Goal: Task Accomplishment & Management: Use online tool/utility

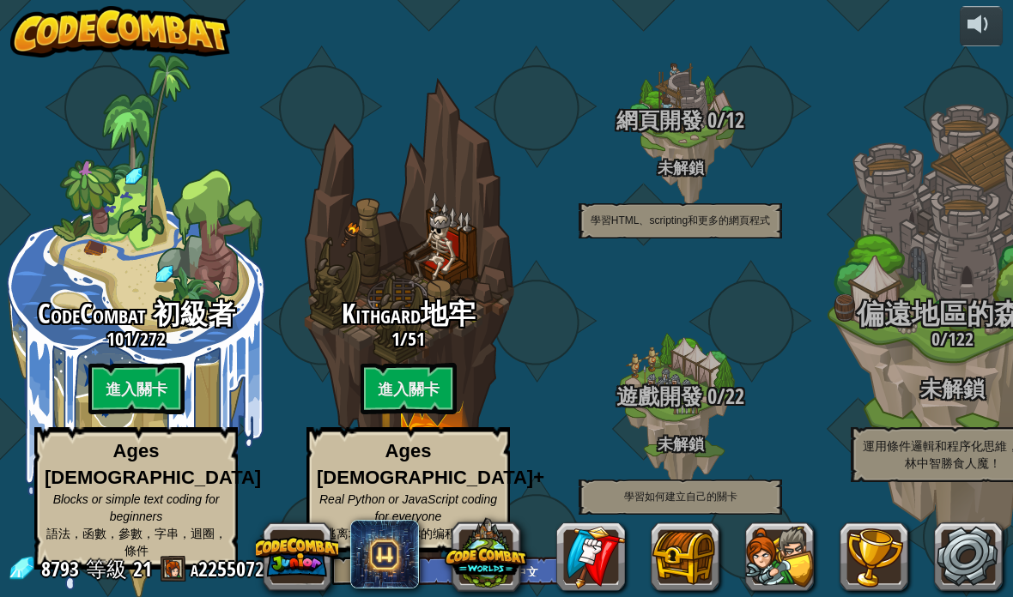
select select "zh-HANT"
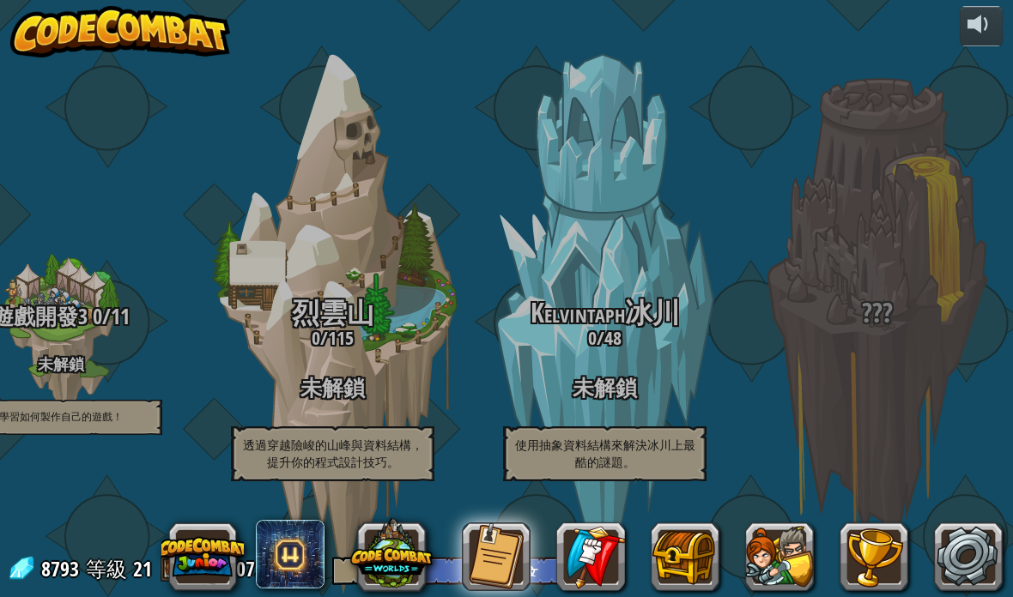
scroll to position [3, 1708]
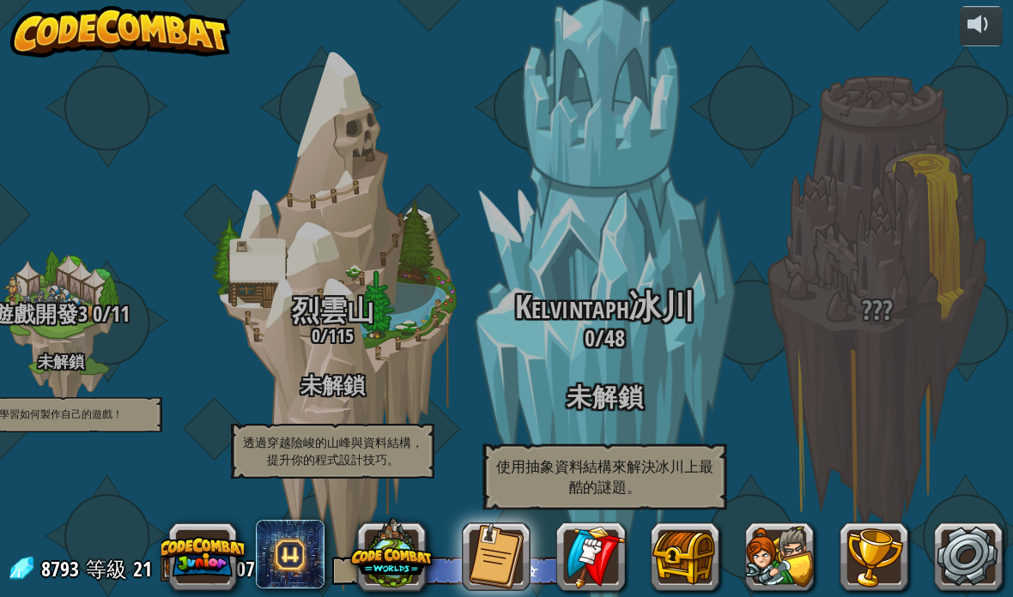
click at [633, 294] on span "Kelvintaph冰川" at bounding box center [604, 307] width 179 height 45
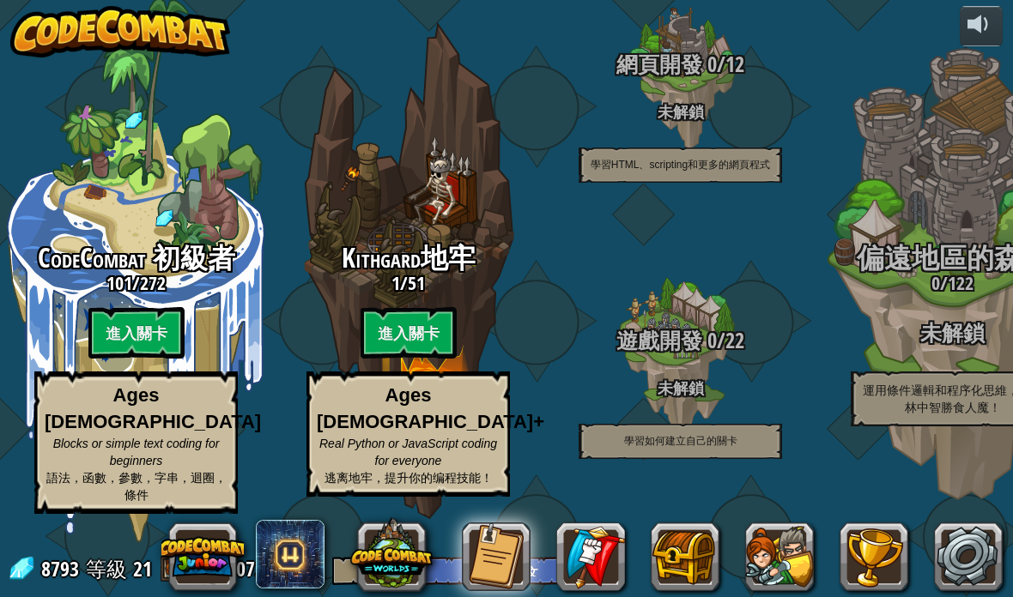
scroll to position [56, 0]
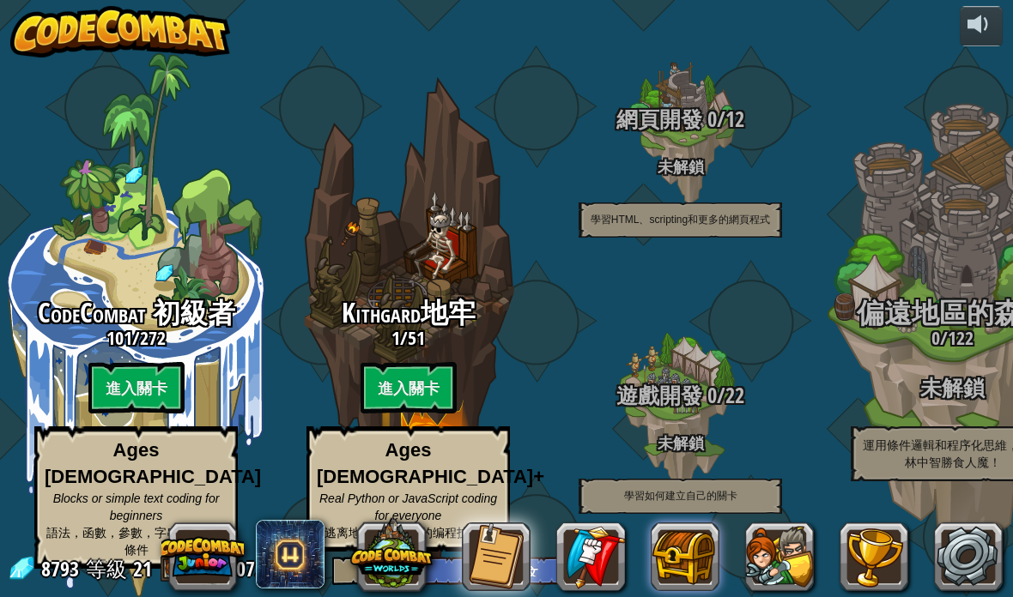
click at [686, 565] on button at bounding box center [684, 557] width 69 height 69
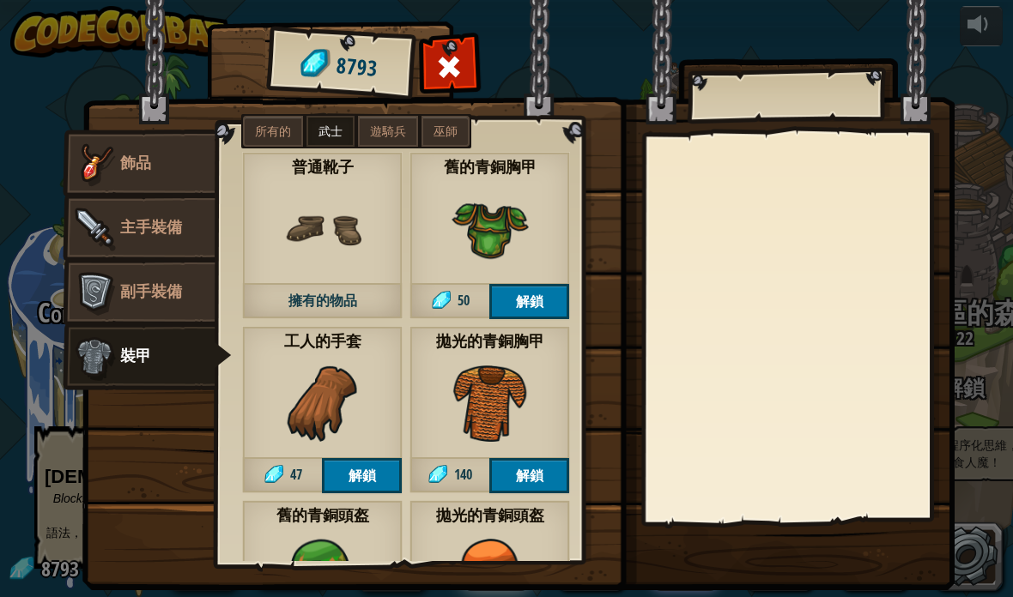
scroll to position [1, 0]
click at [32, 416] on div "物品 8793 輔助 飾品 主手裝備 副手裝備 裝甲 所有的 武士 遊騎兵 巫師 褐鼠 1100 解鎖 獅鳩寶寶 1700 解鎖 模仿者 2500 解鎖 小北…" at bounding box center [506, 298] width 1013 height 597
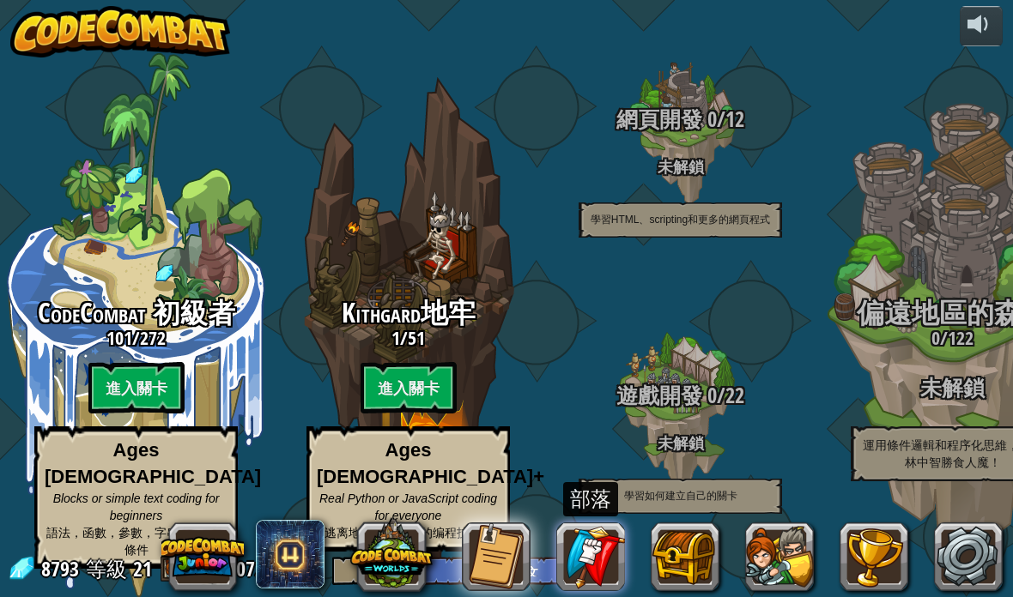
click at [600, 558] on link at bounding box center [590, 557] width 69 height 69
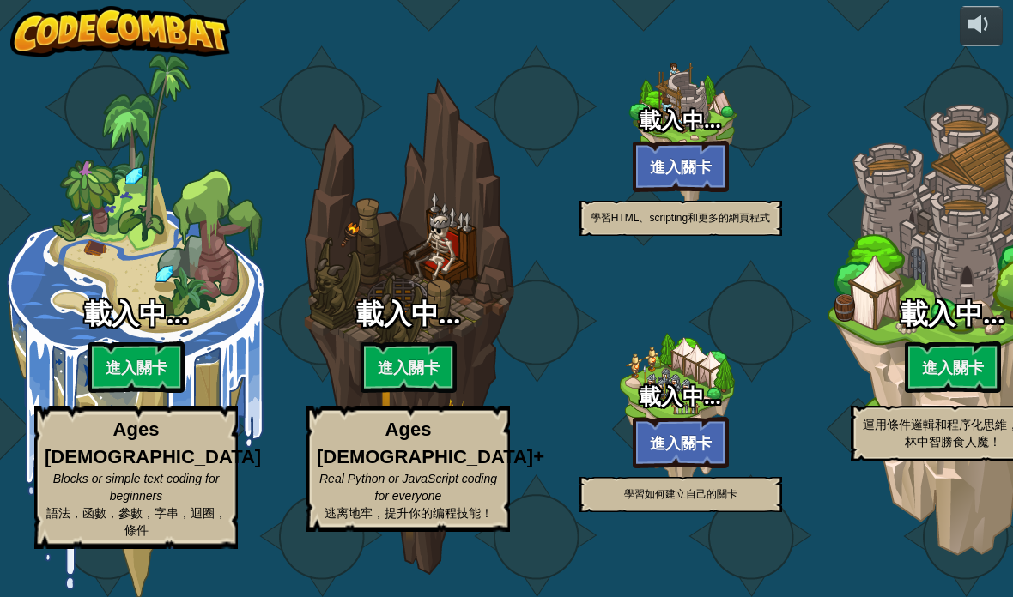
select select "zh-HANT"
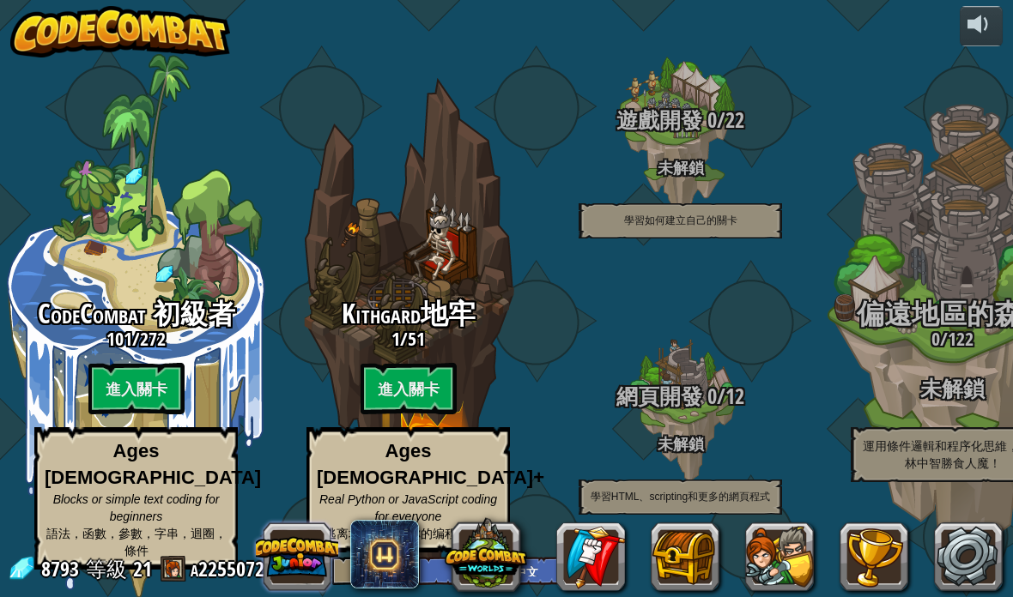
click at [287, 541] on button at bounding box center [297, 557] width 82 height 82
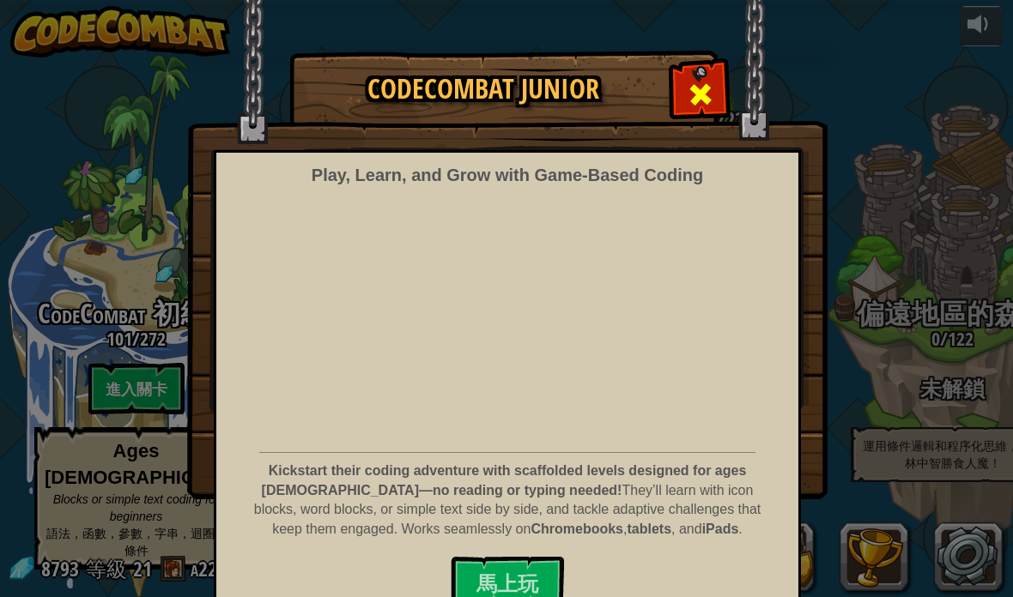
click at [698, 88] on span at bounding box center [700, 94] width 27 height 27
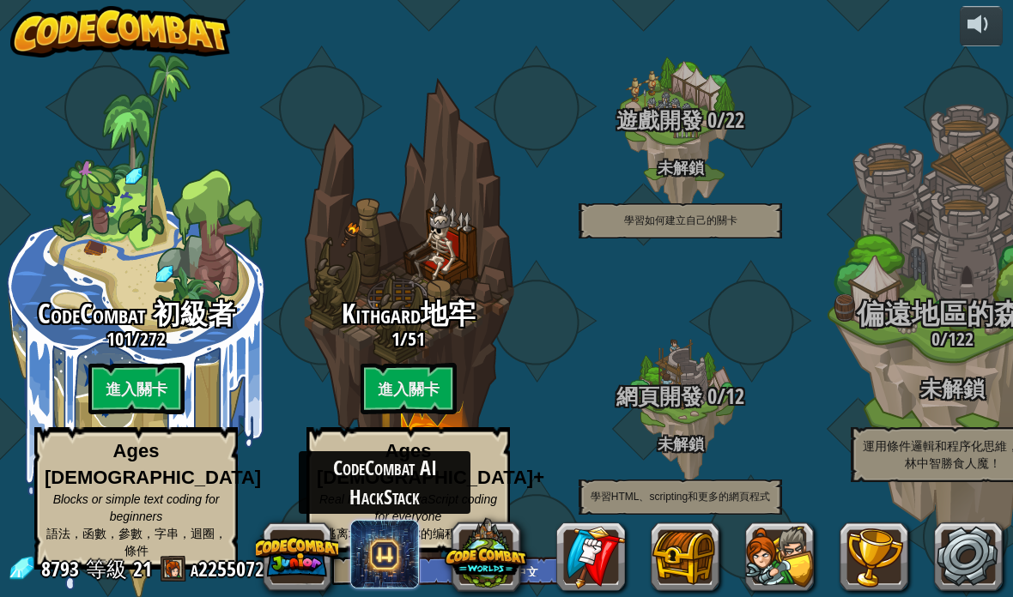
click at [394, 555] on span at bounding box center [384, 554] width 69 height 69
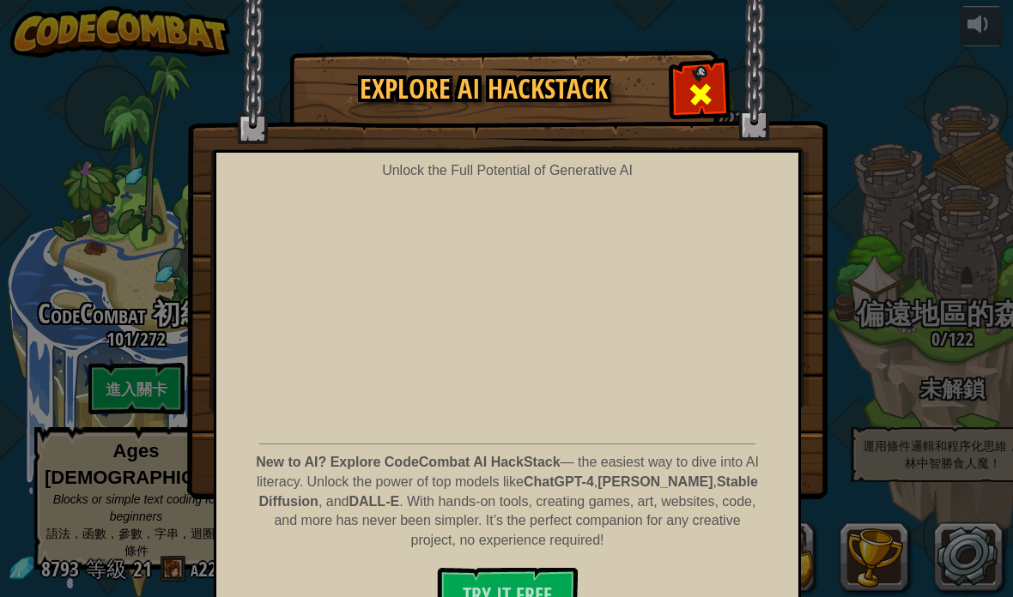
click at [697, 86] on span at bounding box center [700, 94] width 27 height 27
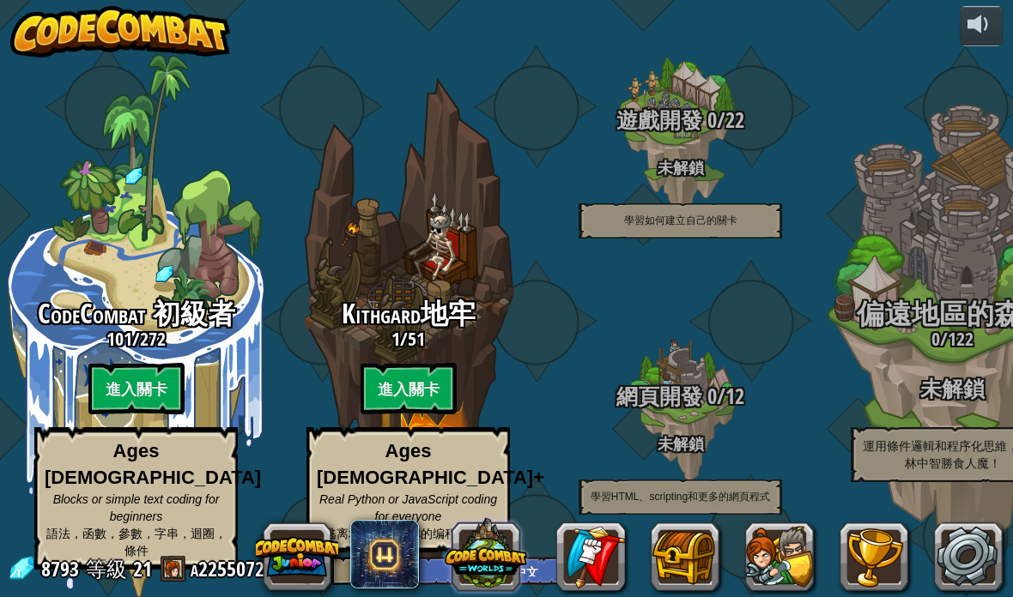
click at [502, 541] on button at bounding box center [486, 553] width 82 height 82
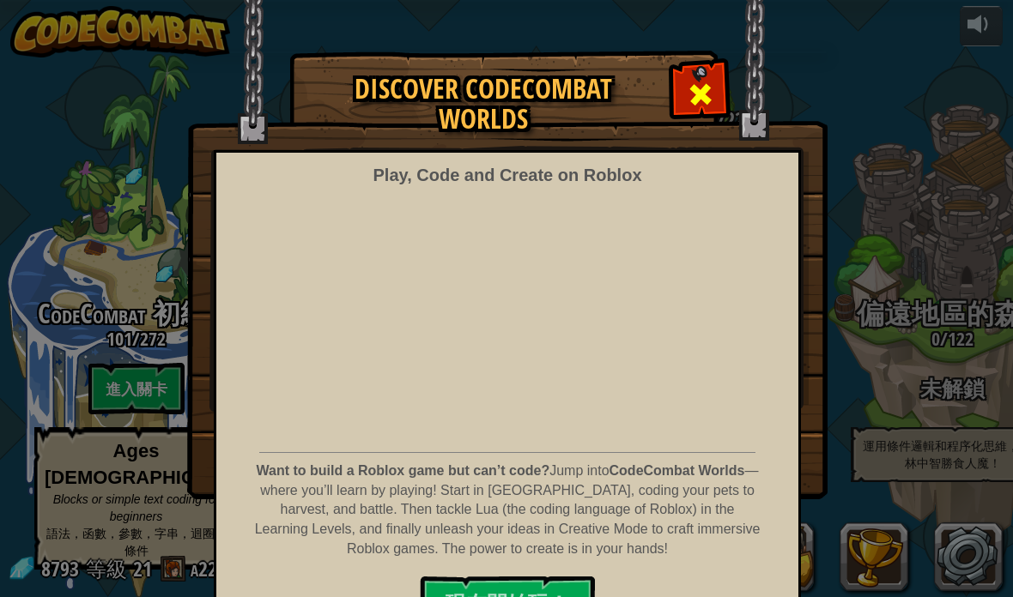
click at [691, 105] on span at bounding box center [700, 94] width 27 height 27
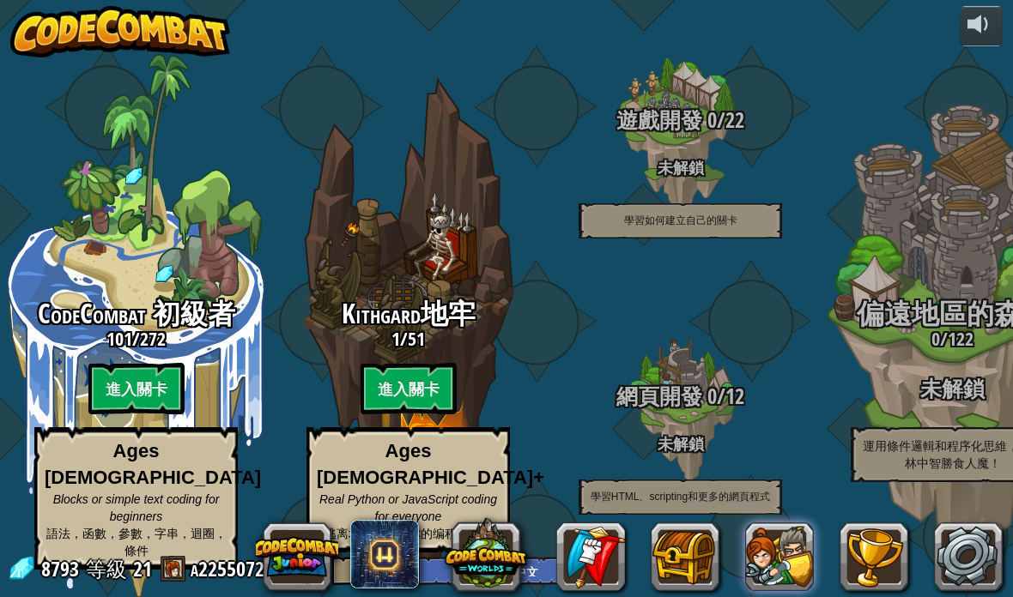
click at [782, 554] on button at bounding box center [779, 557] width 69 height 69
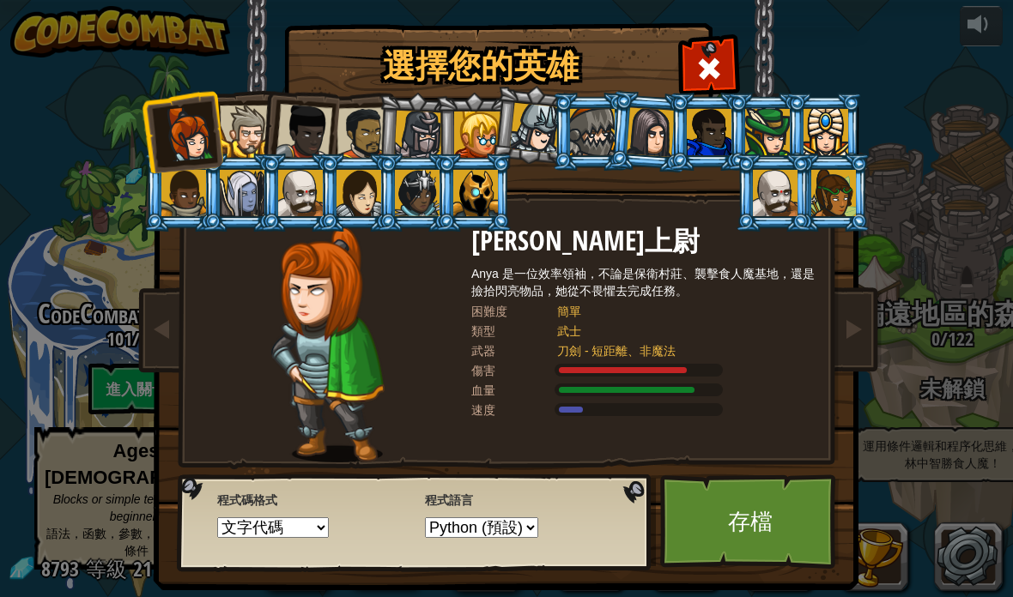
click at [649, 136] on div at bounding box center [650, 131] width 48 height 49
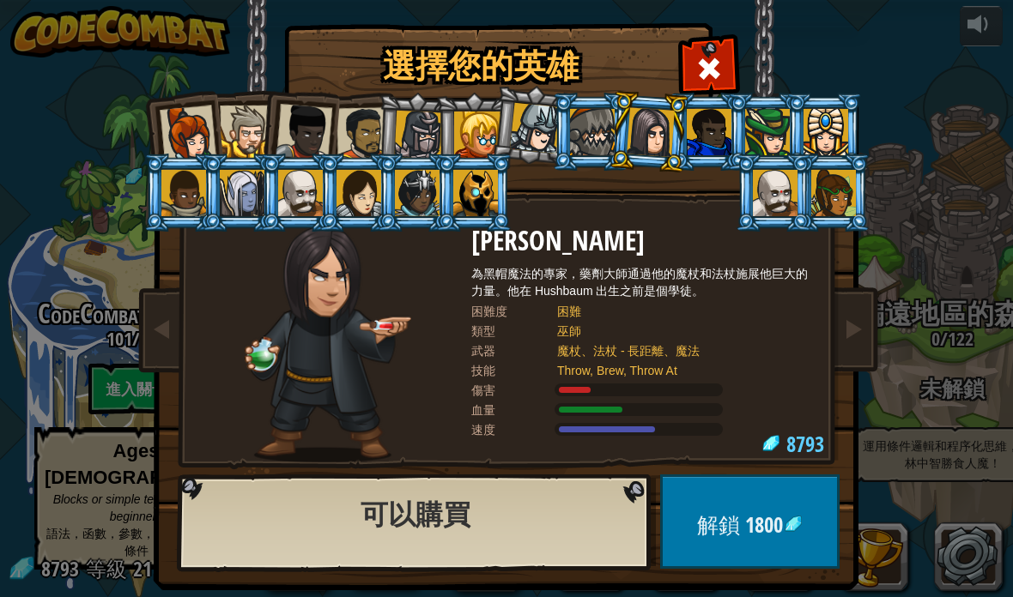
click at [824, 125] on div at bounding box center [825, 132] width 45 height 46
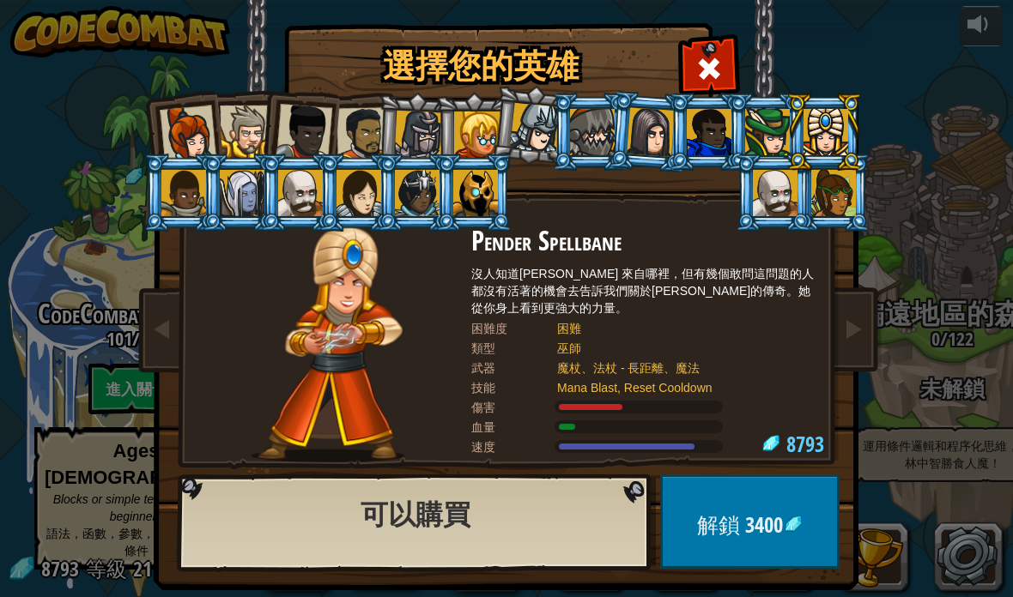
click at [797, 216] on div at bounding box center [775, 193] width 45 height 46
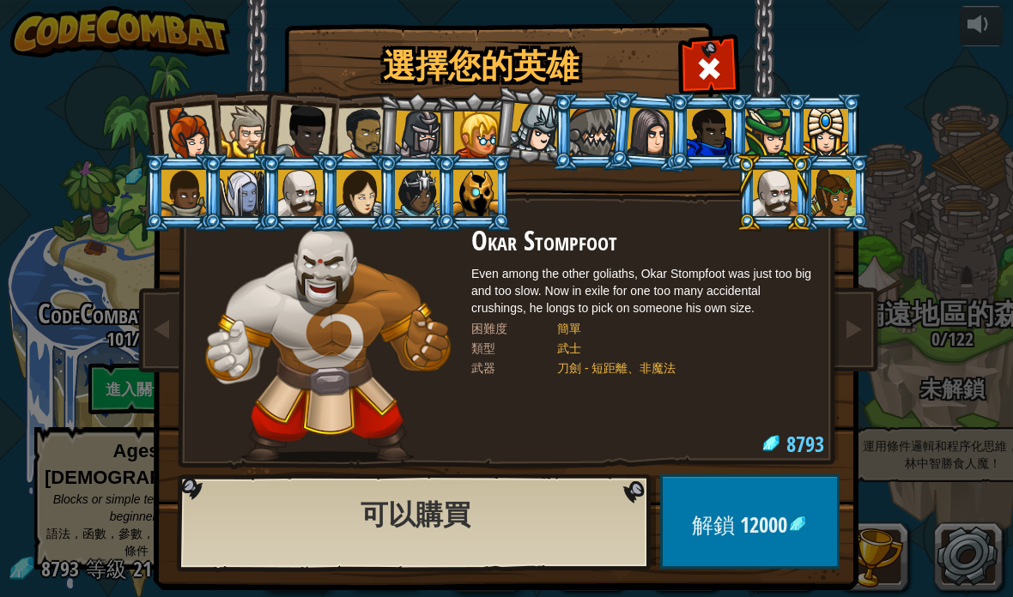
click at [832, 196] on div at bounding box center [833, 193] width 45 height 46
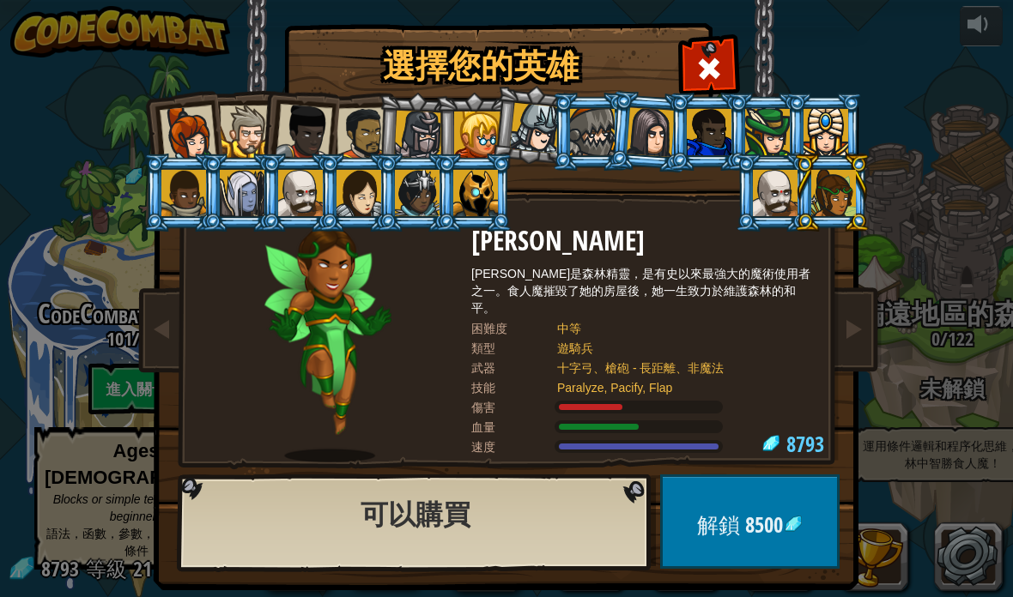
click at [180, 196] on div at bounding box center [183, 193] width 45 height 46
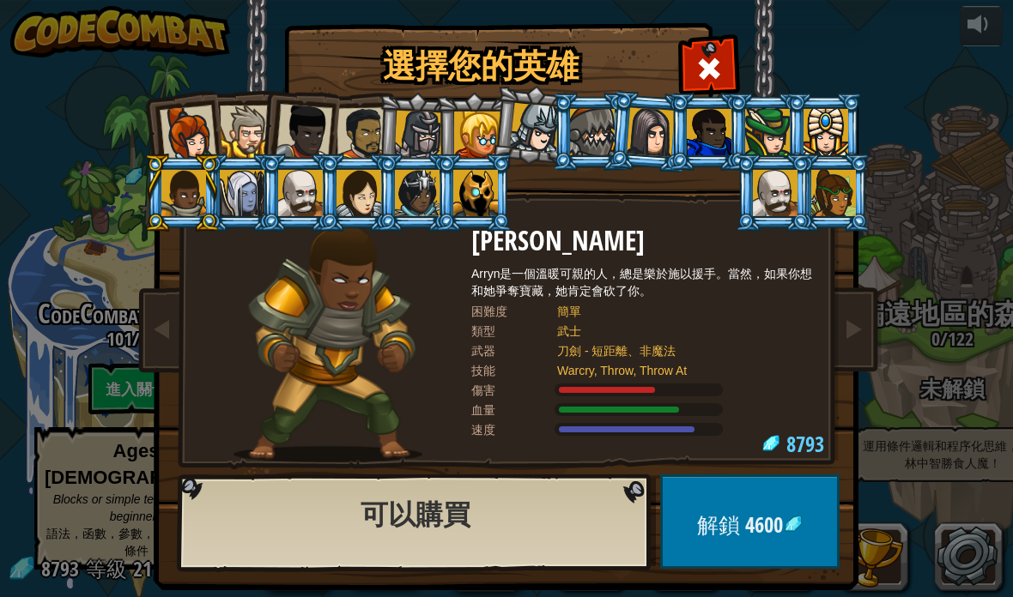
click at [233, 209] on div at bounding box center [242, 193] width 45 height 46
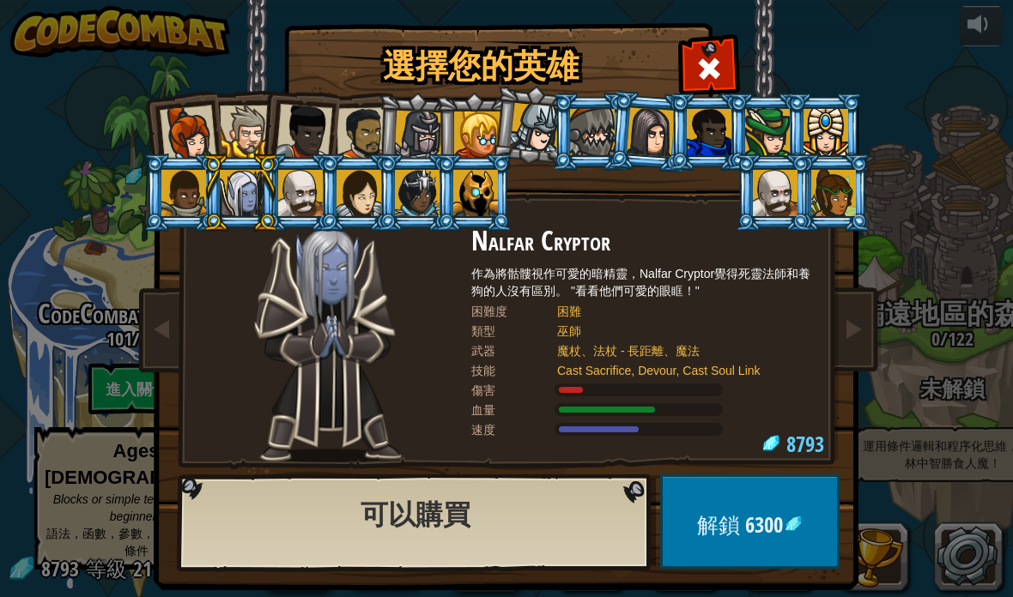
click at [307, 212] on div at bounding box center [300, 193] width 45 height 46
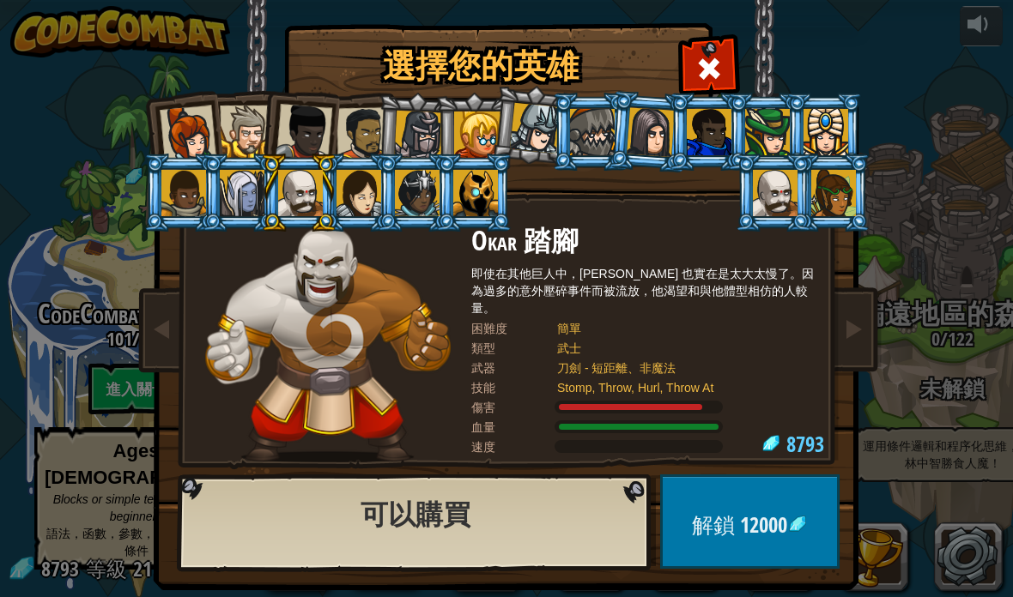
click at [350, 212] on div at bounding box center [358, 193] width 45 height 46
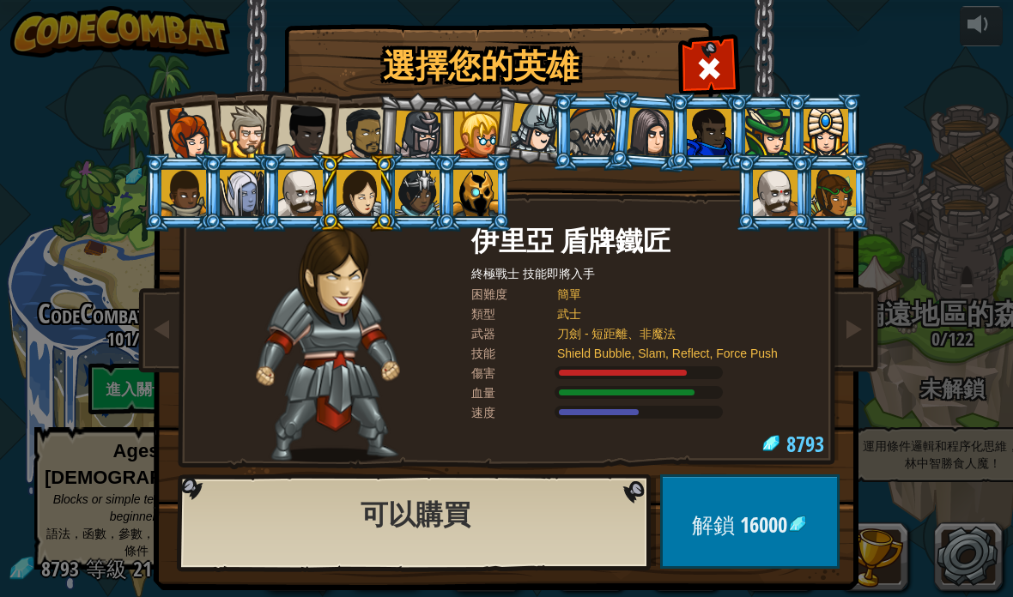
click at [427, 207] on div at bounding box center [417, 193] width 45 height 46
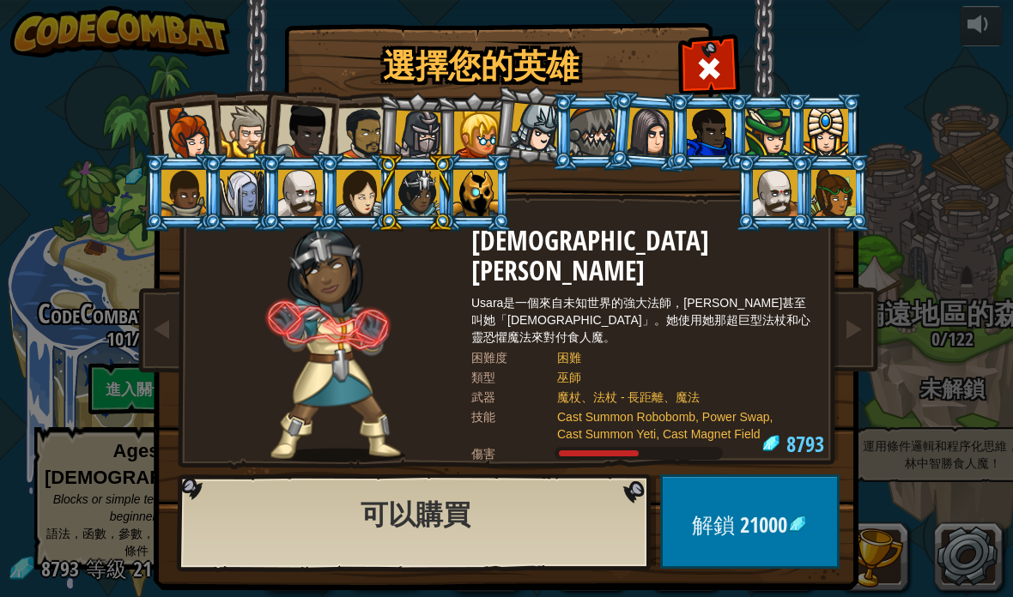
click at [479, 190] on div at bounding box center [475, 193] width 45 height 46
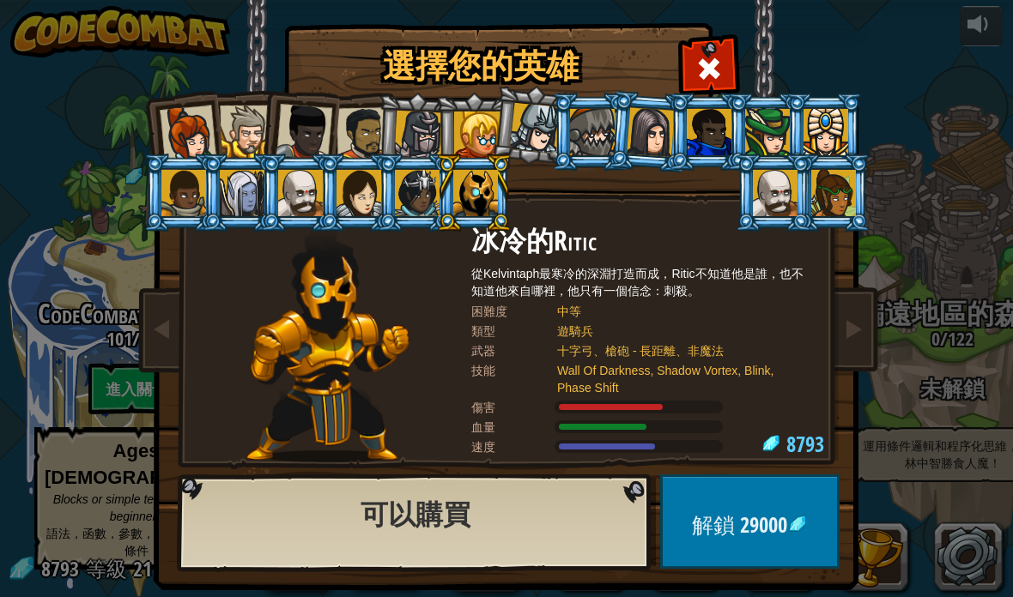
click at [873, 351] on img at bounding box center [509, 283] width 743 height 614
click at [704, 61] on span at bounding box center [708, 68] width 27 height 27
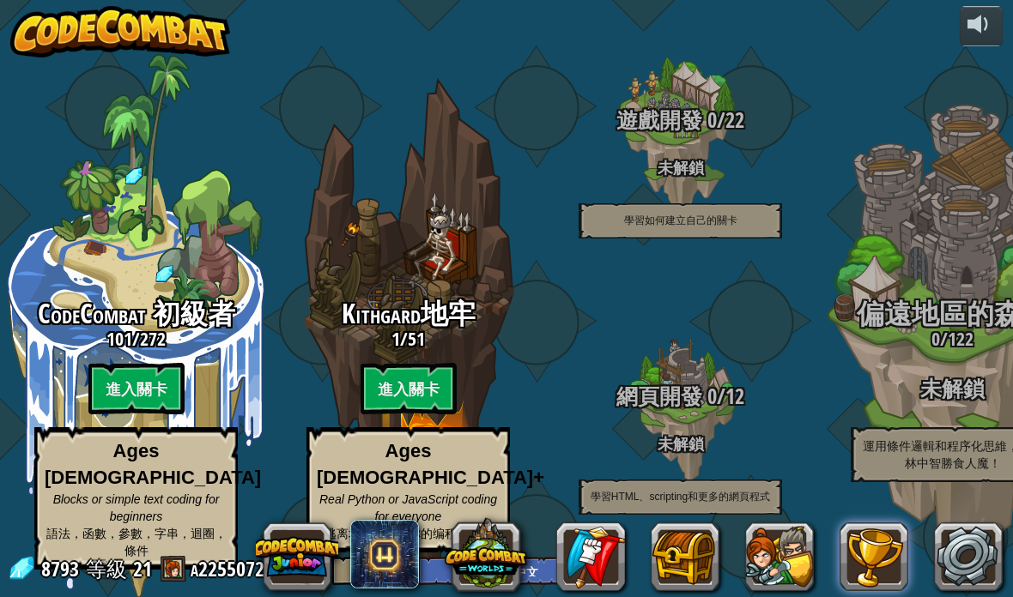
click at [871, 559] on button at bounding box center [873, 557] width 69 height 69
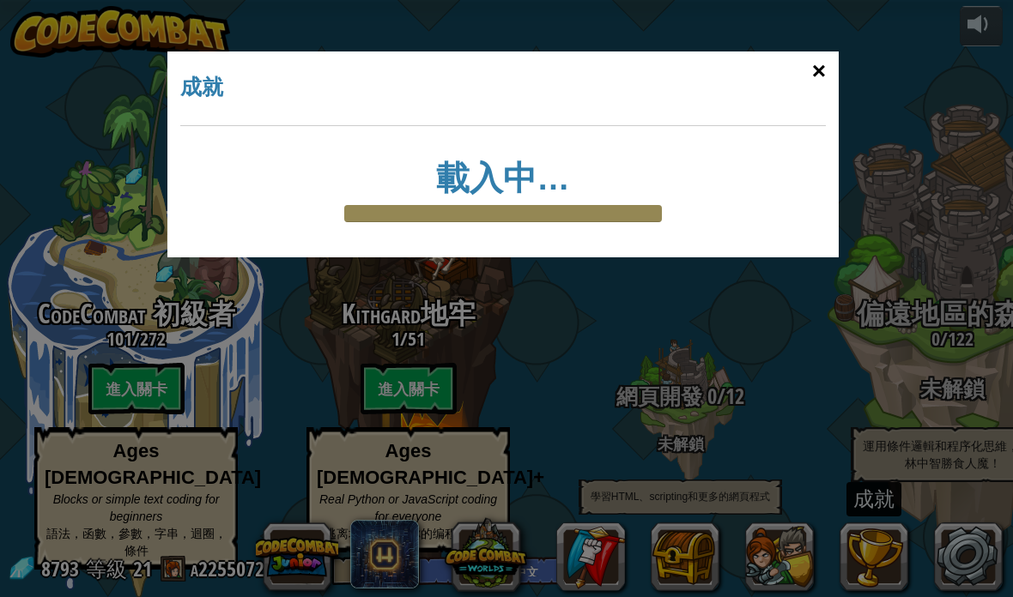
click at [813, 66] on div "×" at bounding box center [818, 71] width 39 height 50
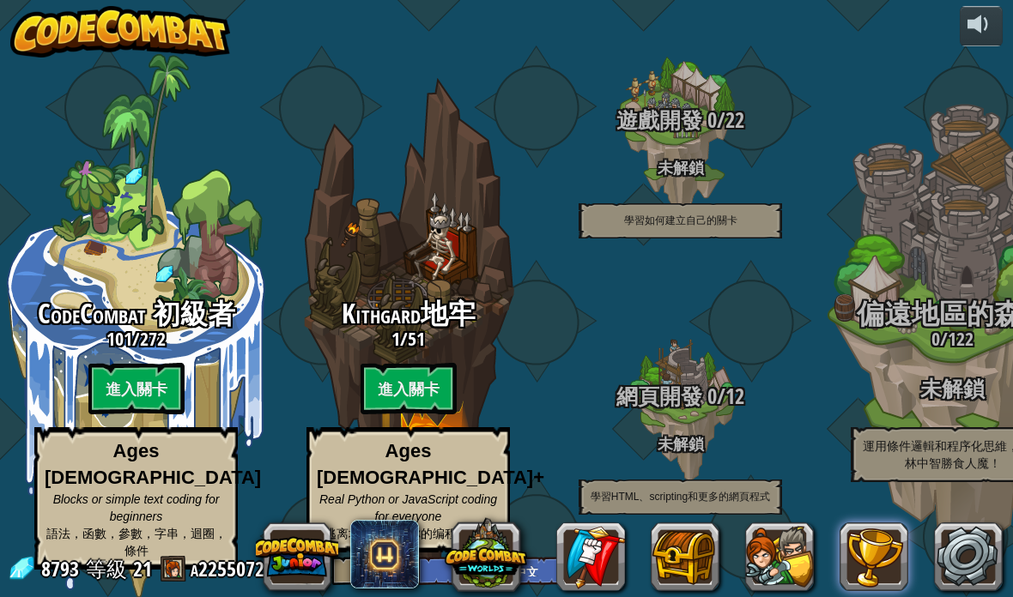
click at [872, 536] on button at bounding box center [873, 557] width 69 height 69
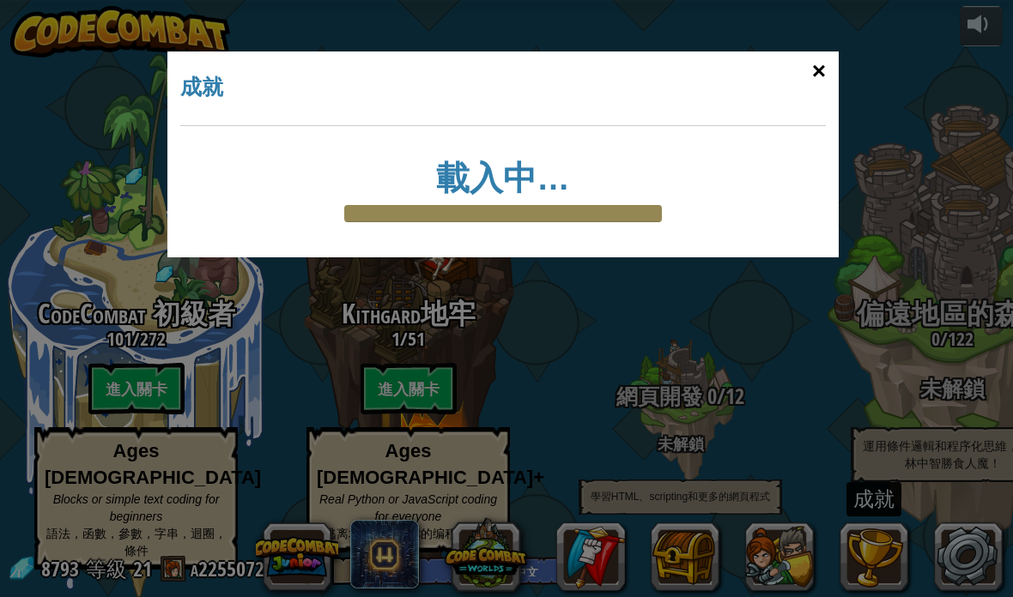
click at [818, 81] on div "×" at bounding box center [818, 71] width 39 height 50
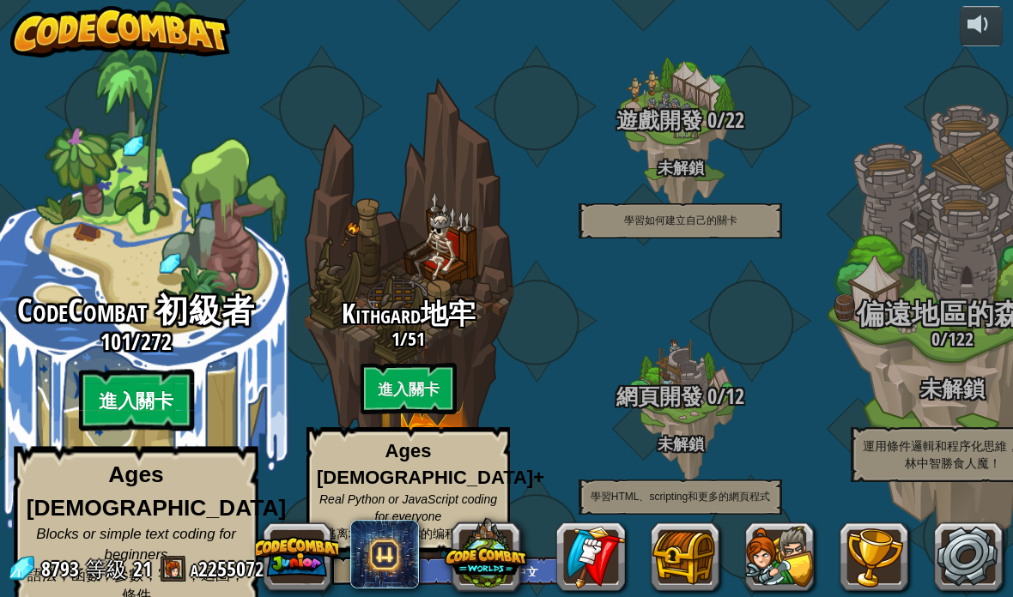
click at [128, 386] on btn "進入關卡" at bounding box center [135, 401] width 115 height 62
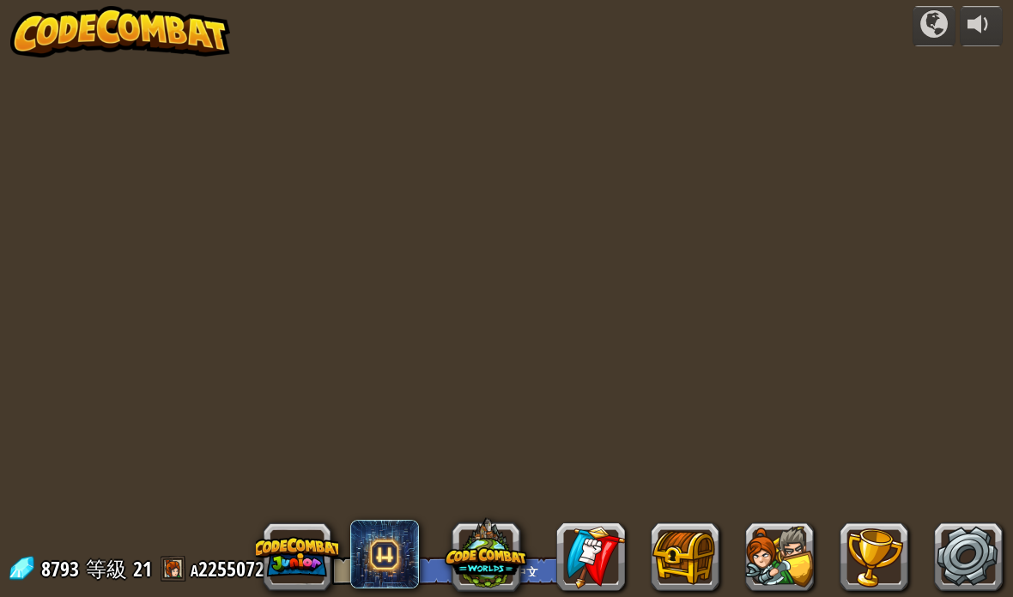
select select "zh-HANT"
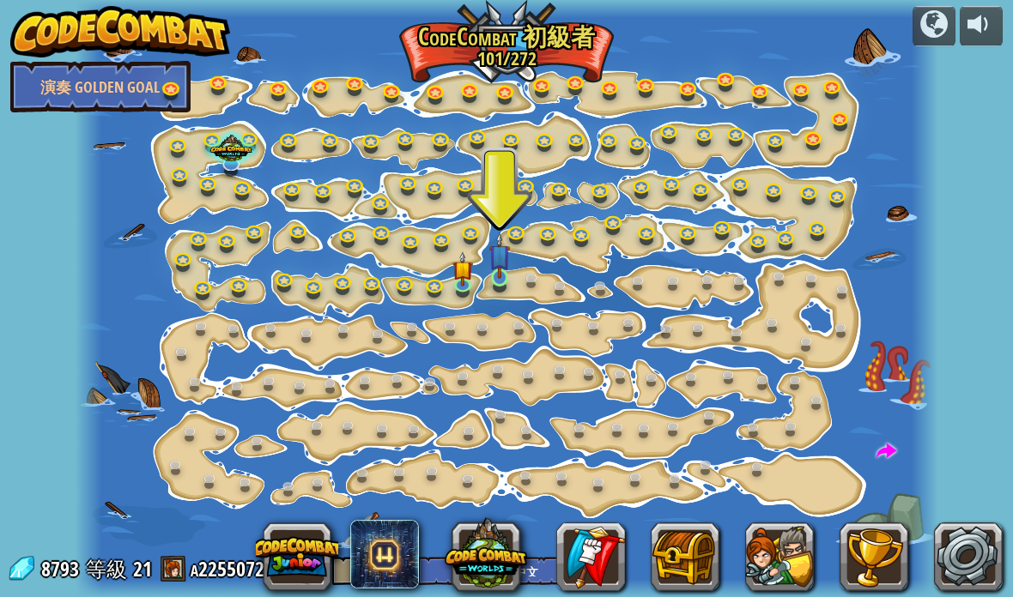
click at [503, 284] on link at bounding box center [502, 280] width 34 height 34
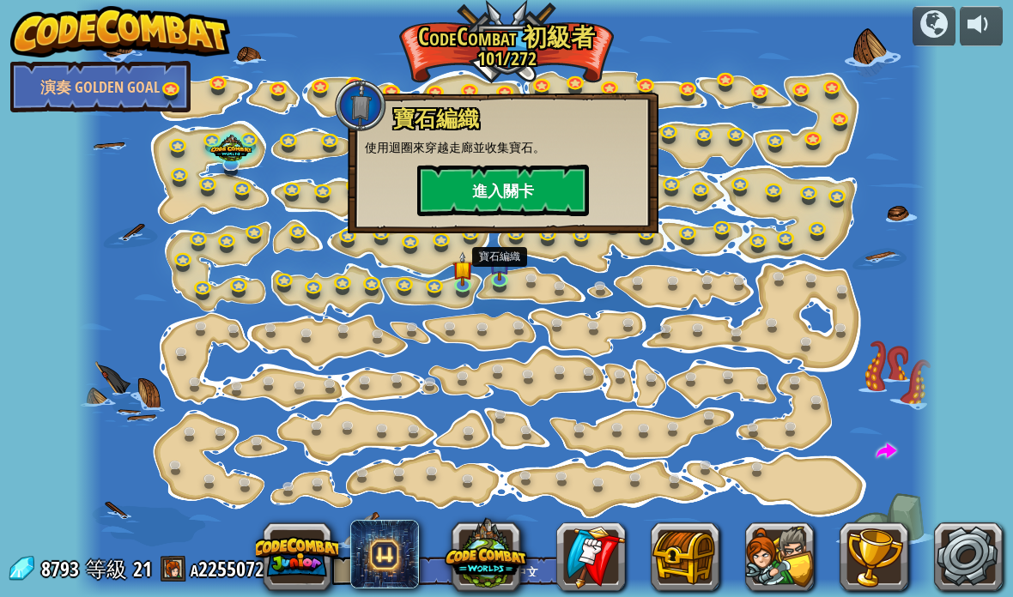
click at [560, 191] on button "進入關卡" at bounding box center [503, 190] width 172 height 51
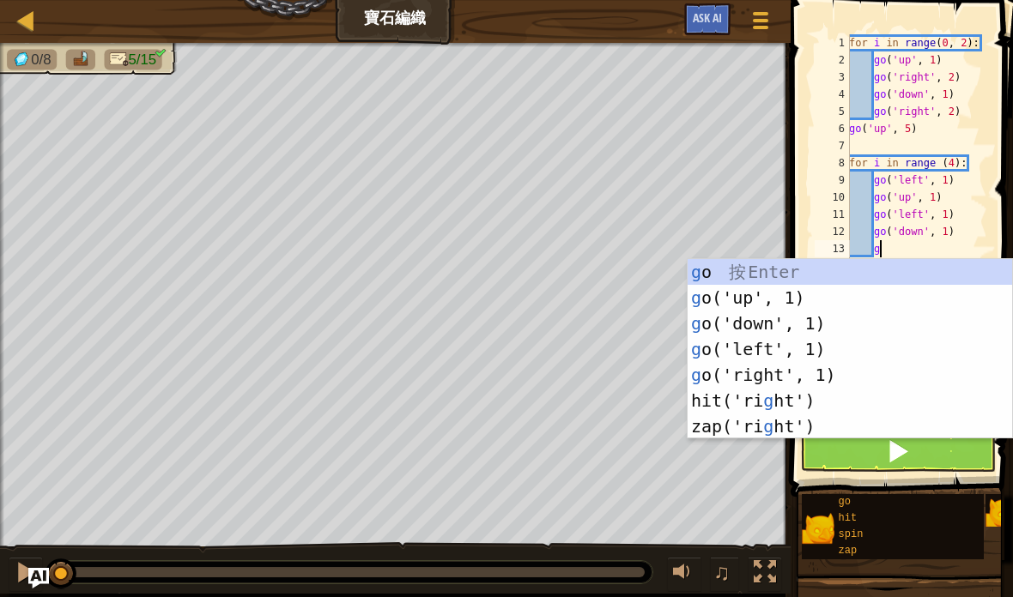
scroll to position [18, 29]
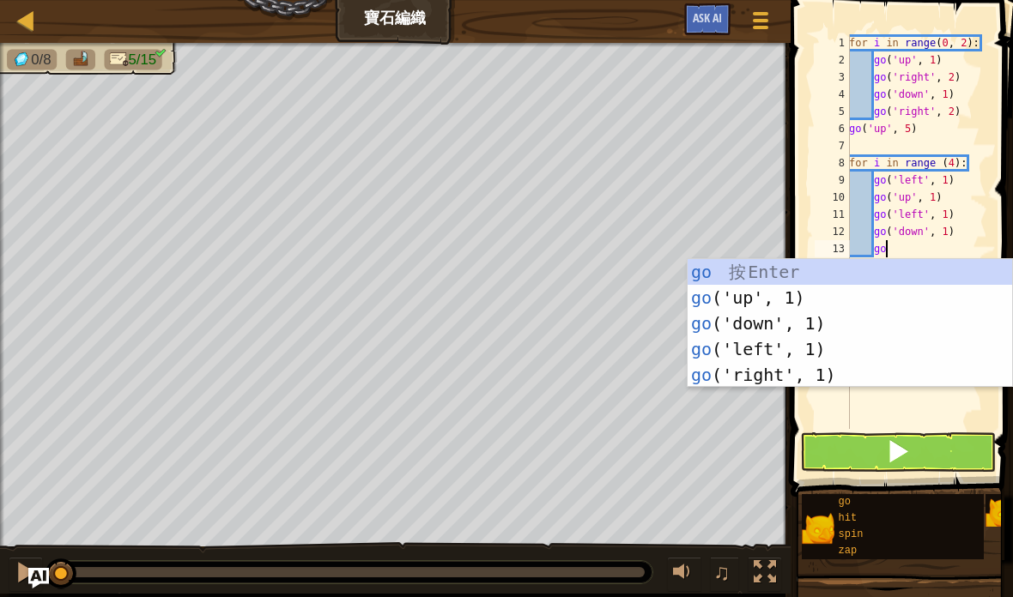
type textarea "abcde fg"
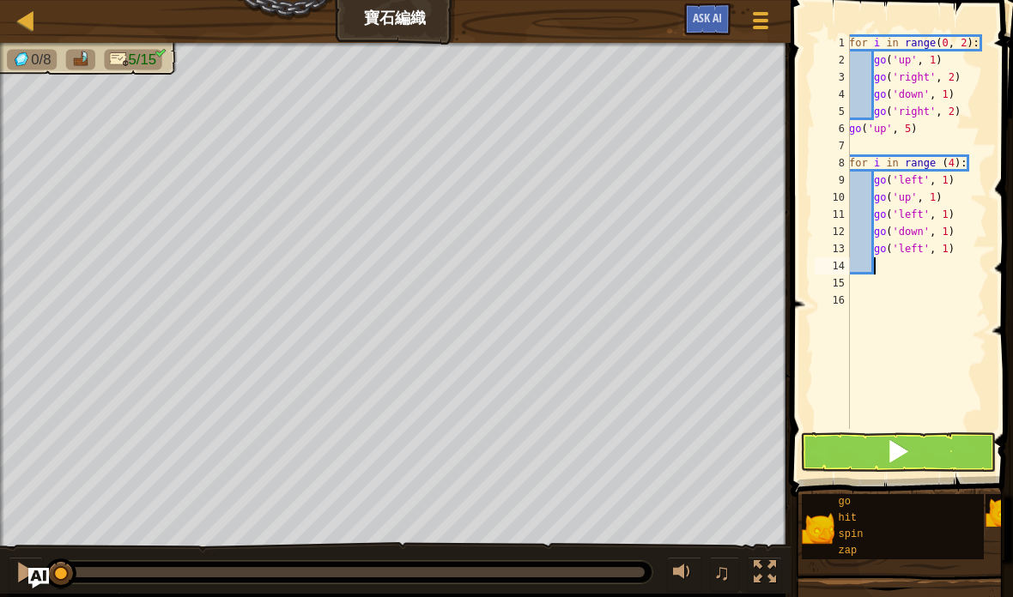
click at [904, 461] on span at bounding box center [898, 451] width 24 height 24
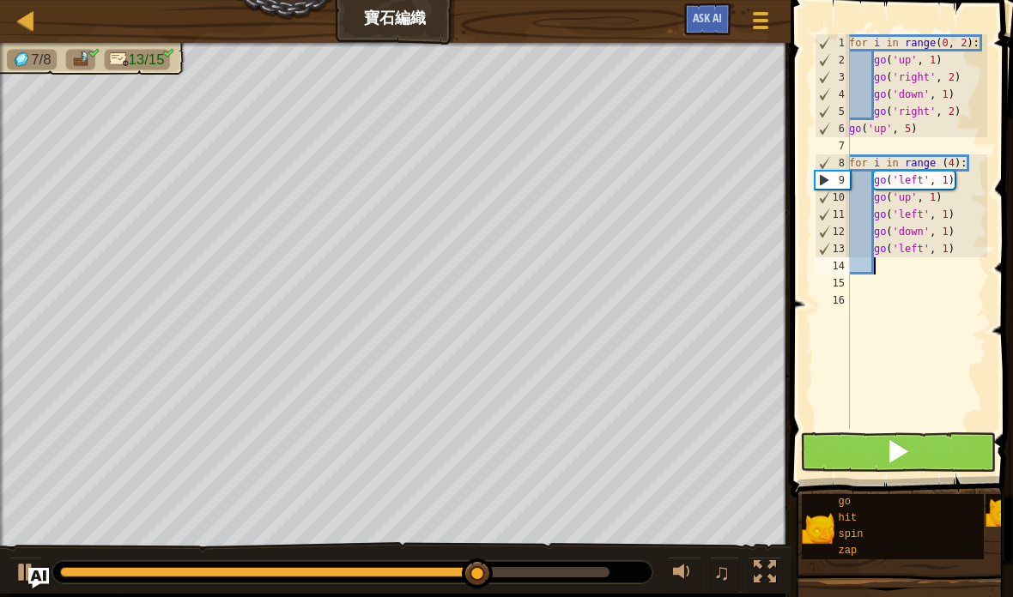
click at [892, 463] on span at bounding box center [898, 451] width 24 height 24
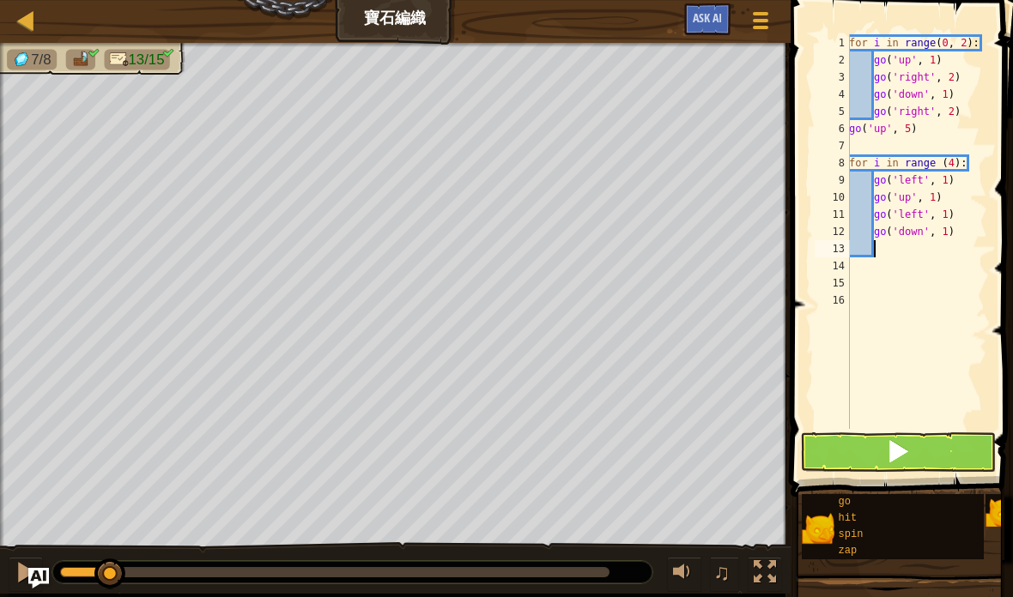
click at [904, 433] on button at bounding box center [898, 452] width 196 height 39
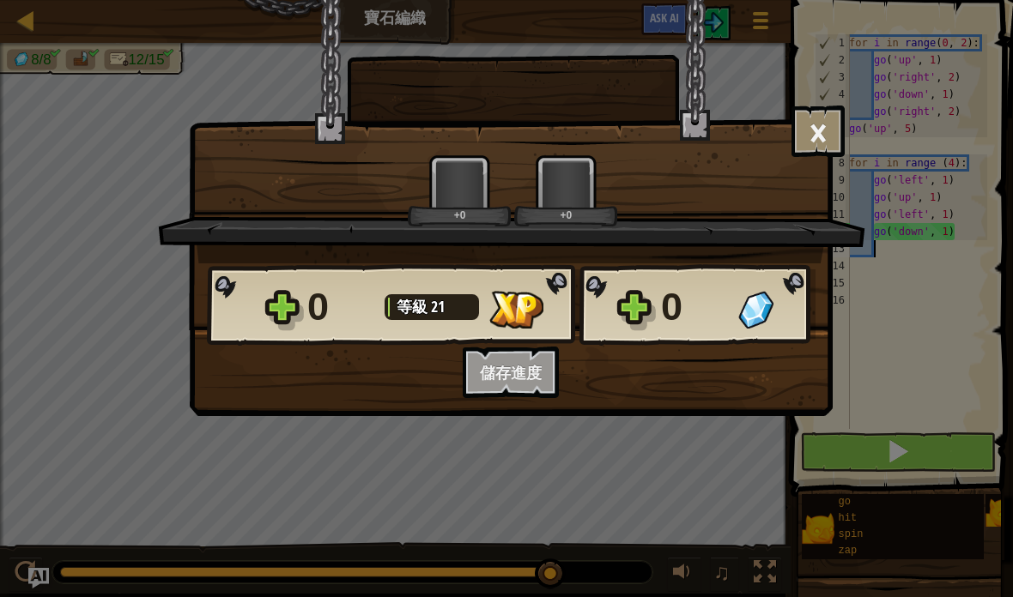
scroll to position [18, 17]
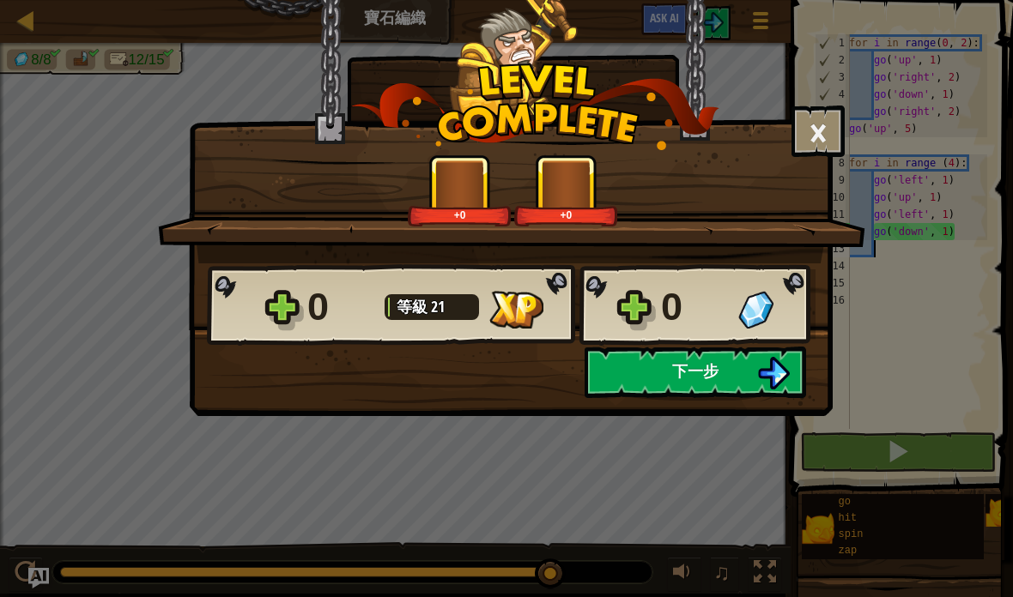
click at [684, 381] on span "下一步" at bounding box center [695, 370] width 46 height 21
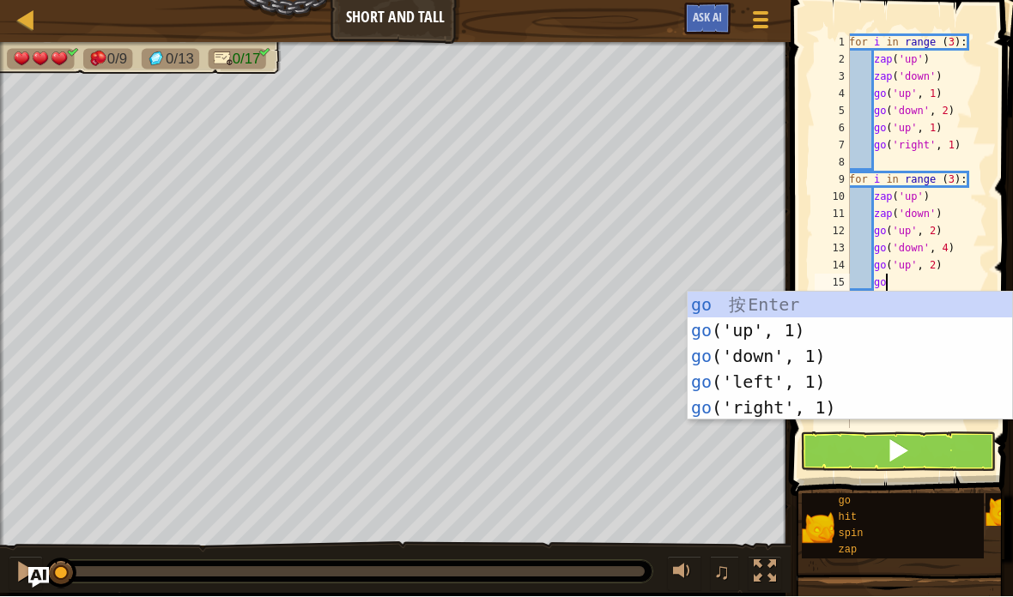
scroll to position [18, 29]
type textarea "abcde fg"
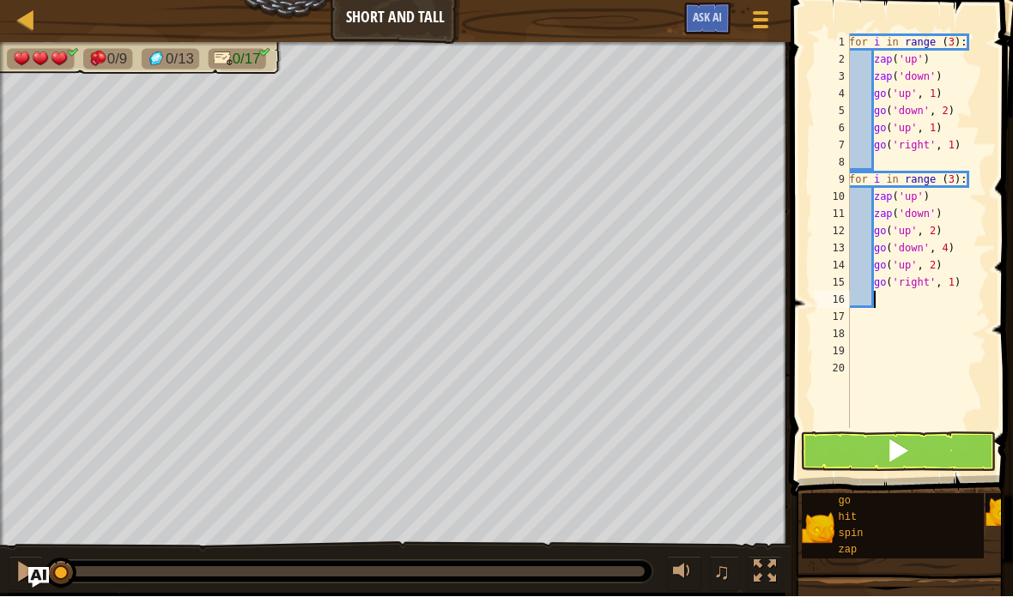
click at [913, 458] on button at bounding box center [898, 452] width 196 height 39
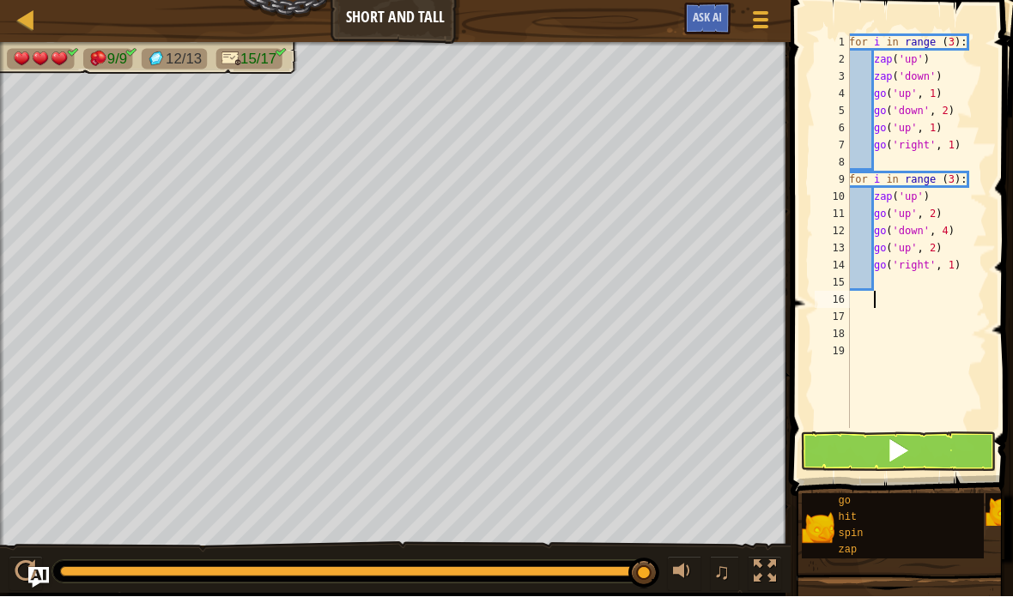
click at [916, 448] on button at bounding box center [898, 452] width 196 height 39
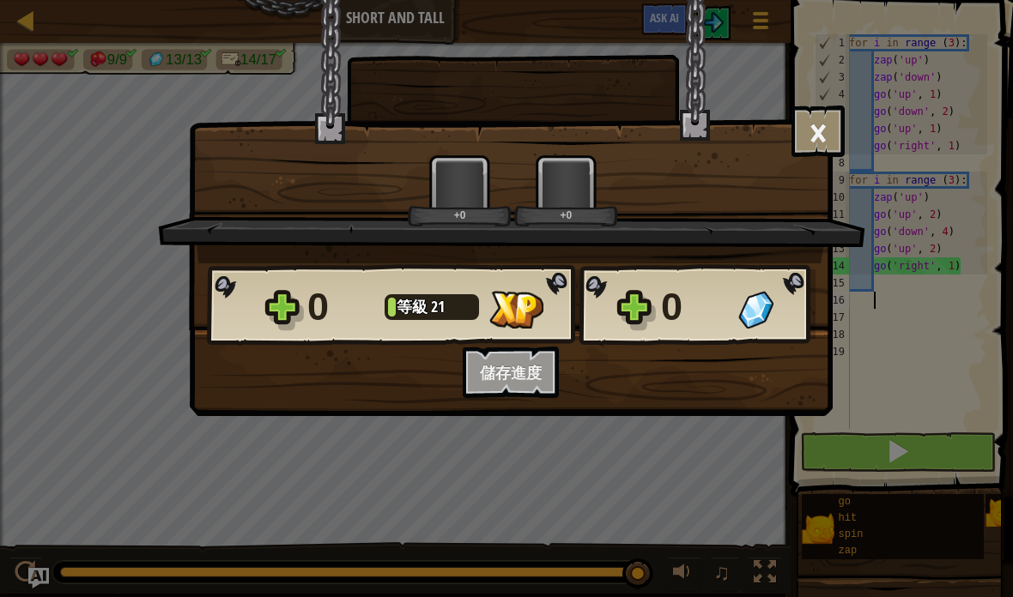
scroll to position [18, 17]
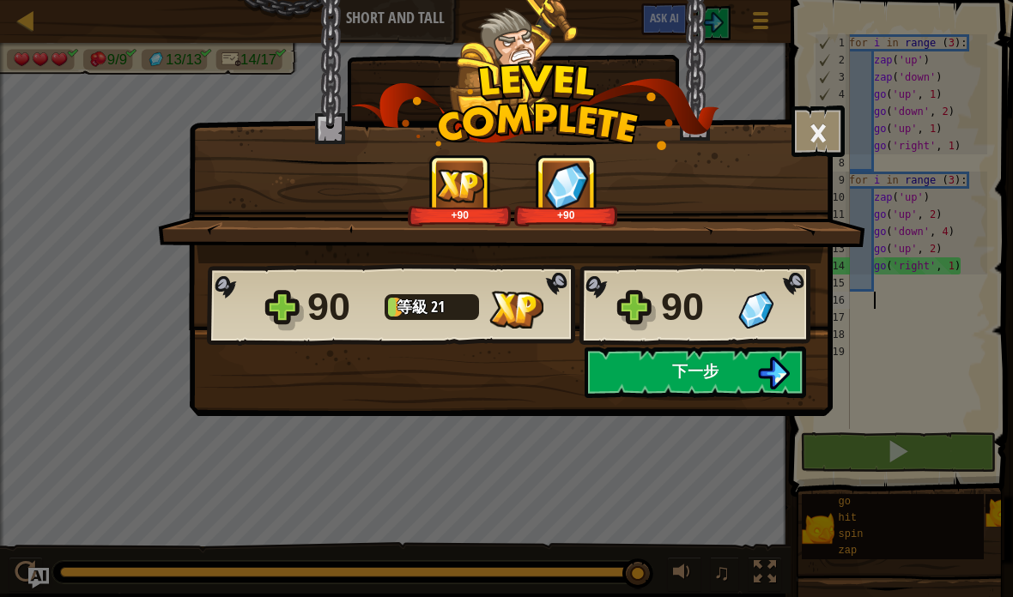
click at [709, 383] on button "下一步" at bounding box center [694, 372] width 221 height 51
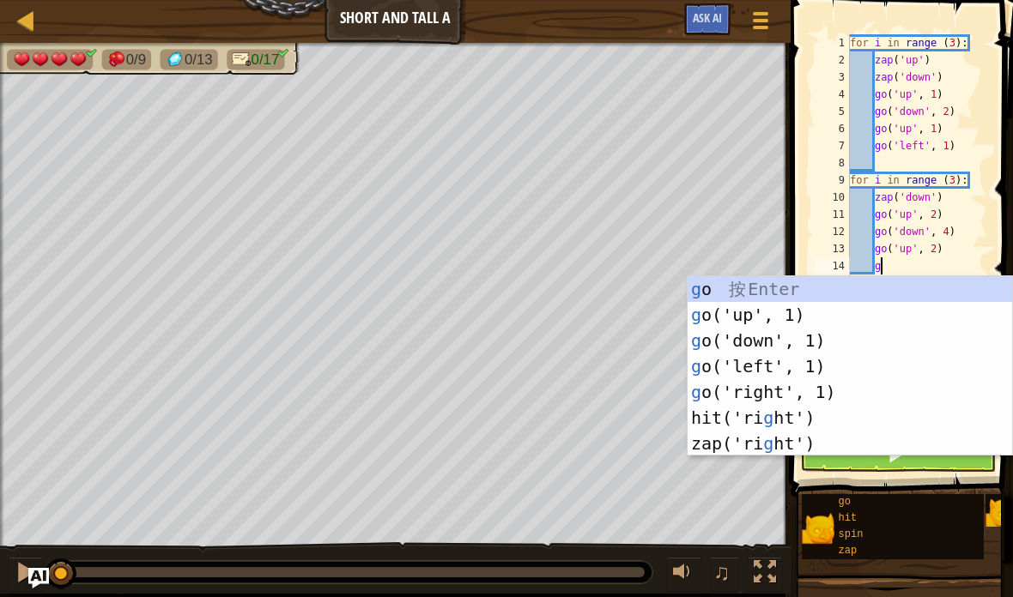
scroll to position [18, 29]
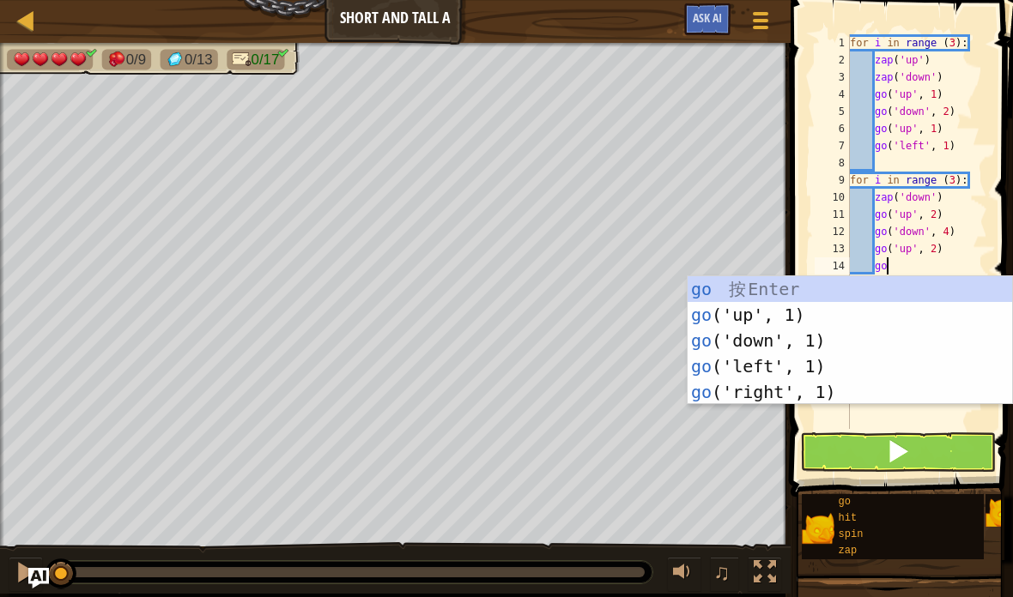
type textarea "abcde fg"
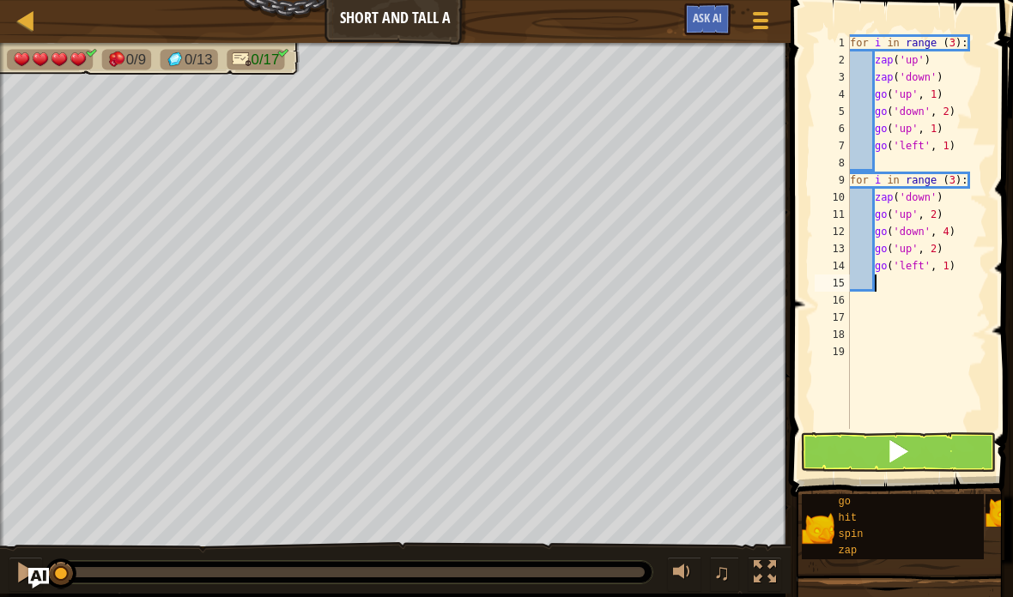
click at [910, 447] on span at bounding box center [898, 451] width 24 height 24
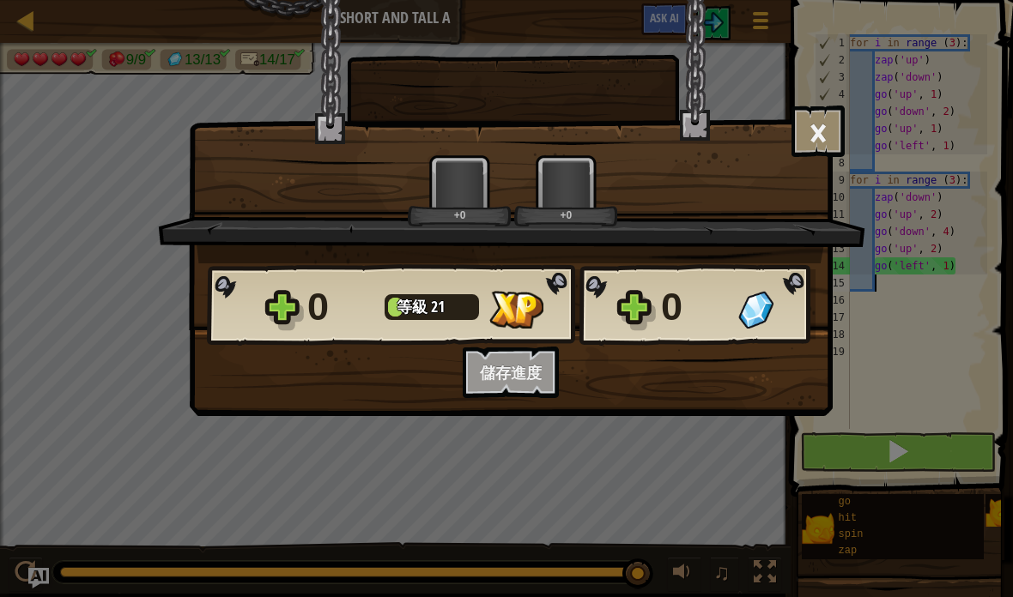
scroll to position [18, 17]
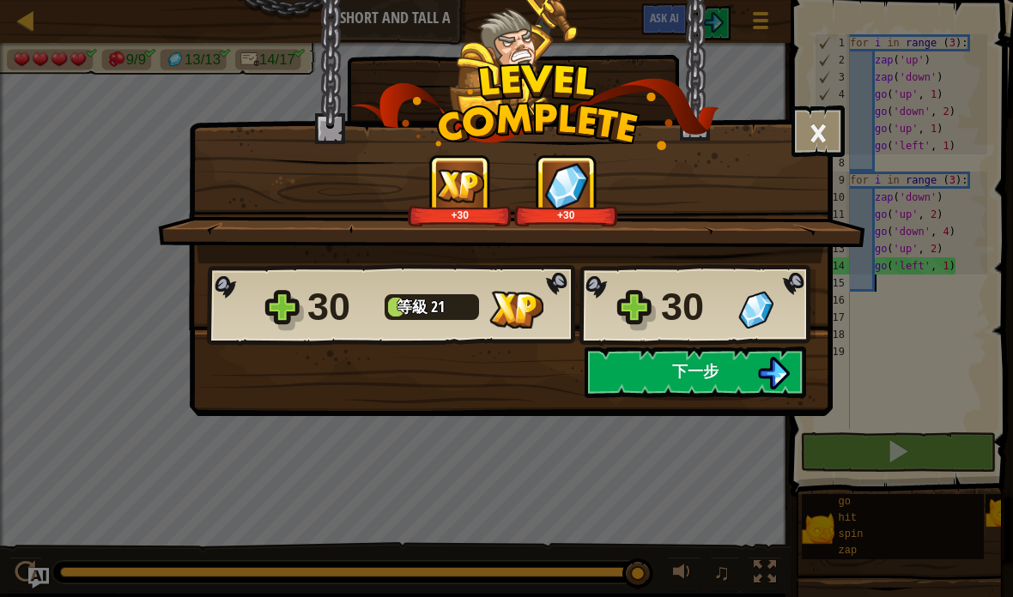
click at [698, 375] on span "下一步" at bounding box center [695, 370] width 46 height 21
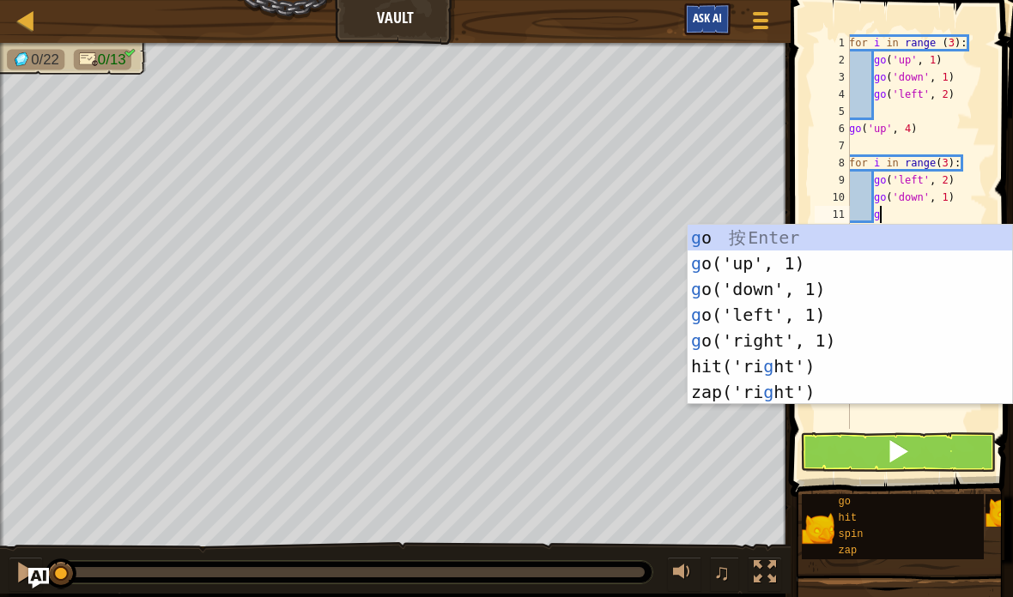
scroll to position [18, 29]
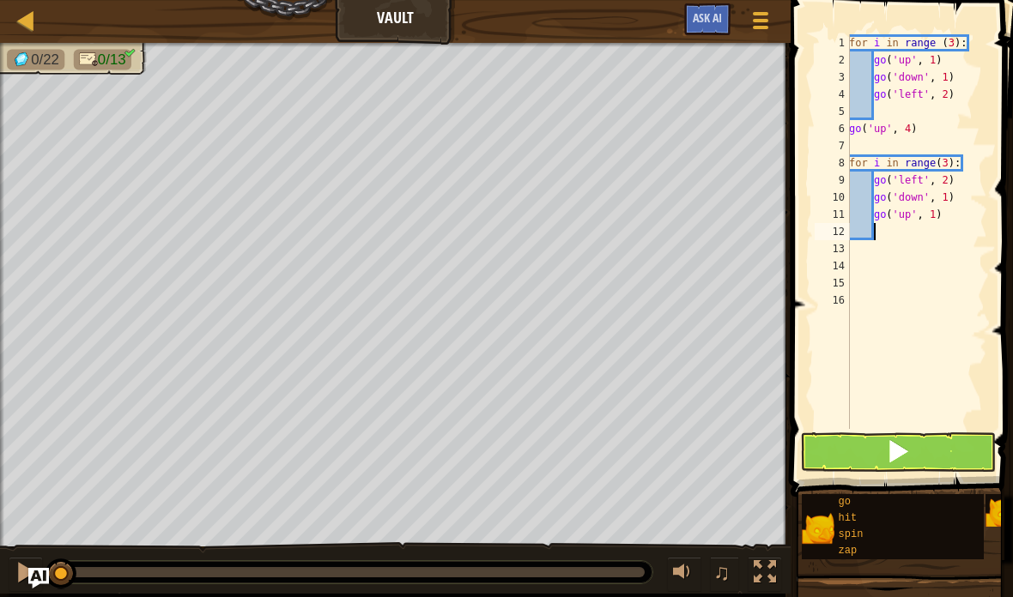
click at [905, 459] on span at bounding box center [898, 451] width 24 height 24
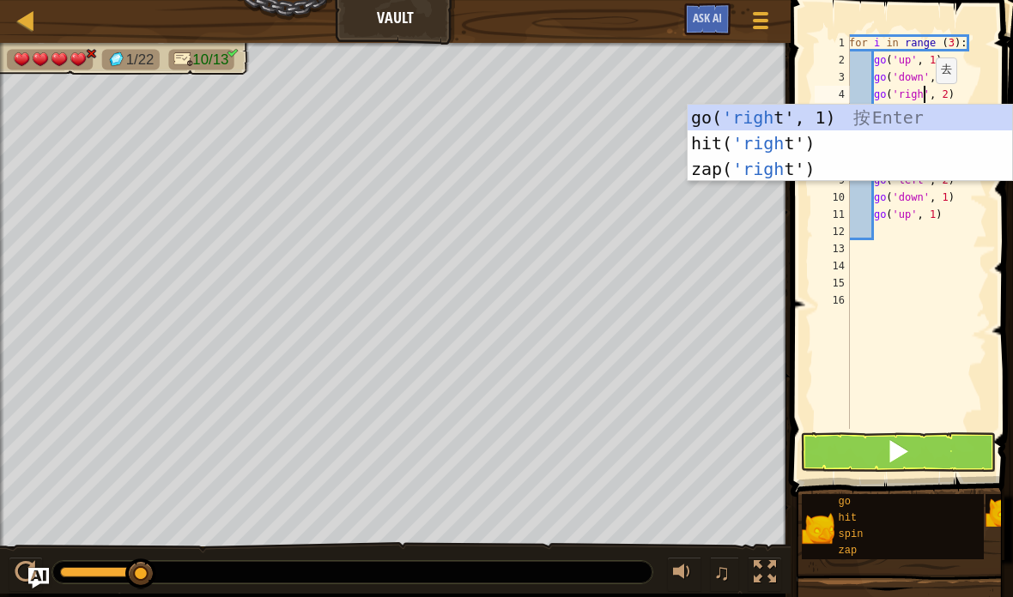
scroll to position [18, 48]
click at [910, 469] on button at bounding box center [898, 452] width 196 height 39
type textarea "abcde fg"
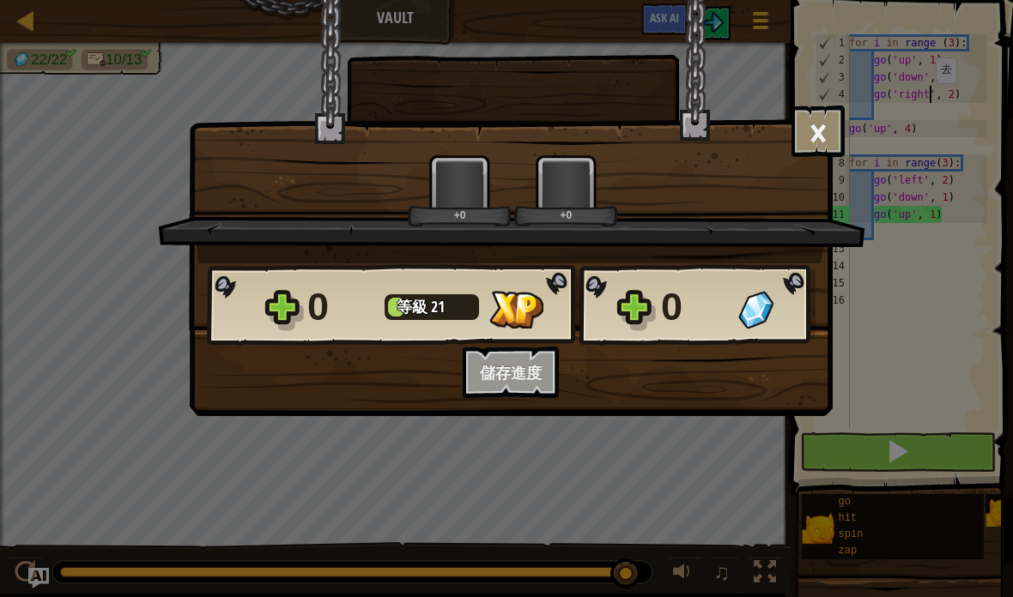
scroll to position [18, 17]
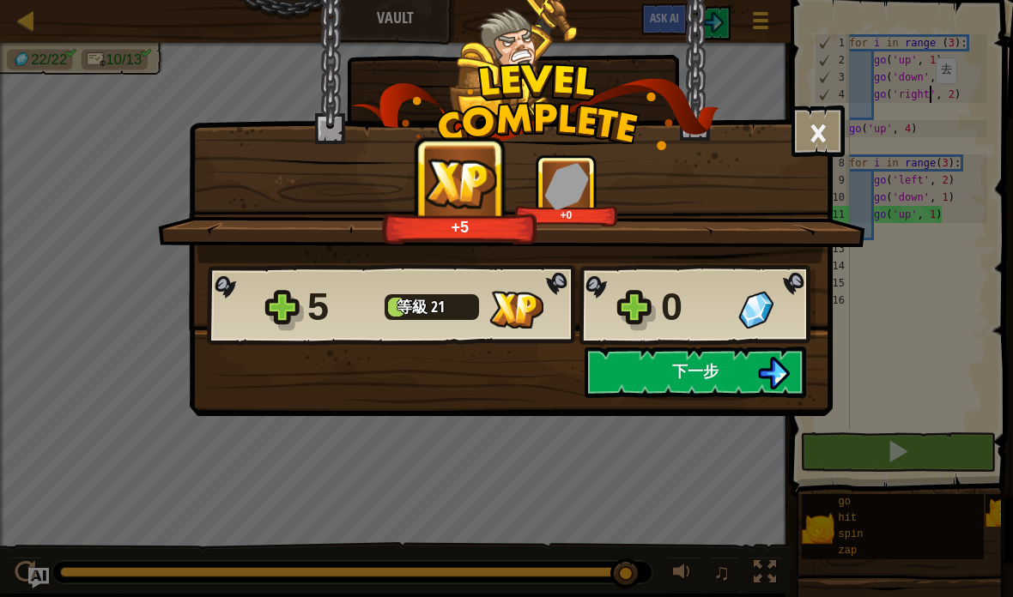
click at [721, 381] on button "下一步" at bounding box center [694, 372] width 221 height 51
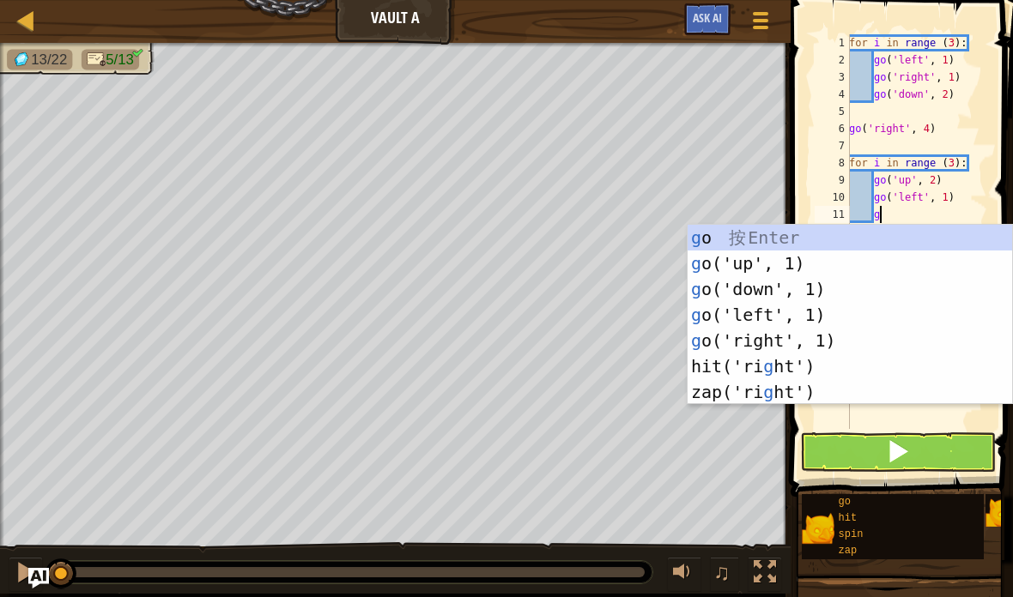
scroll to position [18, 29]
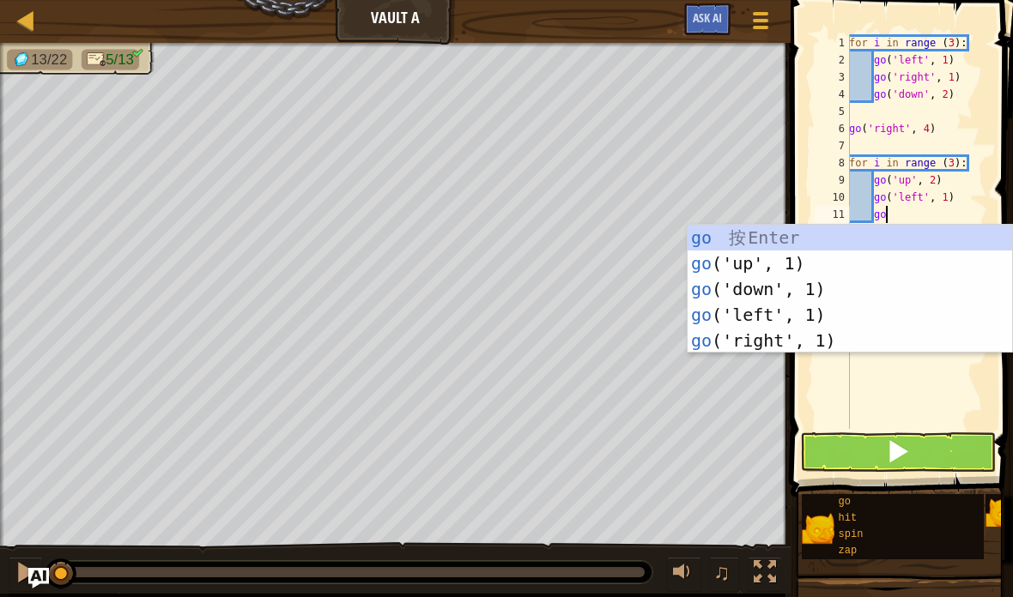
type textarea "abcde fg"
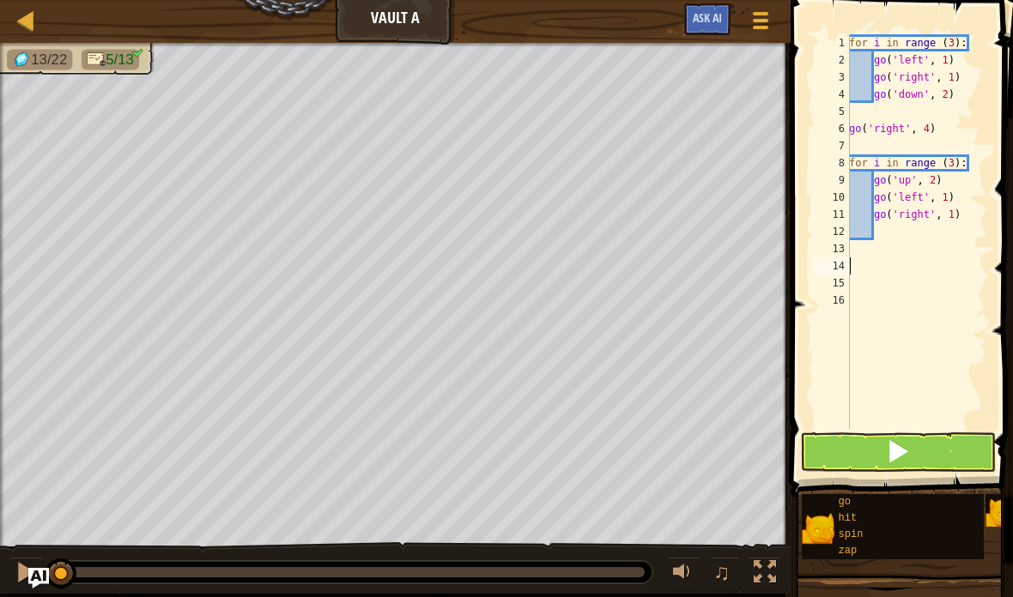
click at [923, 456] on button at bounding box center [898, 452] width 196 height 39
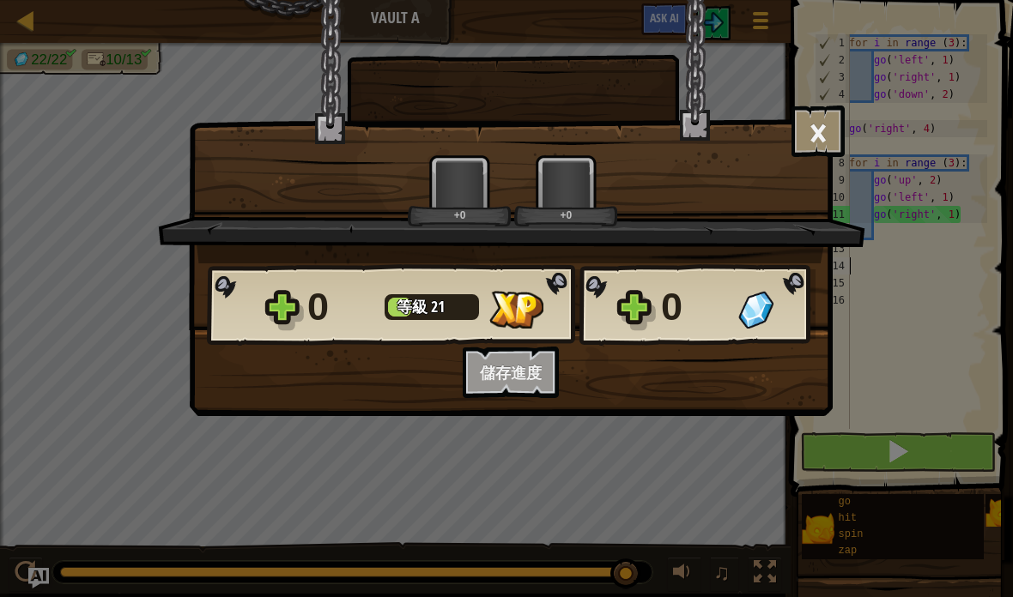
scroll to position [18, 17]
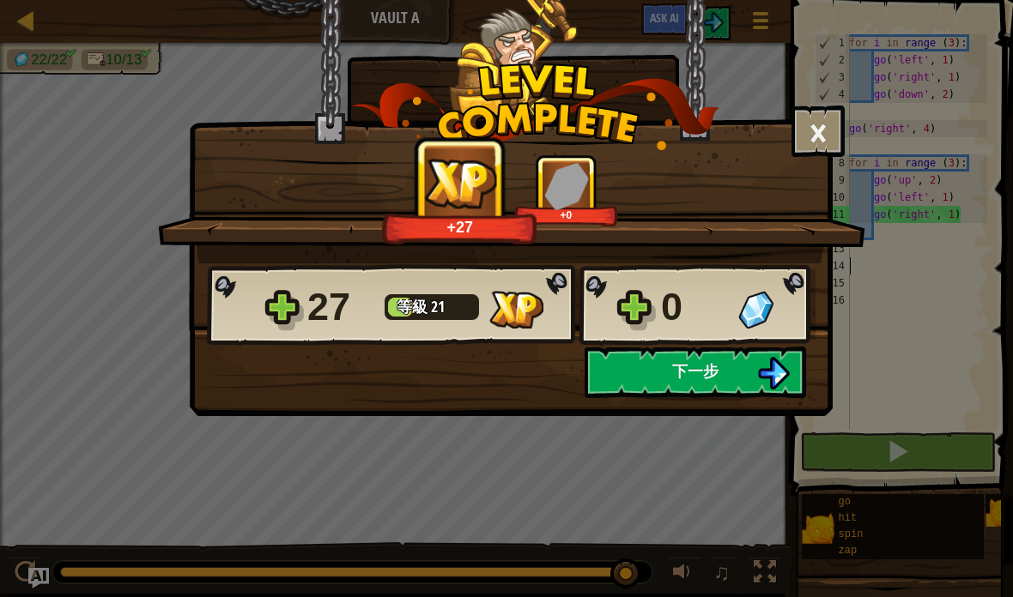
click at [713, 380] on span "下一步" at bounding box center [695, 370] width 46 height 21
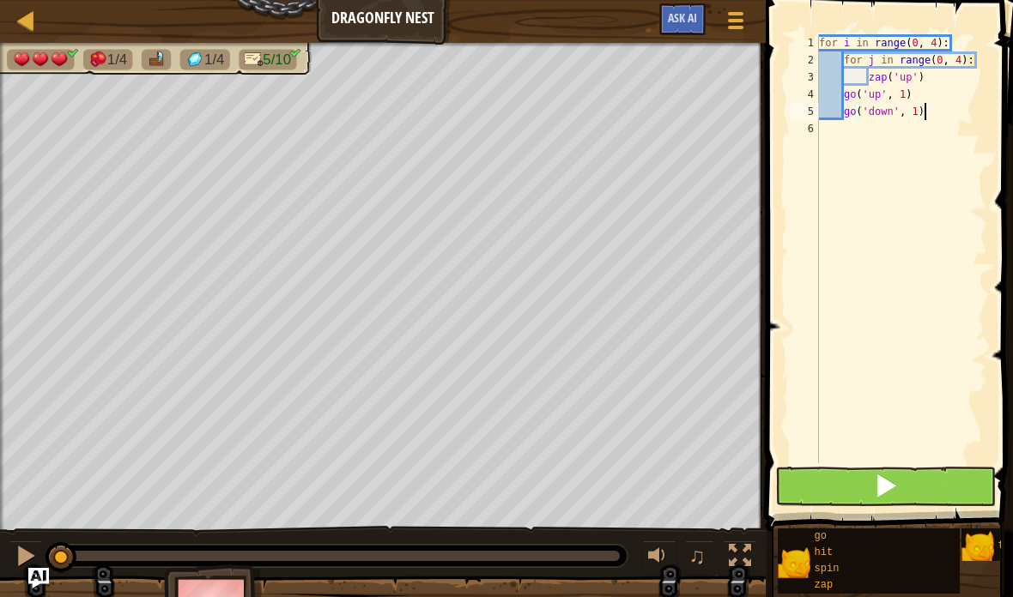
click at [899, 481] on button at bounding box center [885, 486] width 220 height 39
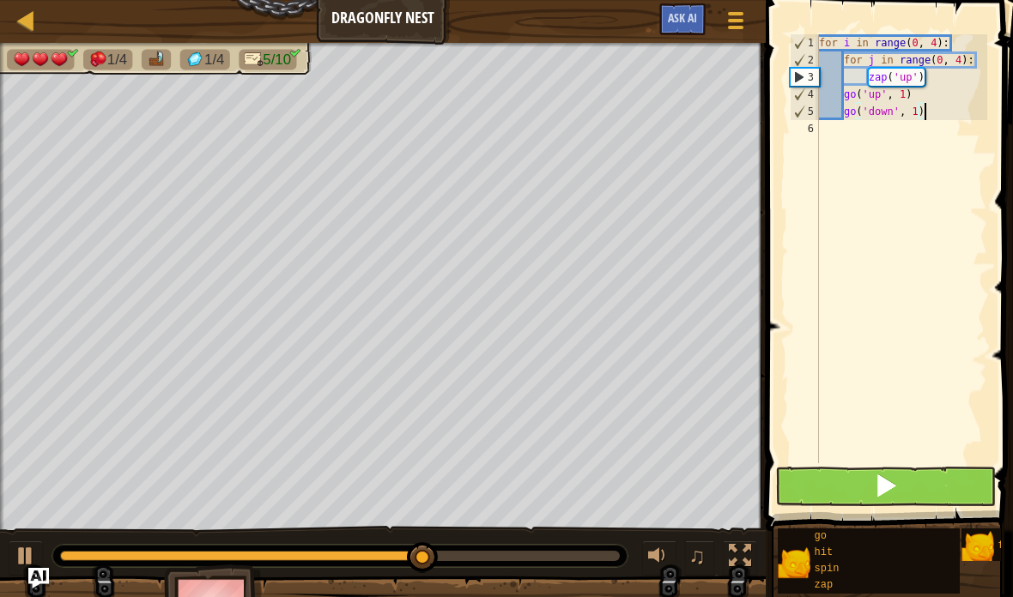
click at [911, 484] on button at bounding box center [885, 486] width 220 height 39
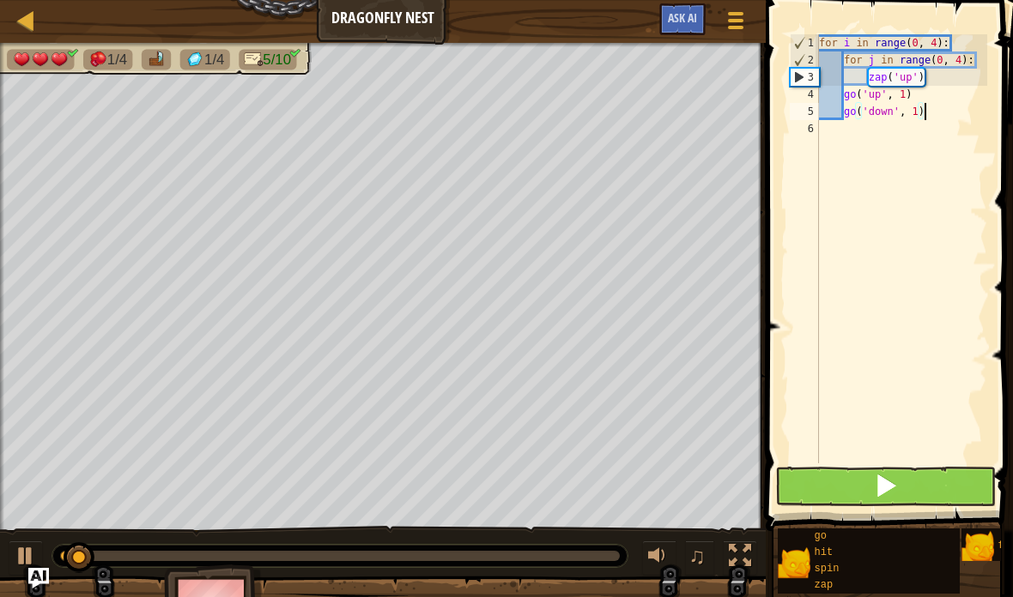
click at [911, 483] on button at bounding box center [885, 486] width 220 height 39
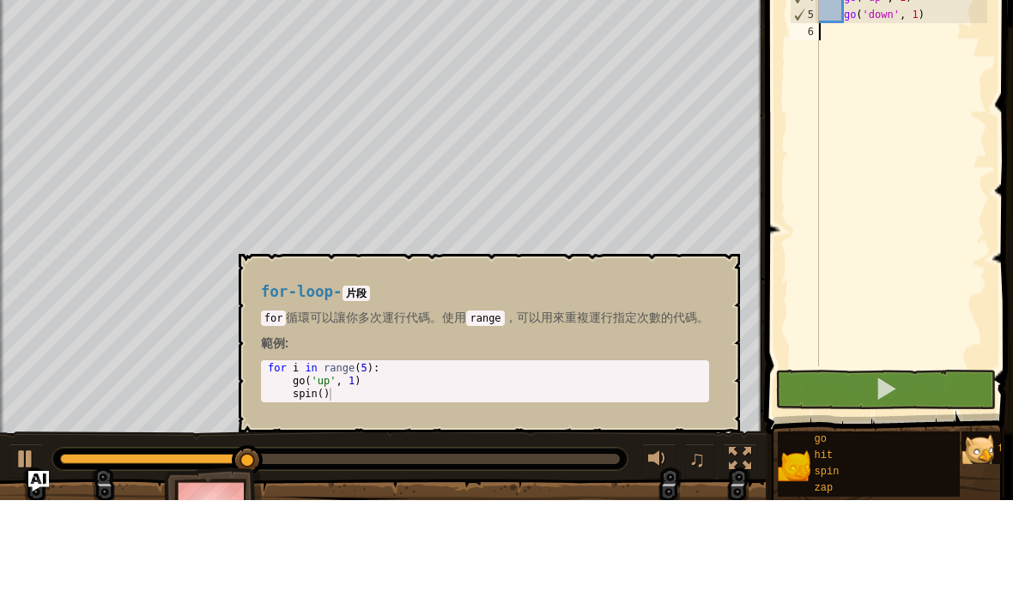
click at [983, 530] on img at bounding box center [977, 546] width 33 height 33
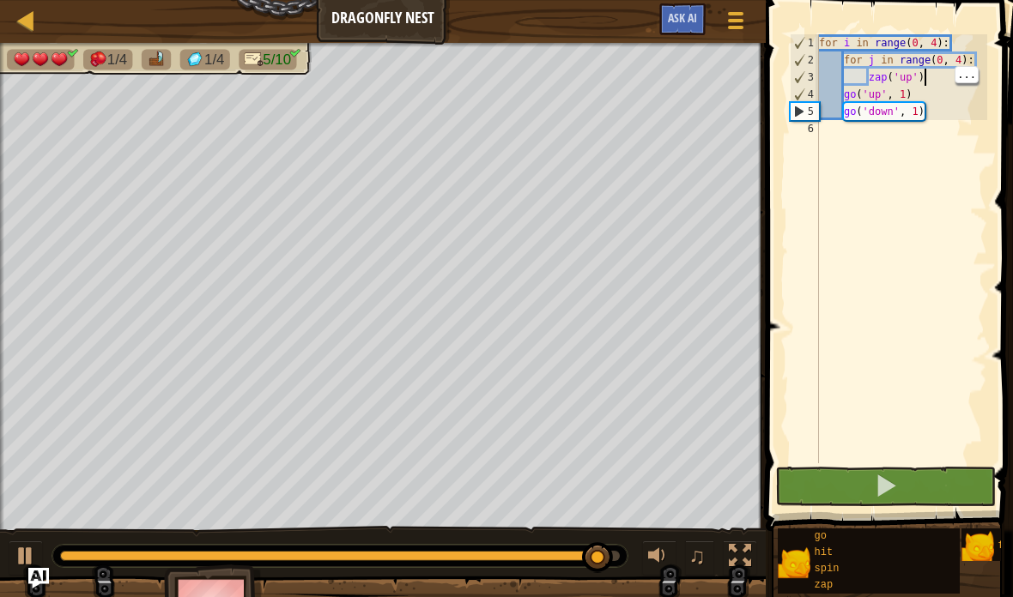
click at [947, 85] on div "for i in range ( 0 , 4 ) : for j in range ( 0 , 4 ) : zap ( 'up' ) go ( 'up' , …" at bounding box center [901, 265] width 172 height 463
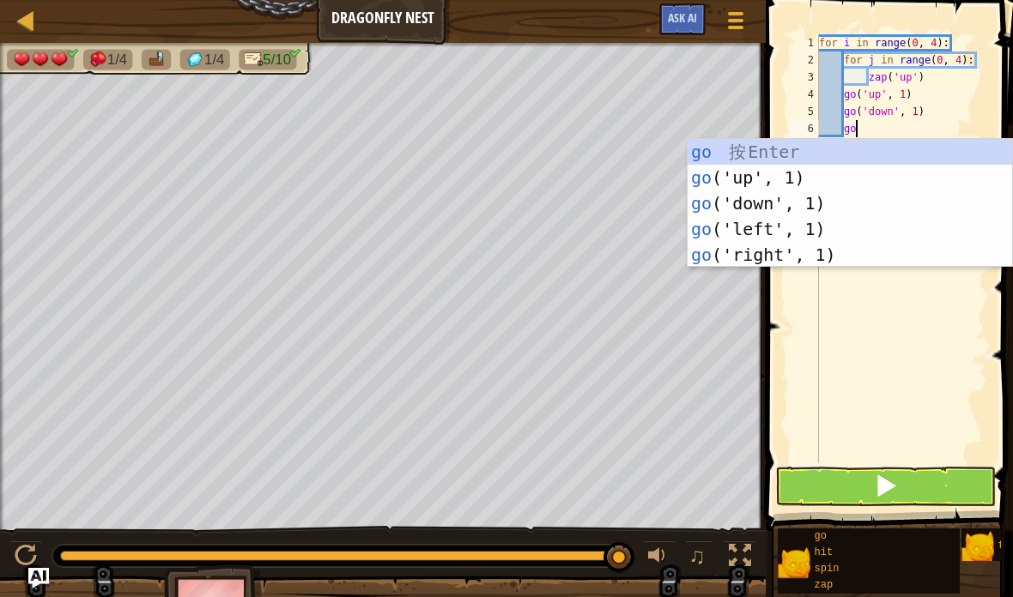
scroll to position [18, 23]
type textarea "abcde fg"
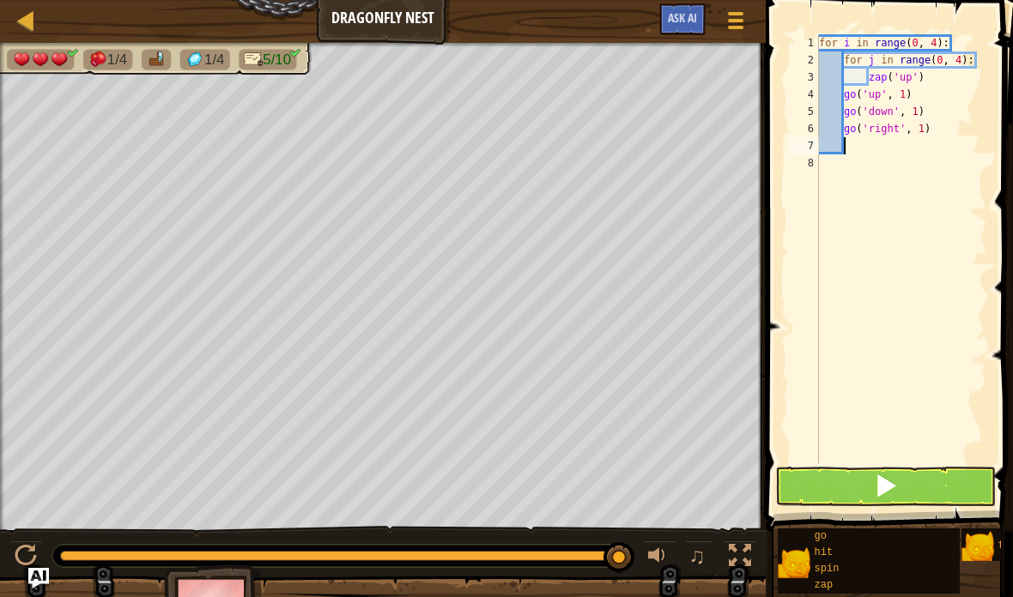
click at [901, 490] on button at bounding box center [885, 486] width 220 height 39
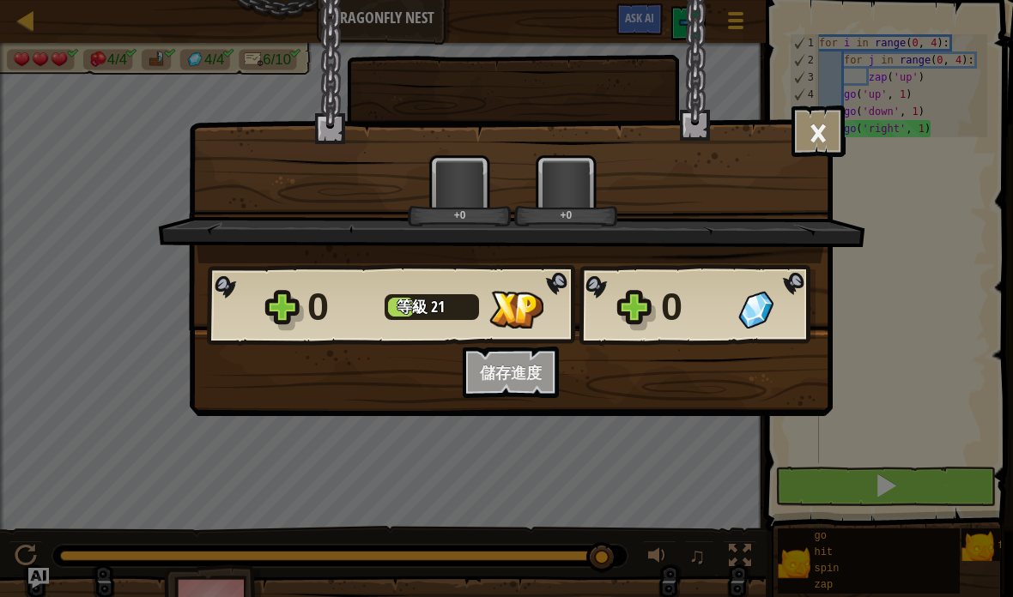
scroll to position [18, 17]
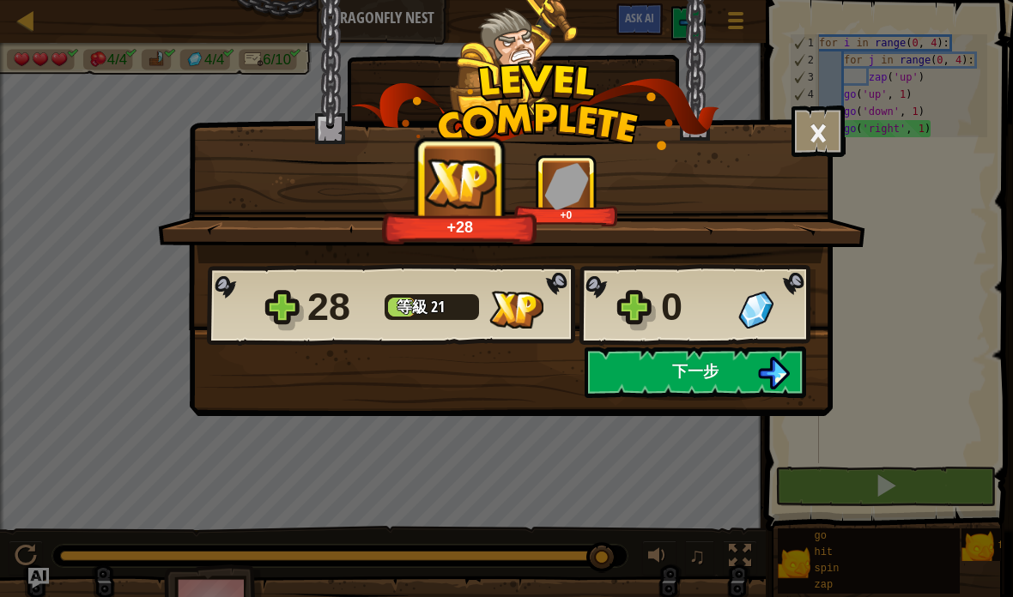
click at [726, 385] on button "下一步" at bounding box center [694, 372] width 221 height 51
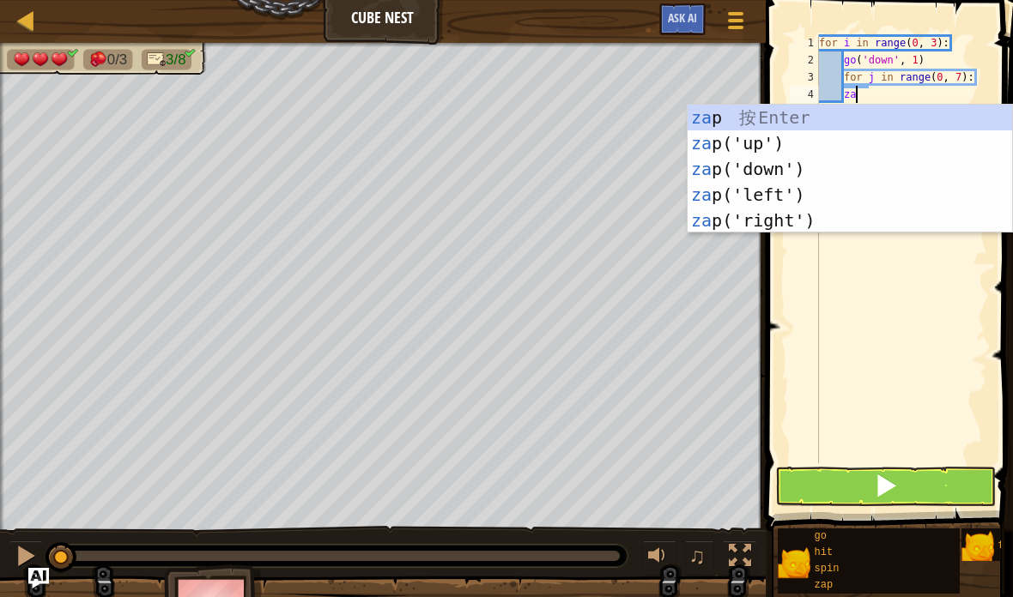
scroll to position [18, 36]
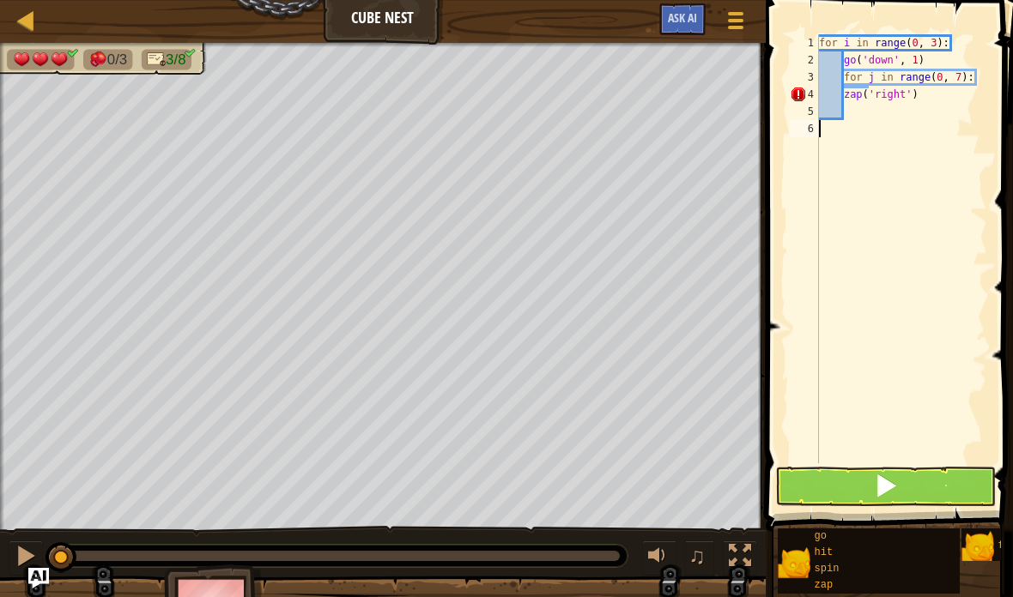
click at [905, 480] on button at bounding box center [885, 486] width 220 height 39
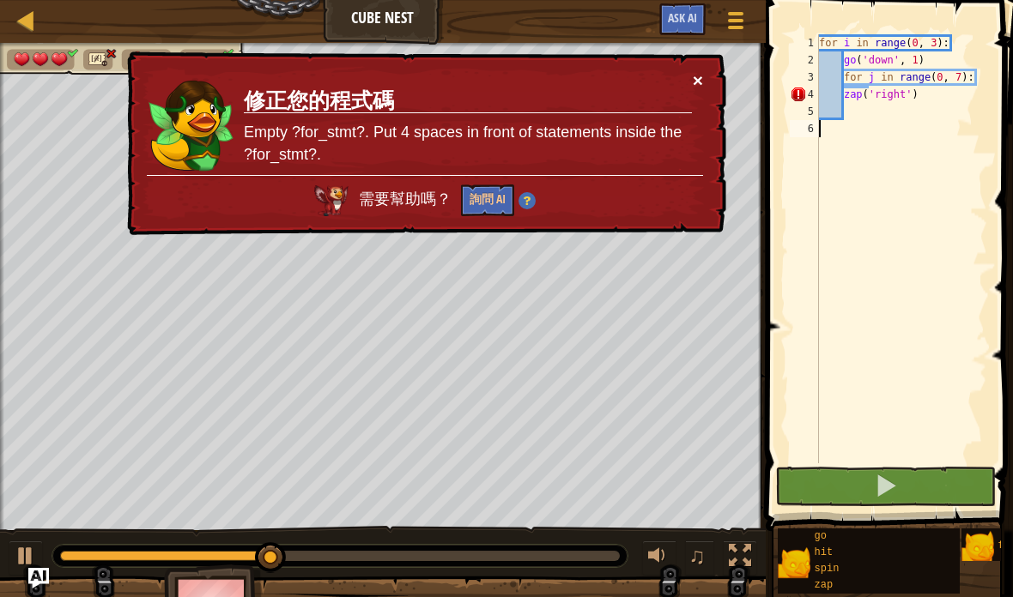
click at [695, 81] on button "×" at bounding box center [698, 80] width 10 height 18
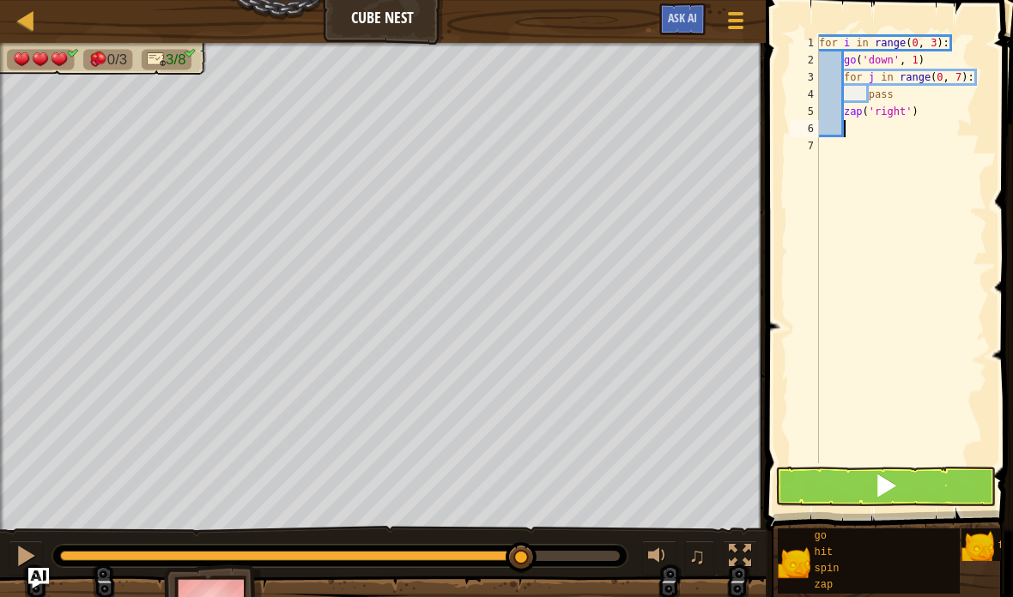
click at [898, 482] on button at bounding box center [885, 486] width 220 height 39
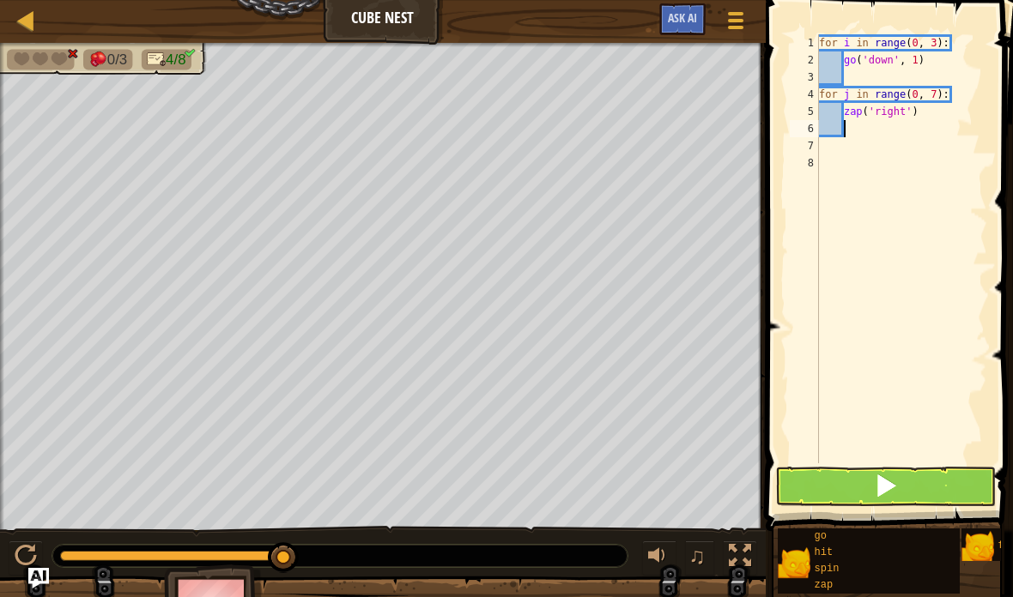
click at [898, 487] on button at bounding box center [885, 486] width 220 height 39
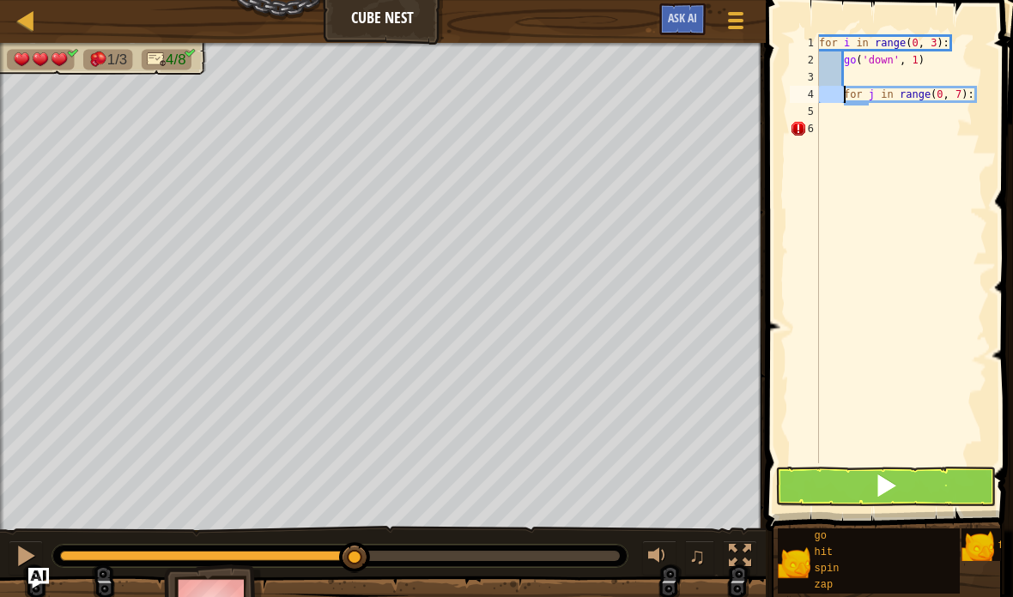
click at [986, 86] on div "for i in range ( 0 , 3 ) : go ( 'down' , 1 ) for j in range ( 0 , 7 ) :" at bounding box center [901, 265] width 172 height 463
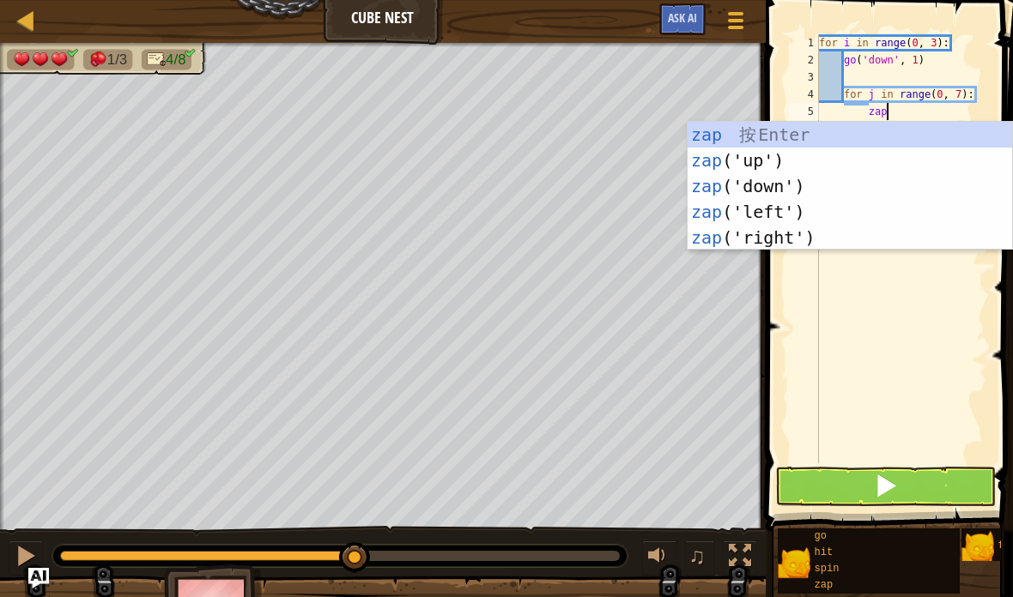
type textarea "abcde fg"
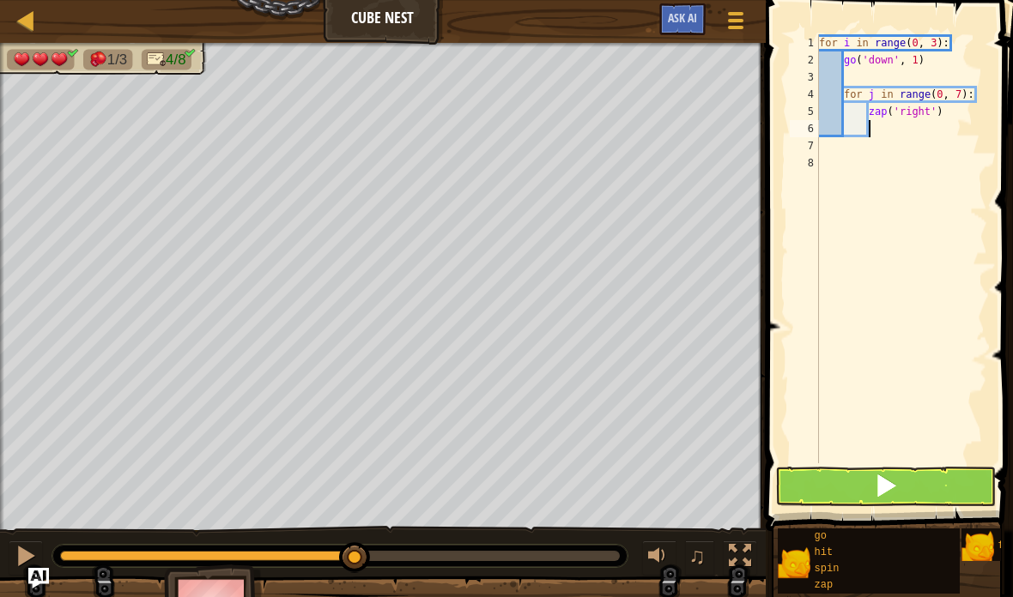
click at [891, 490] on span at bounding box center [886, 486] width 24 height 24
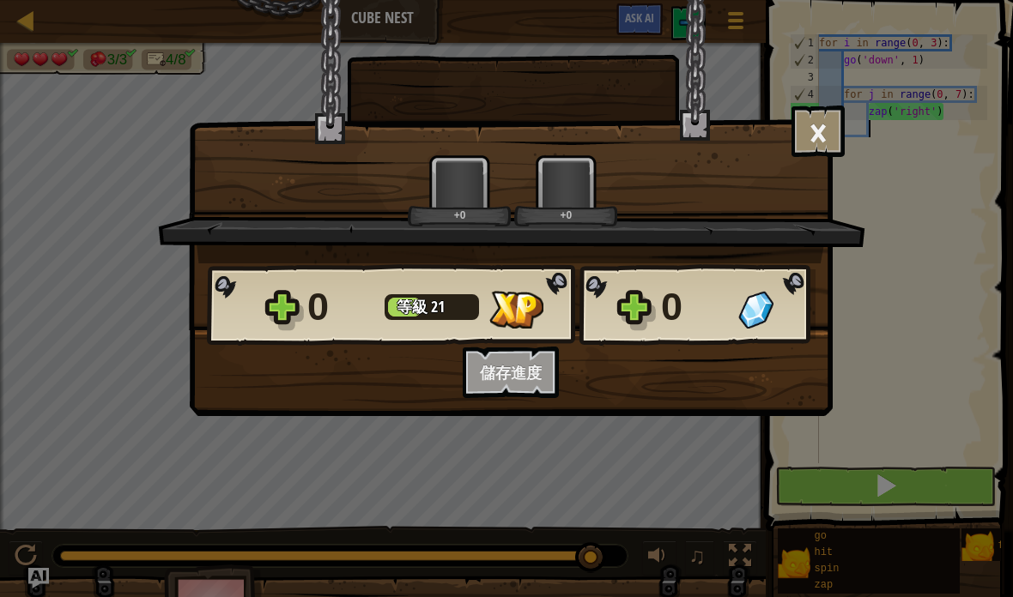
scroll to position [18, 17]
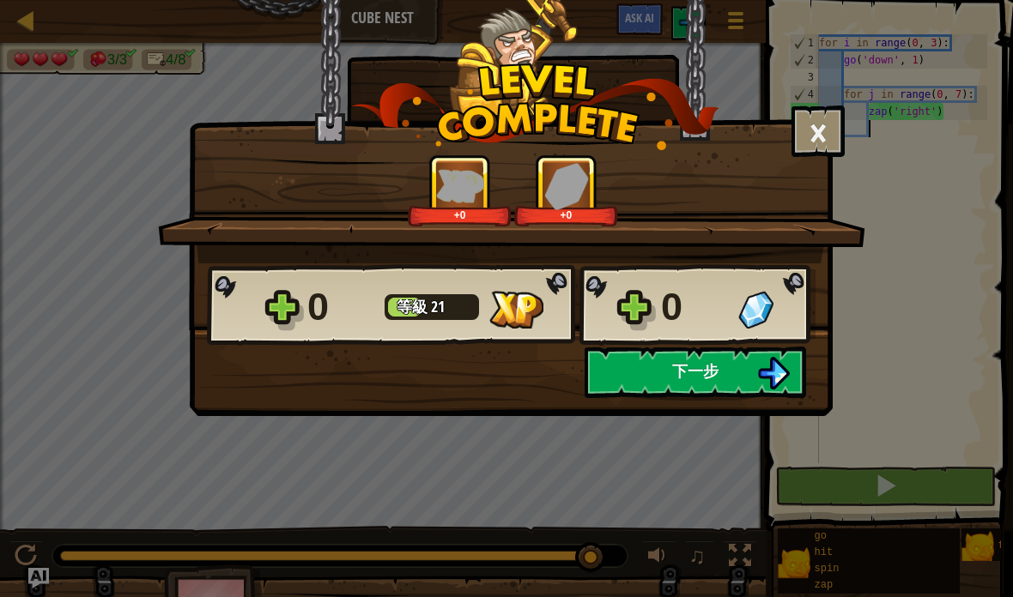
click at [735, 375] on button "下一步" at bounding box center [694, 372] width 221 height 51
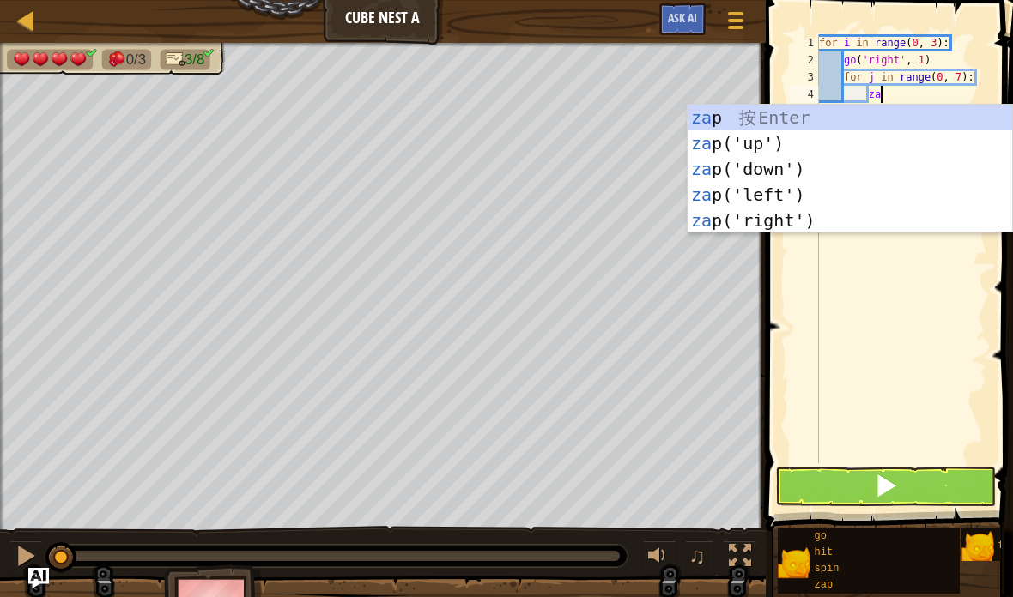
scroll to position [18, 36]
type textarea "abcde fg"
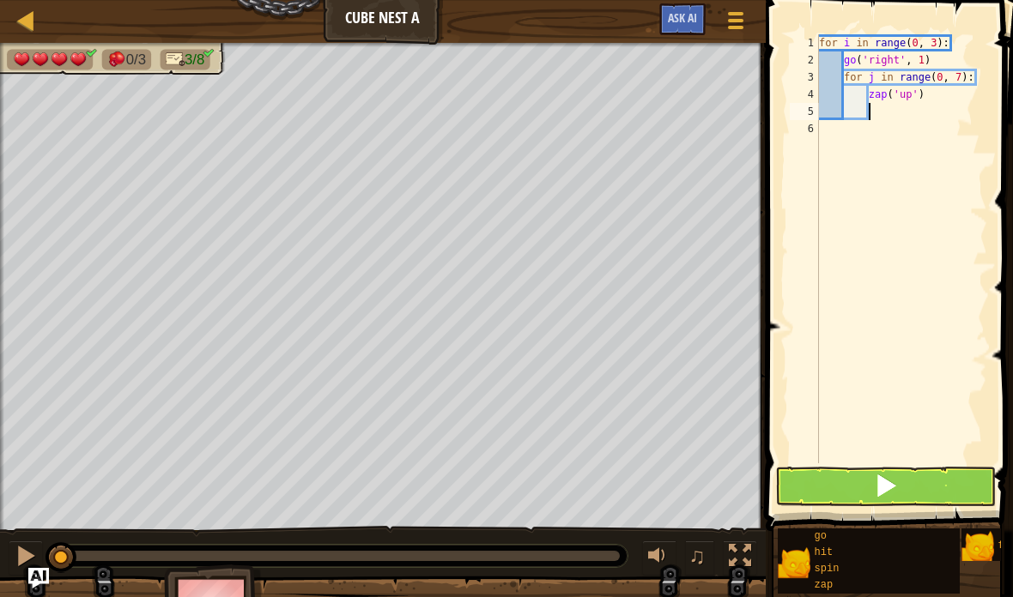
click at [910, 486] on button at bounding box center [885, 486] width 220 height 39
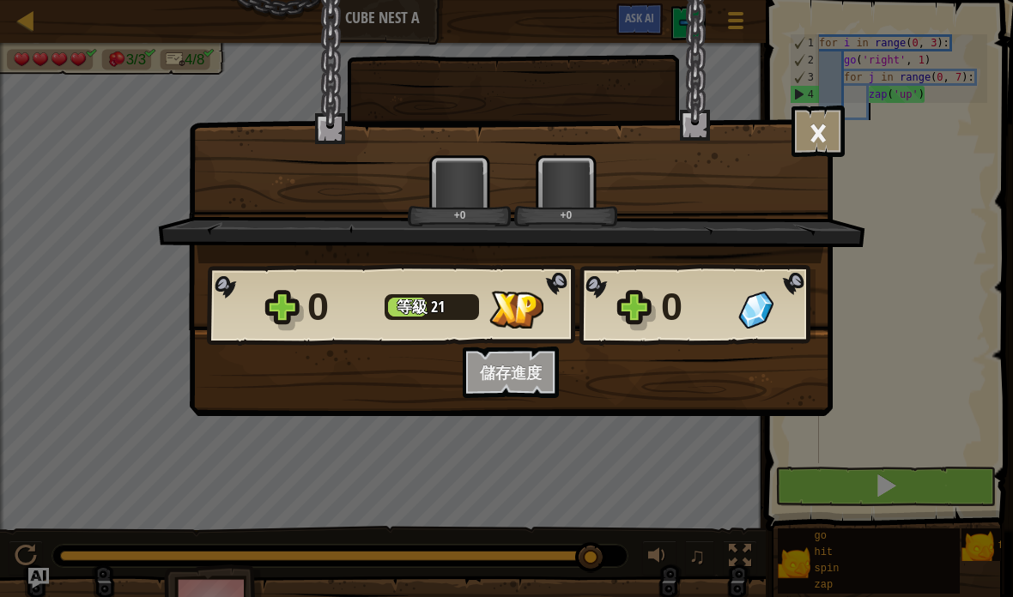
scroll to position [18, 17]
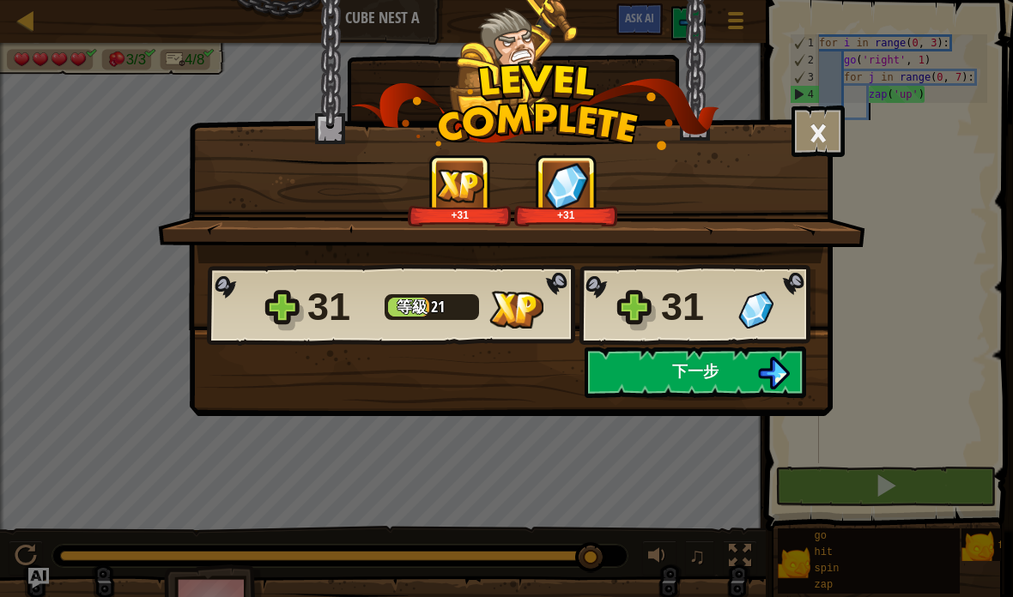
click at [708, 370] on span "下一步" at bounding box center [695, 370] width 46 height 21
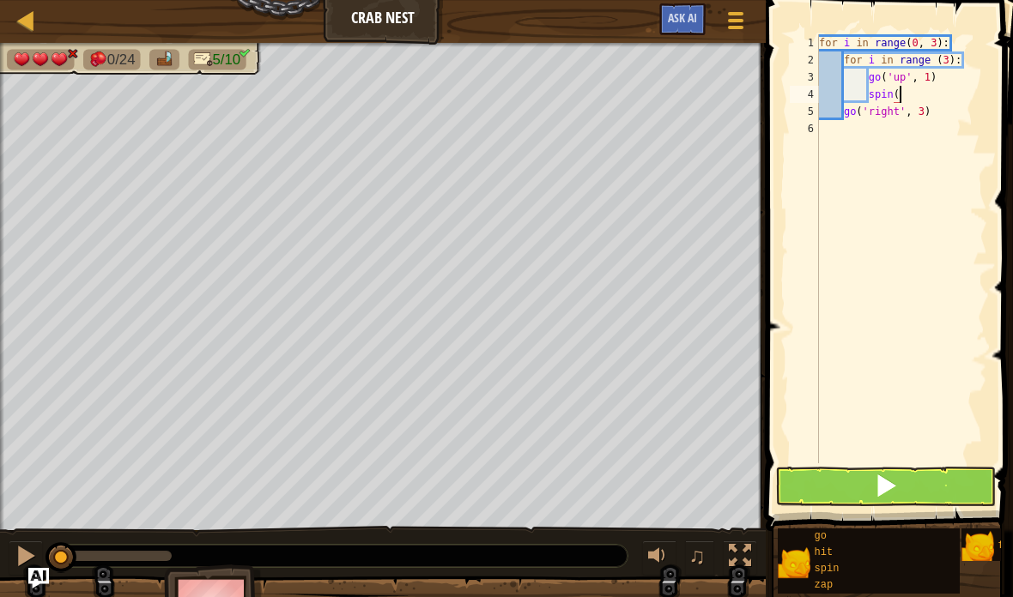
scroll to position [18, 54]
click at [895, 481] on span at bounding box center [886, 486] width 24 height 24
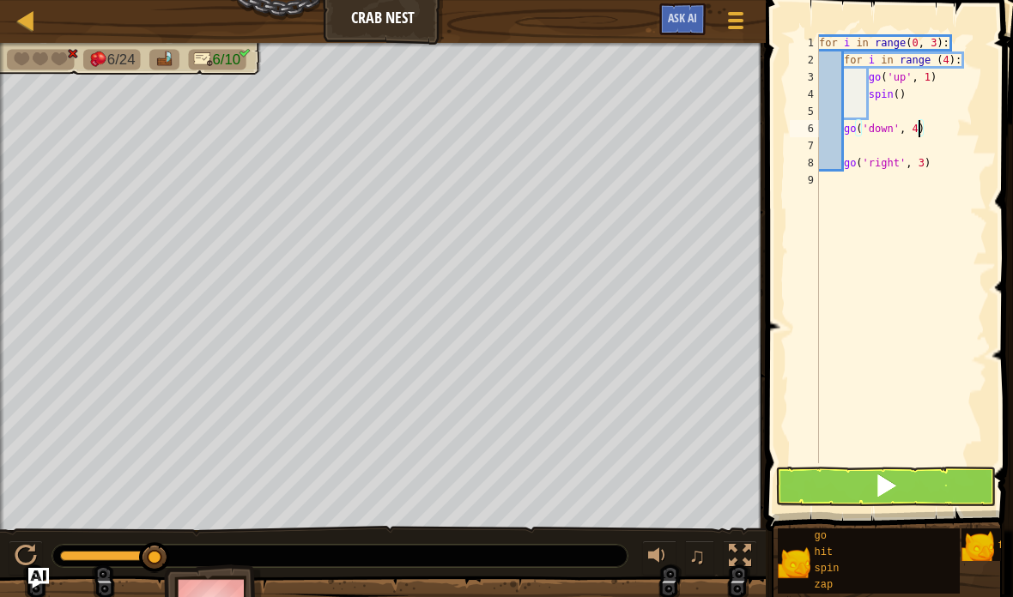
scroll to position [18, 23]
type textarea "abcde fg"
click at [897, 489] on span at bounding box center [886, 486] width 24 height 24
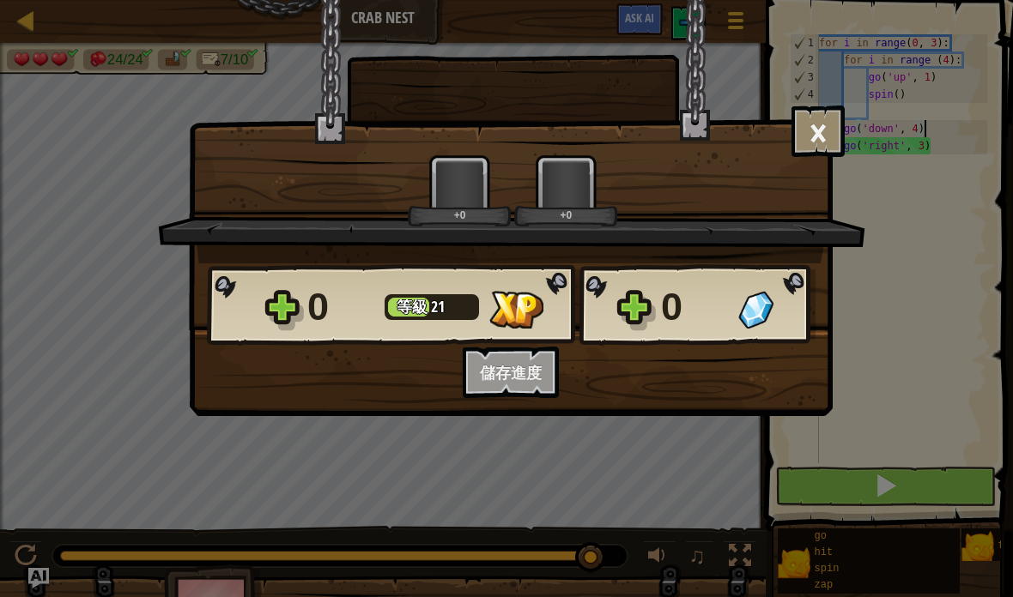
scroll to position [18, 17]
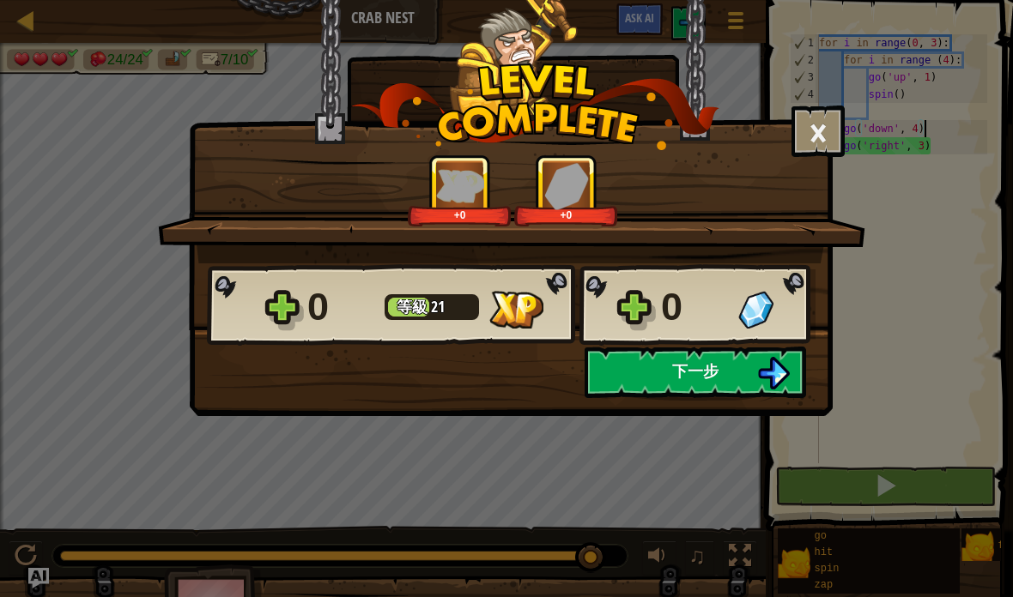
click at [743, 369] on button "下一步" at bounding box center [694, 372] width 221 height 51
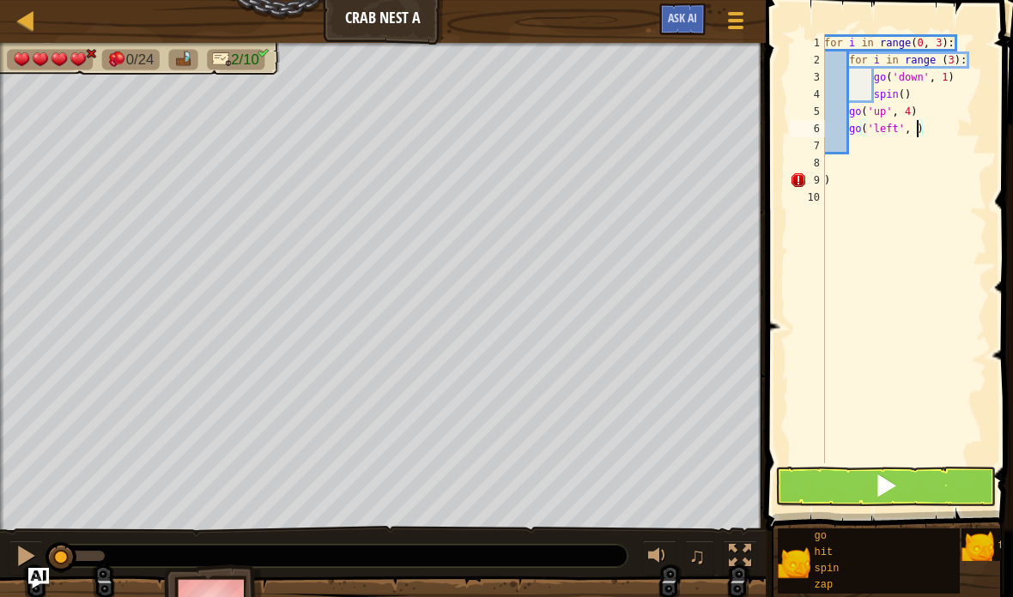
scroll to position [18, 23]
click at [910, 475] on button at bounding box center [885, 486] width 220 height 39
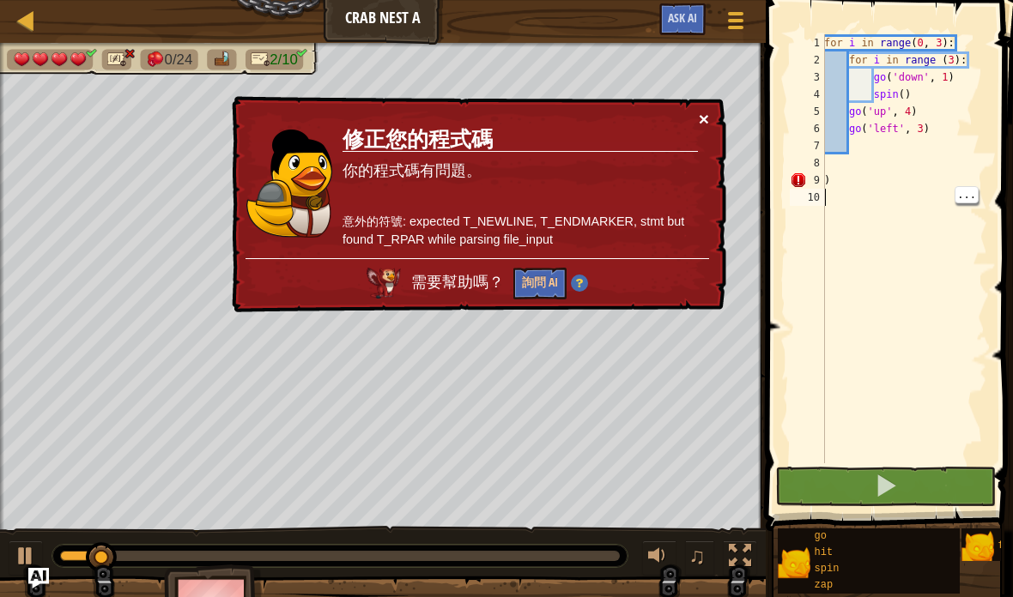
click at [708, 115] on button "×" at bounding box center [704, 119] width 10 height 18
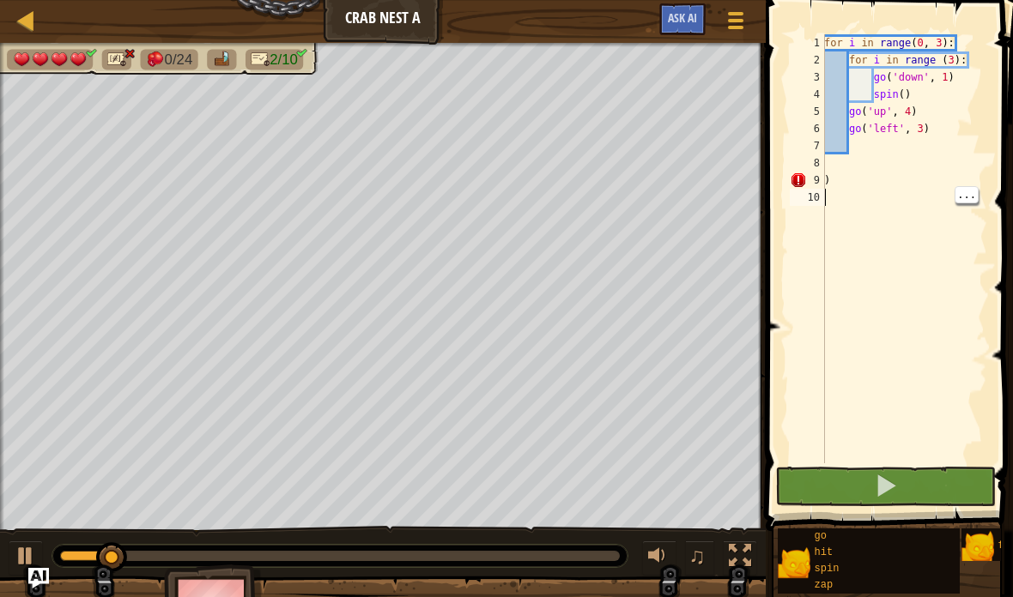
click at [901, 185] on div "for i in range ( 0 , 3 ) : for i in range ( 3 ) : go ( 'down' , 1 ) spin ( ) go…" at bounding box center [903, 265] width 166 height 463
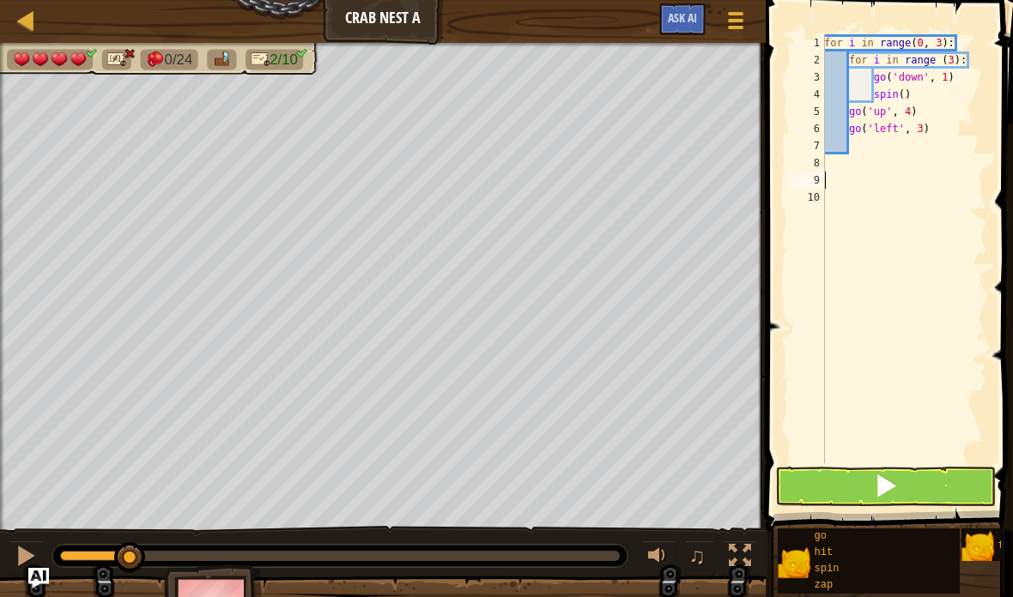
click at [899, 473] on button at bounding box center [885, 486] width 220 height 39
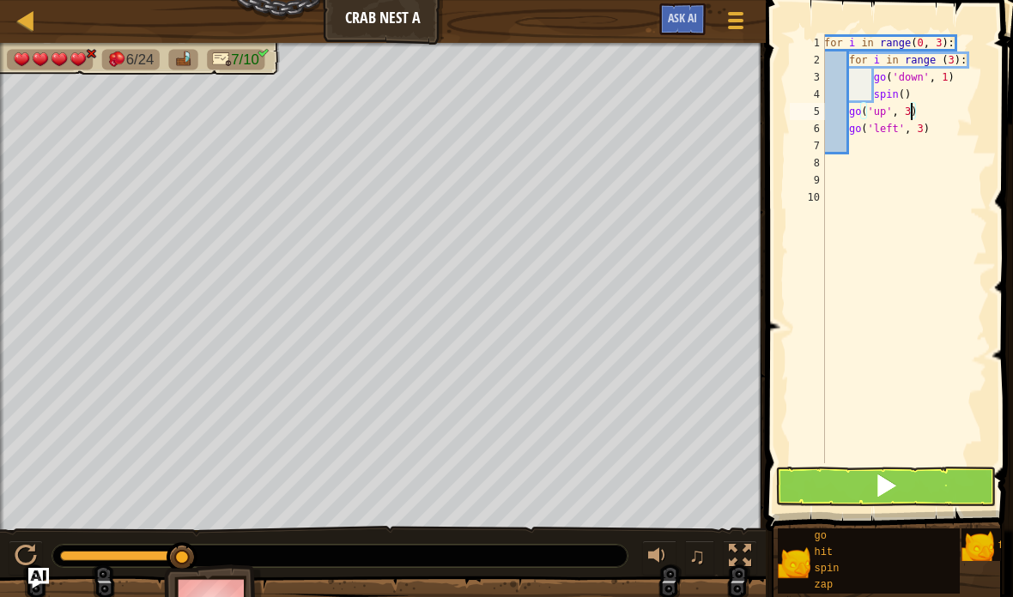
click at [910, 488] on button at bounding box center [885, 486] width 220 height 39
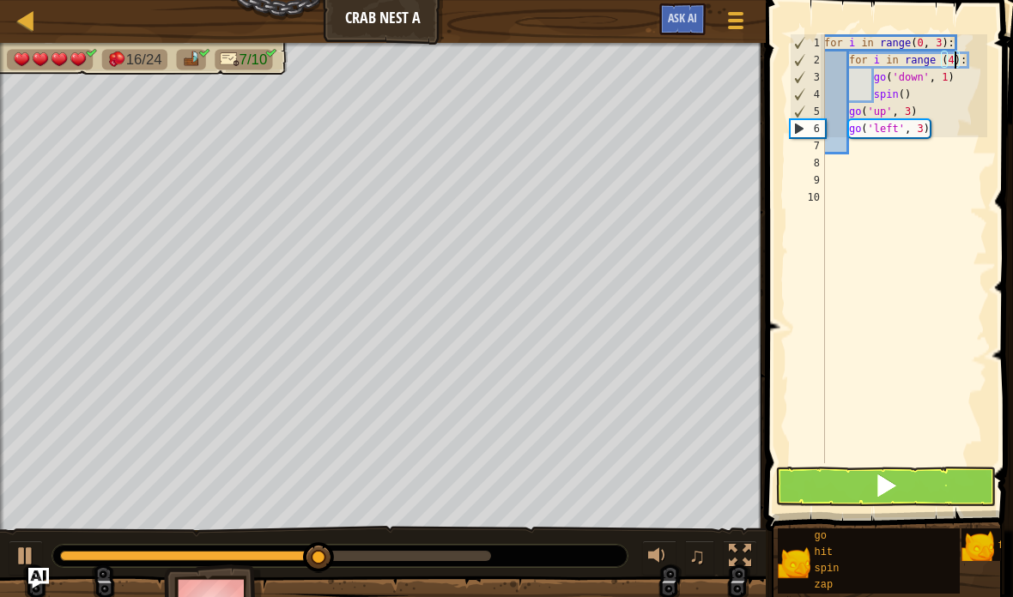
click at [916, 486] on button at bounding box center [885, 486] width 220 height 39
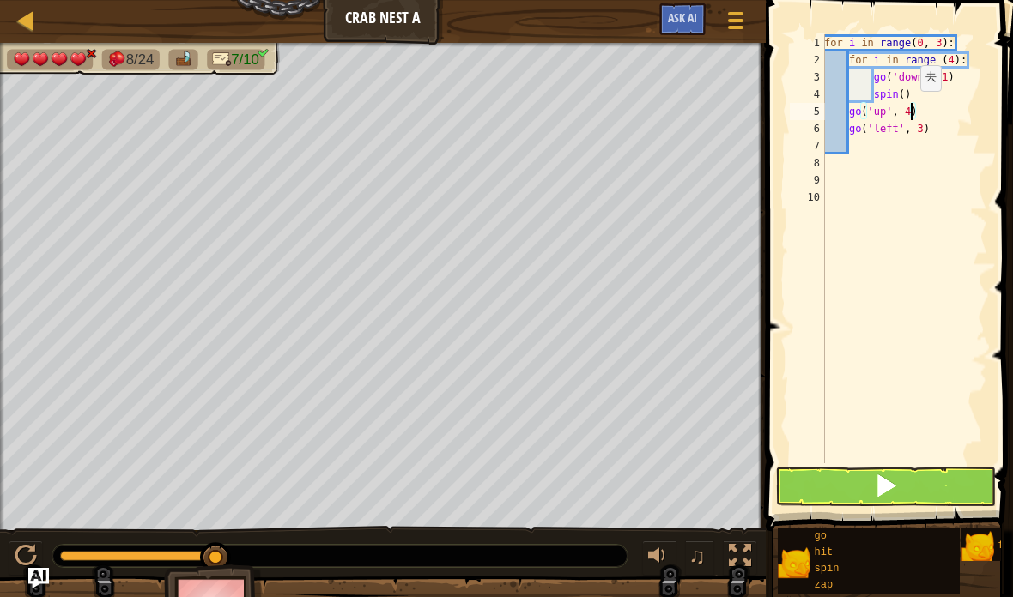
click at [916, 487] on button at bounding box center [885, 486] width 220 height 39
type textarea "abcde fg"
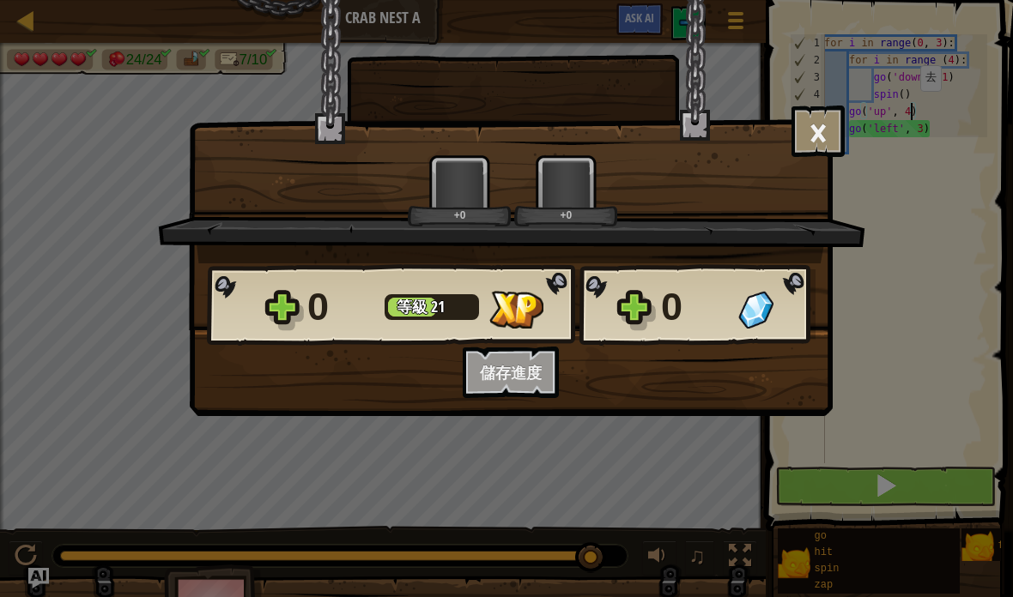
scroll to position [18, 17]
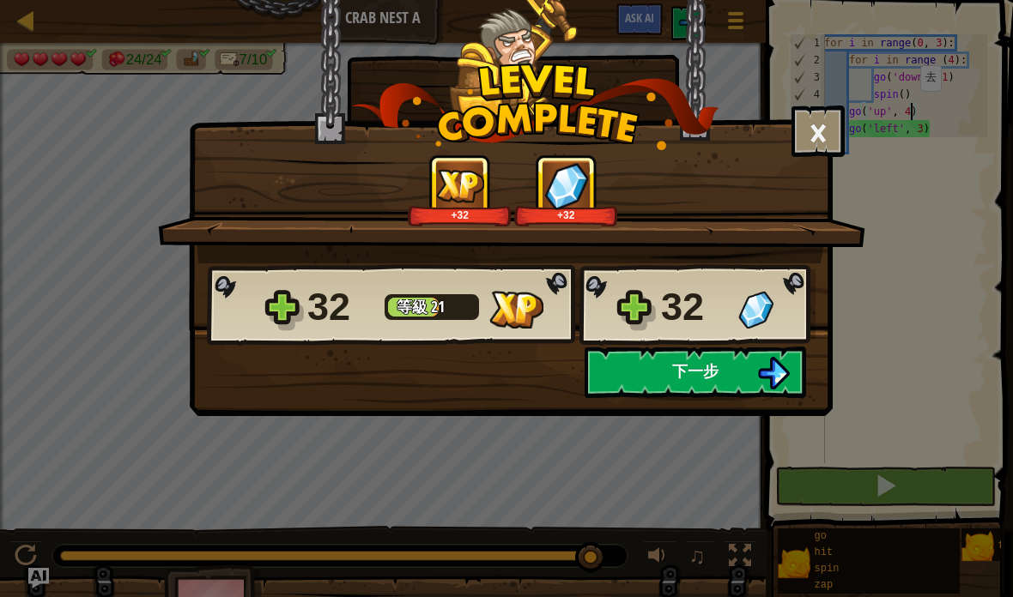
click at [718, 391] on button "下一步" at bounding box center [694, 372] width 221 height 51
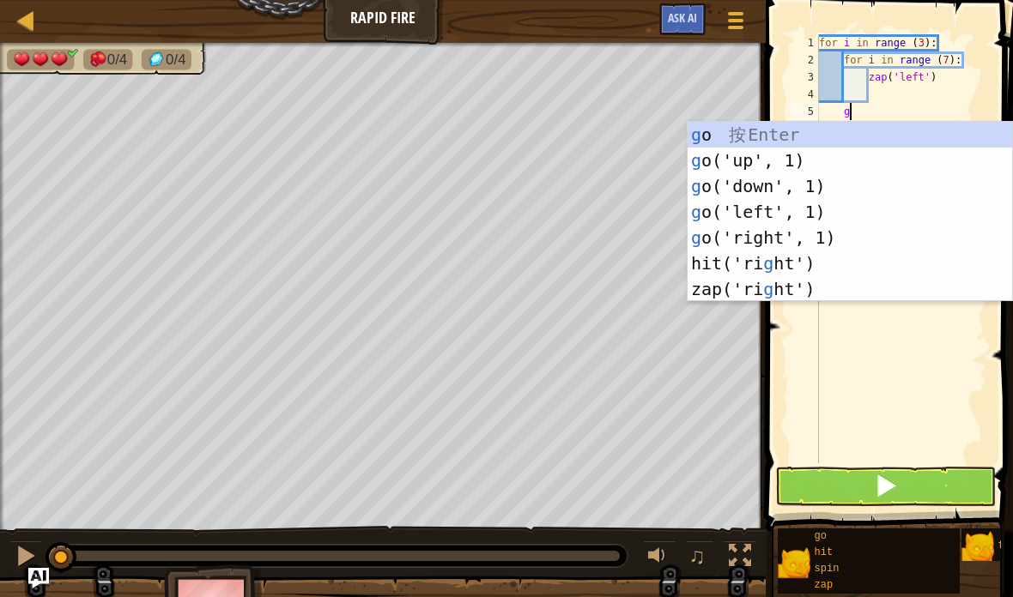
scroll to position [18, 29]
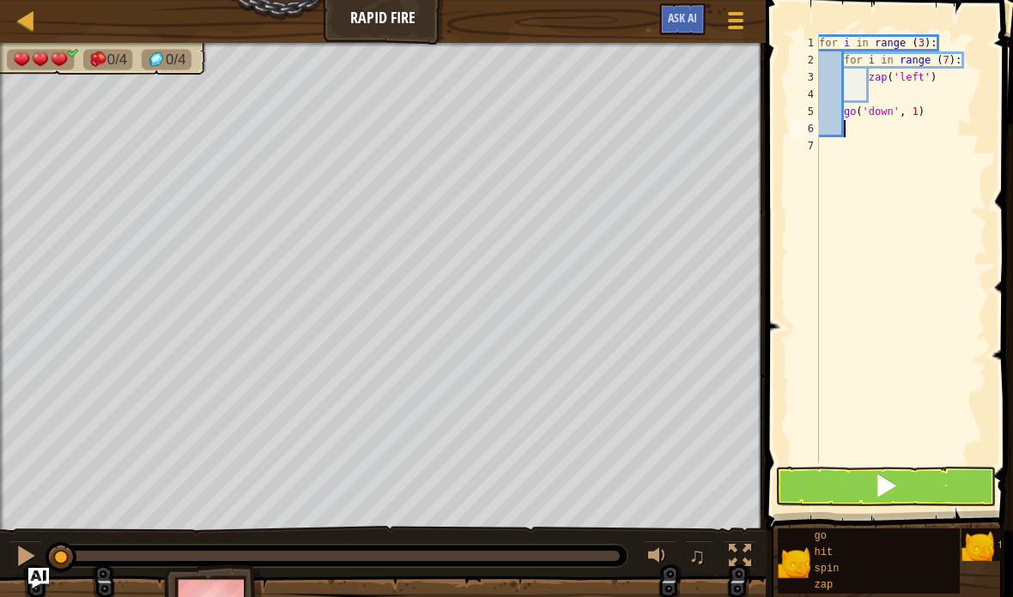
click at [898, 486] on button at bounding box center [885, 486] width 220 height 39
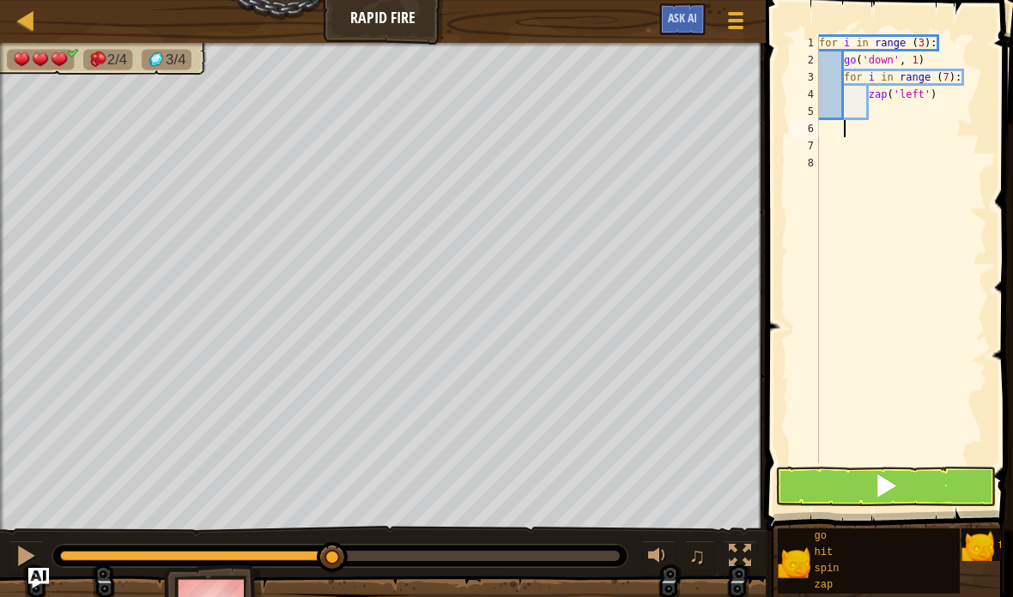
click at [898, 488] on button at bounding box center [885, 486] width 220 height 39
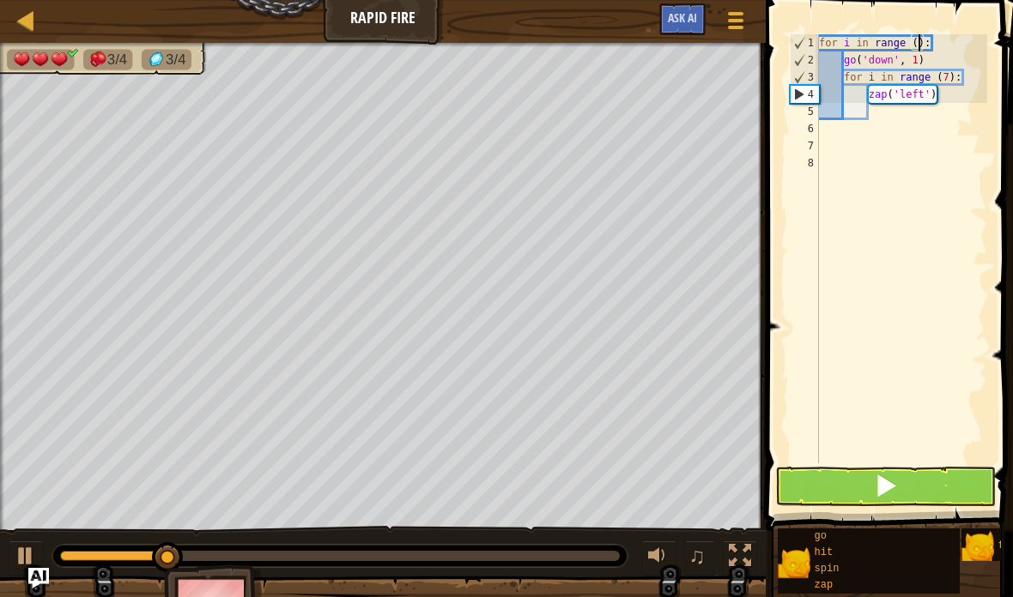
scroll to position [18, 23]
click at [904, 489] on button at bounding box center [885, 486] width 220 height 39
type textarea "abcde fg"
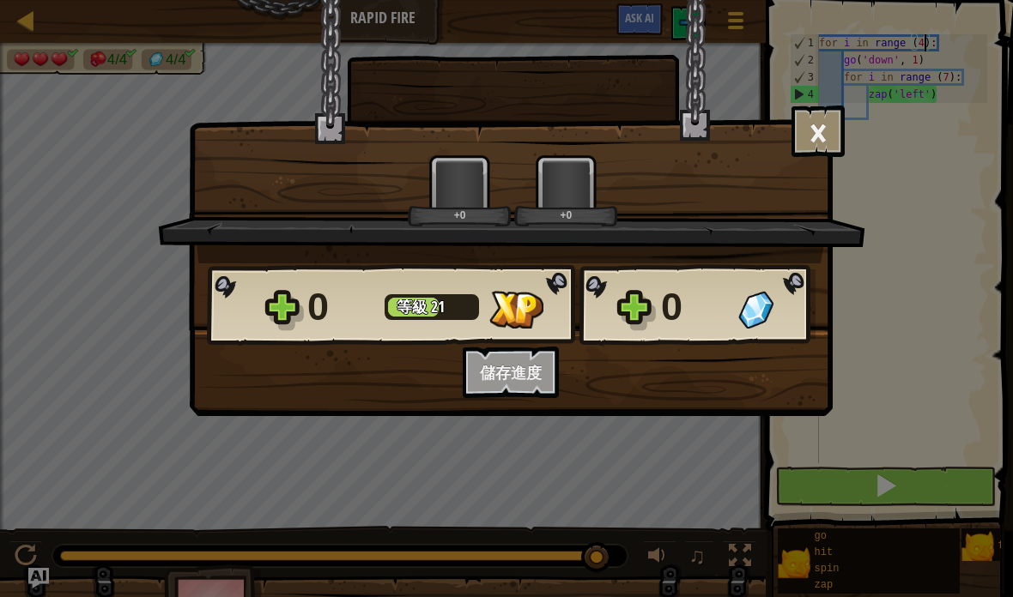
scroll to position [18, 17]
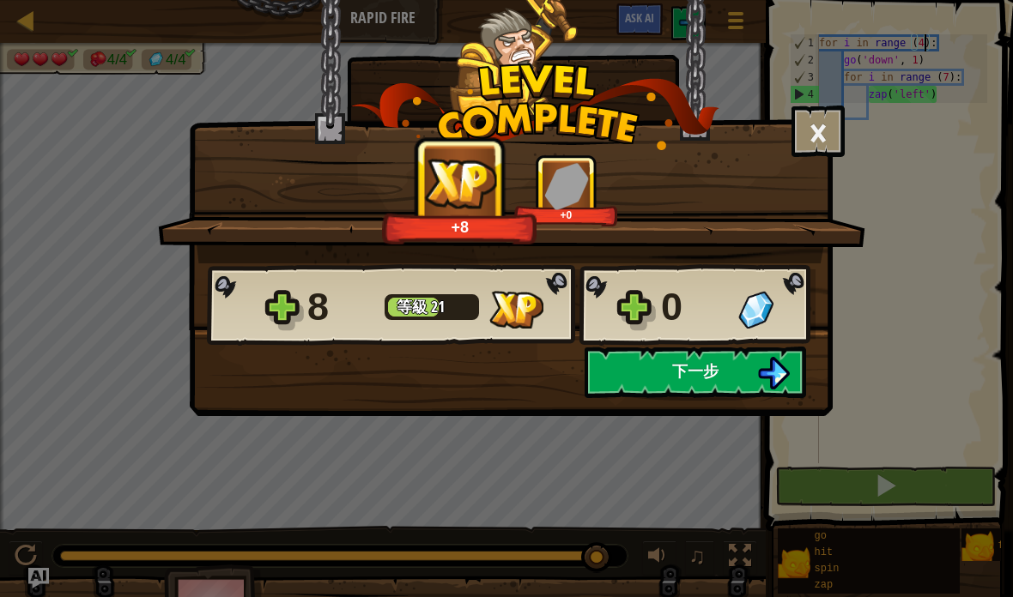
click at [747, 384] on button "下一步" at bounding box center [694, 372] width 221 height 51
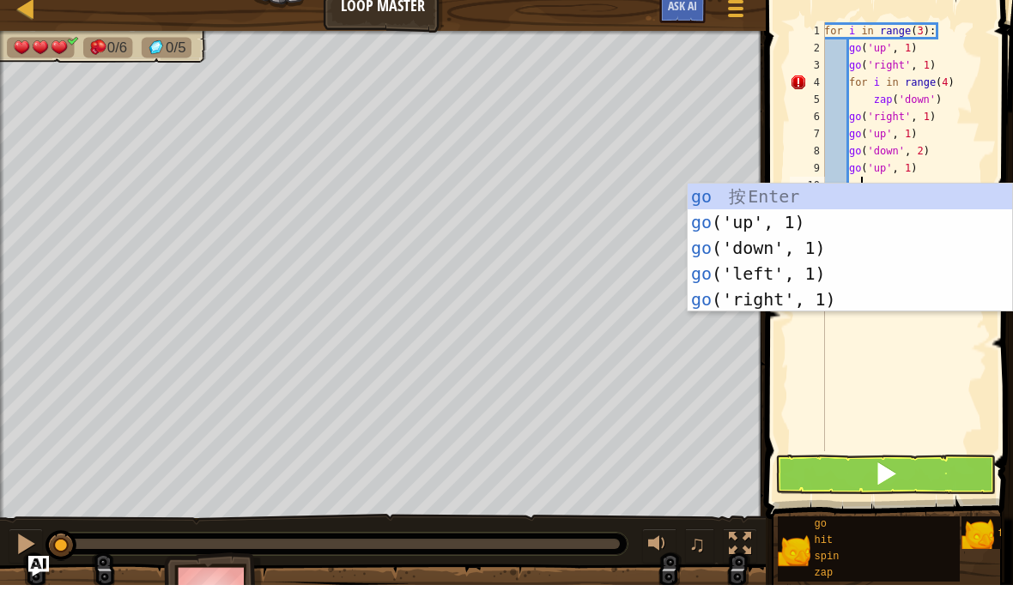
scroll to position [18, 29]
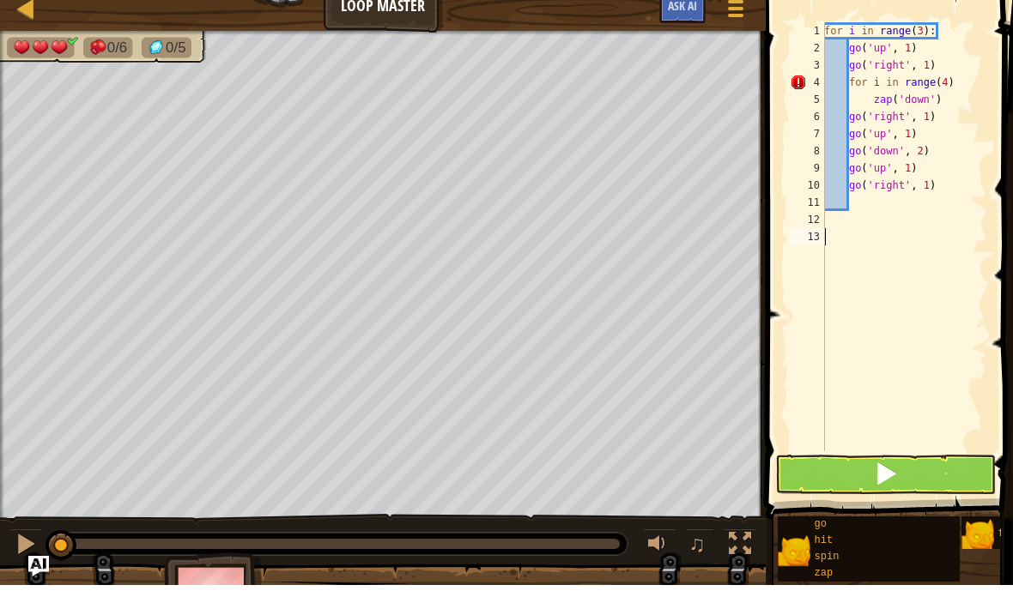
click at [892, 477] on span at bounding box center [886, 486] width 24 height 24
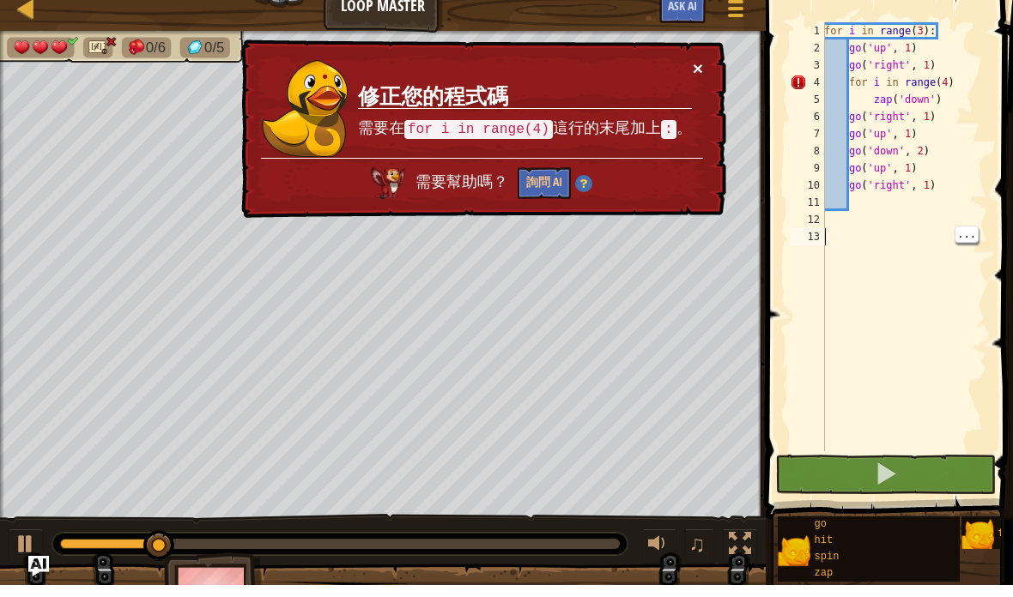
click at [702, 71] on button "×" at bounding box center [698, 80] width 10 height 18
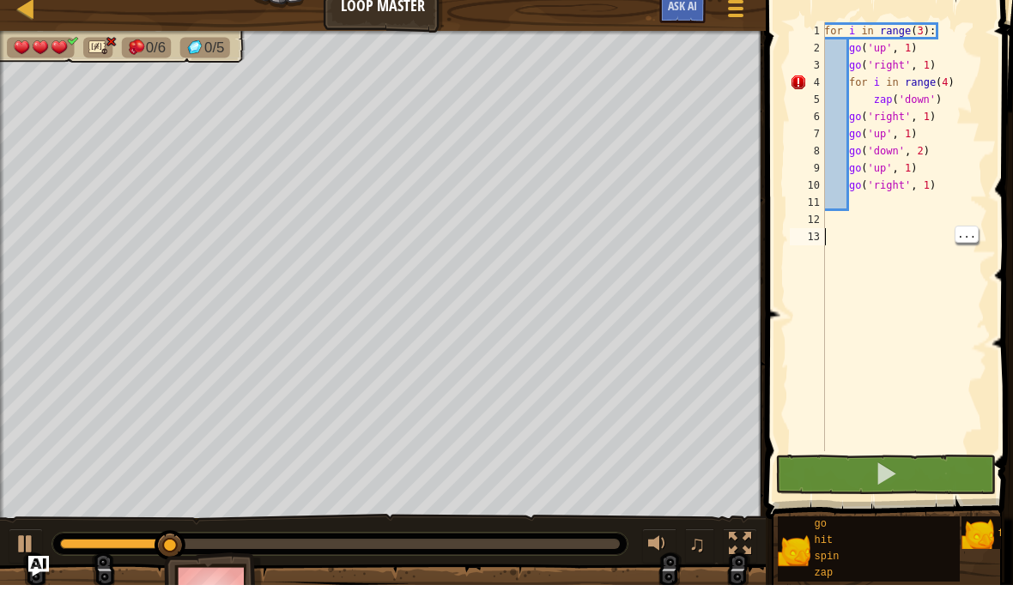
click at [972, 85] on div "for i in range ( 3 ) : go ( 'up' , 1 ) go ( 'right' , 1 ) for i in range ( 4 ) …" at bounding box center [903, 265] width 166 height 463
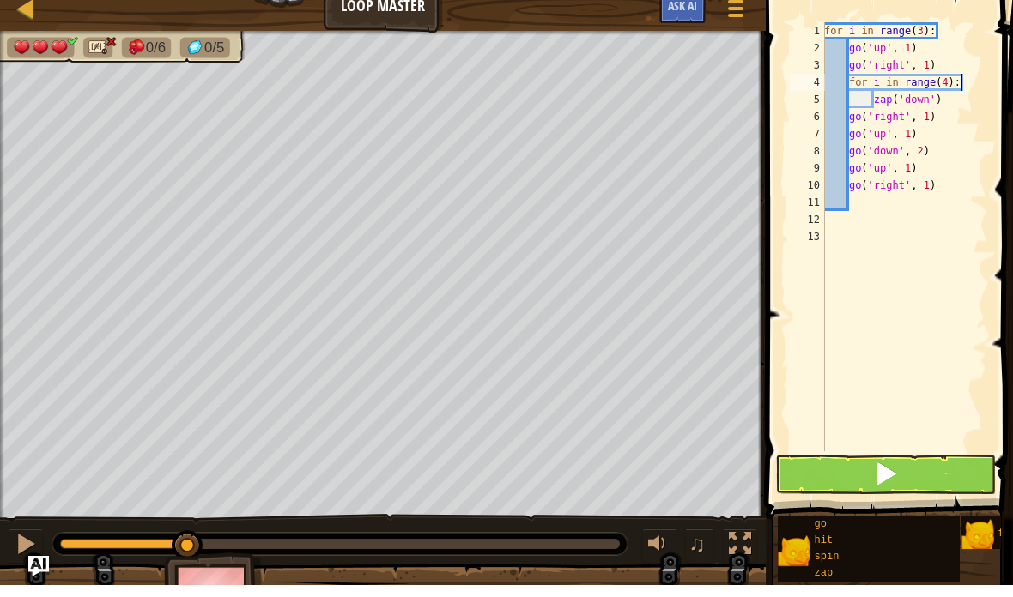
click at [880, 475] on span at bounding box center [886, 486] width 24 height 24
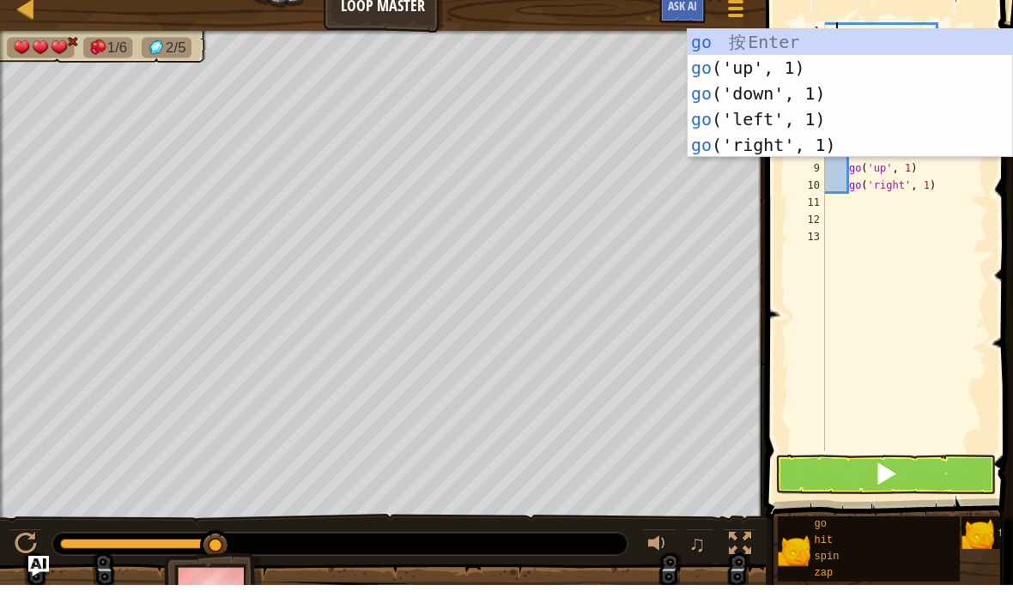
scroll to position [18, 29]
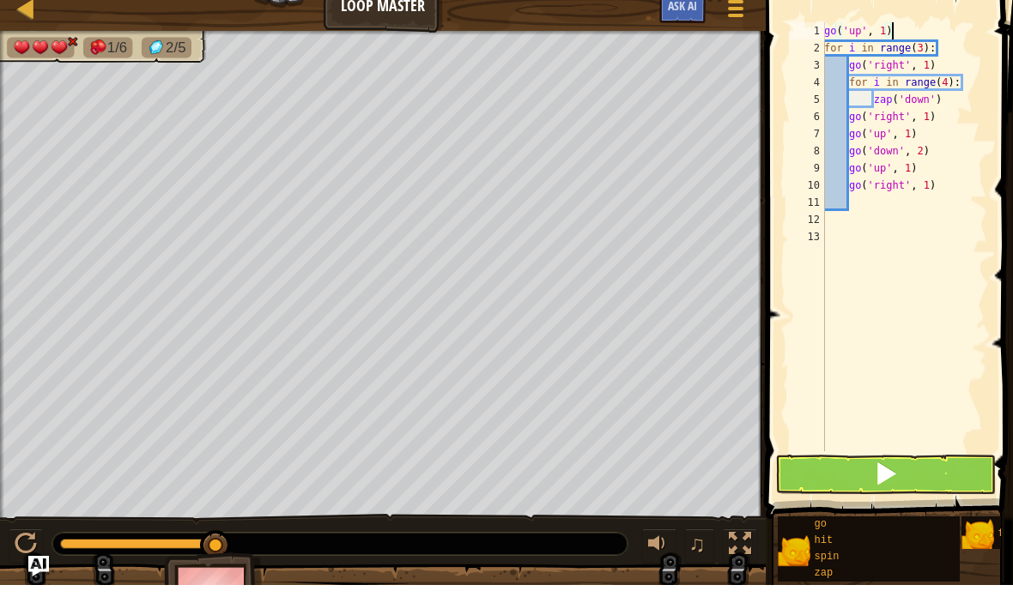
click at [903, 478] on button at bounding box center [885, 486] width 220 height 39
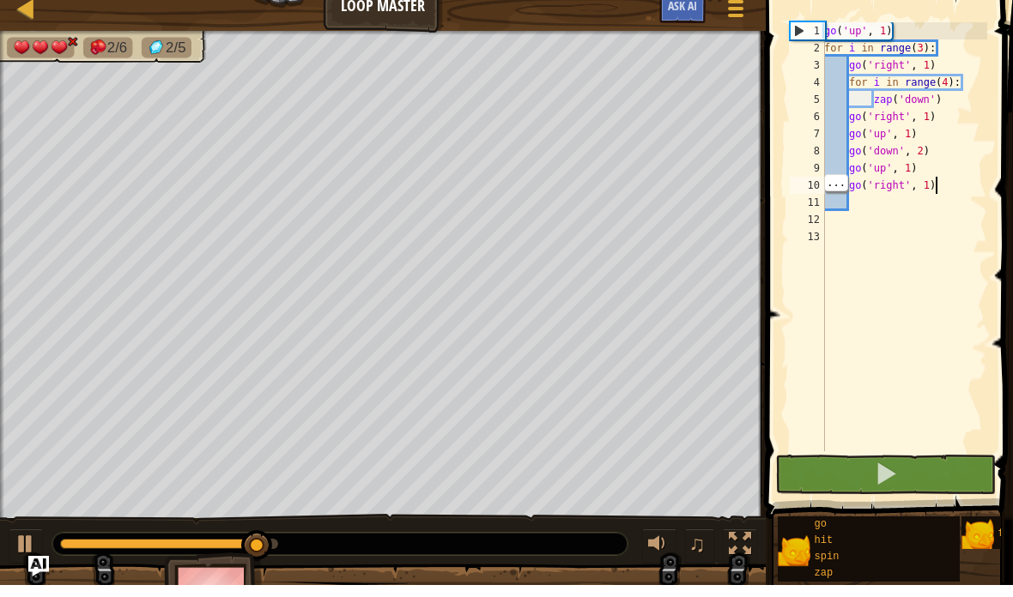
click at [968, 190] on div "go ( 'up' , 1 ) for i in range ( 3 ) : go ( 'right' , 1 ) for i in range ( 4 ) …" at bounding box center [903, 265] width 166 height 463
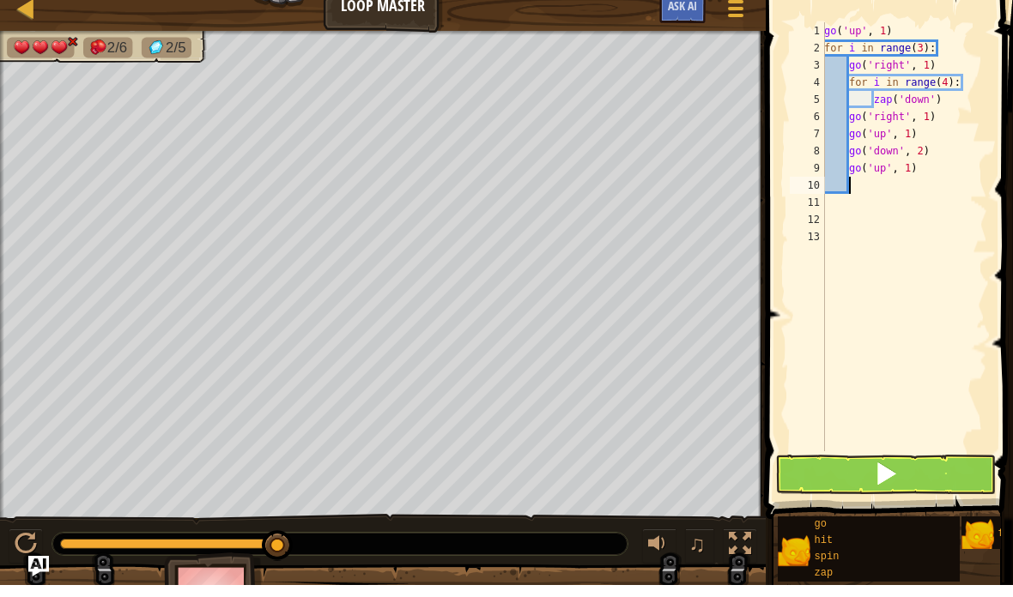
click at [892, 482] on span at bounding box center [886, 486] width 24 height 24
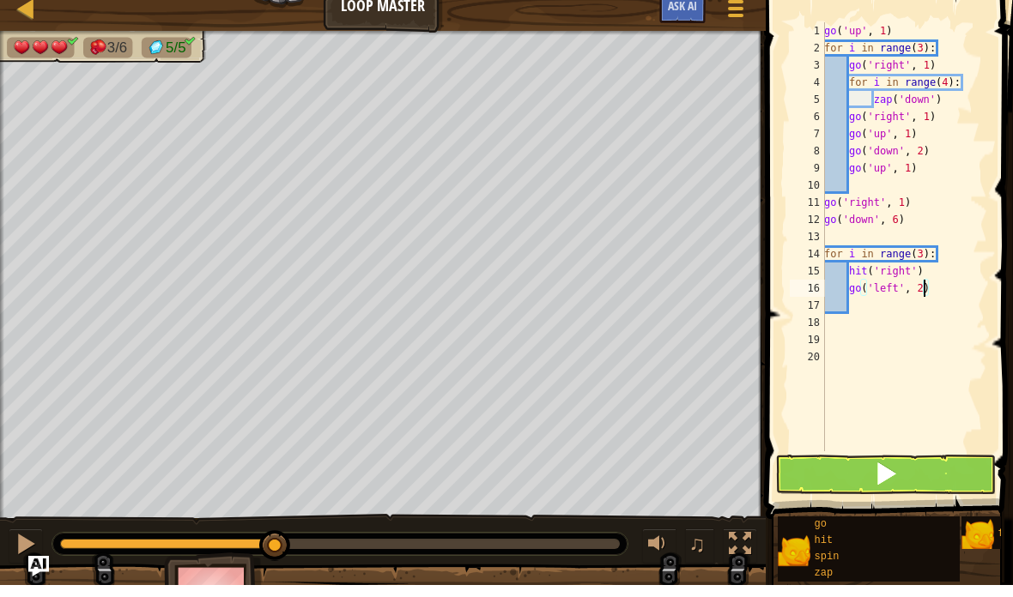
scroll to position [18, 23]
click at [905, 485] on button at bounding box center [885, 486] width 220 height 39
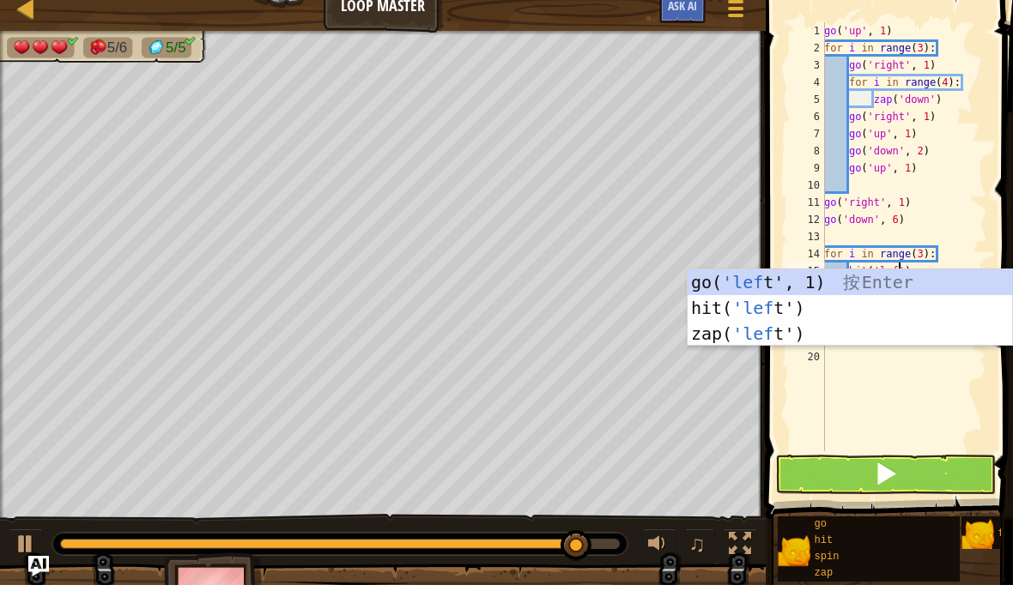
scroll to position [18, 42]
click at [895, 481] on span at bounding box center [886, 486] width 24 height 24
type textarea "abcde fg"
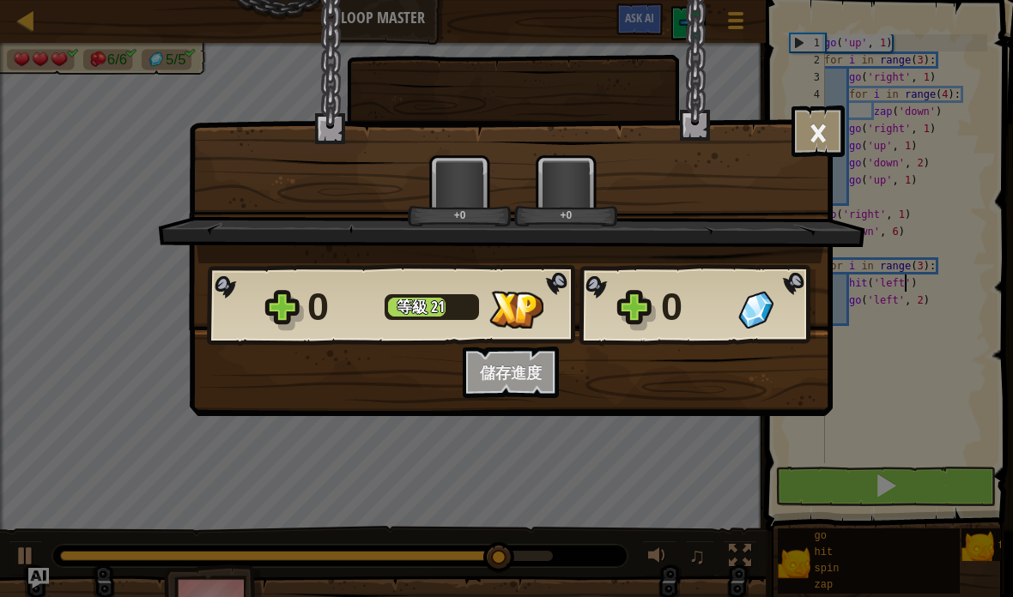
scroll to position [18, 17]
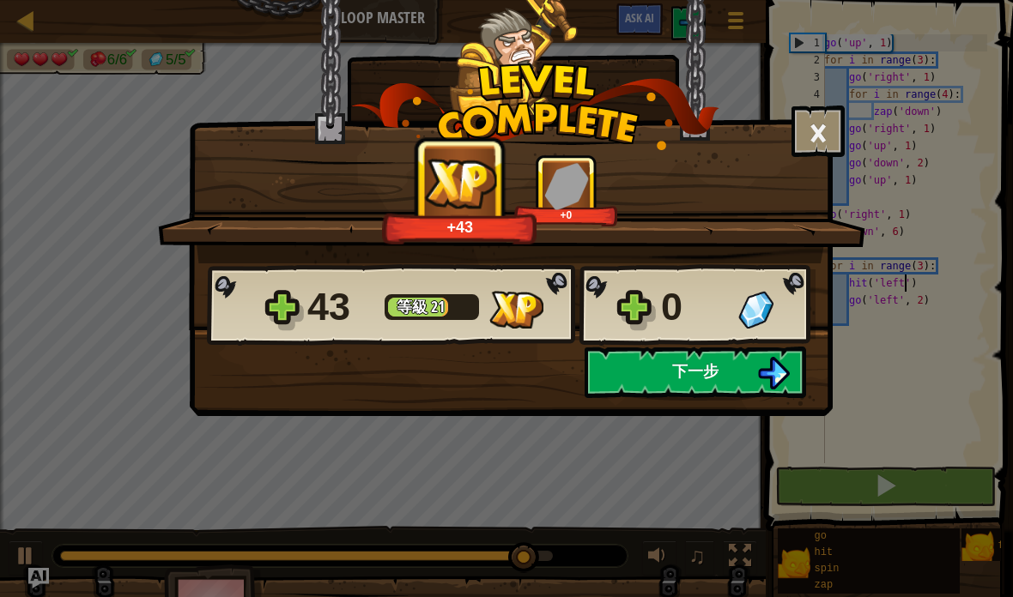
click at [715, 379] on span "下一步" at bounding box center [695, 370] width 46 height 21
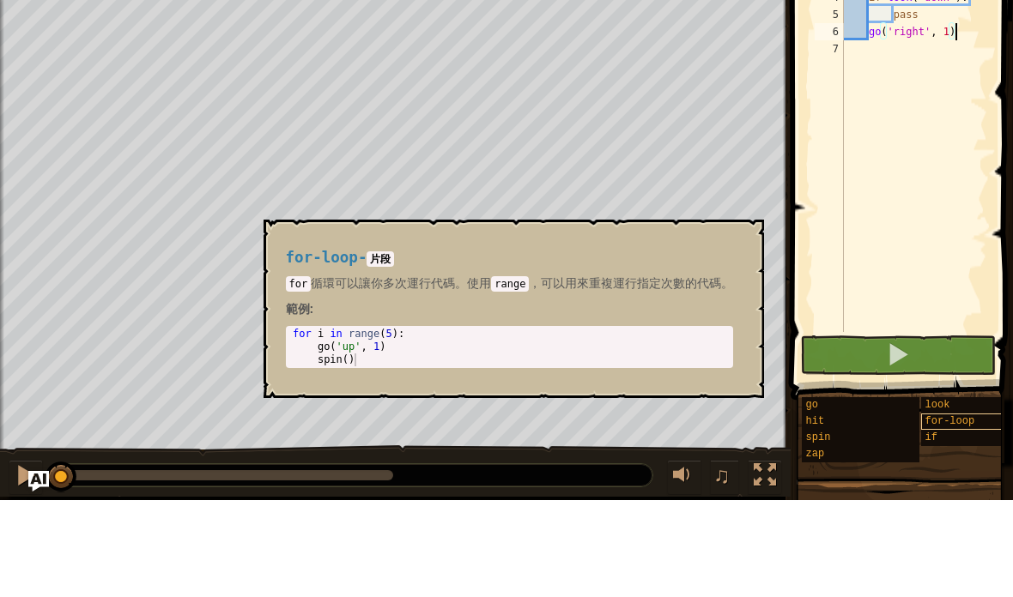
click at [953, 512] on span "for-loop" at bounding box center [950, 518] width 50 height 12
click at [953, 494] on div "look" at bounding box center [974, 502] width 107 height 16
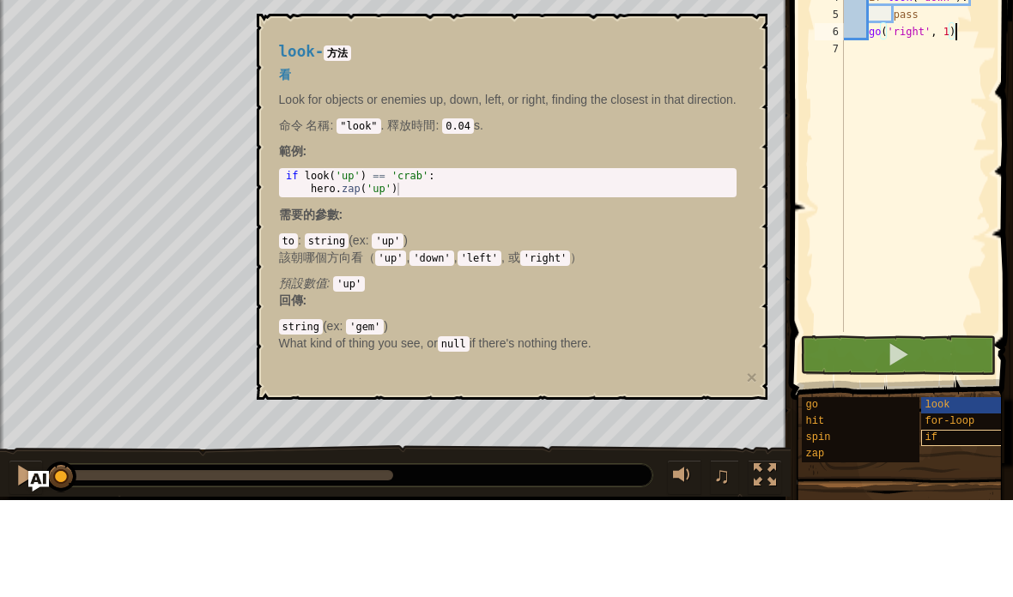
click at [941, 527] on div "if" at bounding box center [974, 535] width 107 height 16
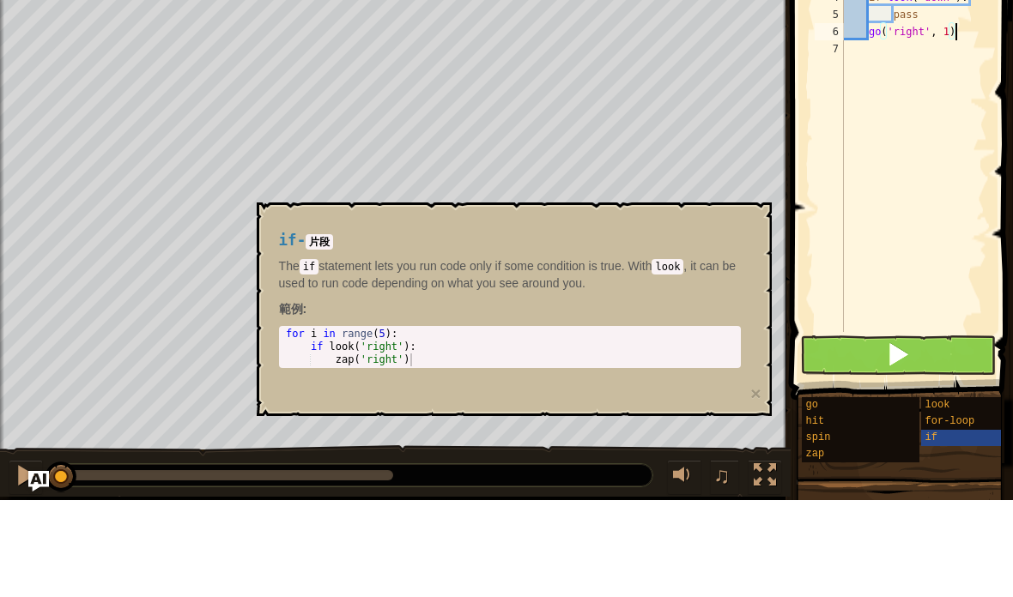
click at [908, 439] on span at bounding box center [898, 451] width 24 height 24
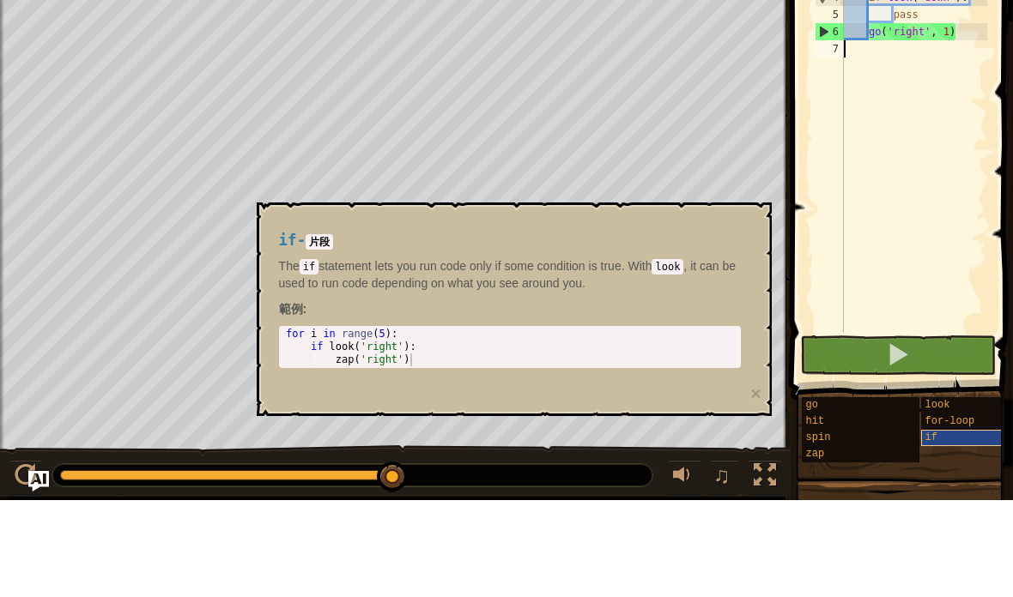
click at [958, 527] on div "if" at bounding box center [974, 535] width 107 height 16
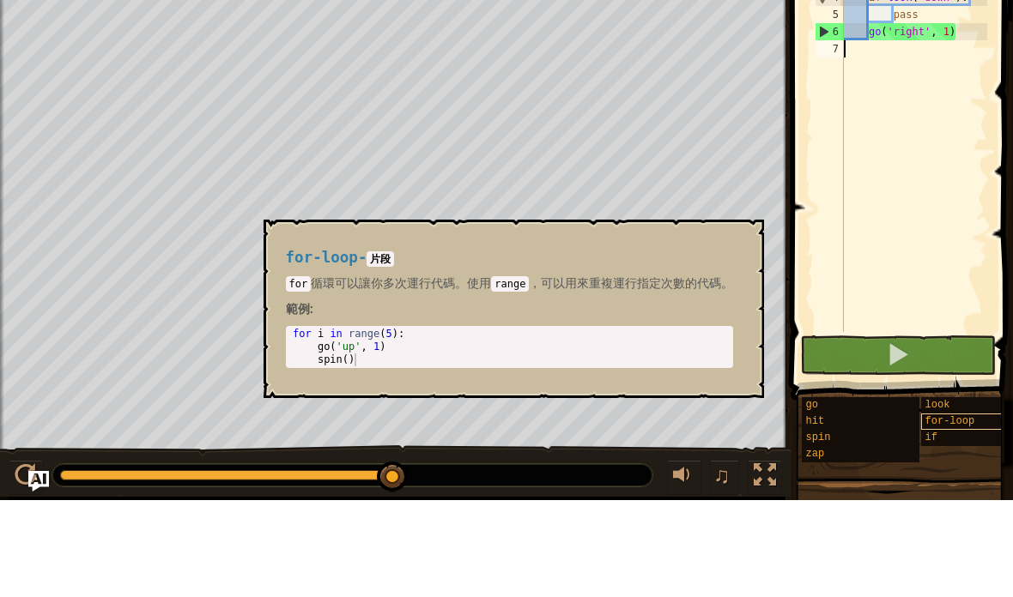
click at [959, 512] on span "for-loop" at bounding box center [950, 518] width 50 height 12
click at [944, 527] on div "if" at bounding box center [974, 535] width 107 height 16
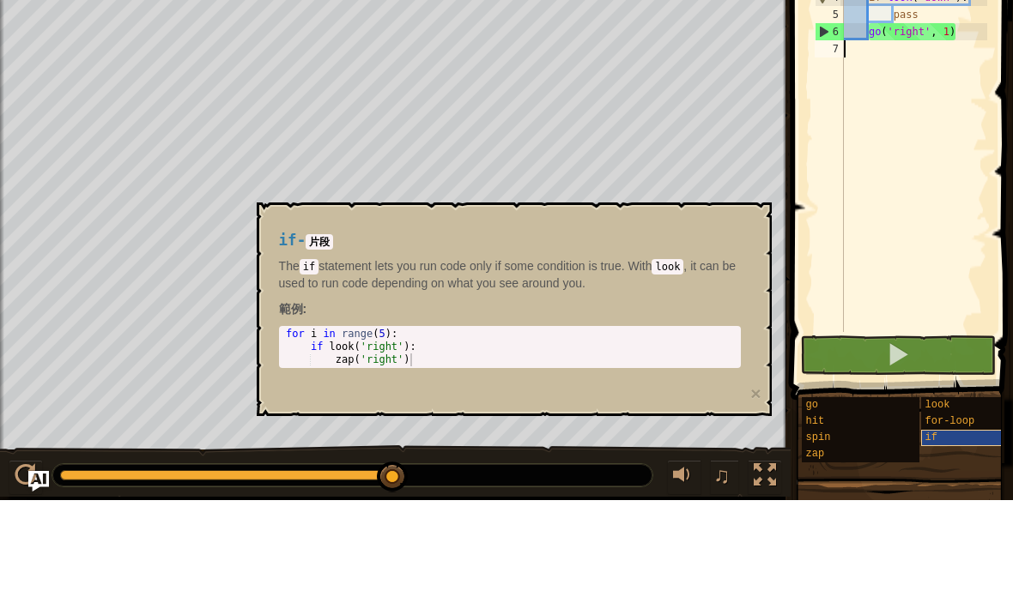
click at [949, 527] on div "if" at bounding box center [974, 535] width 107 height 16
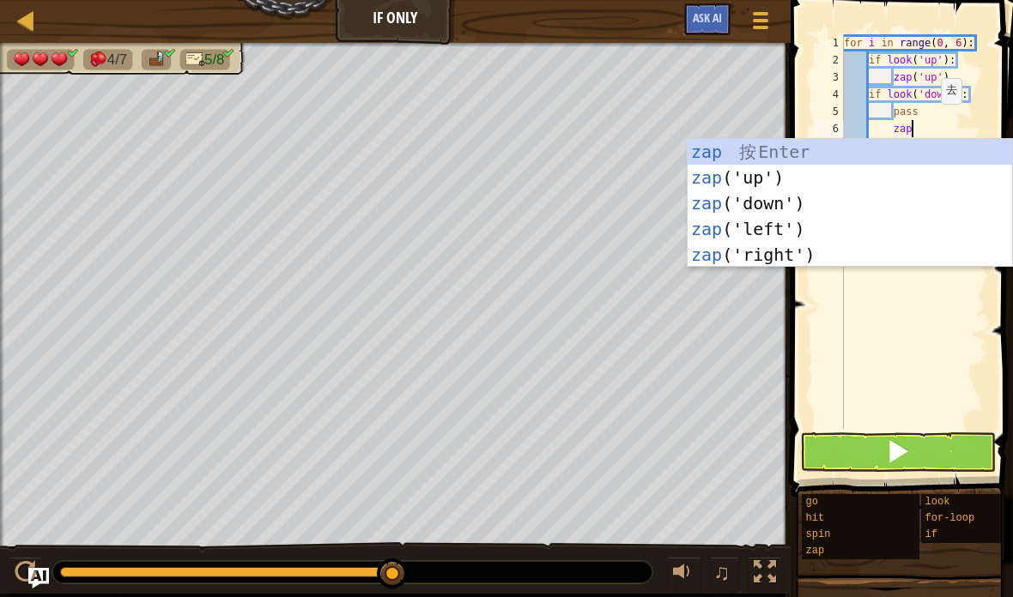
scroll to position [18, 36]
type textarea "abcde fg"
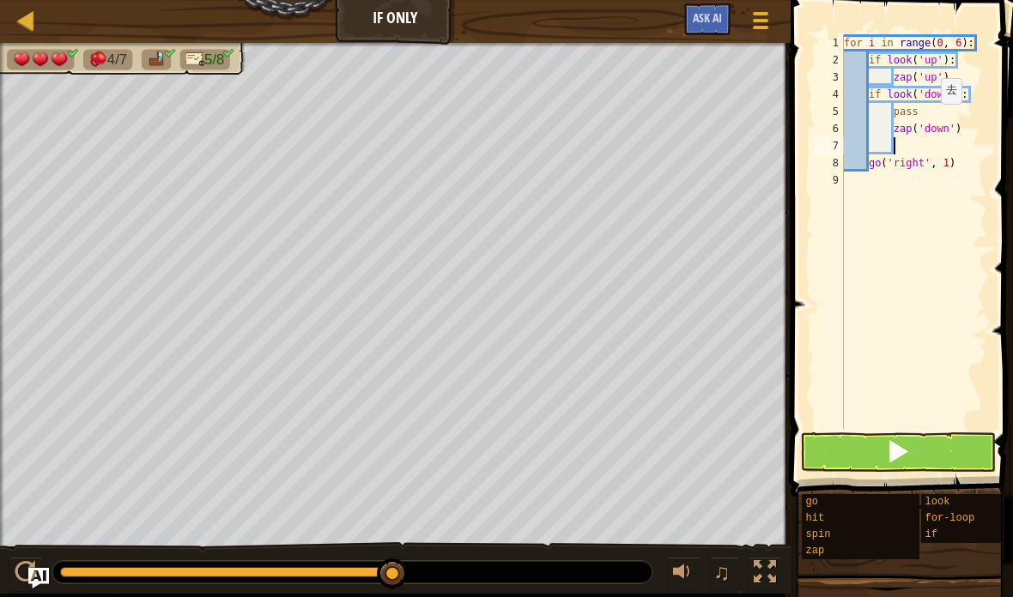
click at [911, 456] on button at bounding box center [898, 452] width 196 height 39
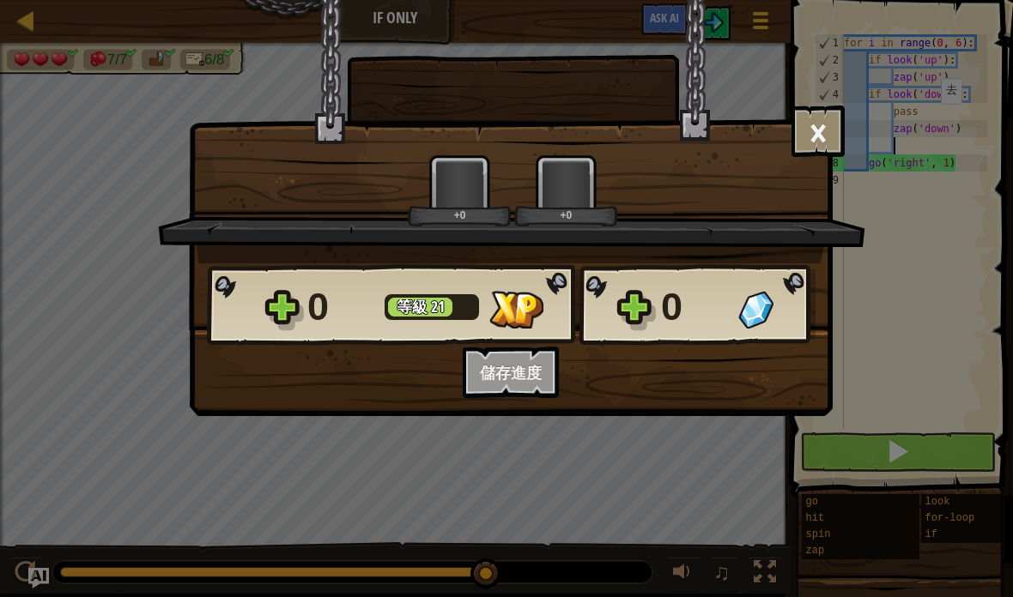
scroll to position [18, 17]
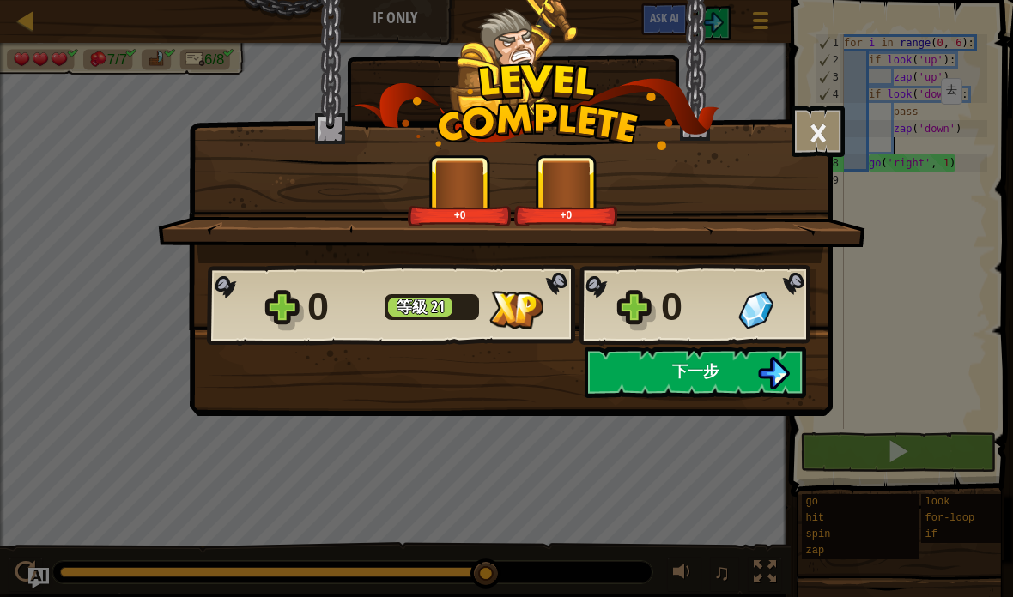
click at [745, 360] on button "下一步" at bounding box center [694, 372] width 221 height 51
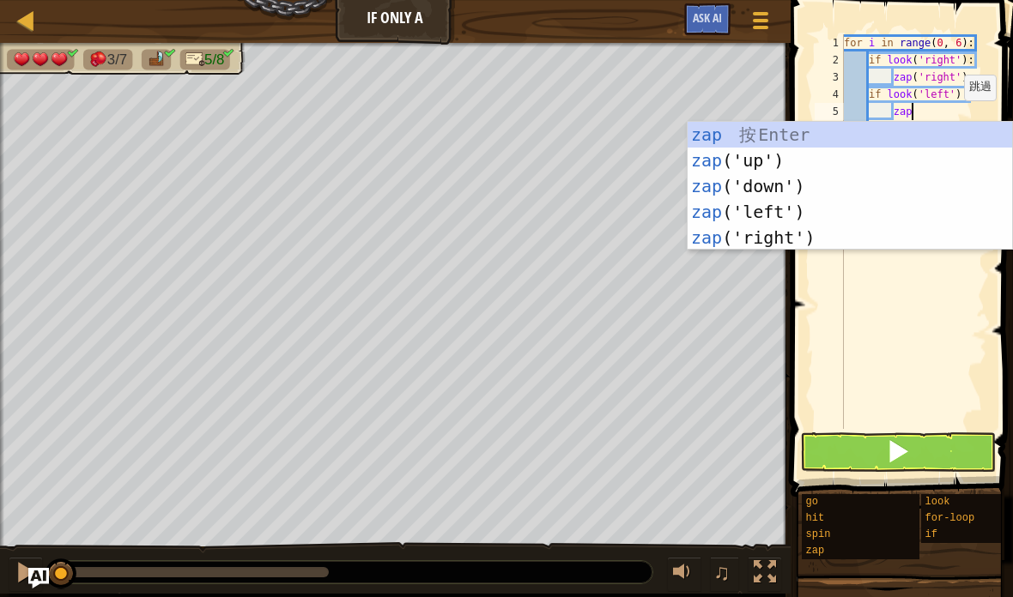
scroll to position [18, 36]
type textarea "abcde fg"
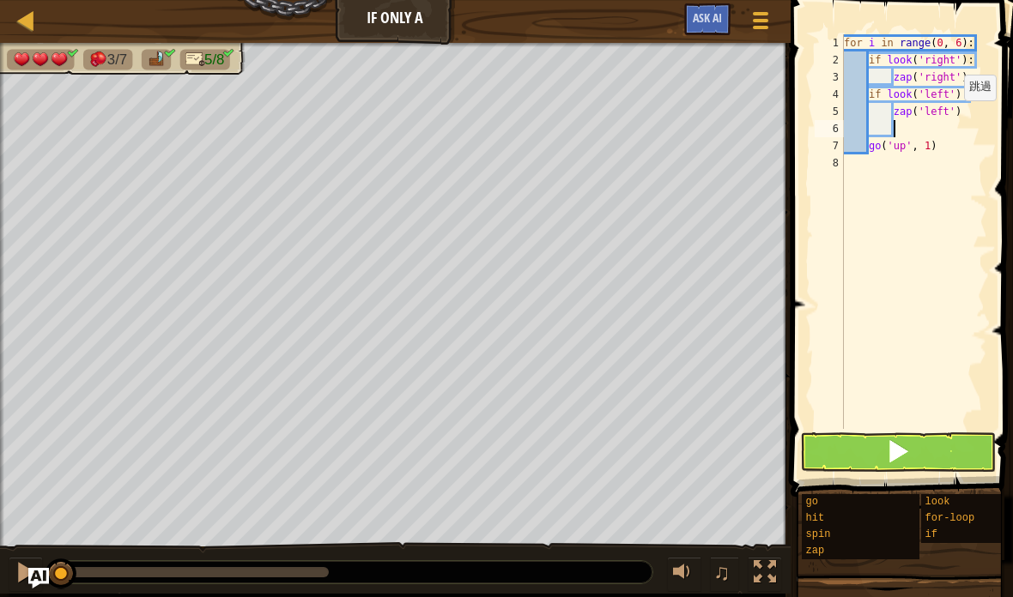
click at [911, 445] on button at bounding box center [898, 452] width 196 height 39
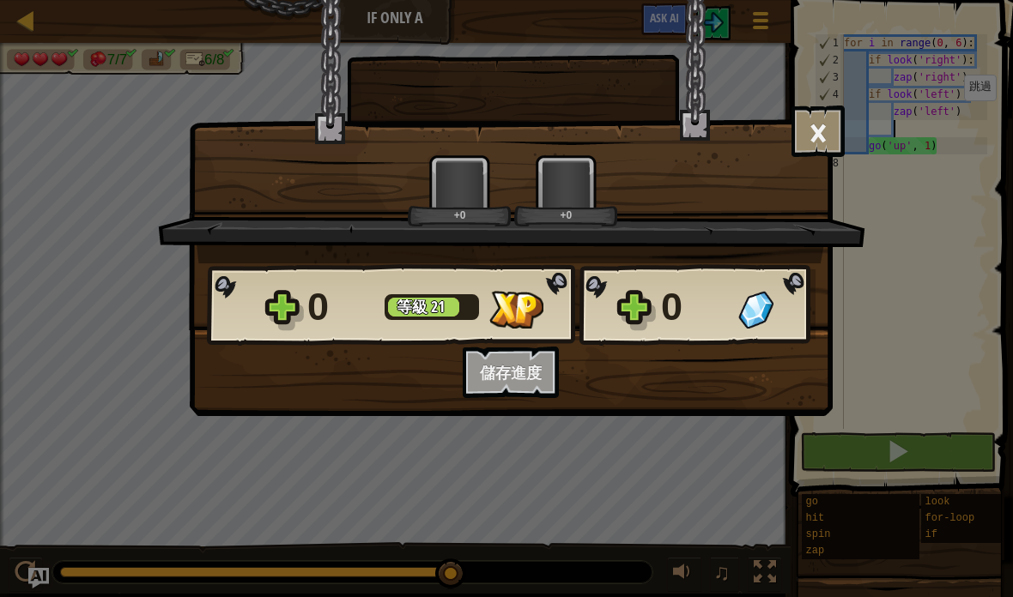
scroll to position [18, 17]
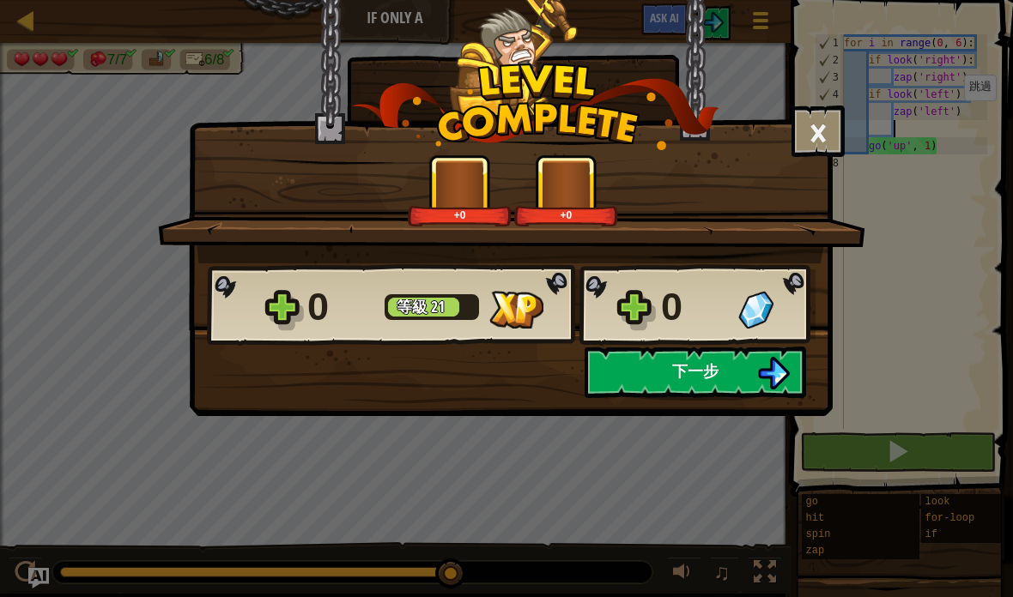
click at [716, 372] on span "下一步" at bounding box center [695, 370] width 46 height 21
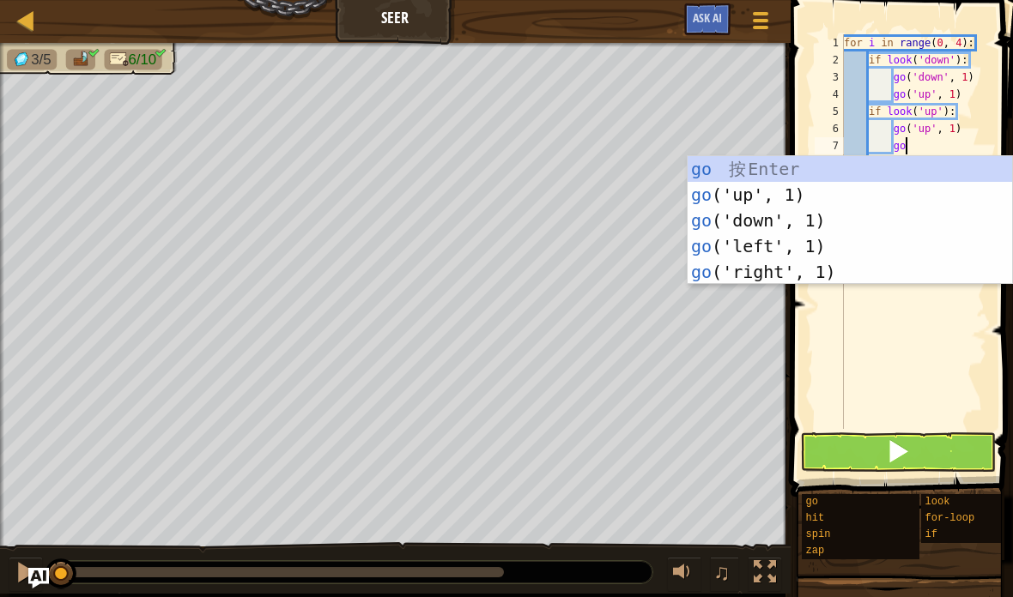
scroll to position [18, 29]
type textarea "abcde fg"
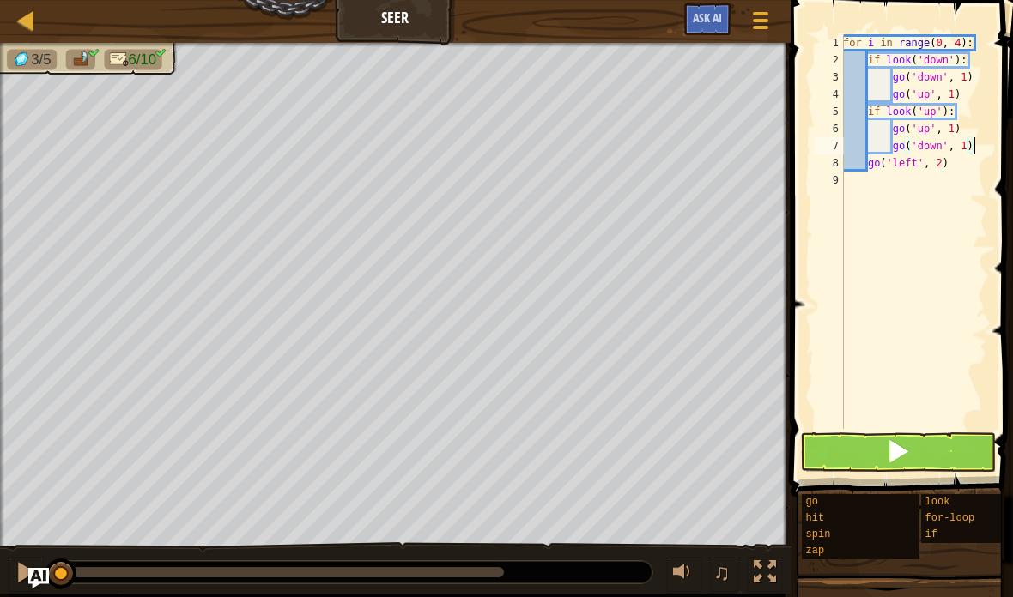
click at [917, 454] on button at bounding box center [898, 452] width 196 height 39
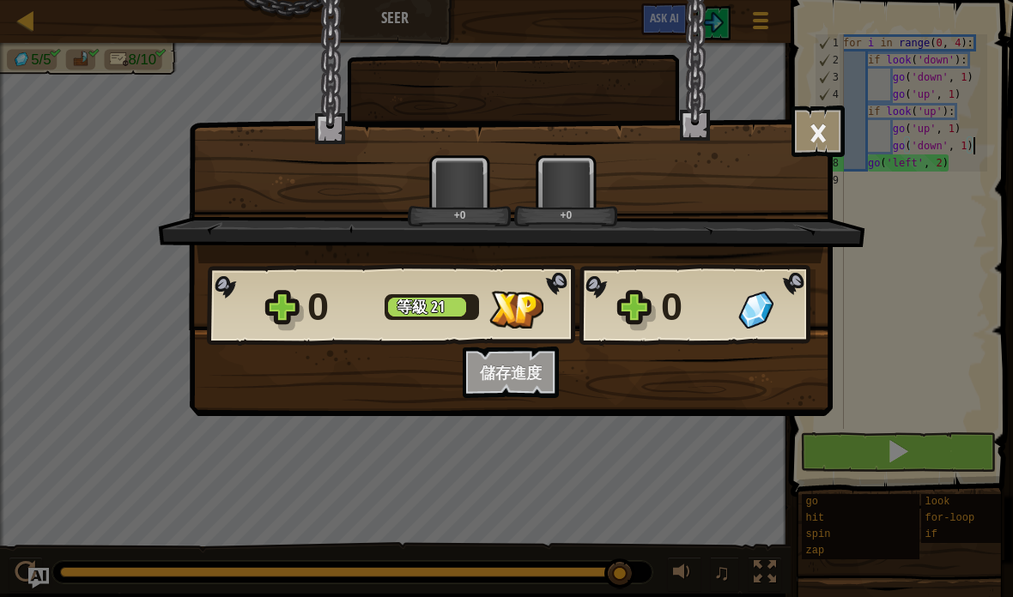
scroll to position [18, 17]
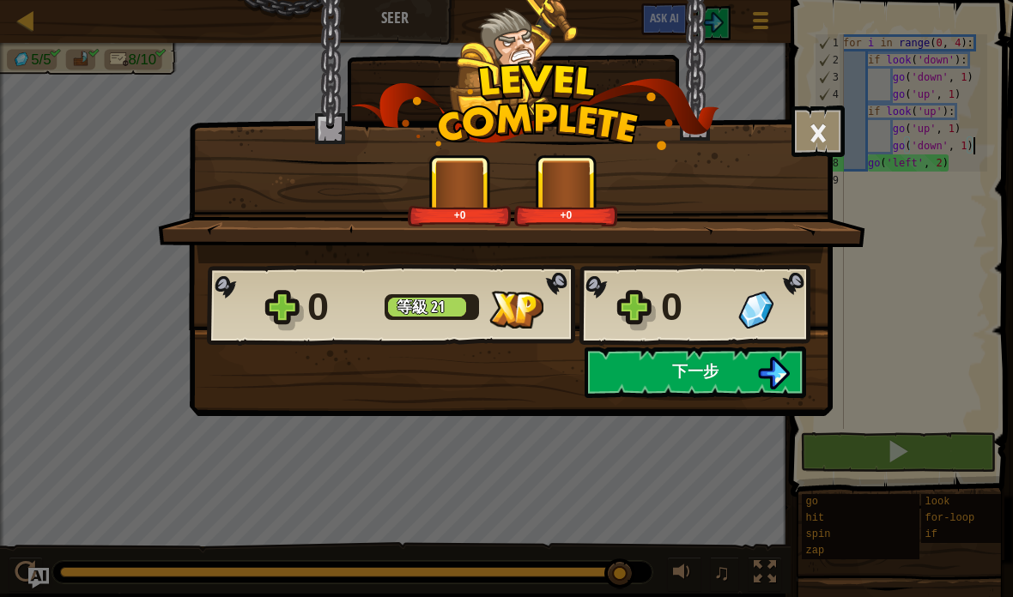
click at [698, 382] on span "下一步" at bounding box center [695, 370] width 46 height 21
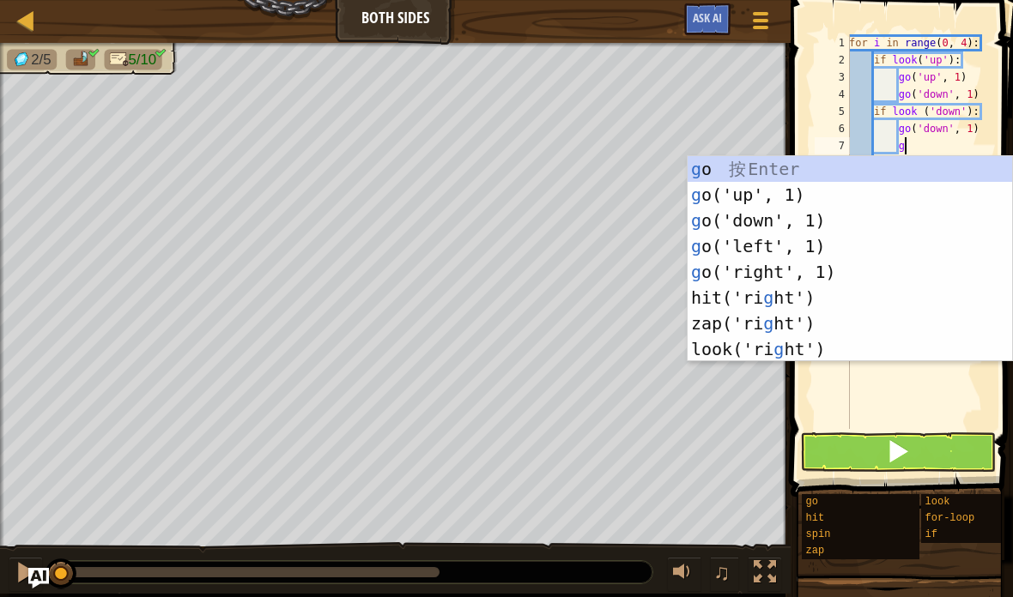
scroll to position [18, 29]
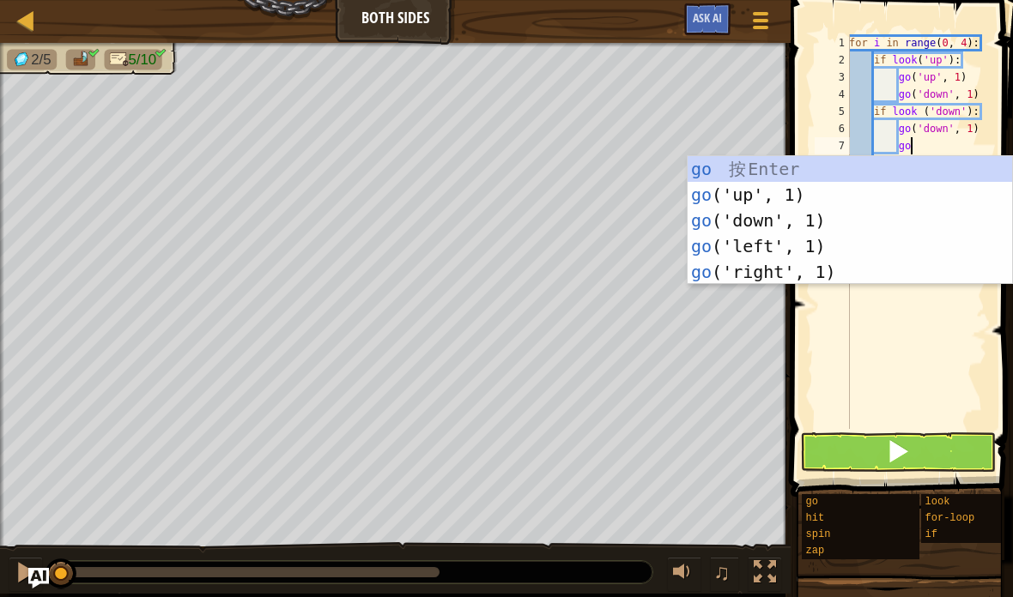
type textarea "abcde fg"
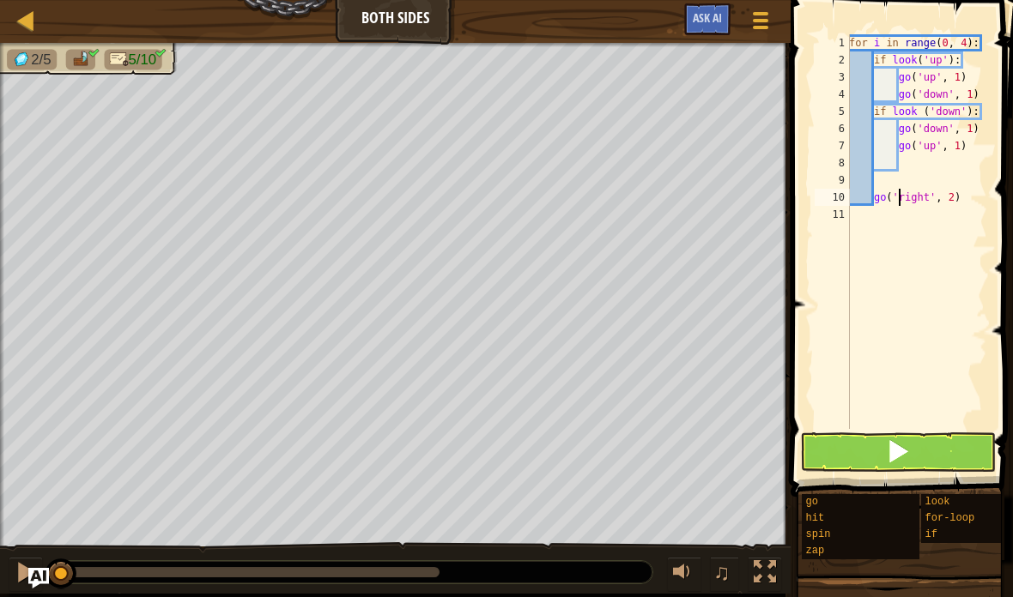
click at [924, 445] on button at bounding box center [898, 452] width 196 height 39
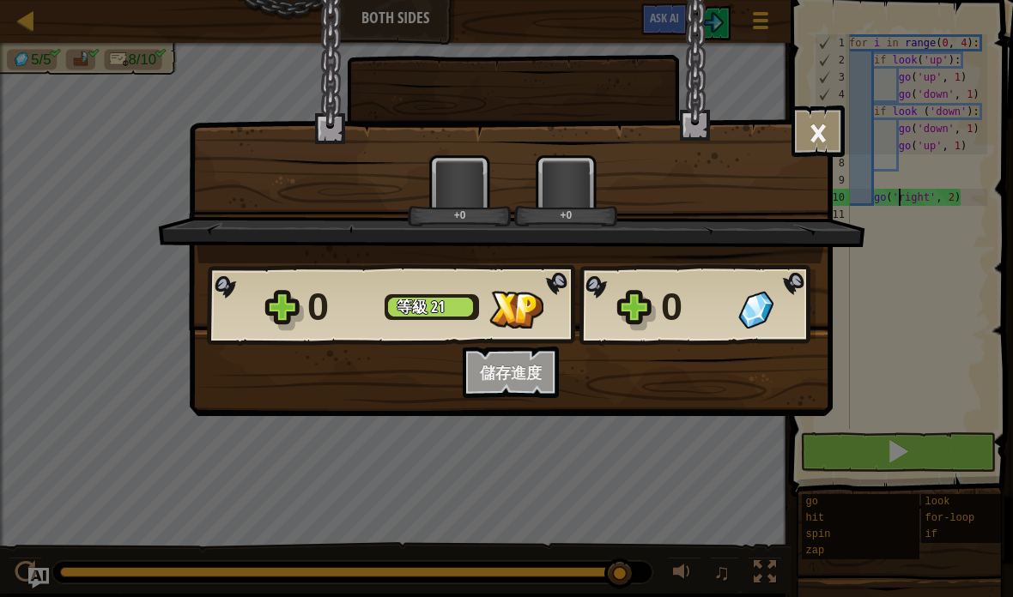
scroll to position [18, 17]
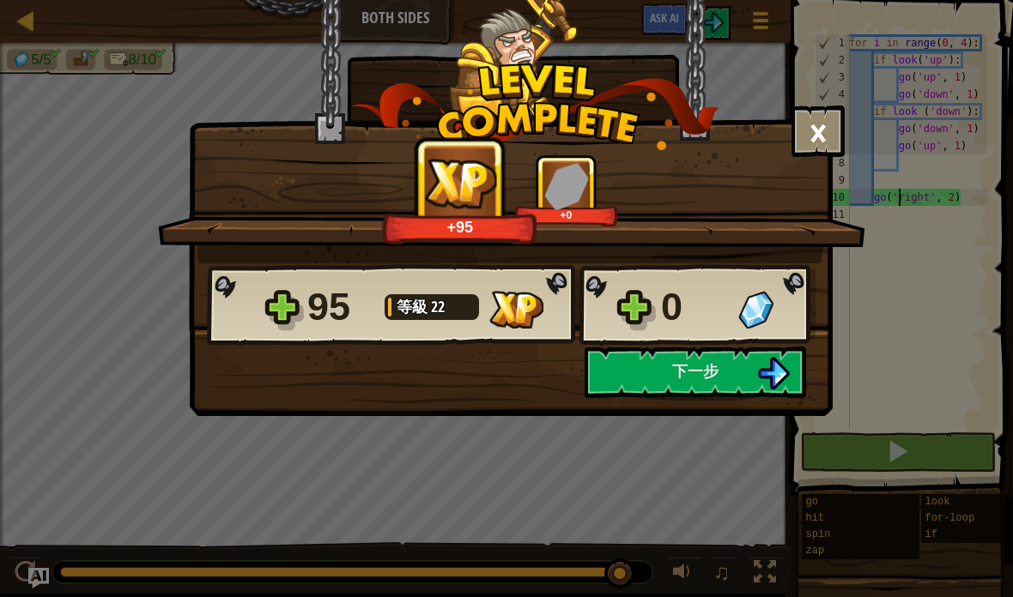
click at [826, 135] on button "×" at bounding box center [817, 131] width 53 height 51
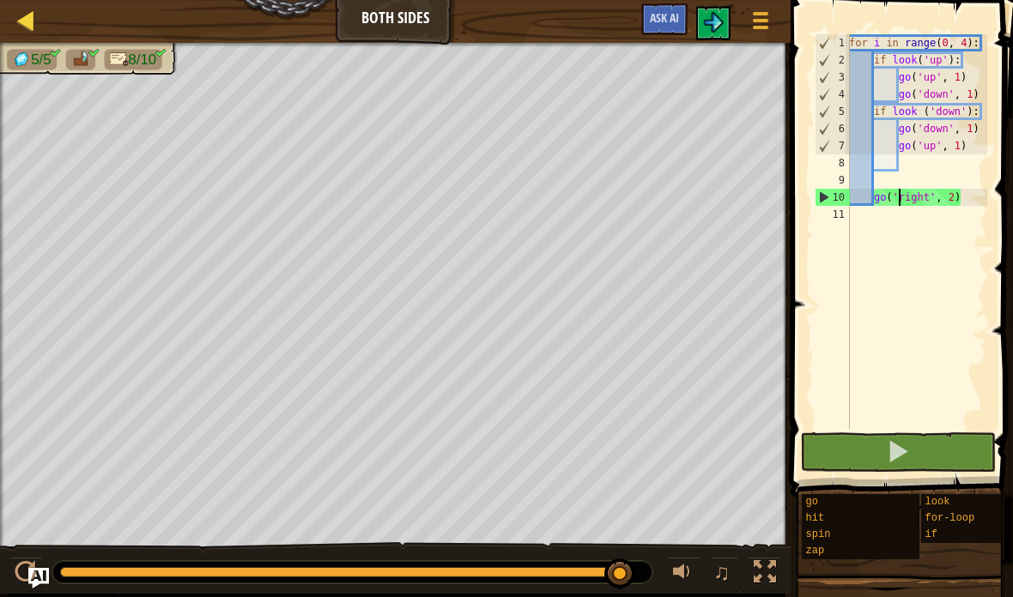
click at [35, 23] on div at bounding box center [25, 19] width 21 height 21
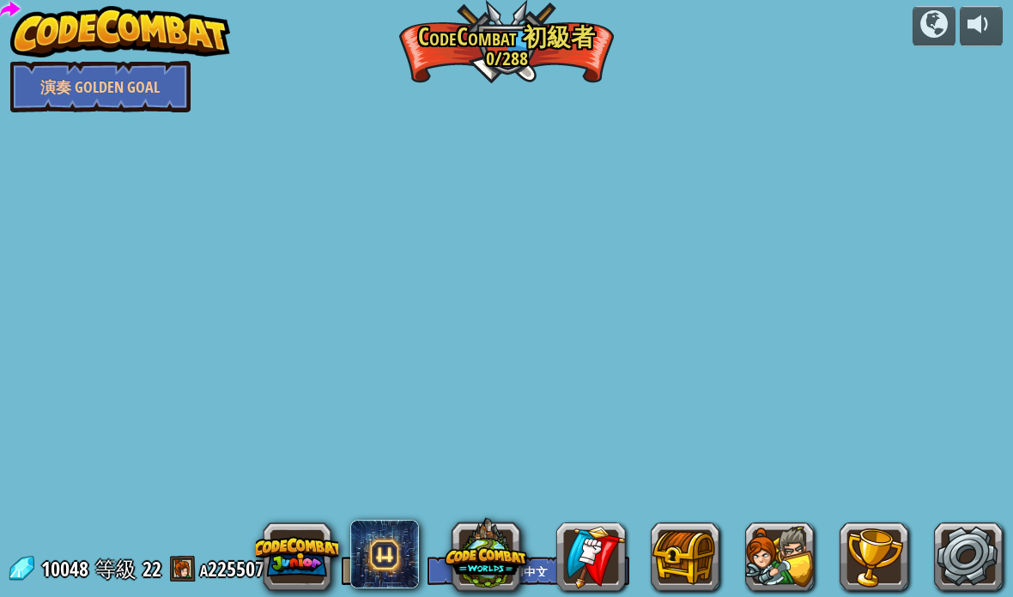
select select "zh-HANT"
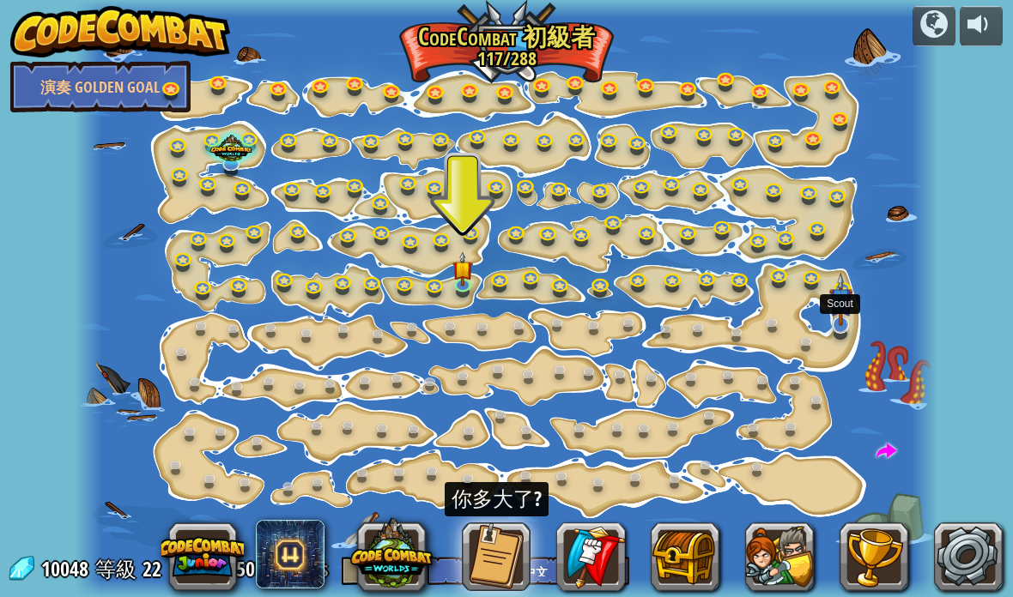
click at [841, 330] on link at bounding box center [842, 326] width 34 height 34
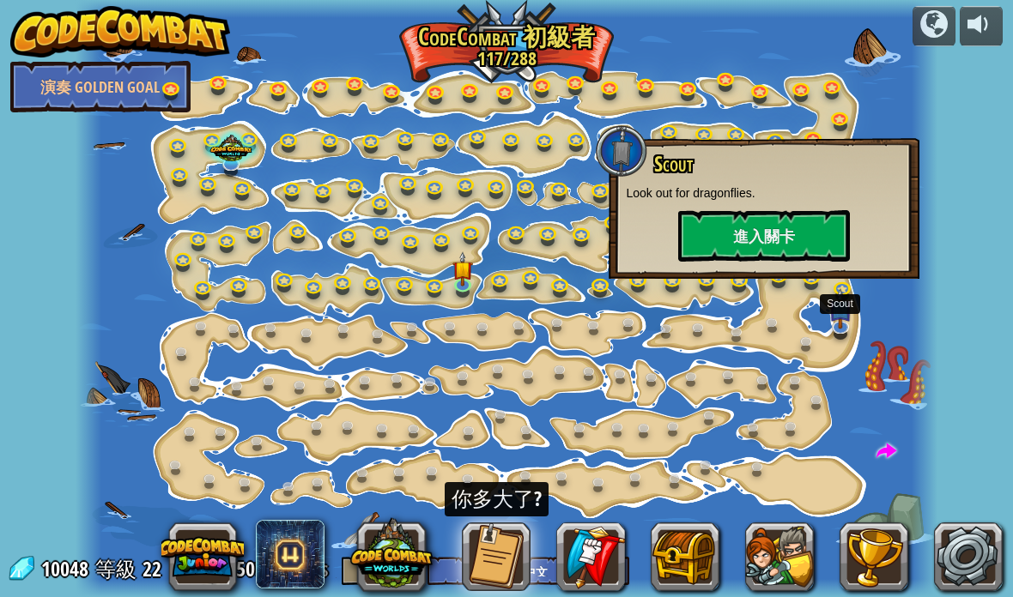
click at [859, 391] on div at bounding box center [506, 298] width 861 height 597
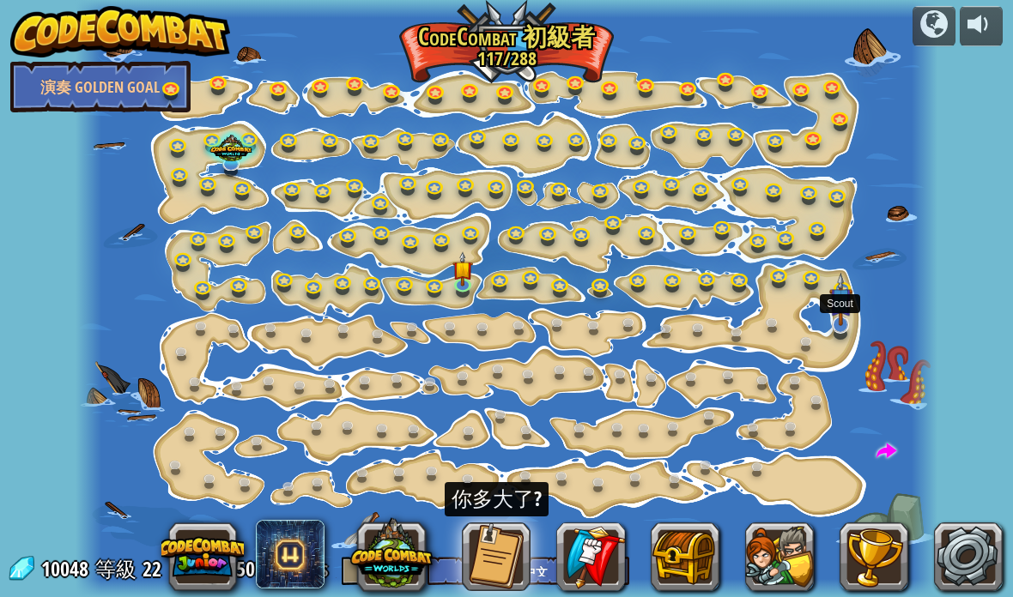
click at [837, 327] on link at bounding box center [842, 326] width 34 height 34
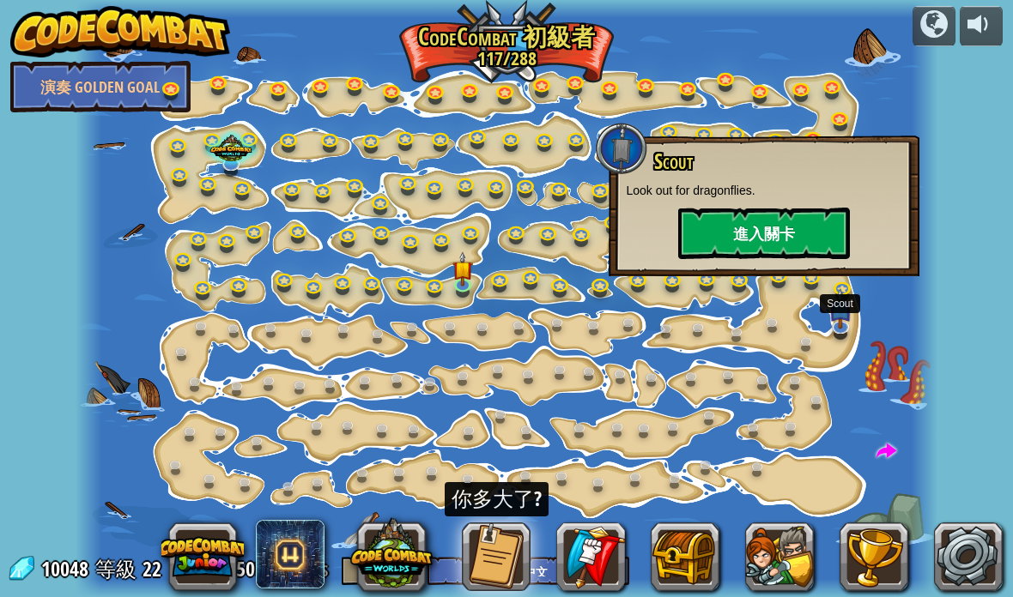
click at [794, 233] on button "進入關卡" at bounding box center [764, 233] width 172 height 51
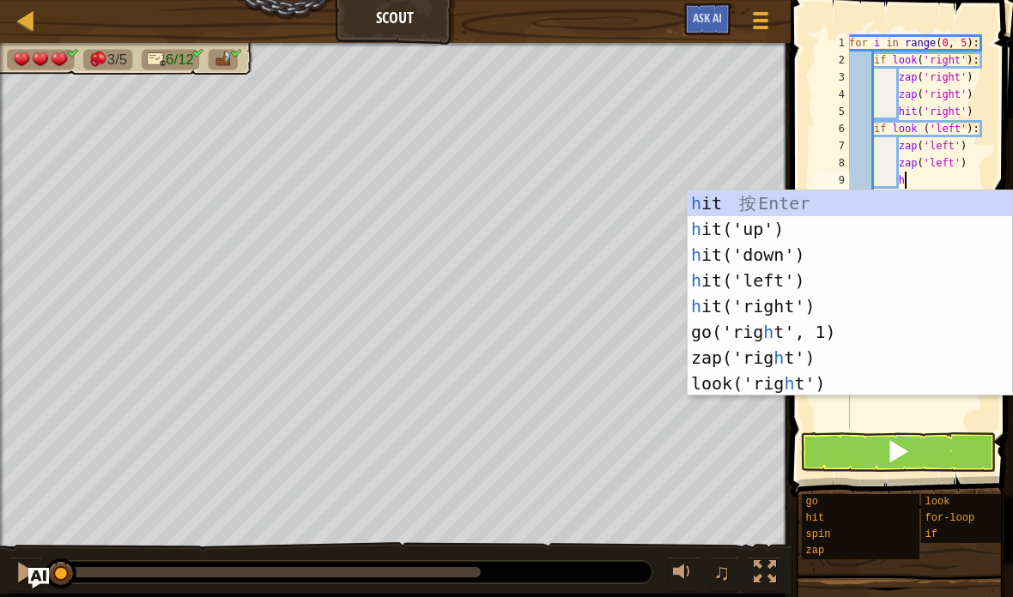
scroll to position [18, 36]
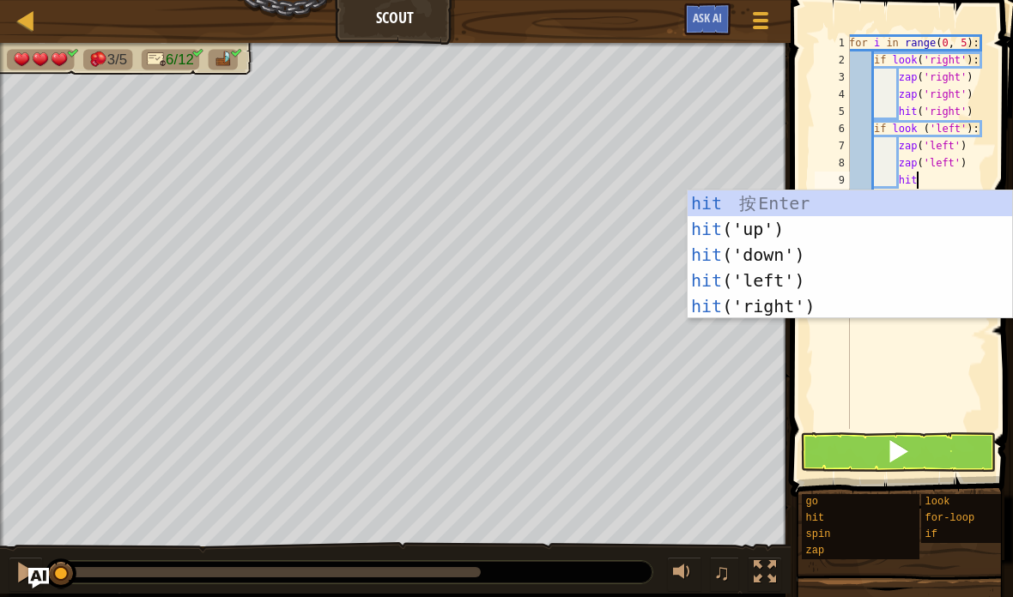
type textarea "abcde fg"
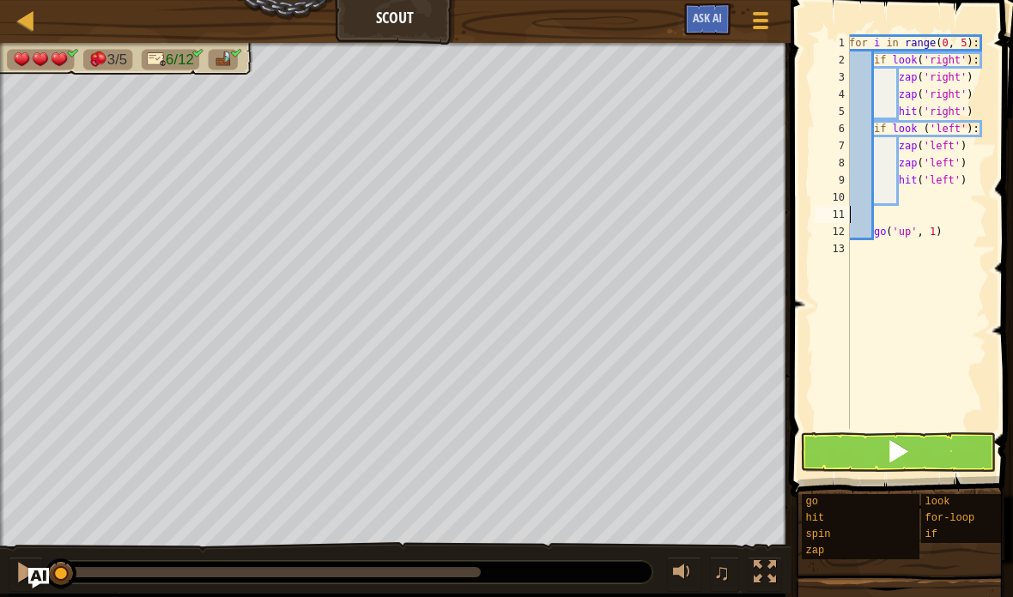
click at [889, 456] on span at bounding box center [898, 451] width 24 height 24
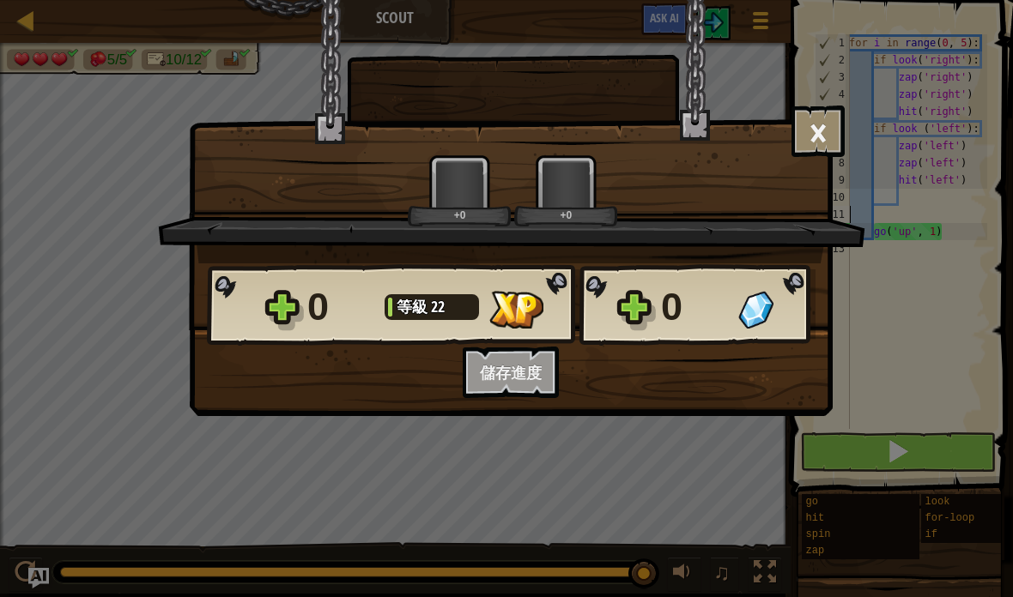
scroll to position [18, 17]
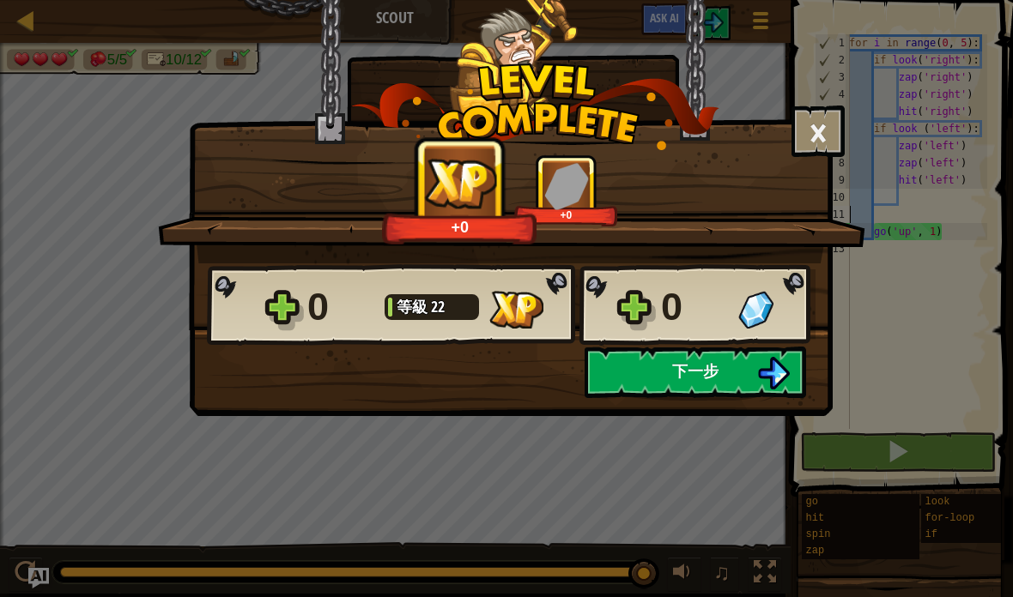
click at [745, 371] on button "下一步" at bounding box center [694, 372] width 221 height 51
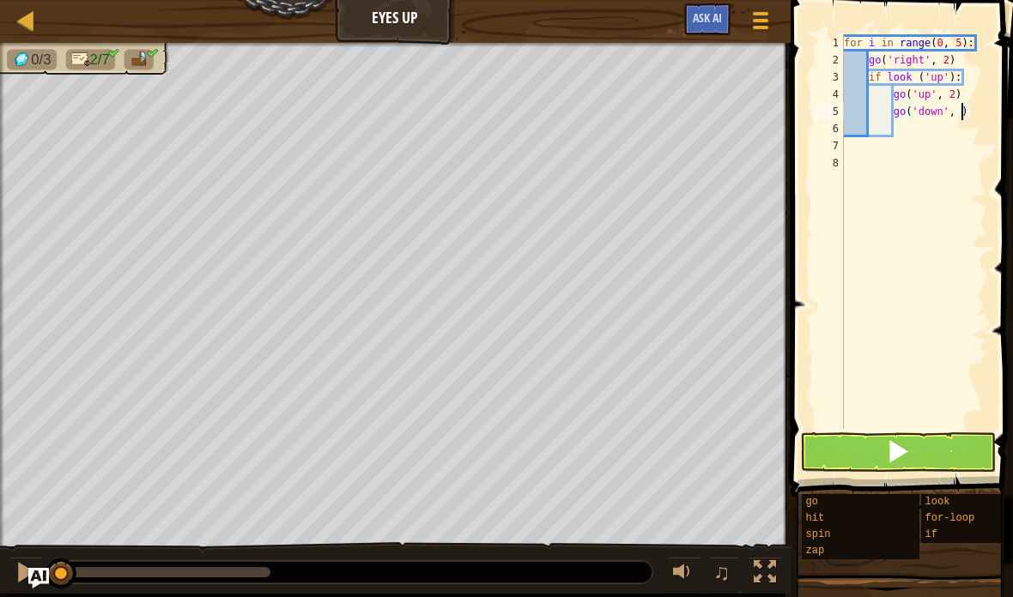
scroll to position [18, 23]
type textarea "abcde fg"
click at [920, 453] on button at bounding box center [898, 452] width 196 height 39
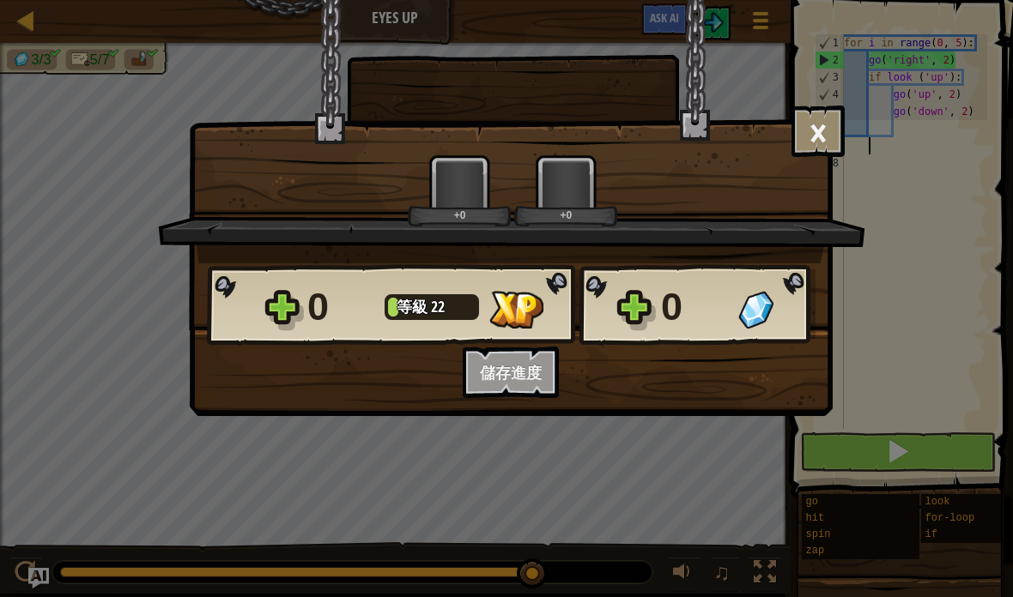
scroll to position [18, 17]
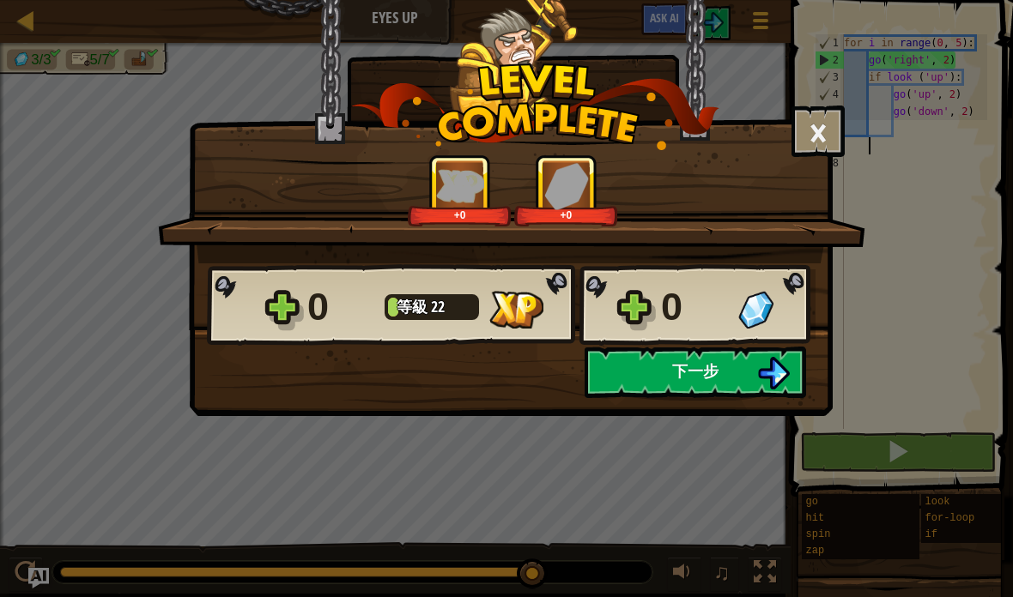
click at [740, 373] on button "下一步" at bounding box center [694, 372] width 221 height 51
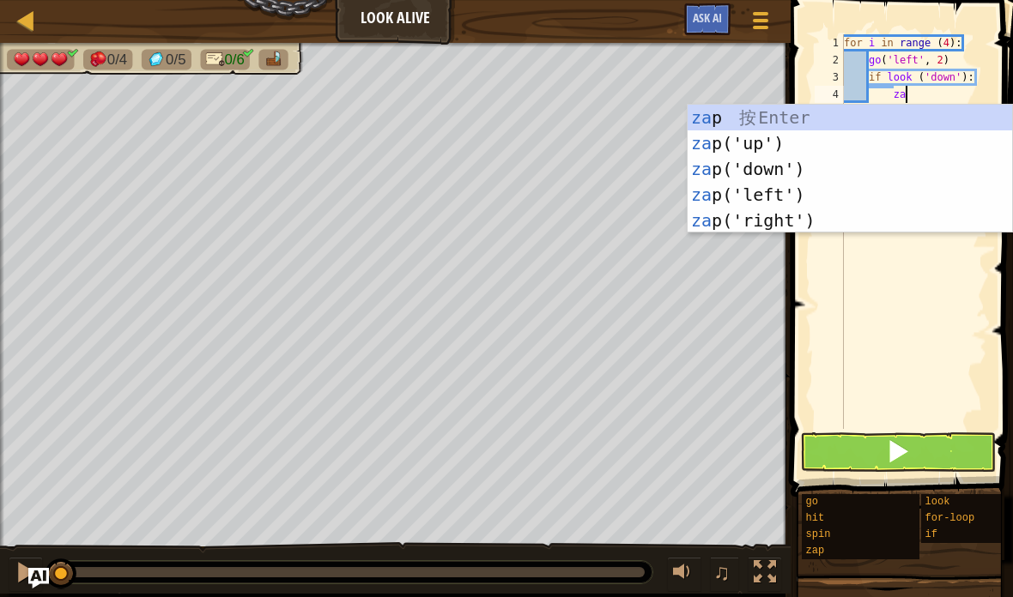
scroll to position [18, 36]
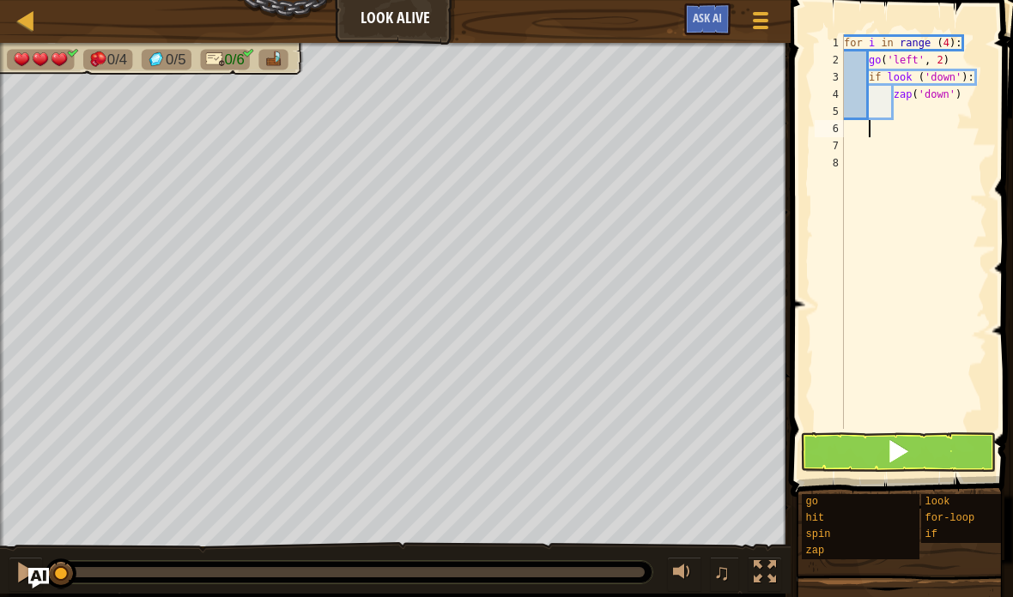
click at [889, 463] on span at bounding box center [898, 451] width 24 height 24
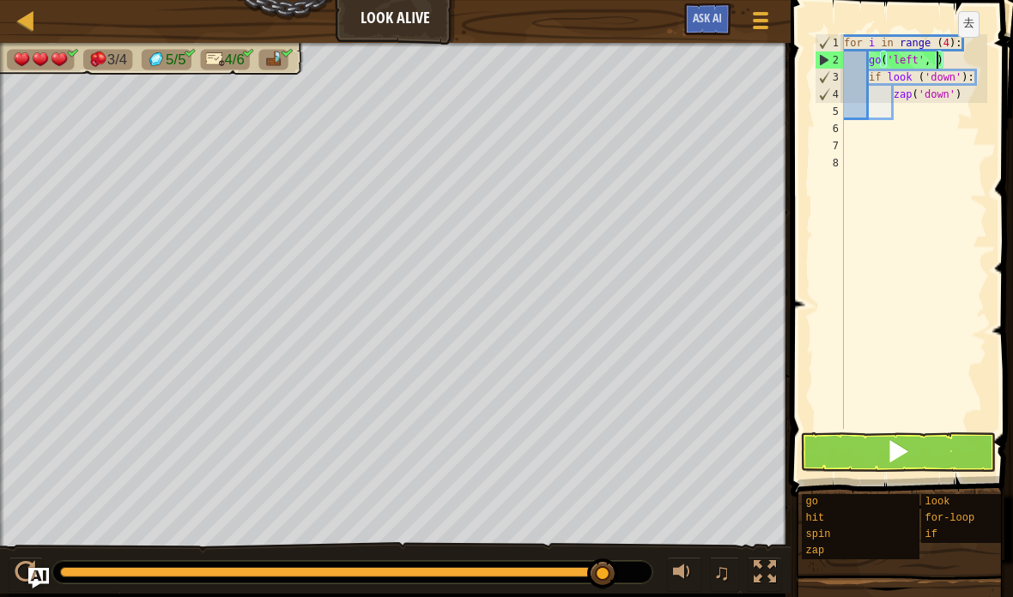
scroll to position [18, 23]
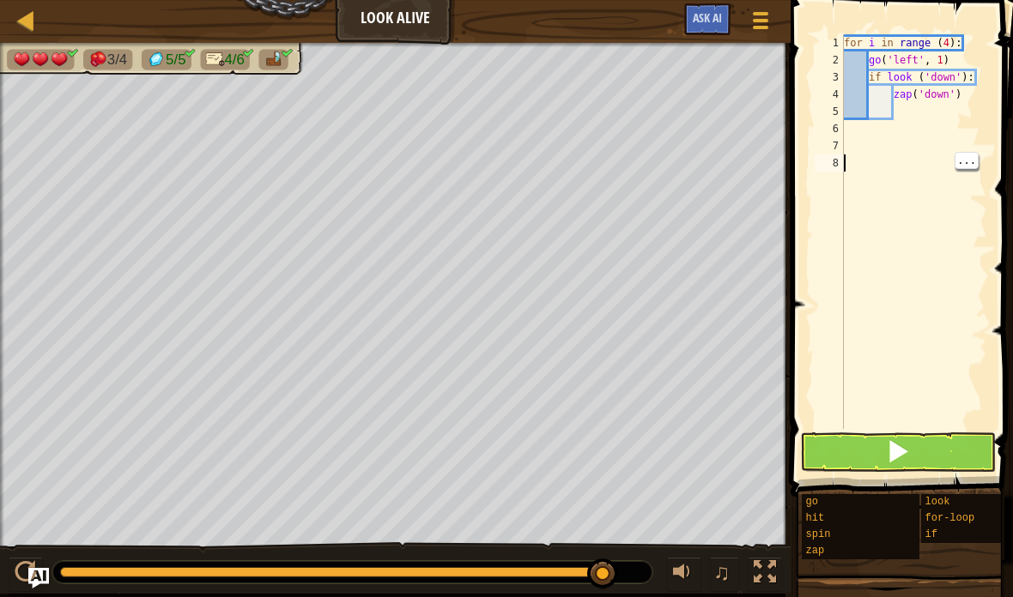
click at [949, 28] on span at bounding box center [903, 224] width 236 height 548
click at [952, 36] on div "for i in range ( 4 ) : go ( 'left' , 1 ) if look ( 'down' ) : zap ( 'down' )" at bounding box center [913, 248] width 147 height 429
click at [905, 463] on span at bounding box center [898, 451] width 24 height 24
type textarea "abcde fg"
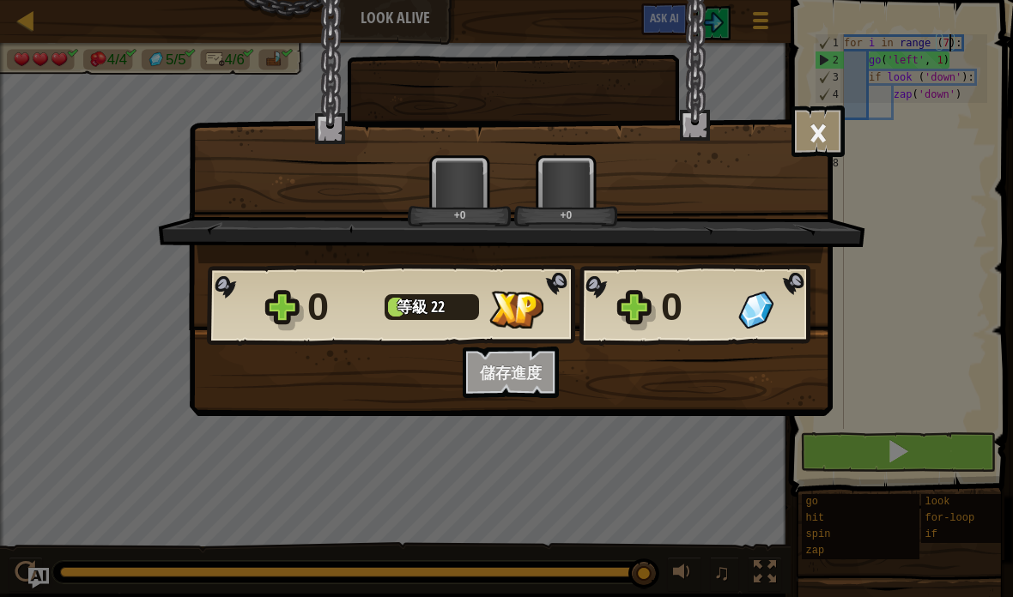
scroll to position [18, 17]
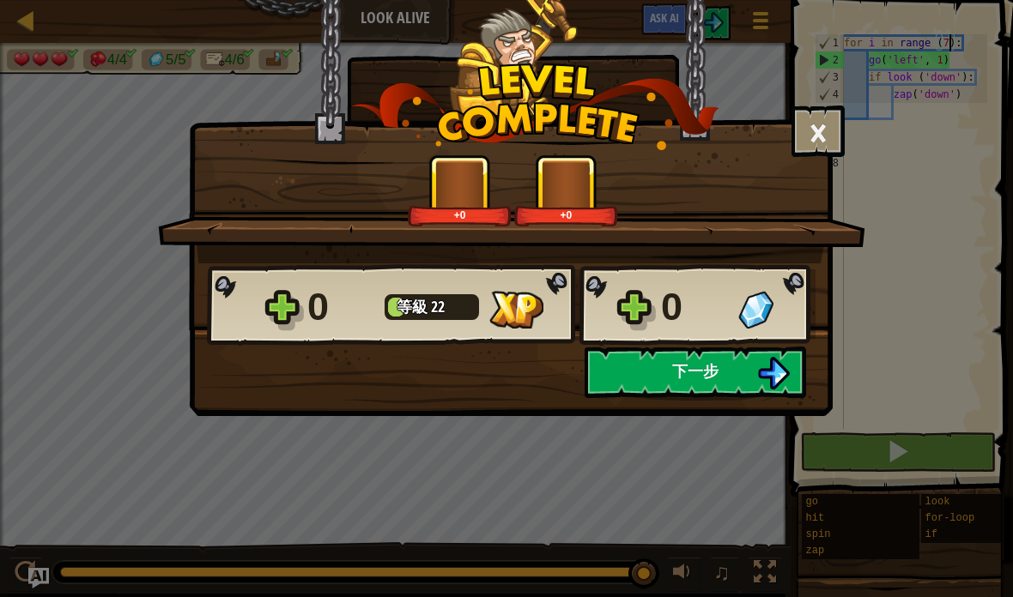
click at [746, 366] on button "下一步" at bounding box center [694, 372] width 221 height 51
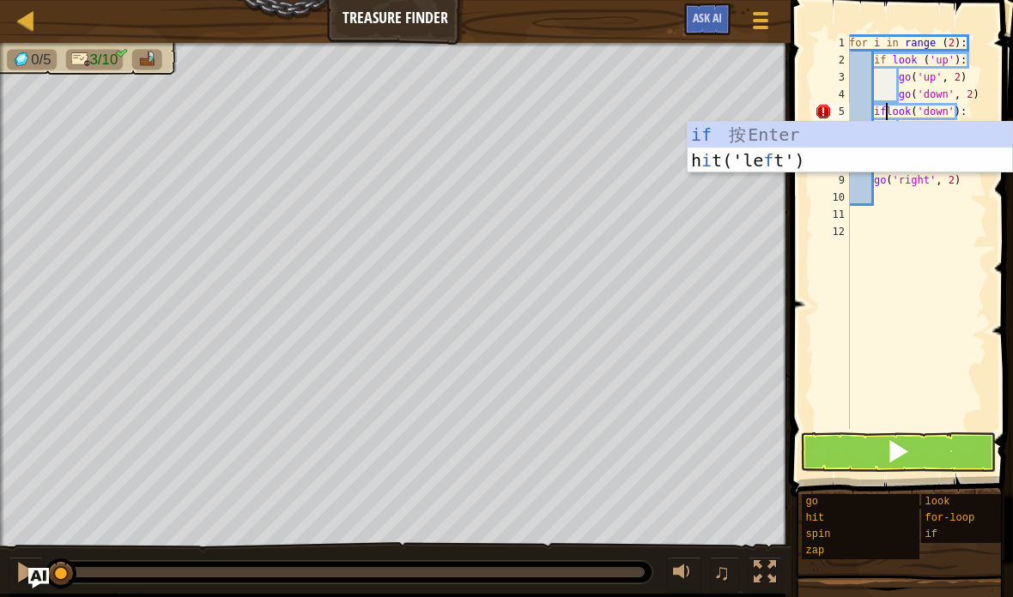
scroll to position [18, 29]
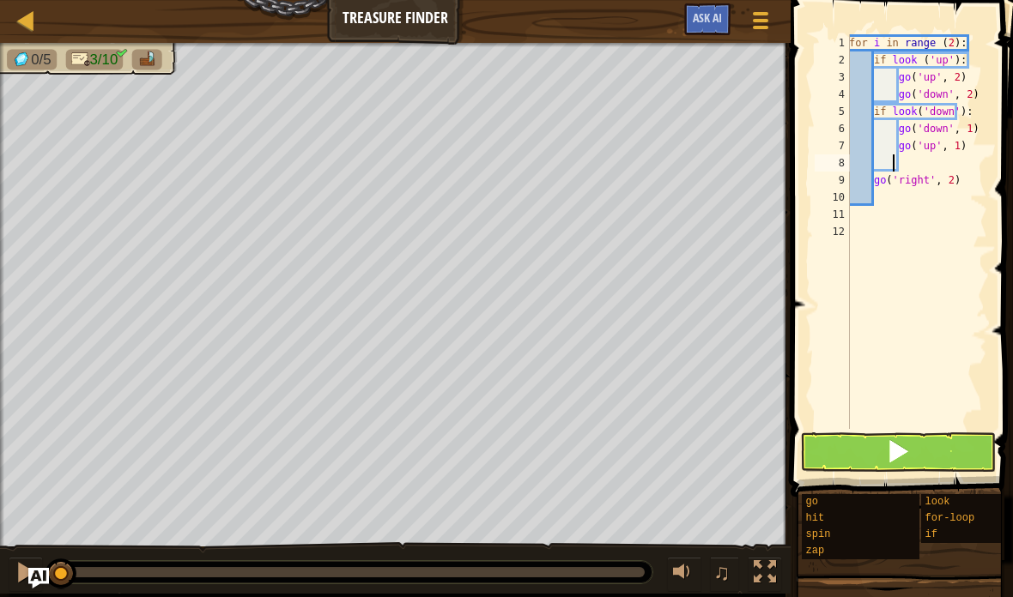
click at [918, 456] on button at bounding box center [898, 452] width 196 height 39
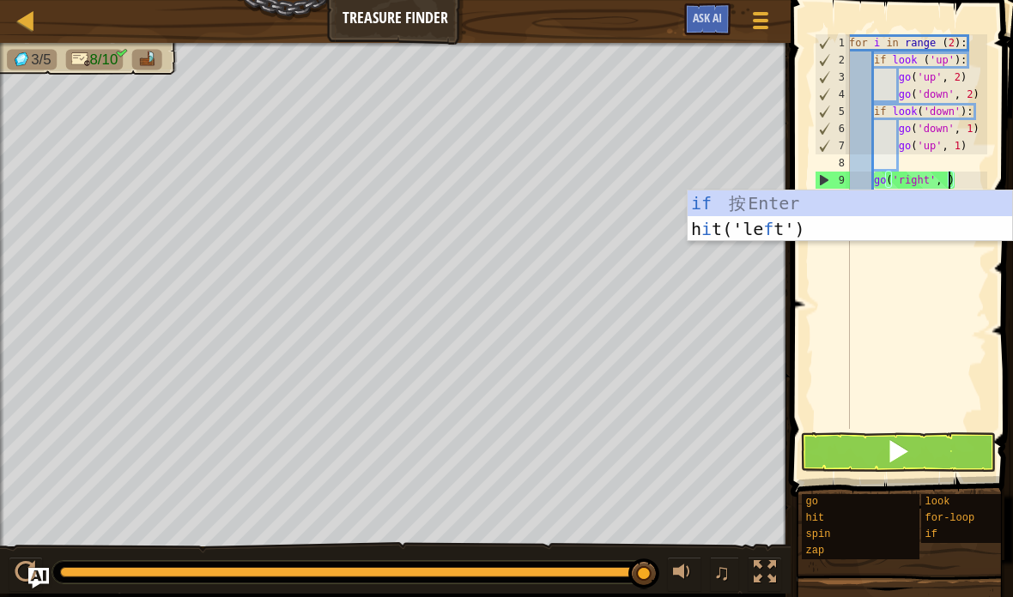
scroll to position [18, 23]
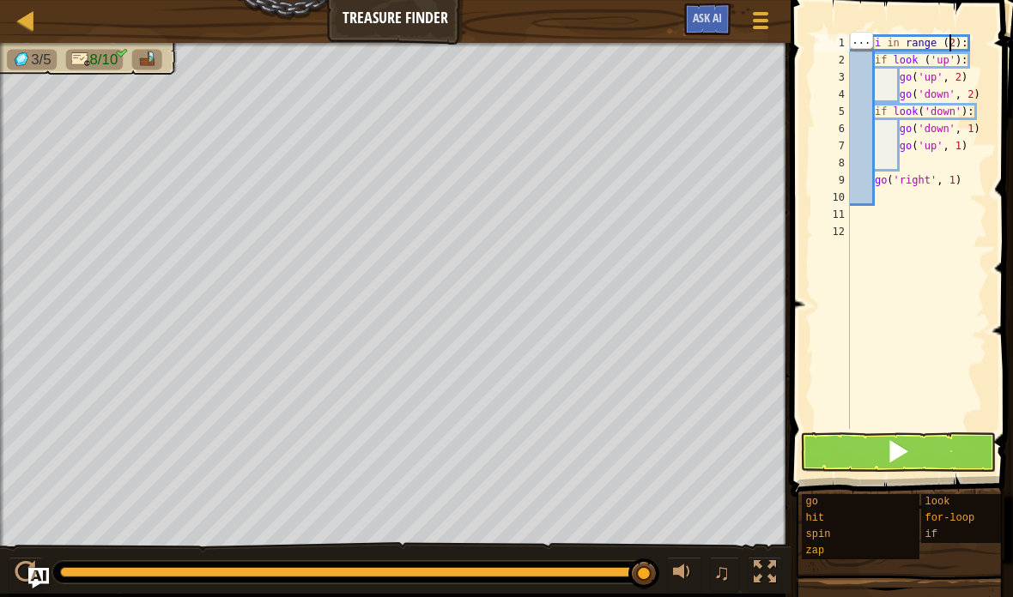
click at [951, 44] on div "for i in range ( 2 ) : if look ( 'up' ) : go ( 'up' , 2 ) go ( 'down' , 2 ) if …" at bounding box center [916, 248] width 141 height 429
click at [897, 456] on span at bounding box center [898, 451] width 24 height 24
type textarea "abcde fg"
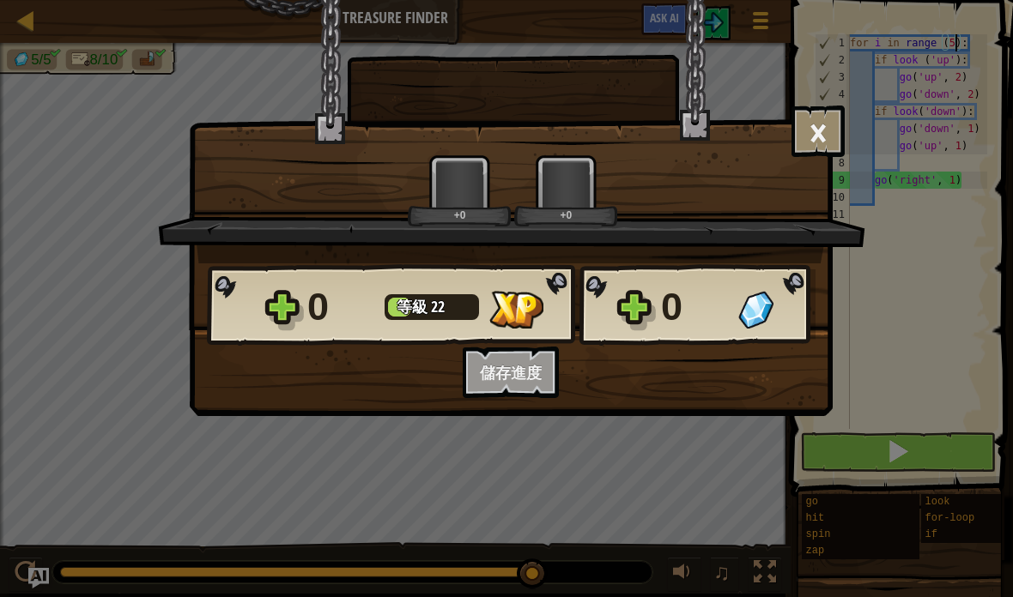
scroll to position [18, 17]
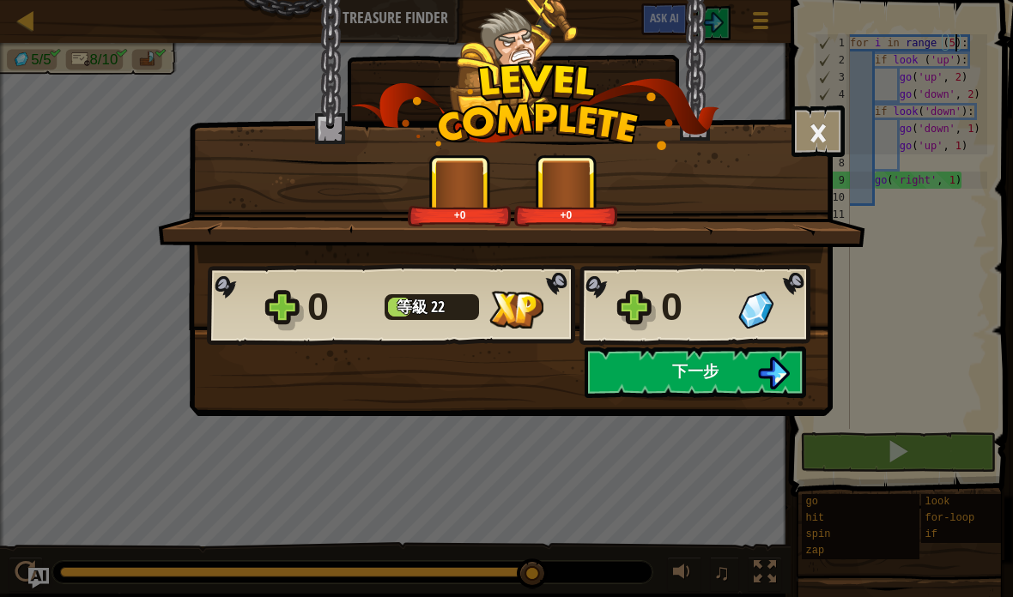
click at [749, 362] on button "下一步" at bounding box center [694, 372] width 221 height 51
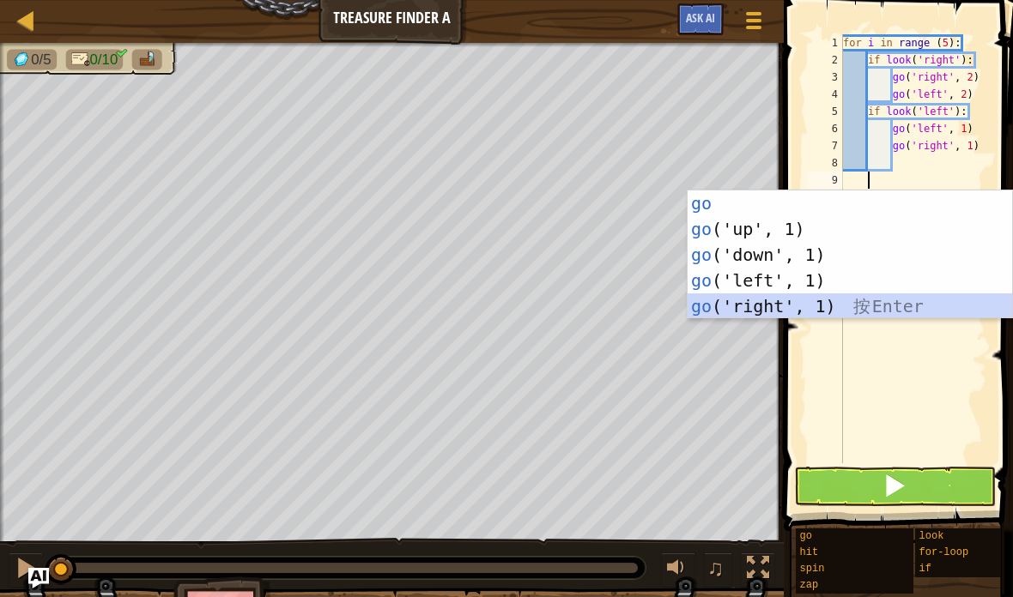
scroll to position [18, 29]
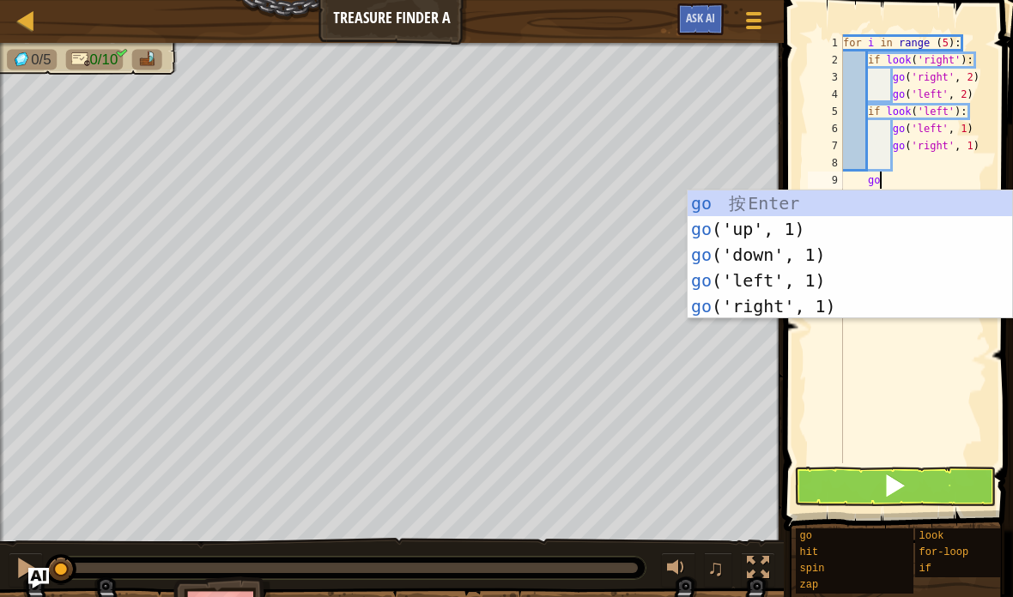
type textarea "abcde fg"
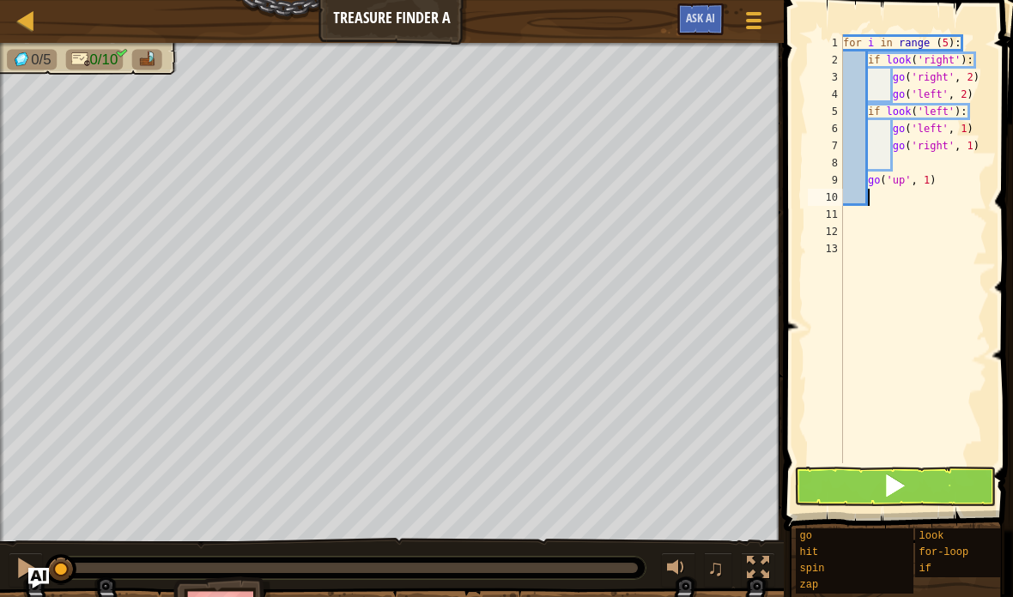
click at [918, 498] on button at bounding box center [895, 486] width 202 height 39
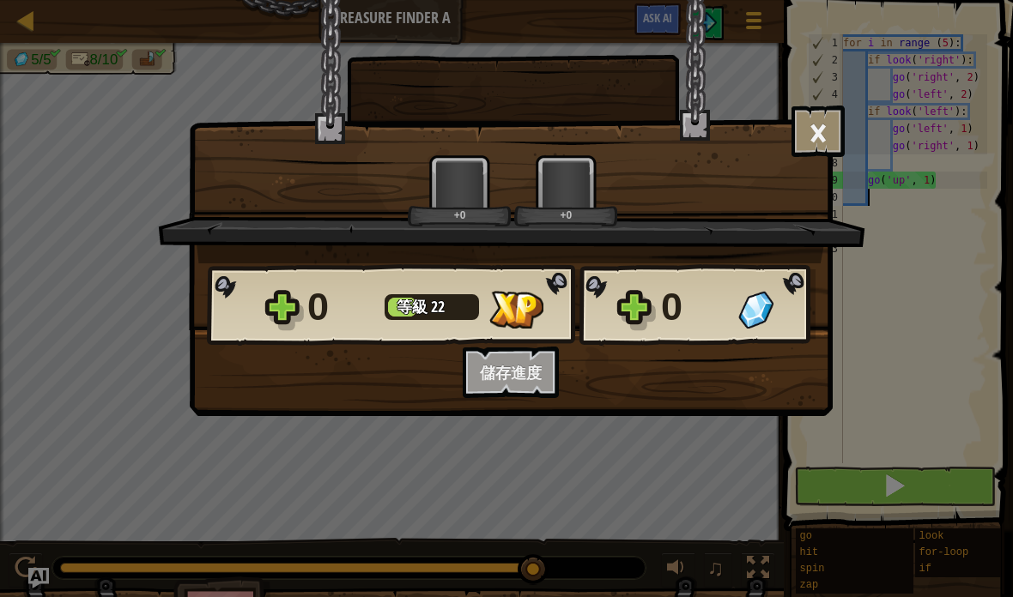
scroll to position [18, 17]
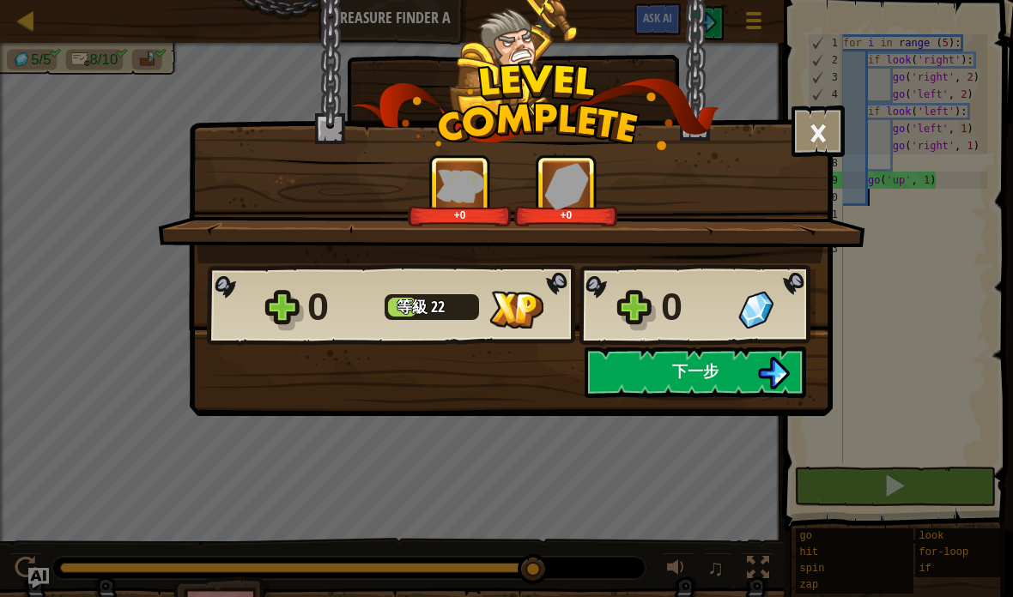
click at [739, 392] on button "下一步" at bounding box center [694, 372] width 221 height 51
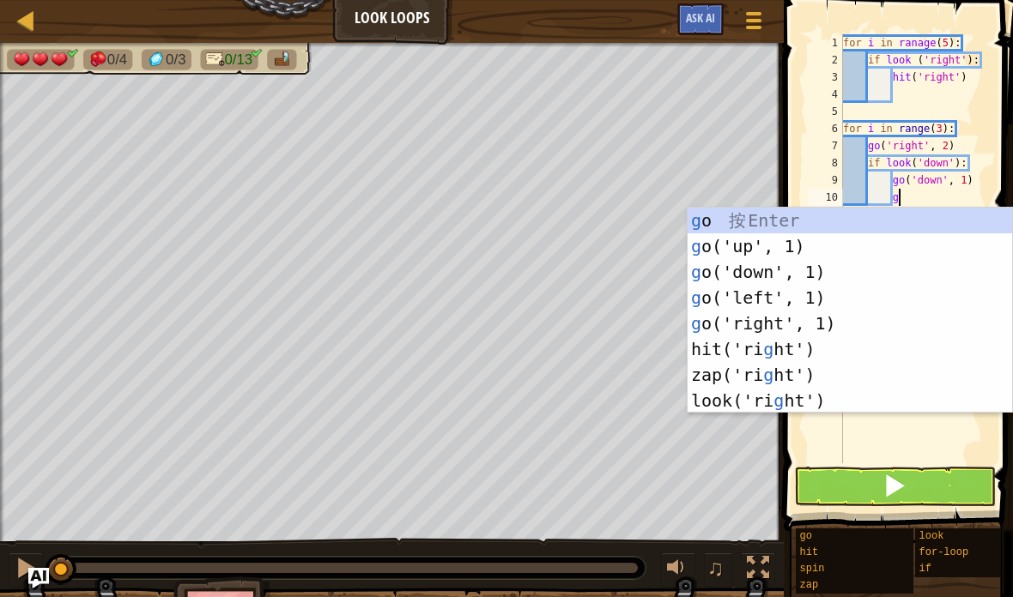
scroll to position [18, 29]
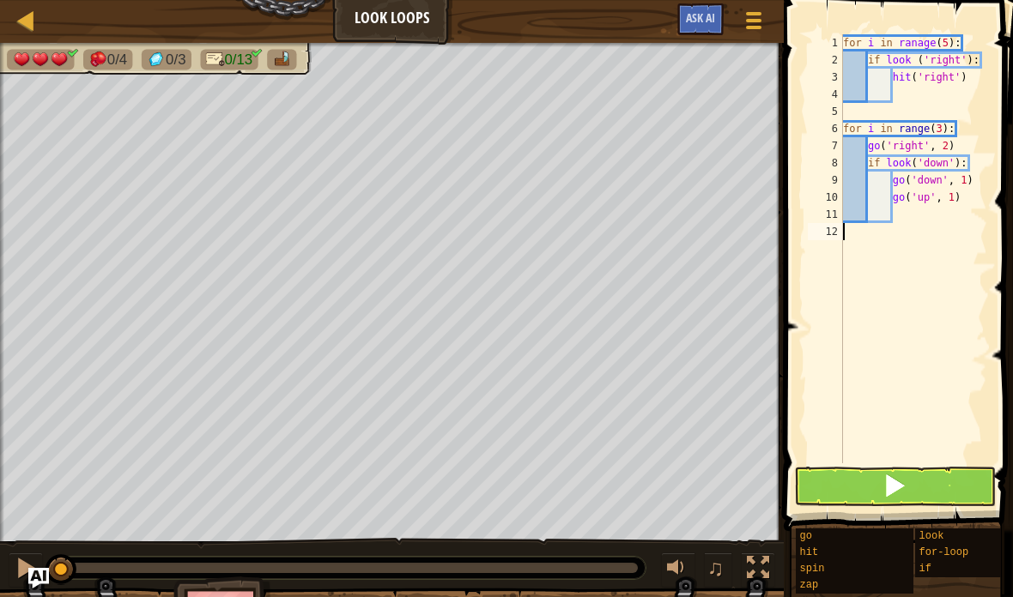
click at [911, 483] on button at bounding box center [895, 486] width 202 height 39
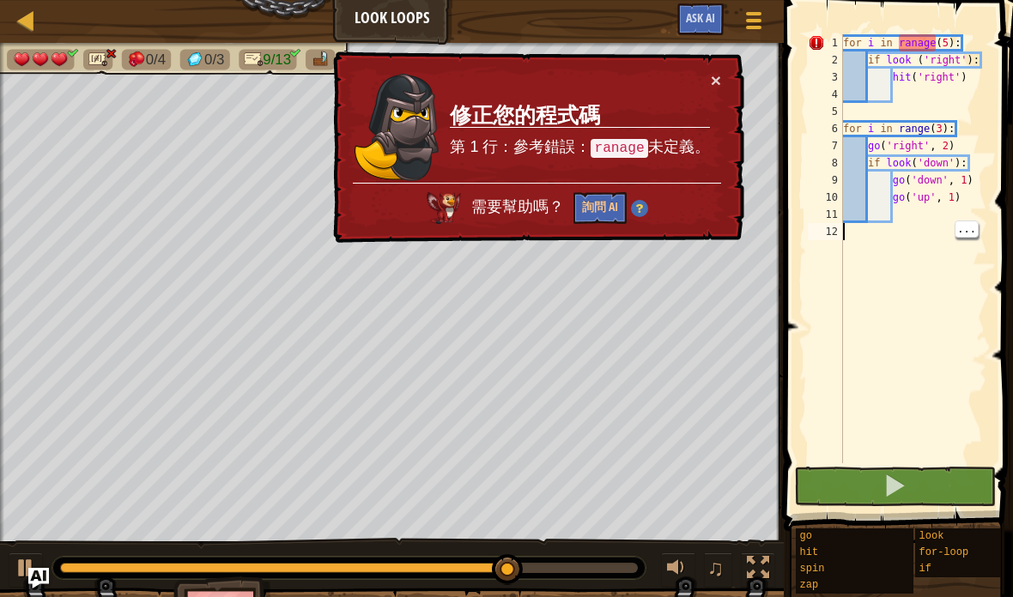
click at [936, 36] on div "for i in ranage ( 5 ) : if look ( 'right' ) : hit ( 'right' ) for i in range ( …" at bounding box center [913, 265] width 148 height 463
click at [716, 83] on button "×" at bounding box center [716, 80] width 10 height 18
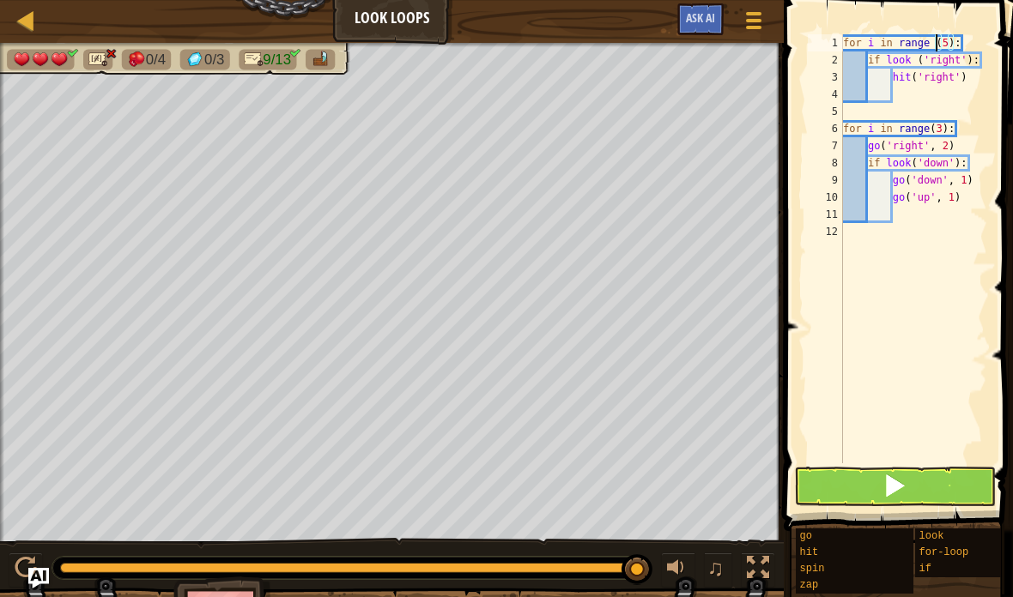
click at [898, 490] on span at bounding box center [894, 486] width 24 height 24
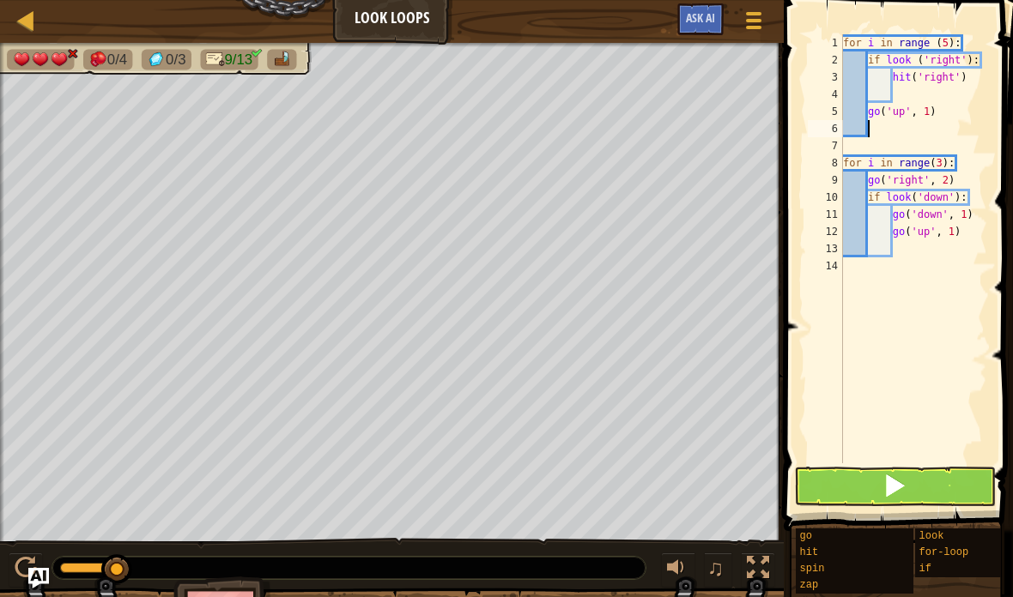
click at [915, 491] on button at bounding box center [895, 486] width 202 height 39
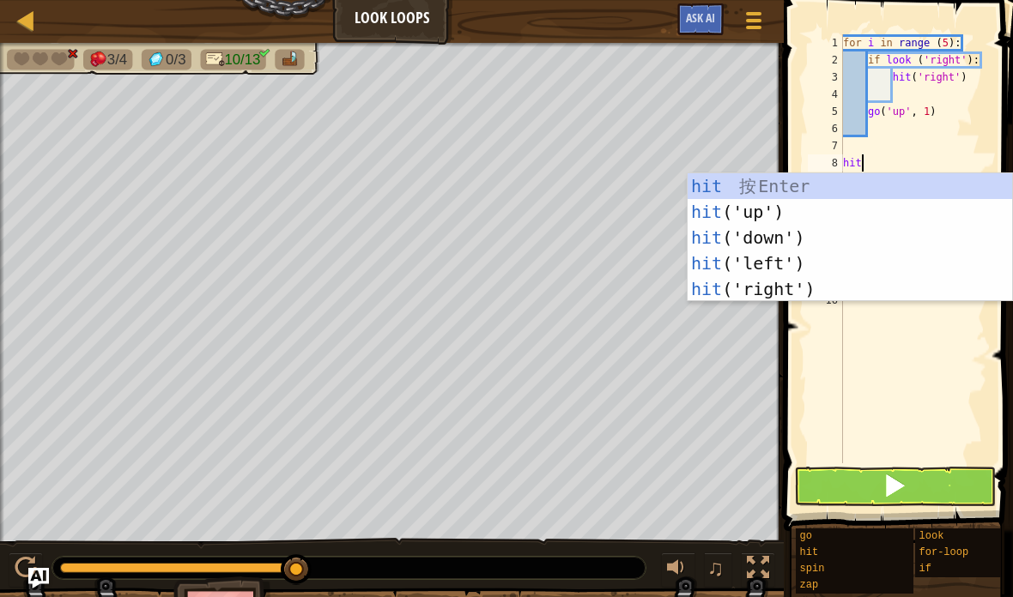
scroll to position [18, 36]
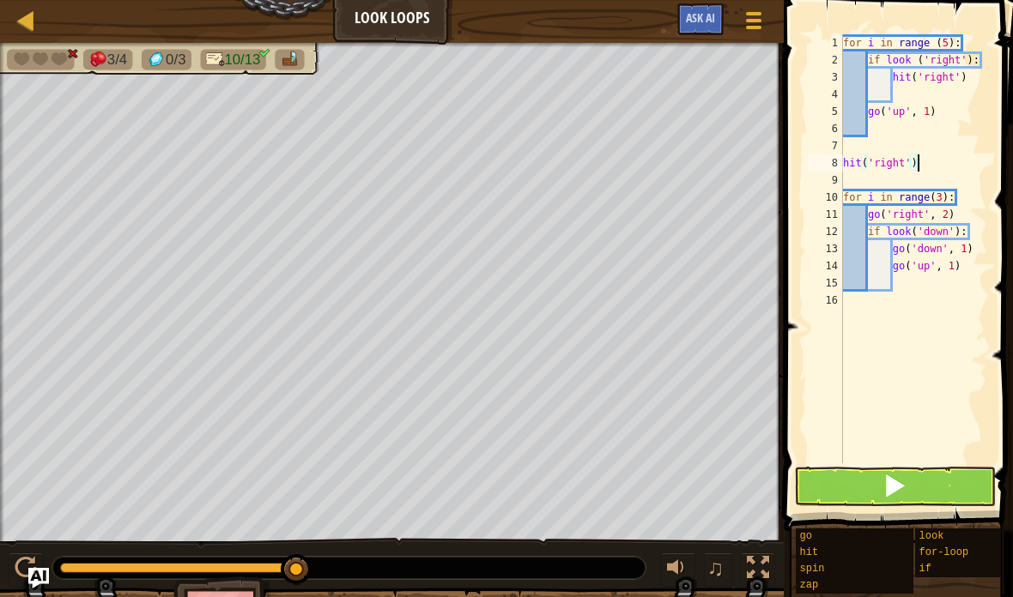
click at [906, 488] on span at bounding box center [894, 486] width 24 height 24
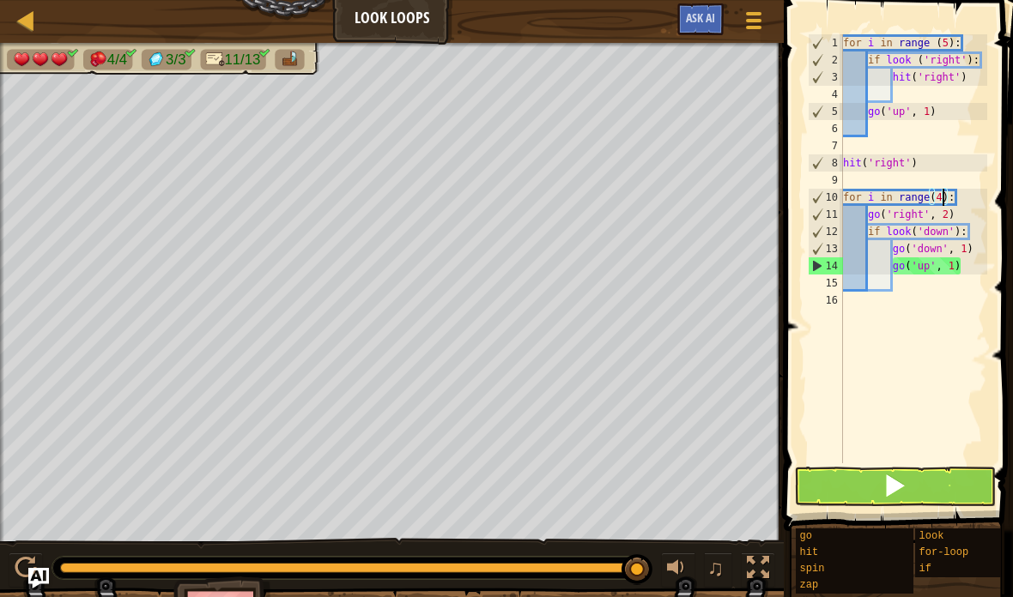
scroll to position [18, 23]
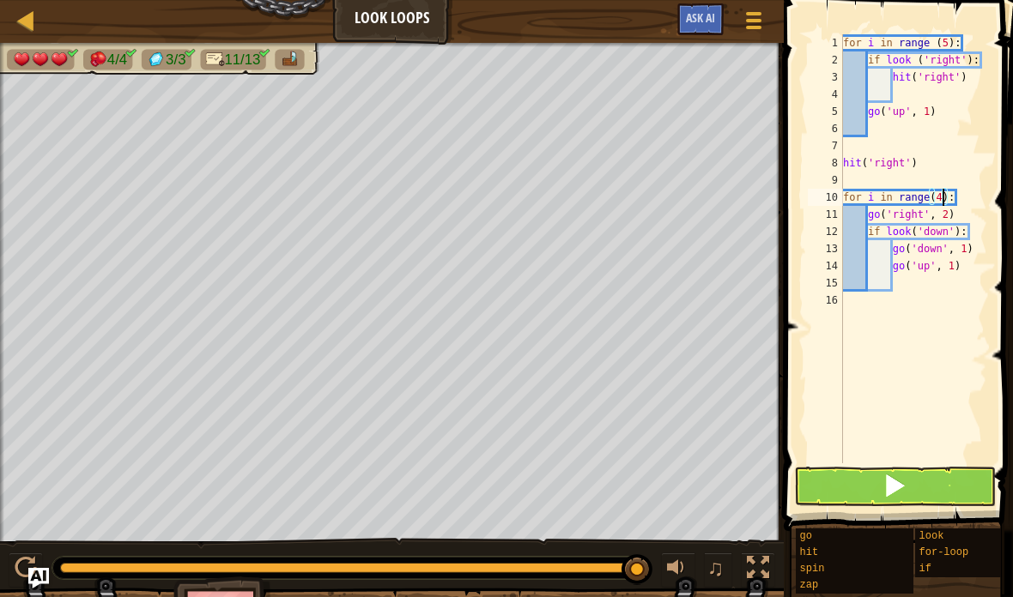
click at [925, 482] on button at bounding box center [895, 486] width 202 height 39
type textarea "abcde fg"
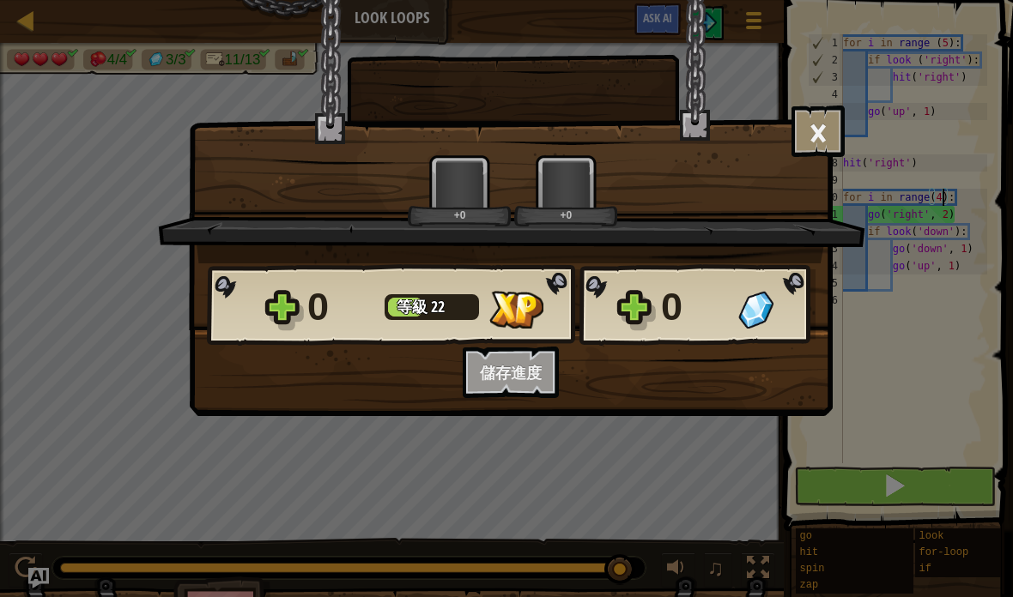
scroll to position [18, 17]
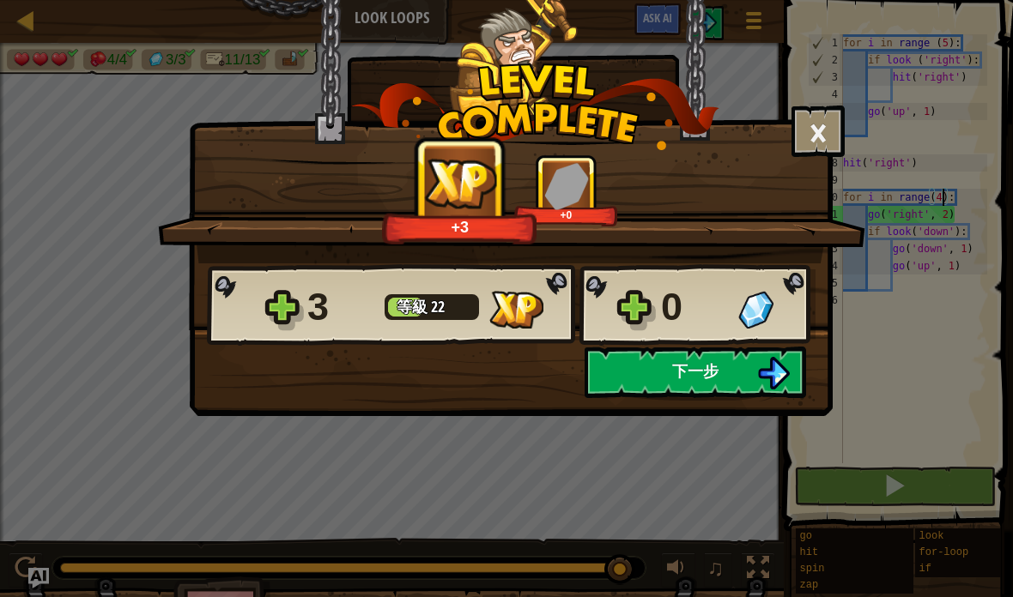
click at [714, 381] on span "下一步" at bounding box center [695, 370] width 46 height 21
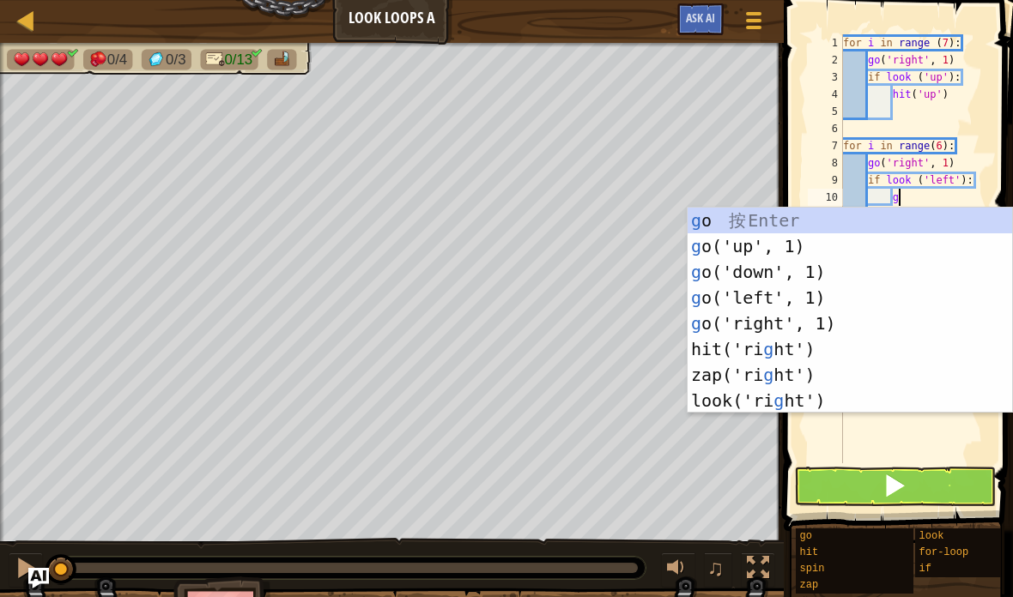
scroll to position [18, 29]
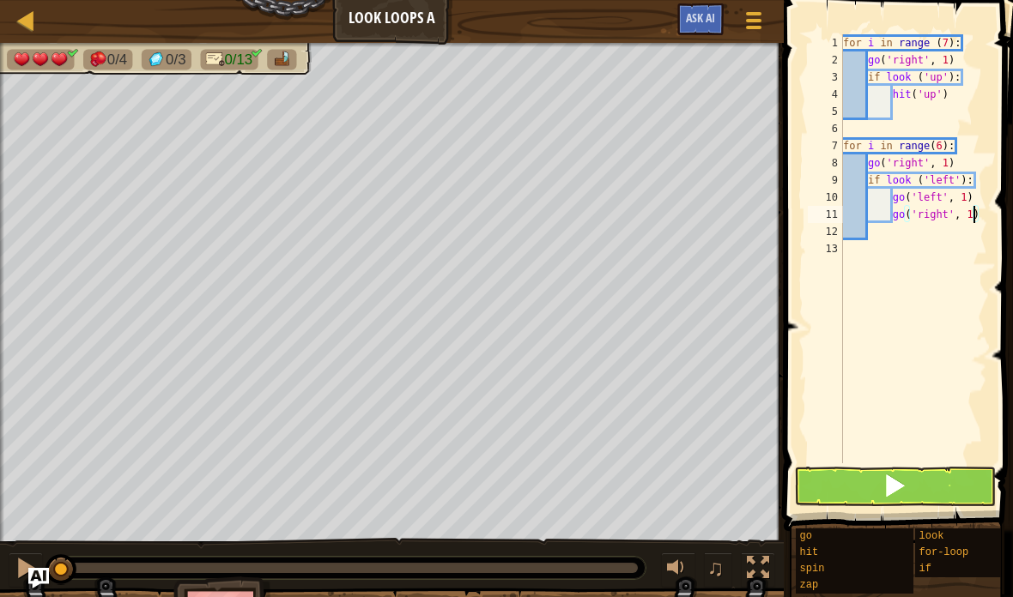
click at [904, 490] on span at bounding box center [894, 486] width 24 height 24
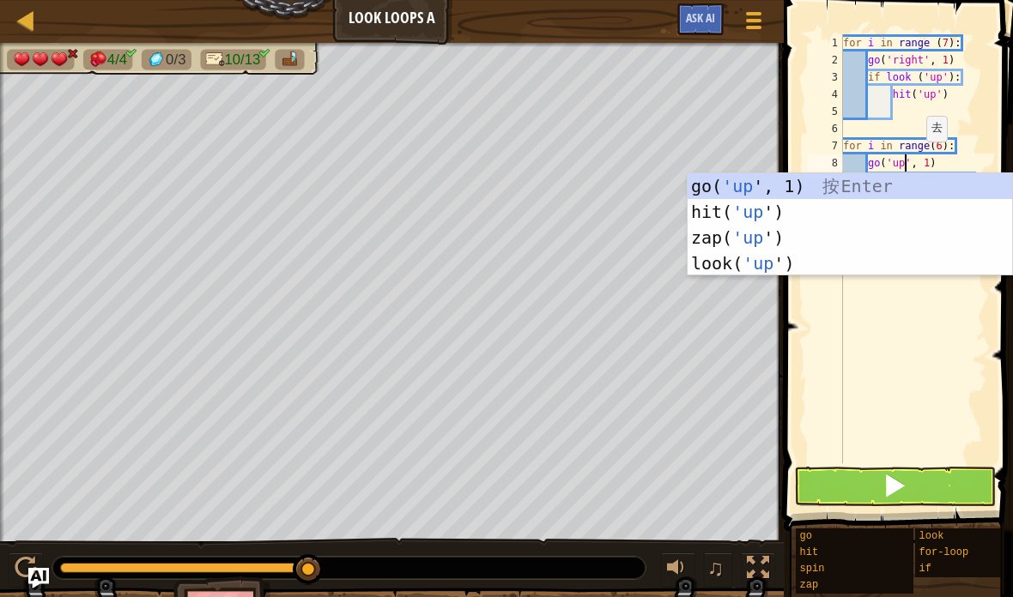
click at [907, 496] on button at bounding box center [895, 486] width 202 height 39
type textarea "abcde fg"
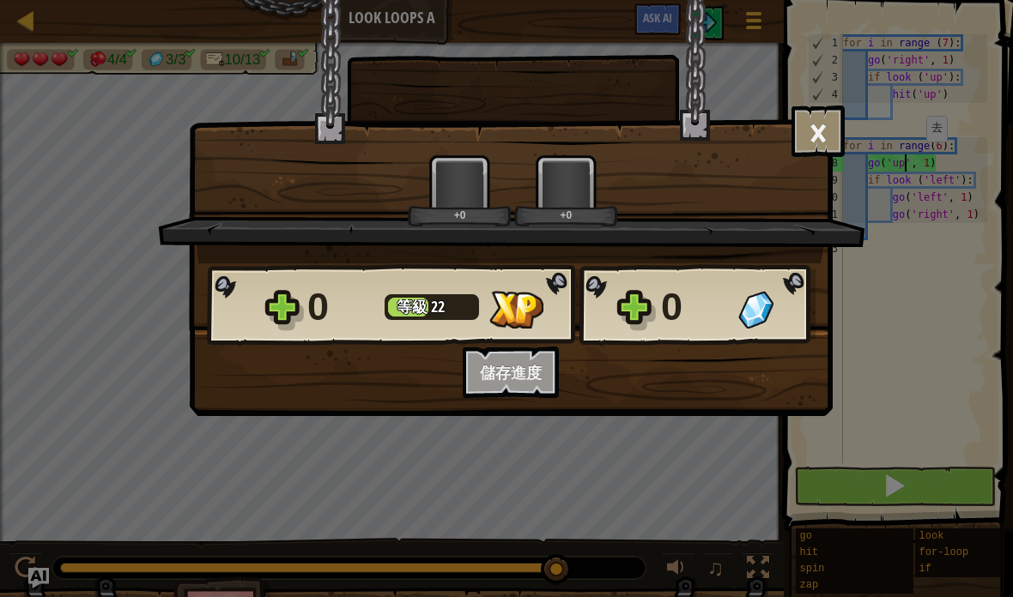
scroll to position [18, 17]
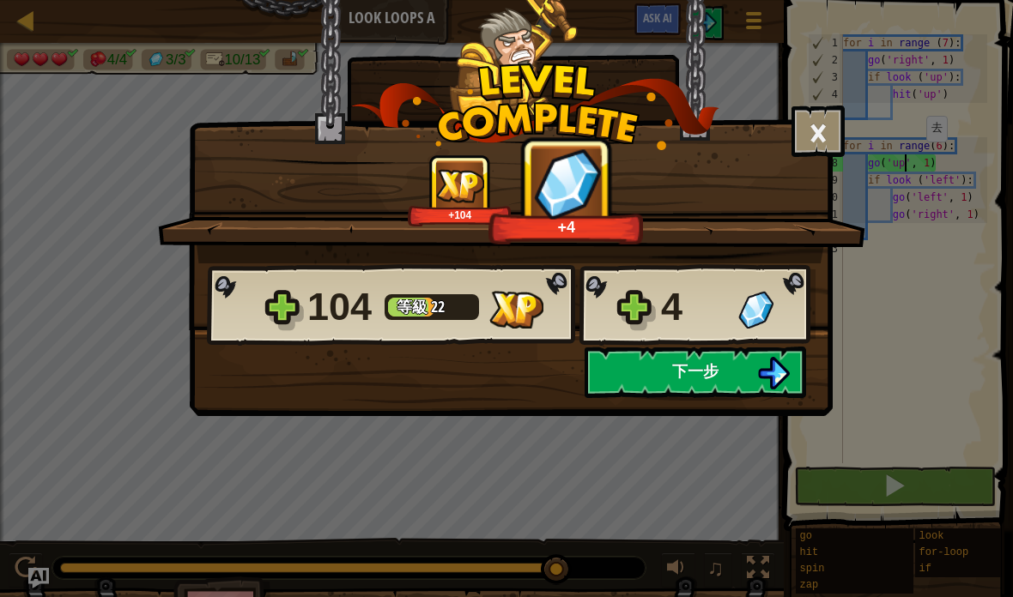
click at [729, 381] on button "下一步" at bounding box center [694, 372] width 221 height 51
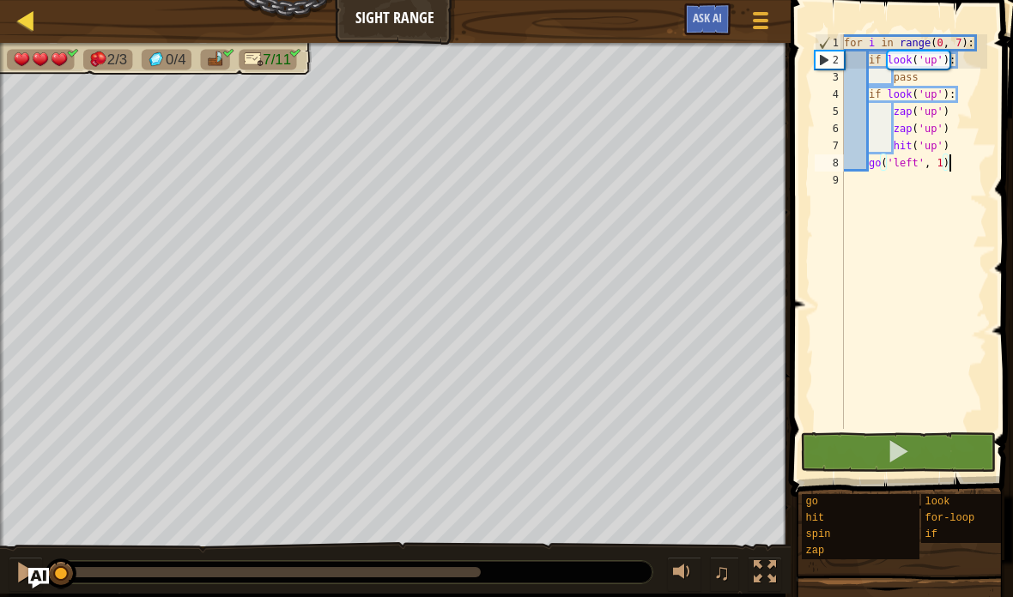
click at [37, 12] on link "地圖" at bounding box center [38, 20] width 9 height 23
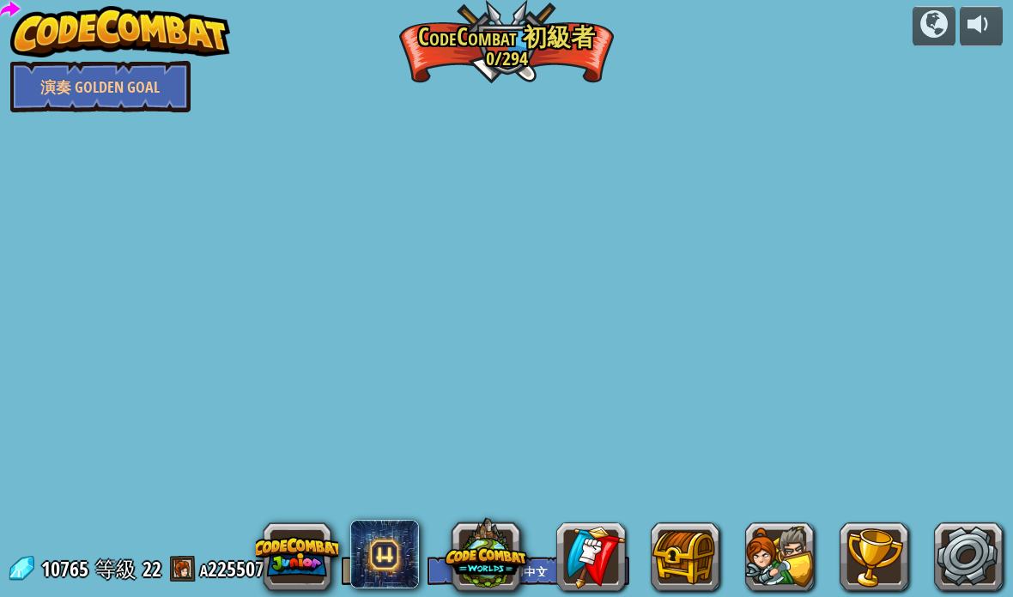
select select "zh-HANT"
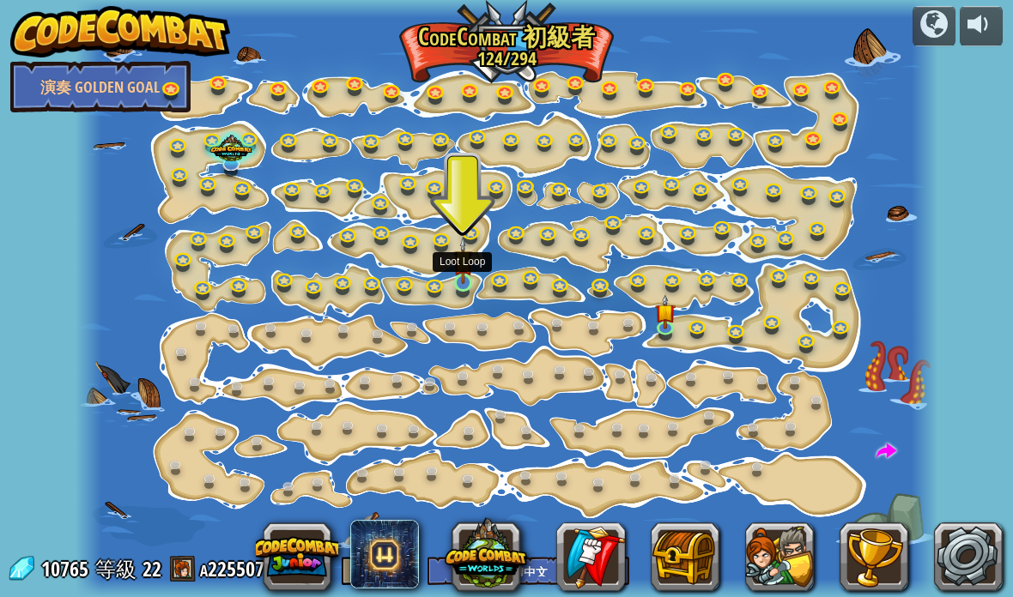
click at [463, 283] on img at bounding box center [463, 260] width 21 height 47
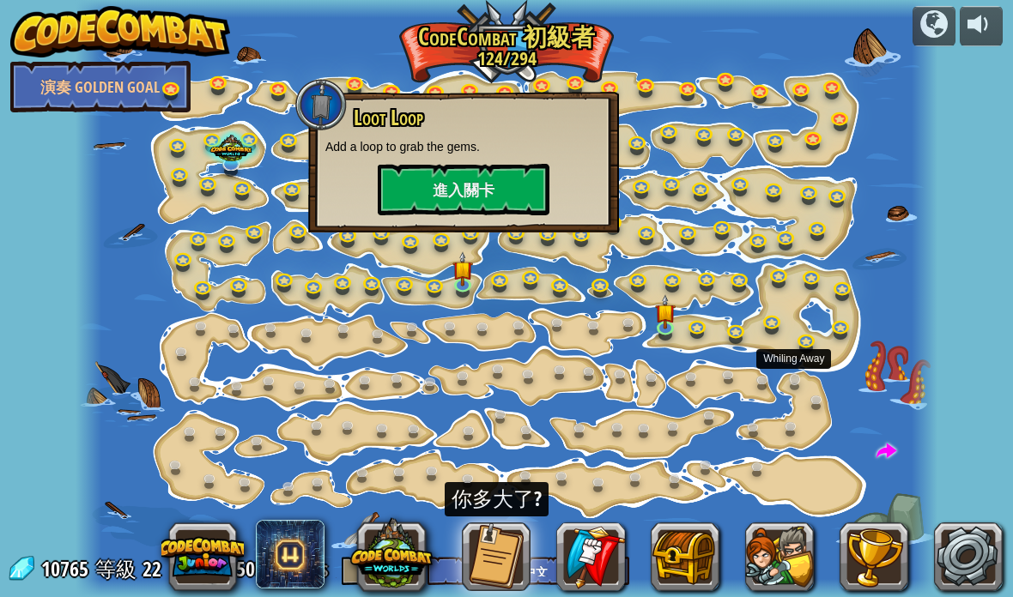
click at [809, 390] on link at bounding box center [799, 383] width 34 height 34
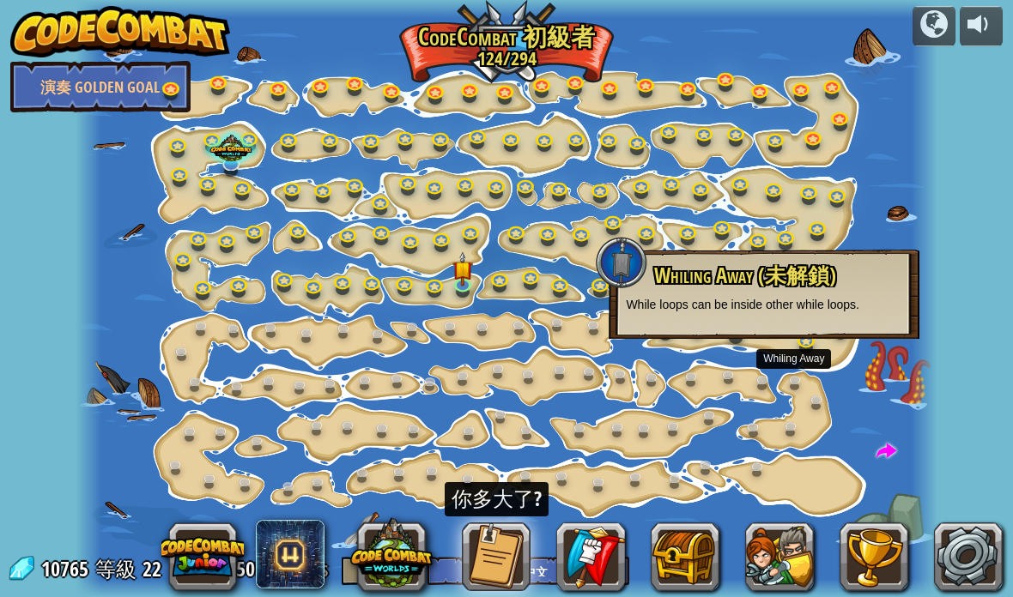
click at [856, 421] on div at bounding box center [506, 298] width 861 height 597
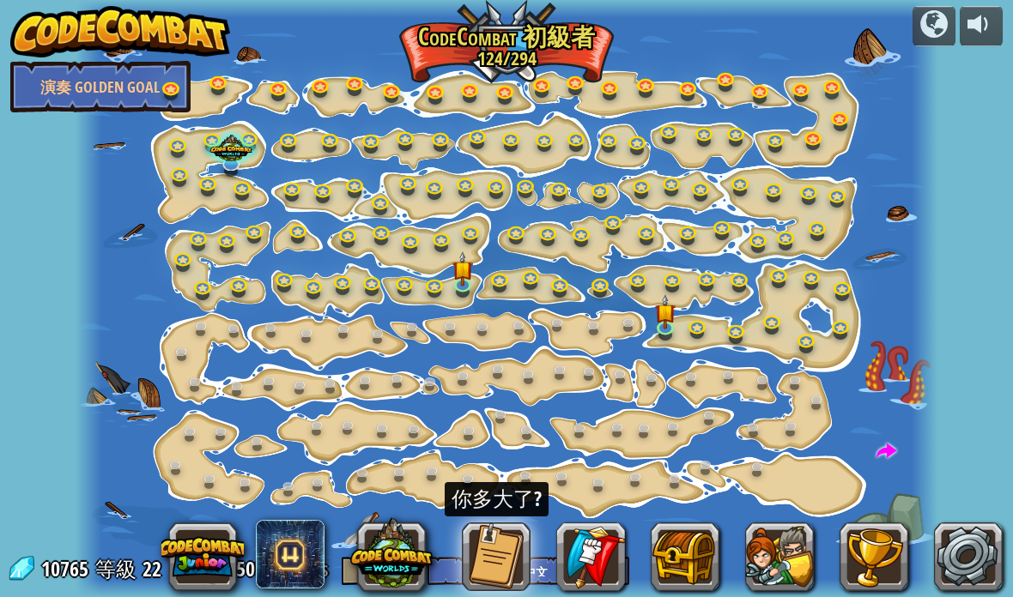
click at [507, 558] on button at bounding box center [496, 557] width 69 height 69
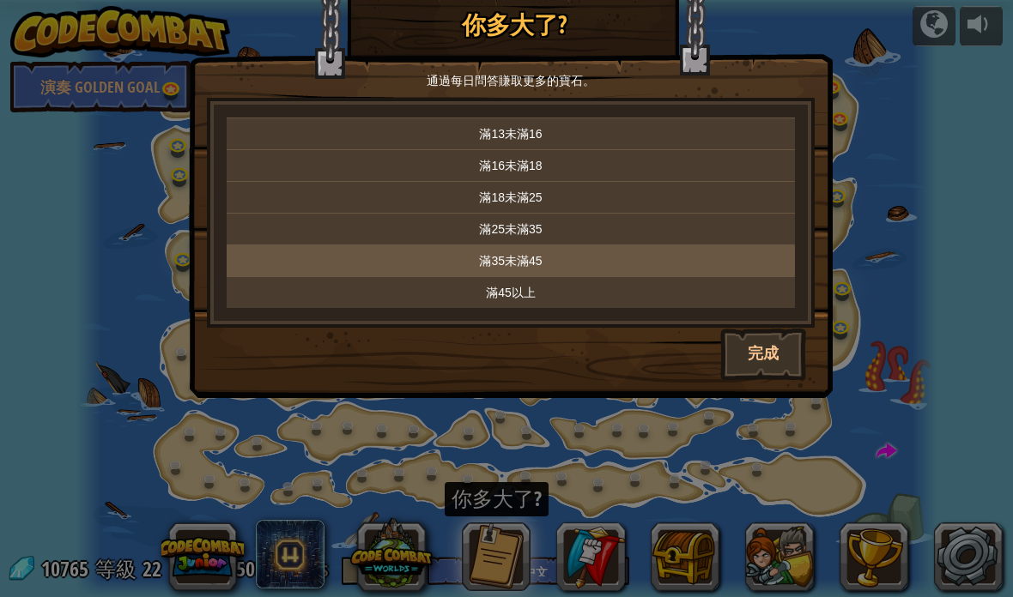
click at [479, 263] on p "滿35未滿45" at bounding box center [510, 260] width 554 height 17
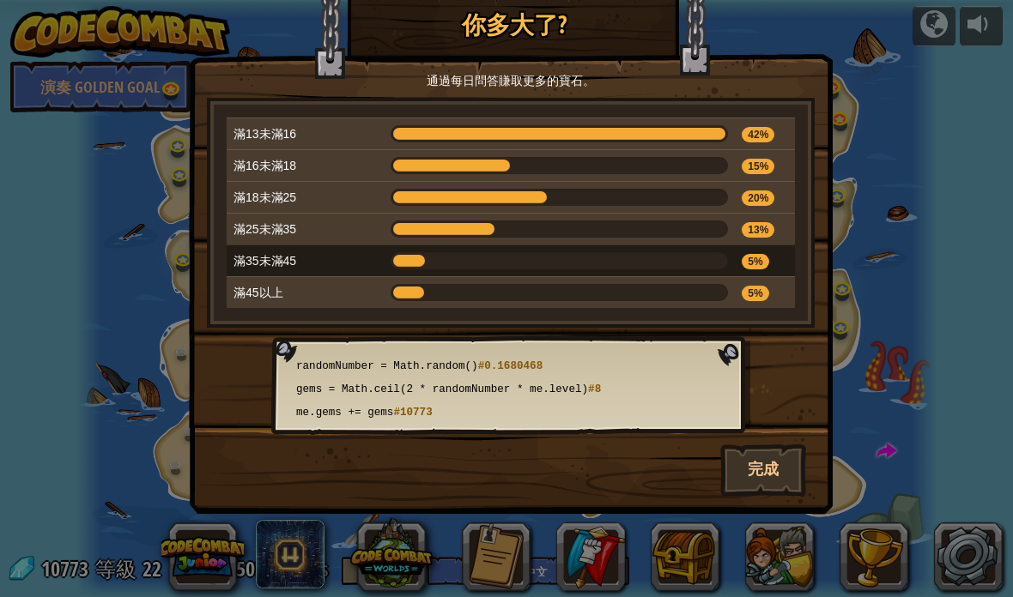
click at [127, 345] on div "× 你多大了? 通過每日問答賺取更多的寶石。 滿13未滿16 42% 滿16未滿18 15% 滿18未滿25 20% 滿25未滿35 13% 滿35未滿45 …" at bounding box center [506, 298] width 1013 height 597
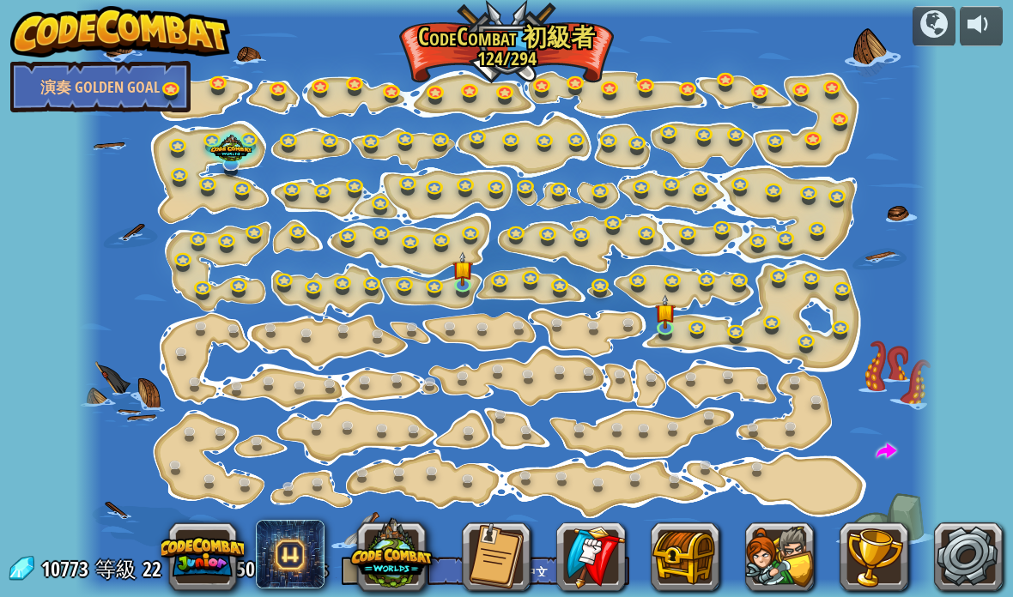
scroll to position [1, 0]
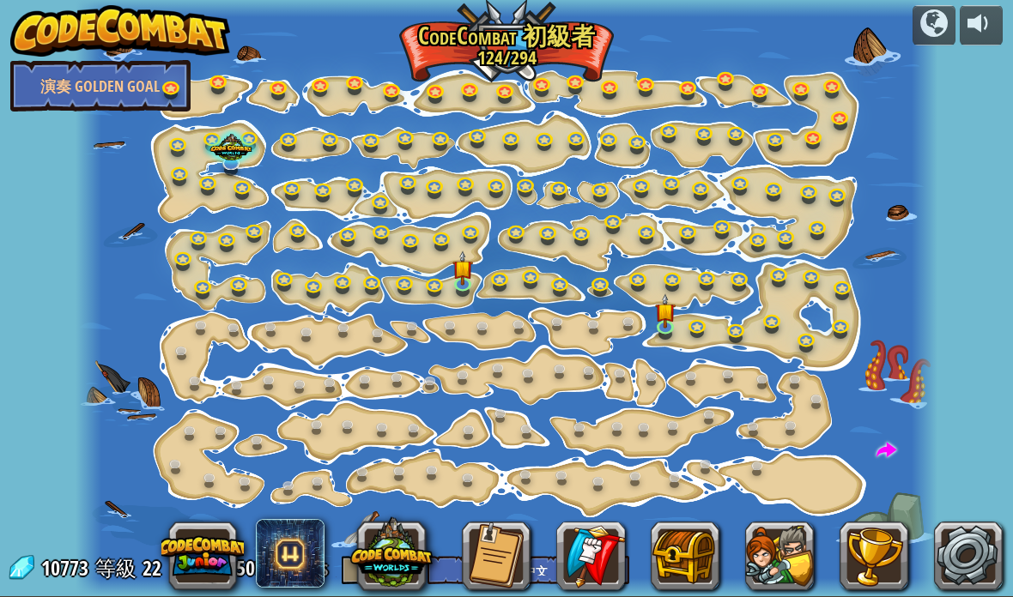
click at [892, 451] on span at bounding box center [886, 451] width 21 height 21
select select "zh-HANT"
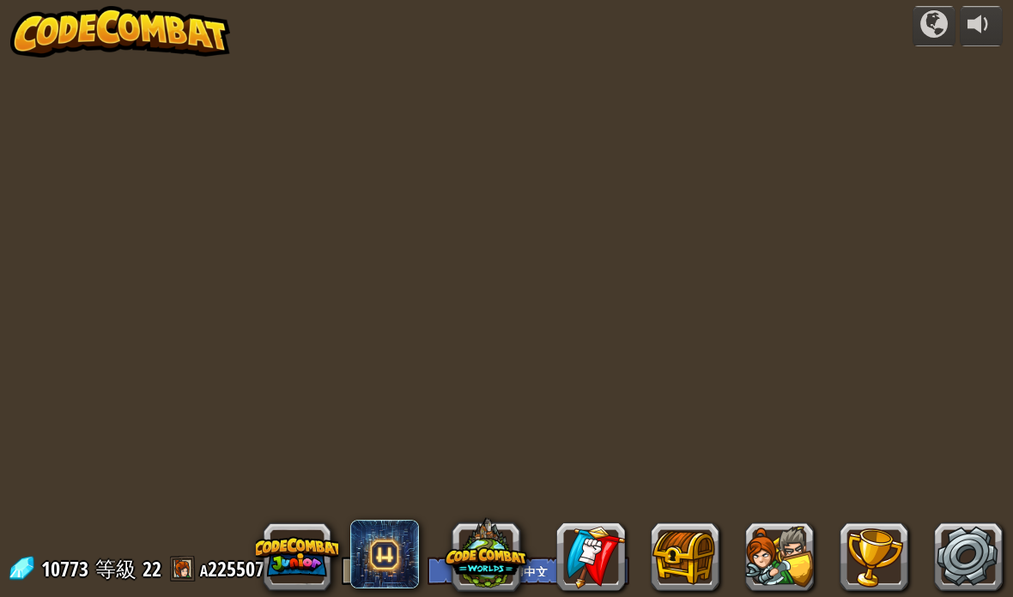
select select "zh-HANT"
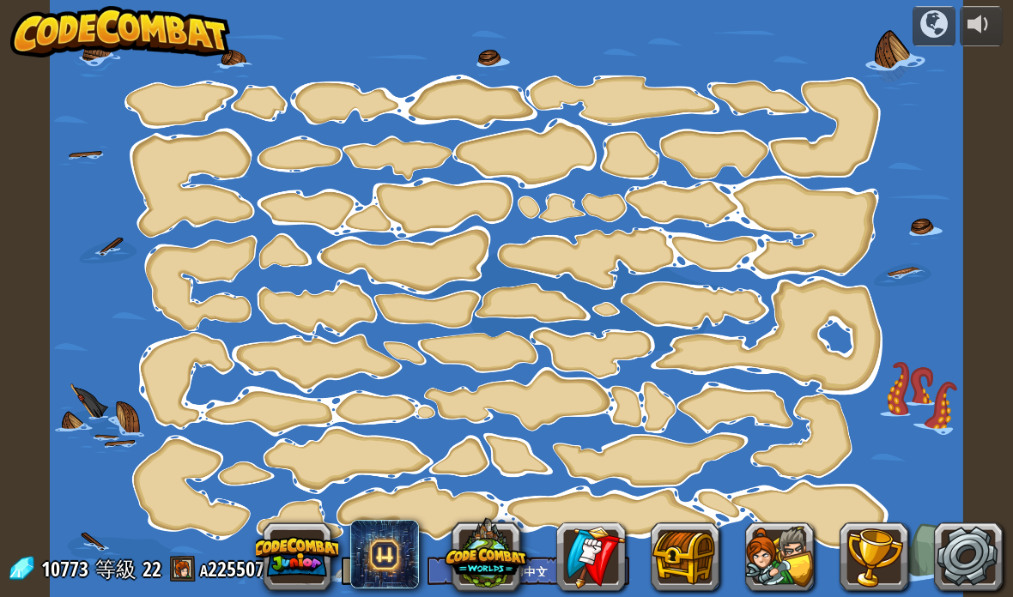
select select "zh-HANT"
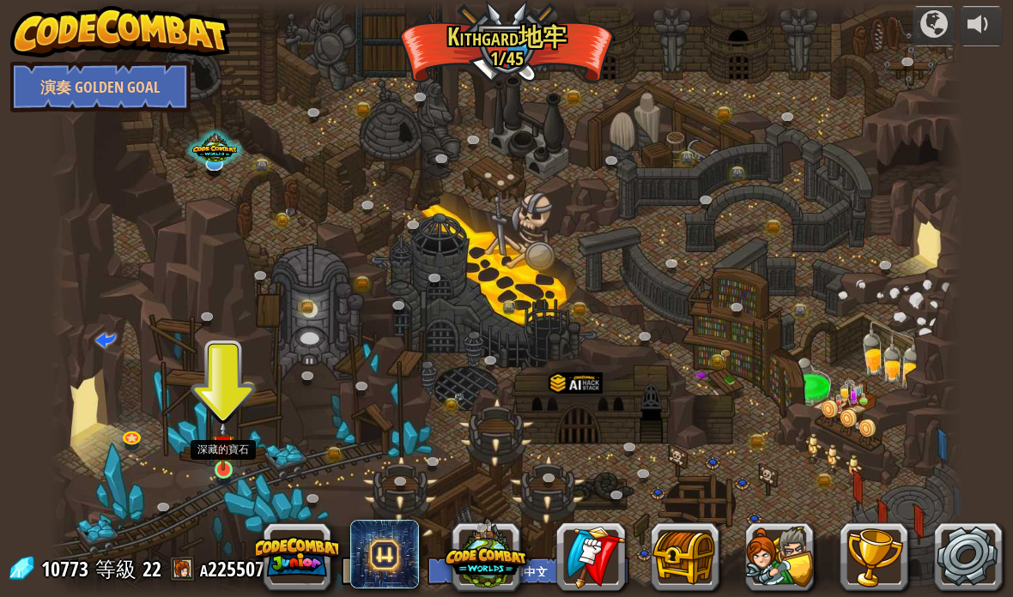
click at [234, 463] on img at bounding box center [223, 445] width 22 height 51
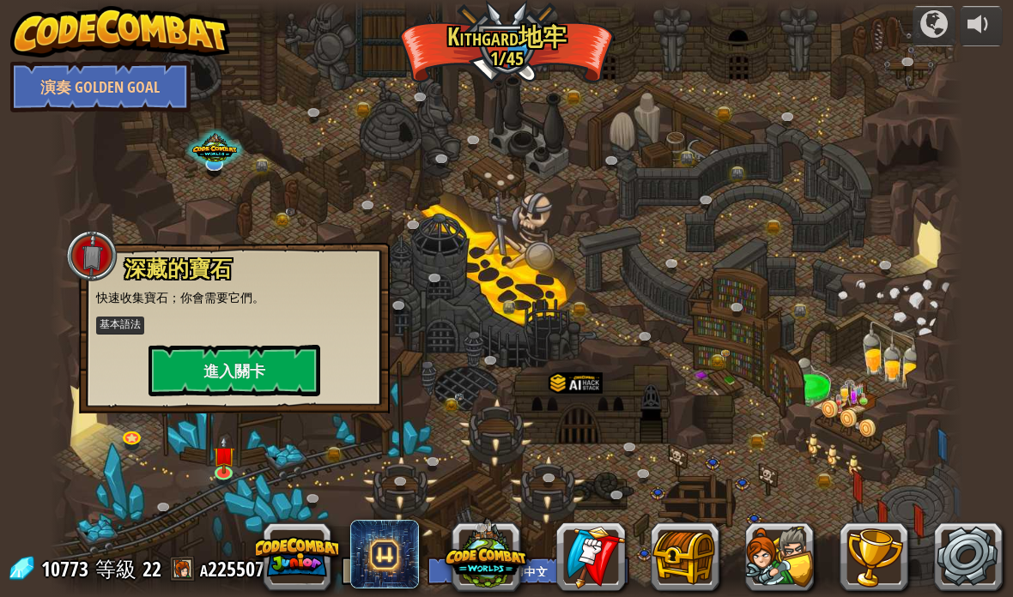
click at [93, 463] on div at bounding box center [507, 298] width 914 height 597
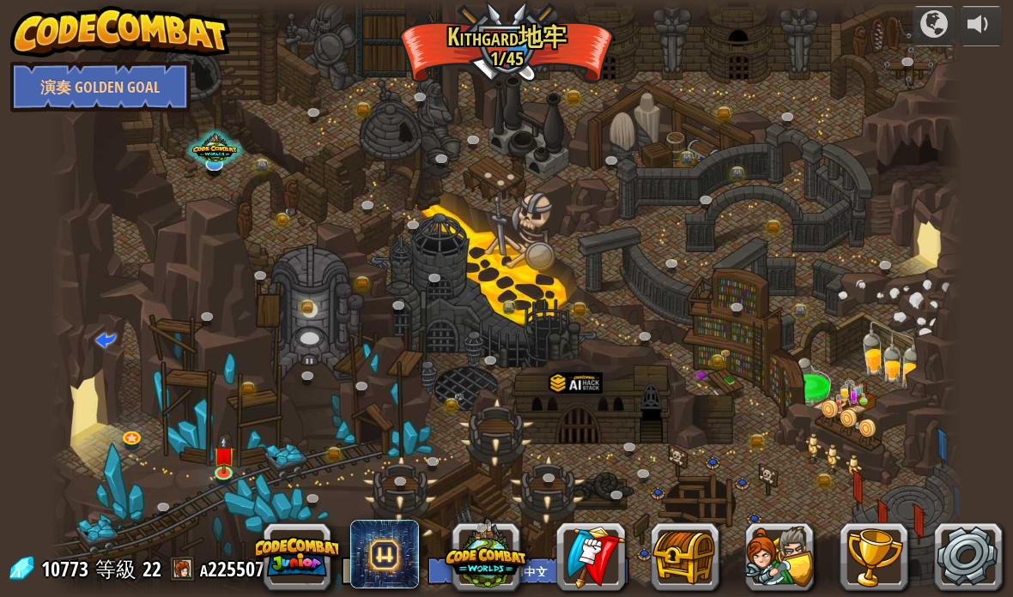
select select "zh-HANT"
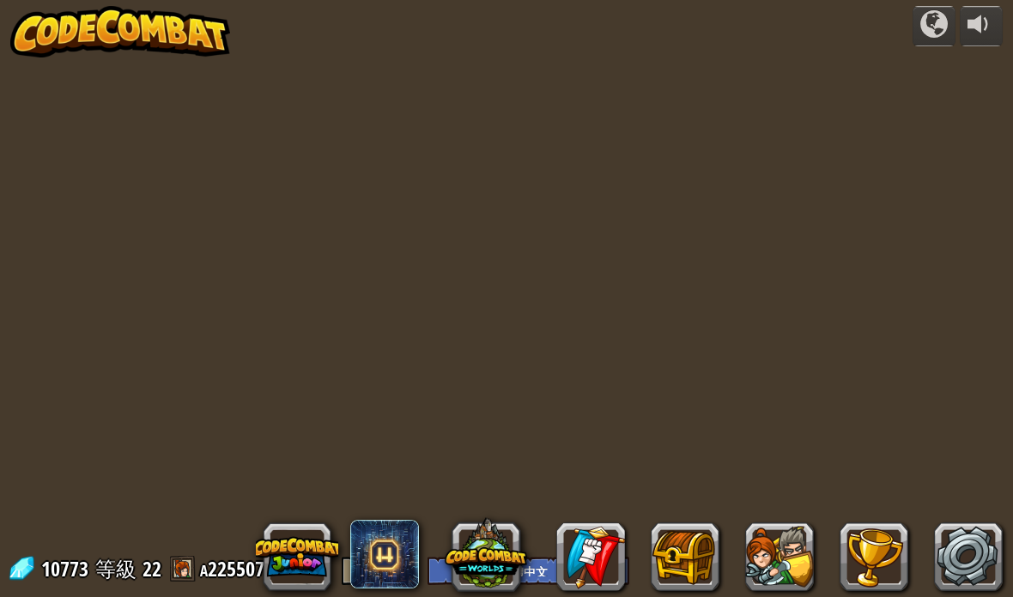
select select "zh-HANT"
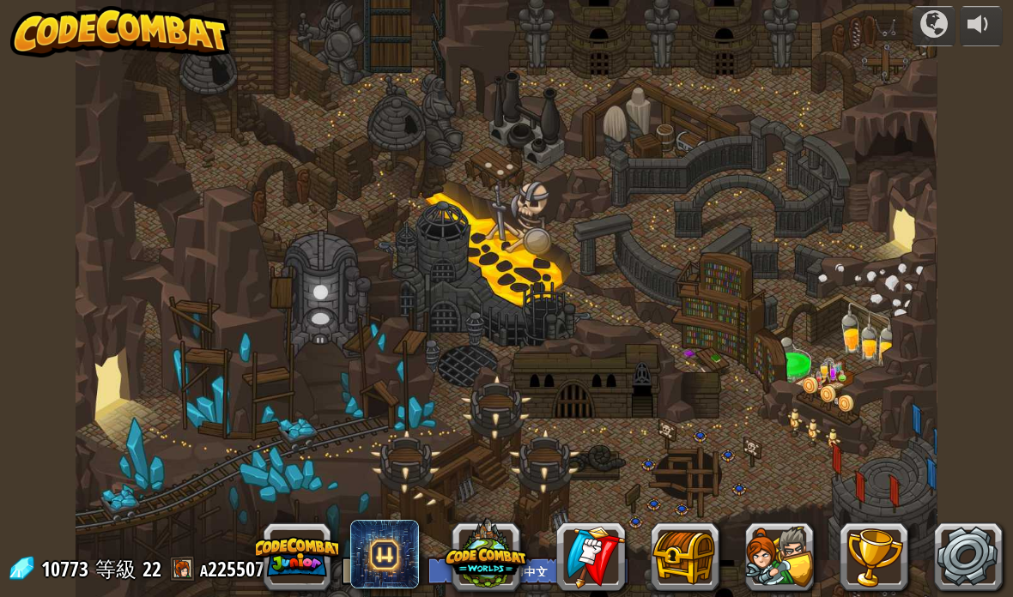
select select "zh-HANT"
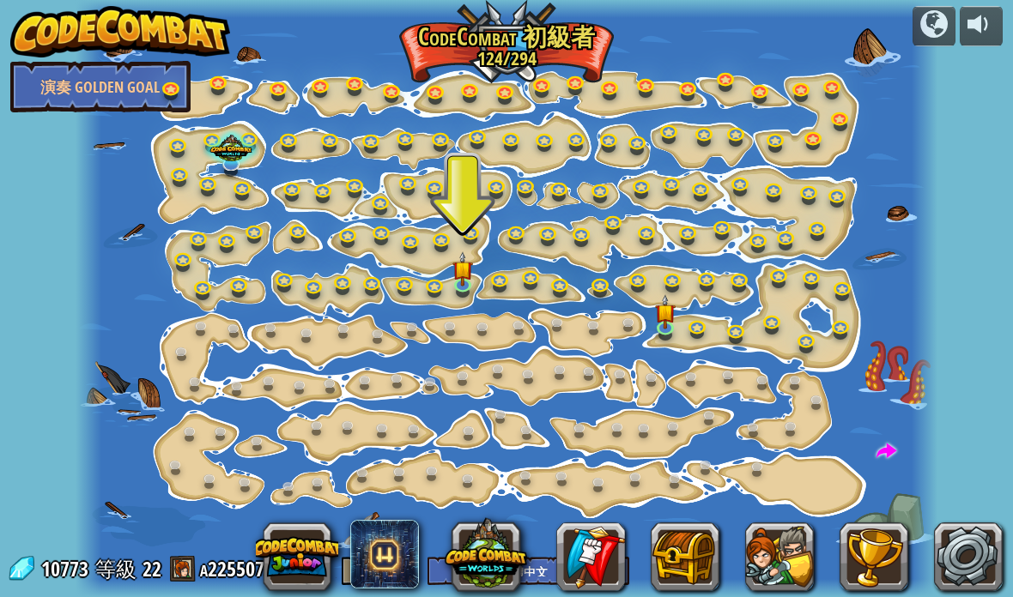
click at [501, 48] on div at bounding box center [506, 298] width 861 height 597
click at [489, 40] on div at bounding box center [506, 298] width 861 height 597
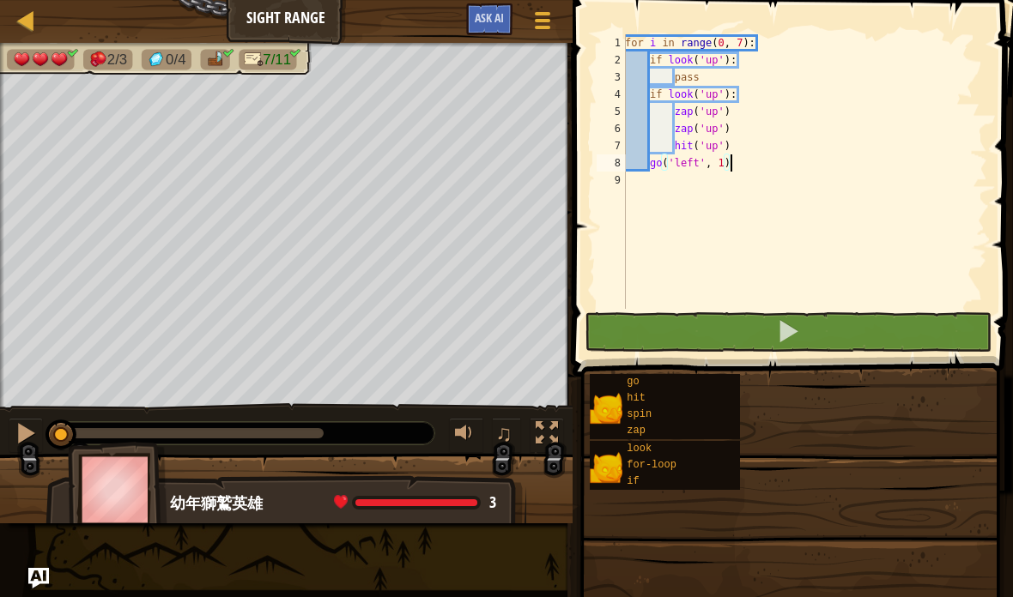
select select "zh-HANT"
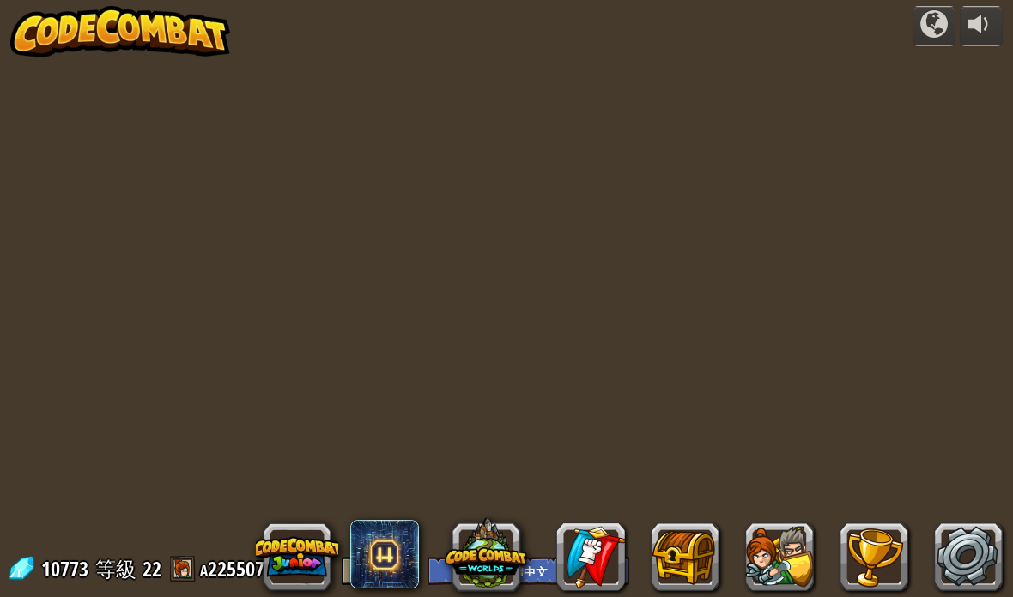
select select "zh-HANT"
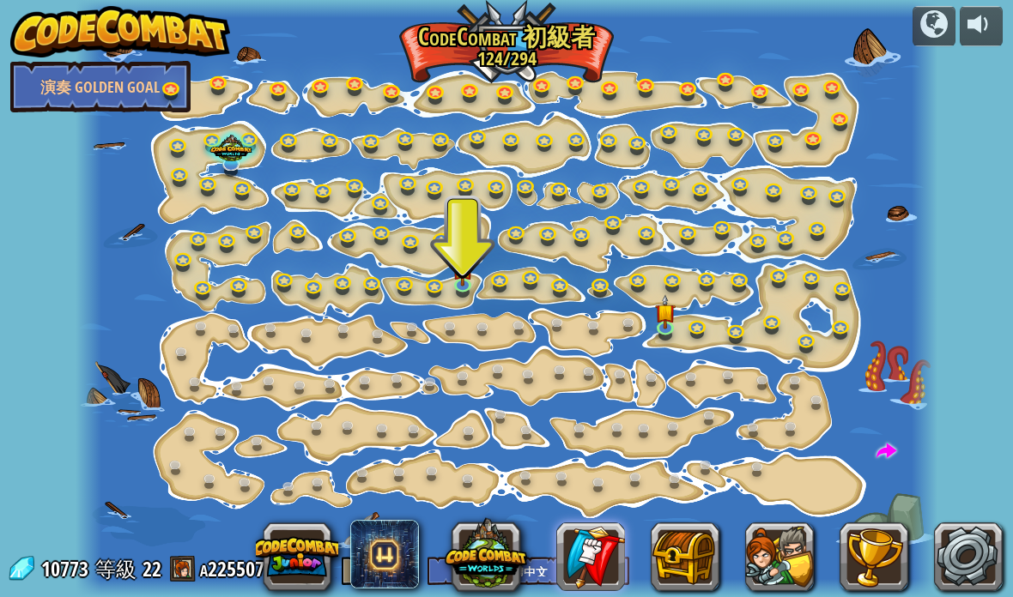
click at [609, 558] on link at bounding box center [590, 557] width 69 height 69
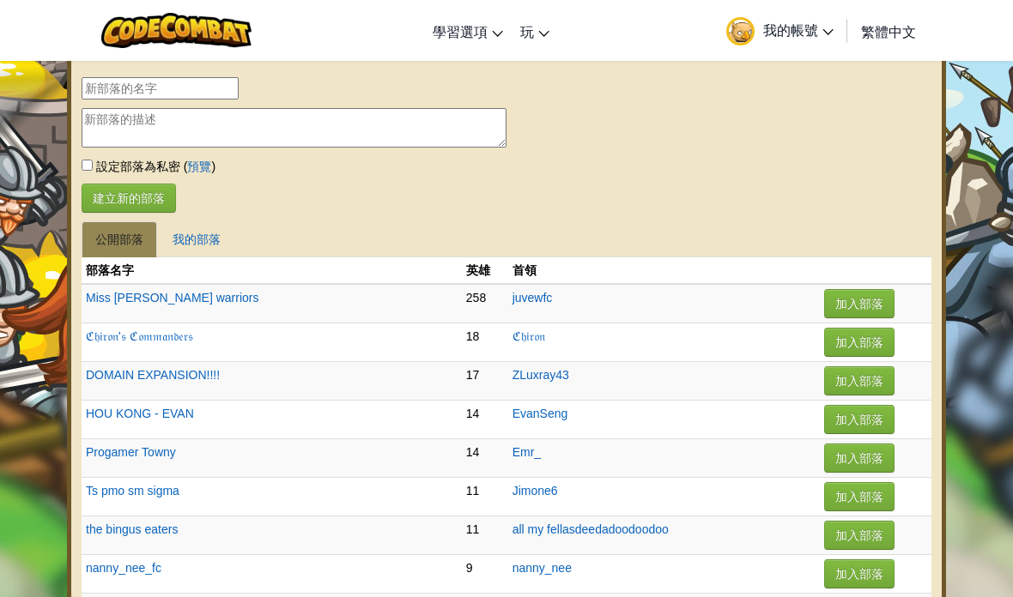
select select "zh-HANT"
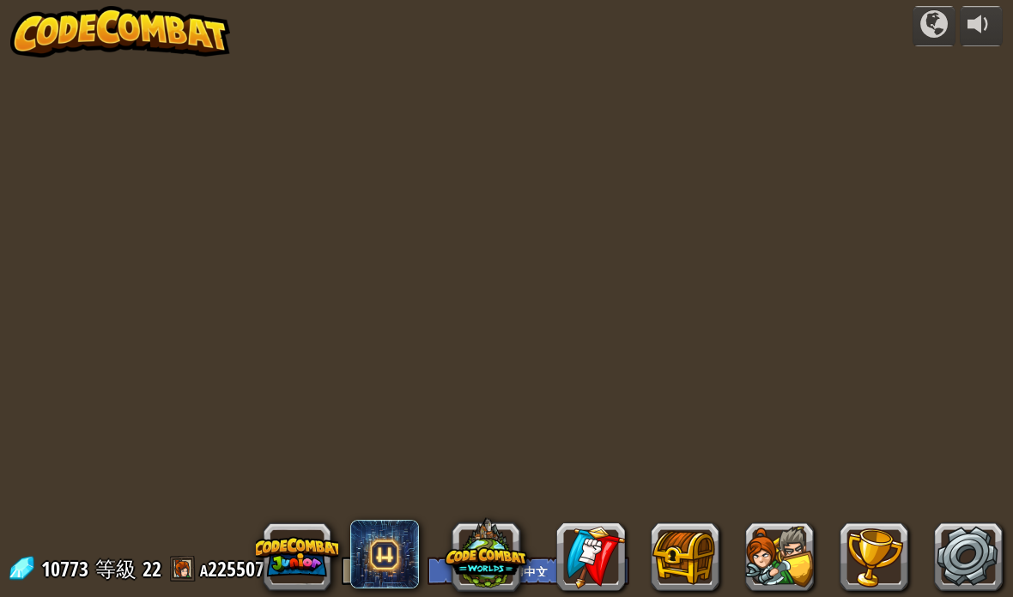
select select "zh-HANT"
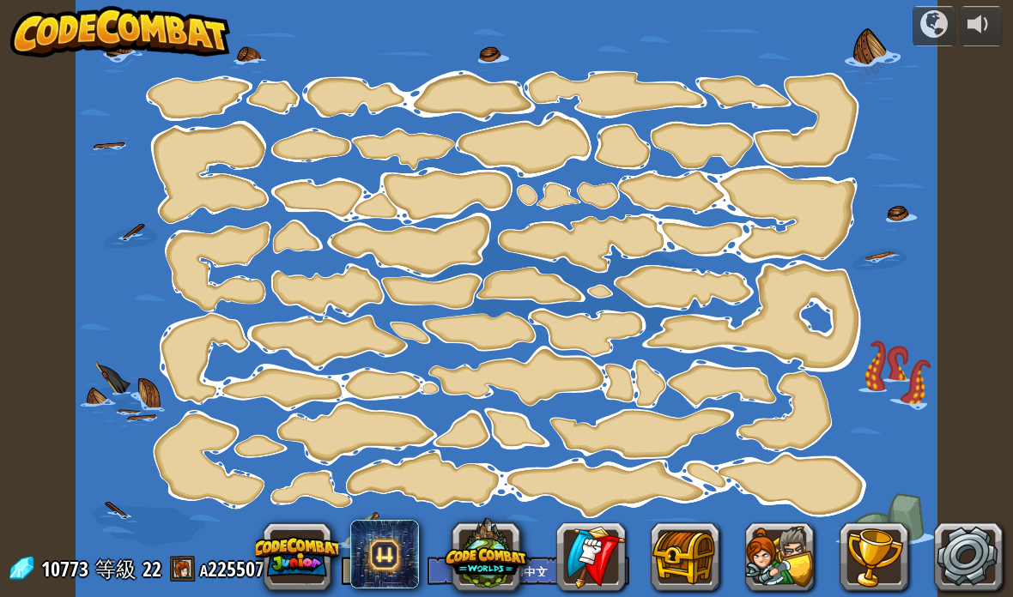
select select "zh-HANT"
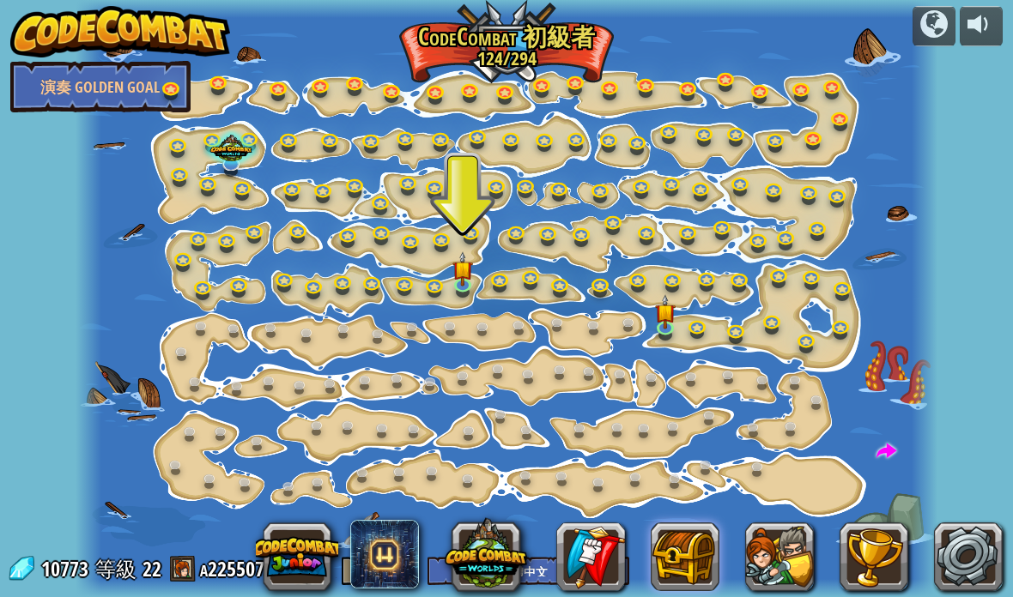
click at [688, 554] on button at bounding box center [684, 557] width 69 height 69
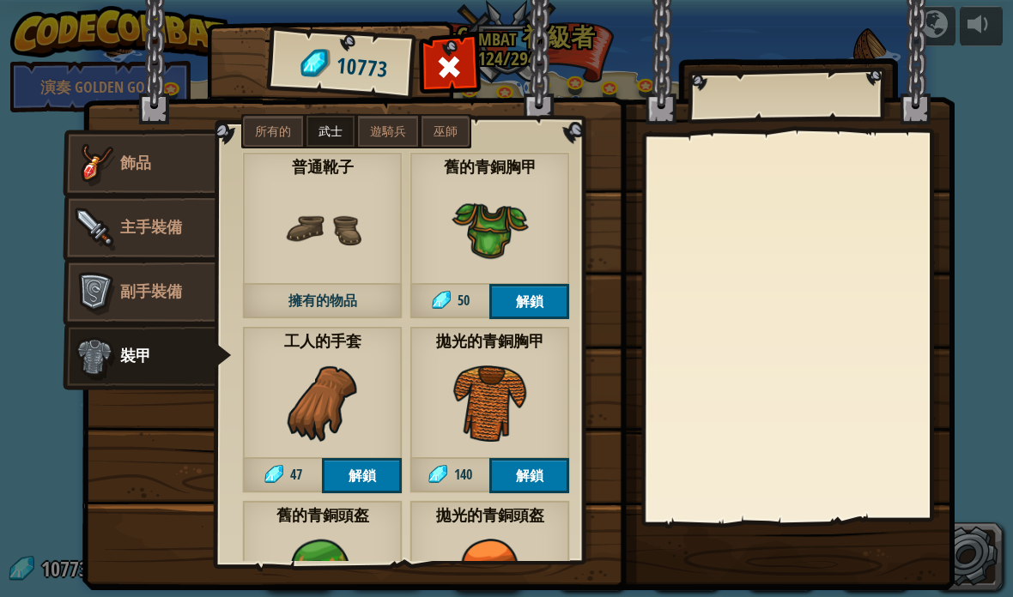
click at [134, 169] on span "飾品" at bounding box center [135, 162] width 31 height 21
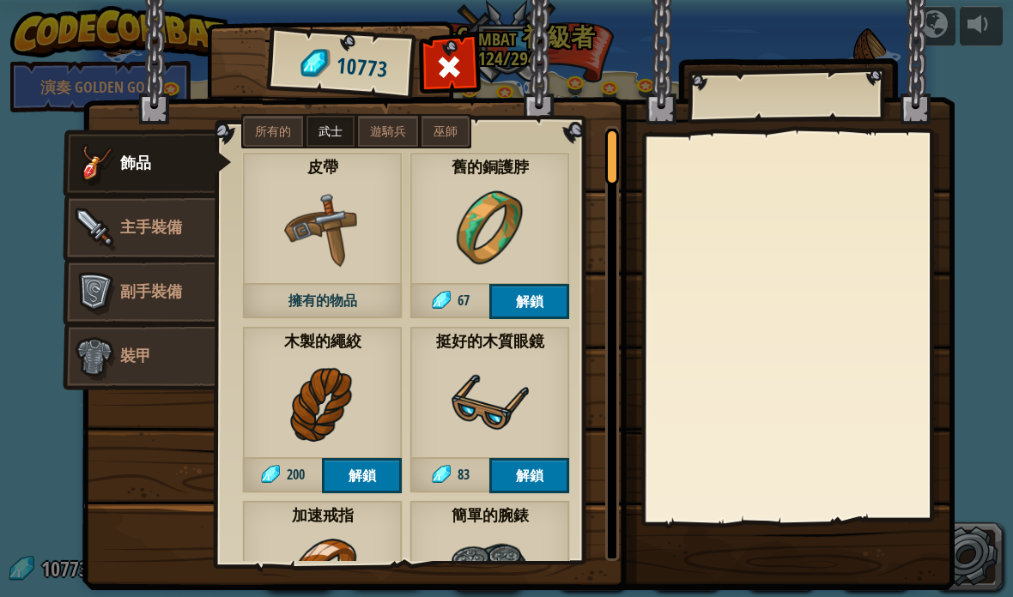
click at [129, 219] on span "主手裝備" at bounding box center [151, 226] width 62 height 21
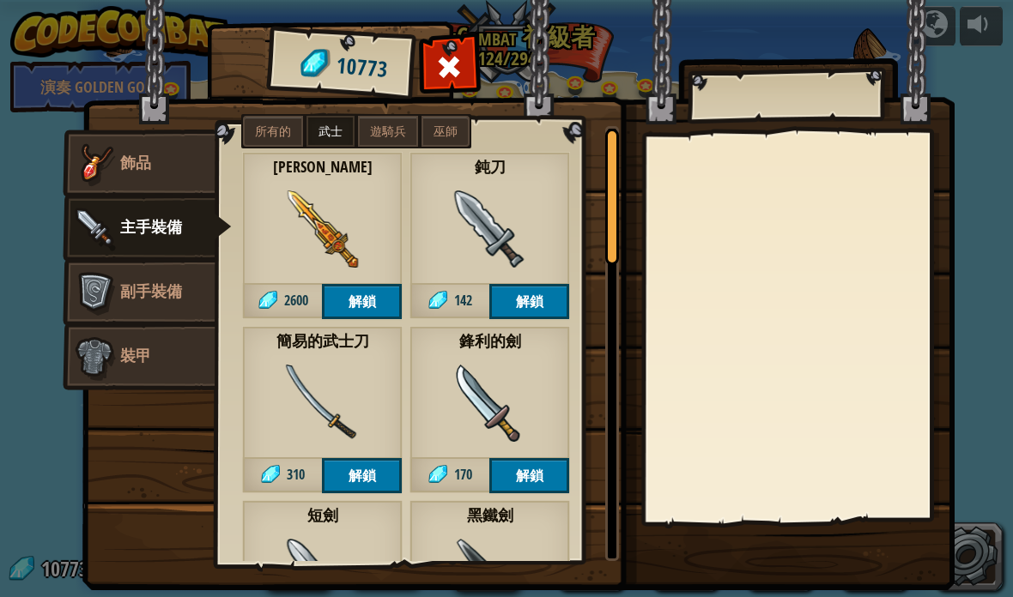
click at [123, 260] on link "副手裝備" at bounding box center [139, 292] width 153 height 69
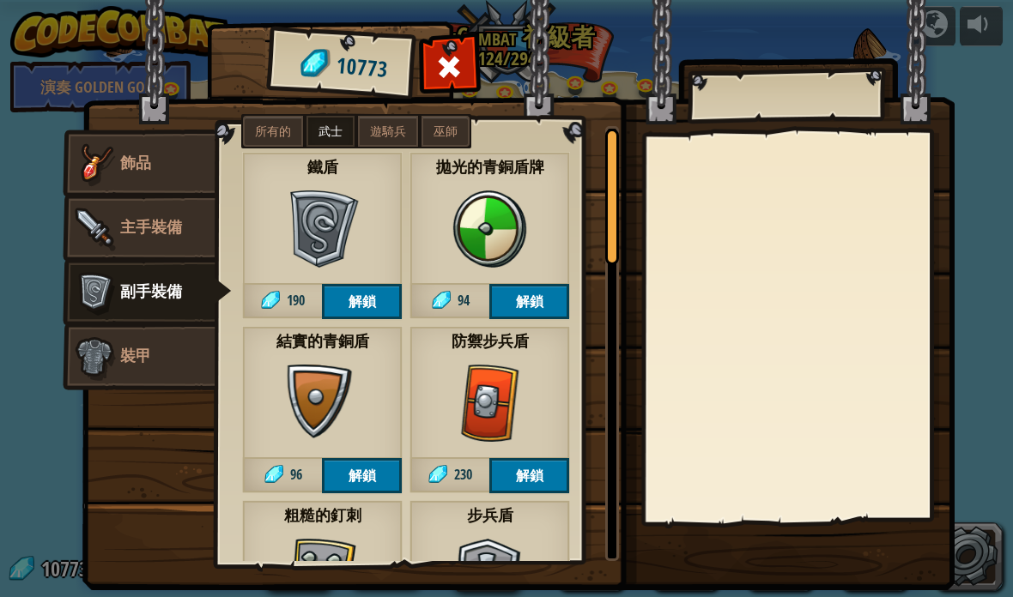
click at [109, 218] on img at bounding box center [94, 228] width 51 height 51
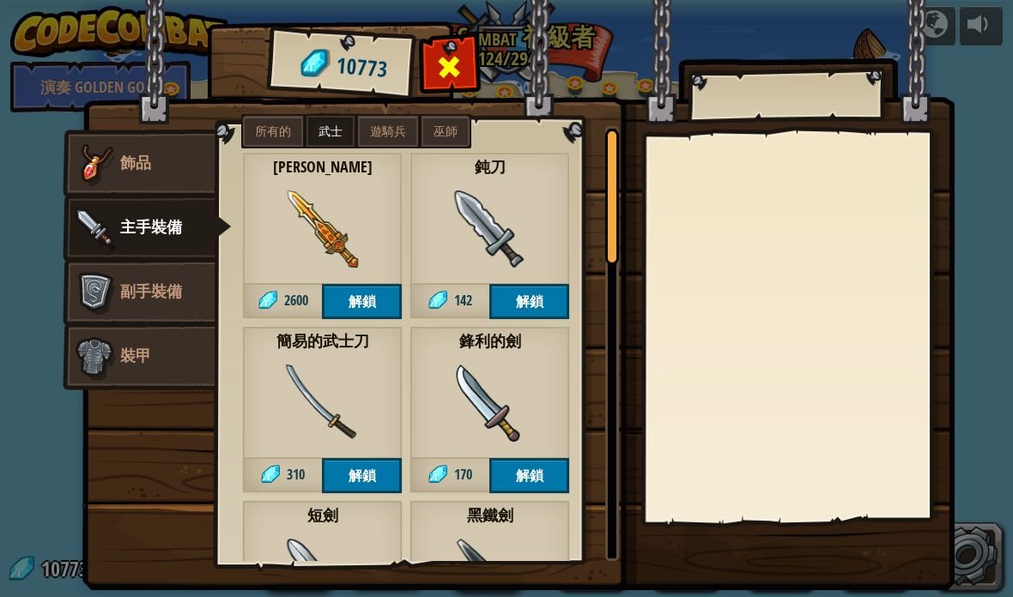
click at [452, 62] on span at bounding box center [449, 66] width 27 height 27
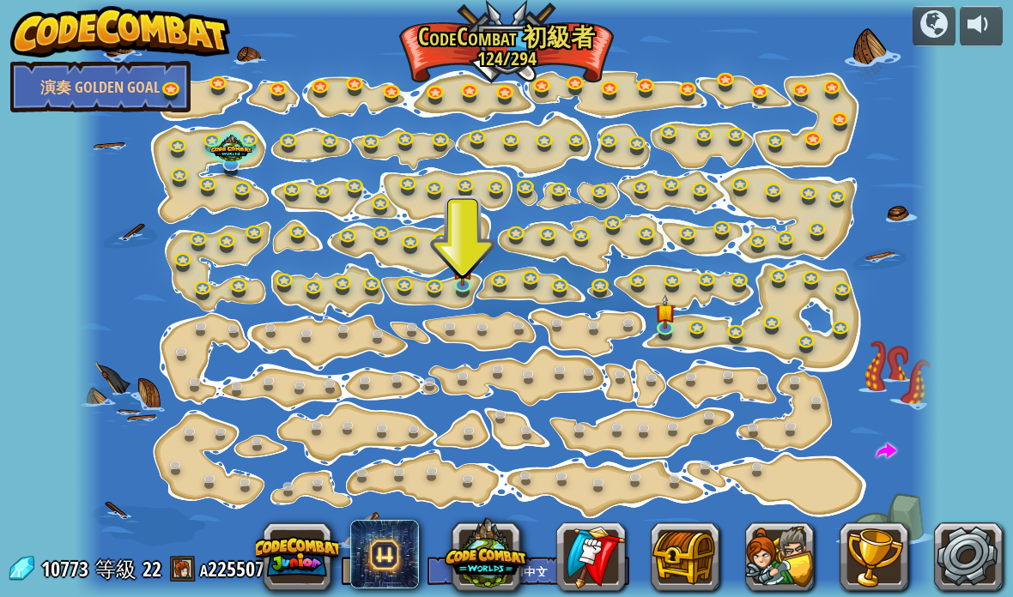
click at [140, 26] on img at bounding box center [120, 31] width 220 height 51
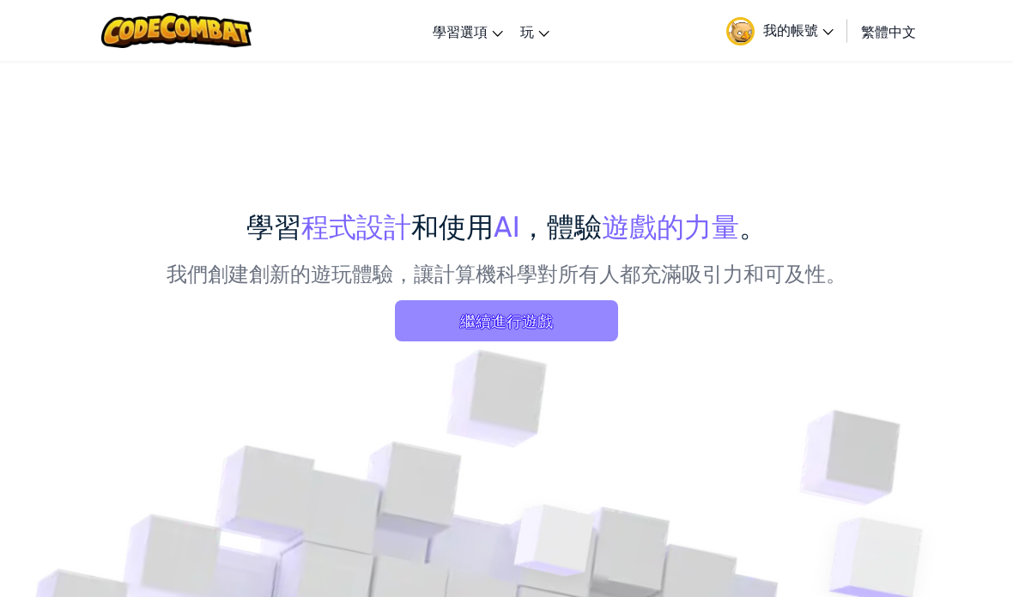
click at [495, 308] on span "繼續進行遊戲" at bounding box center [506, 320] width 223 height 41
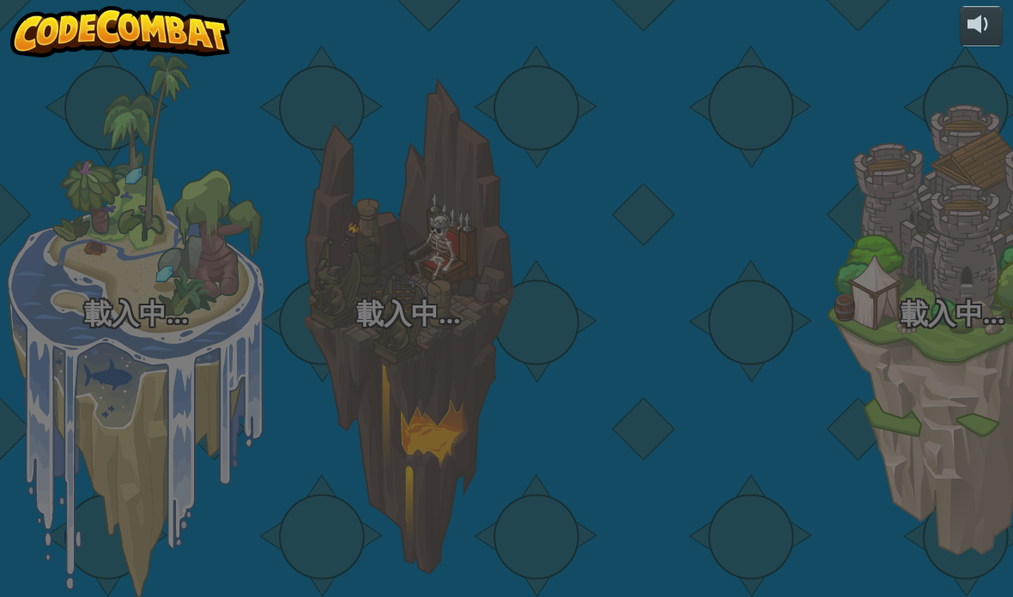
select select "zh-HANT"
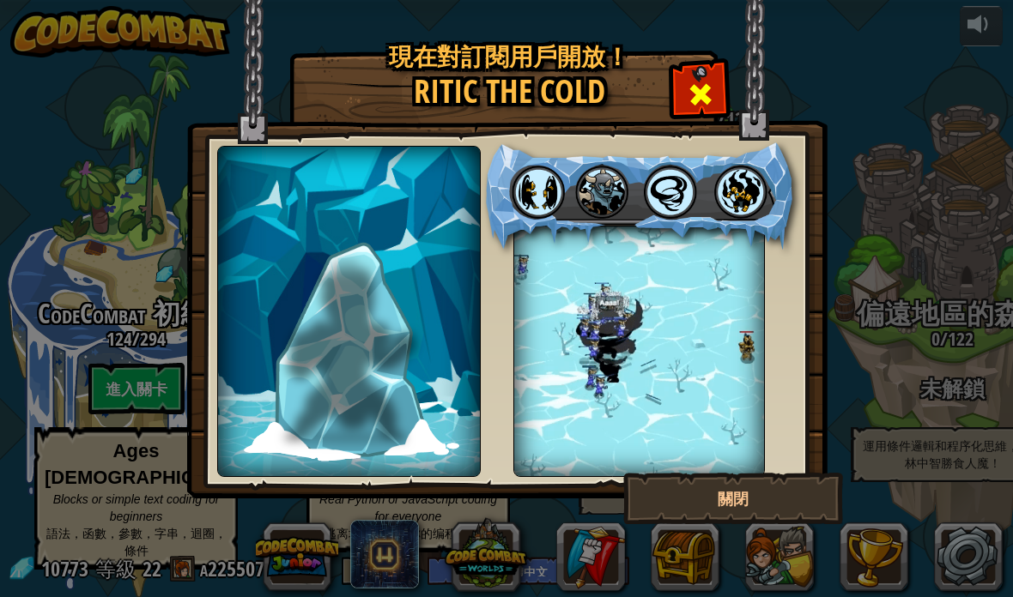
click at [706, 100] on span at bounding box center [700, 94] width 27 height 27
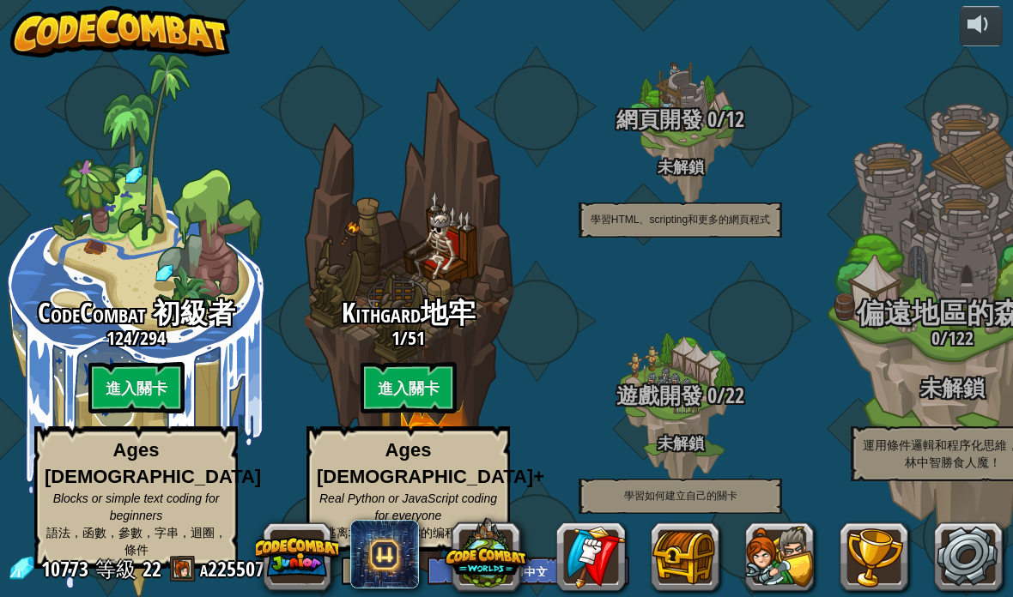
scroll to position [10, 0]
